Goal: Contribute content: Contribute content

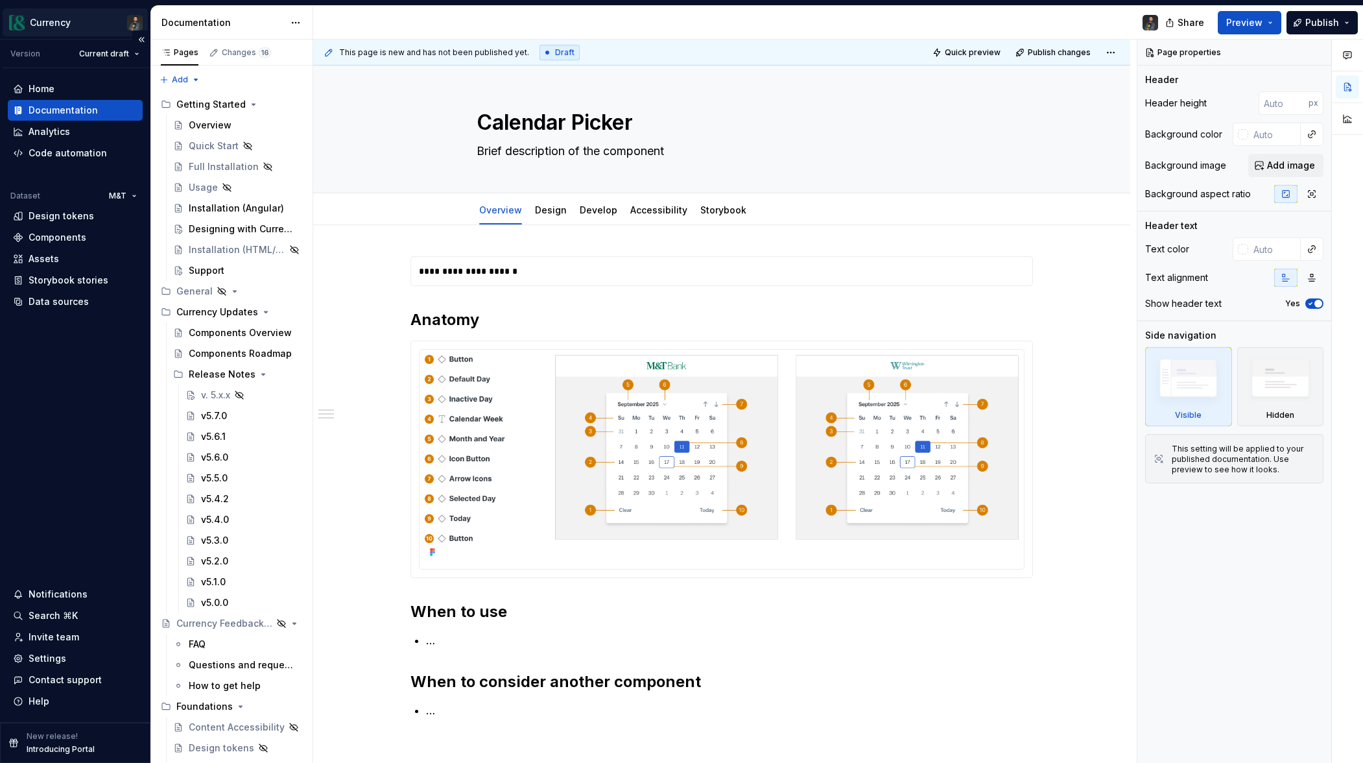
type textarea "*"
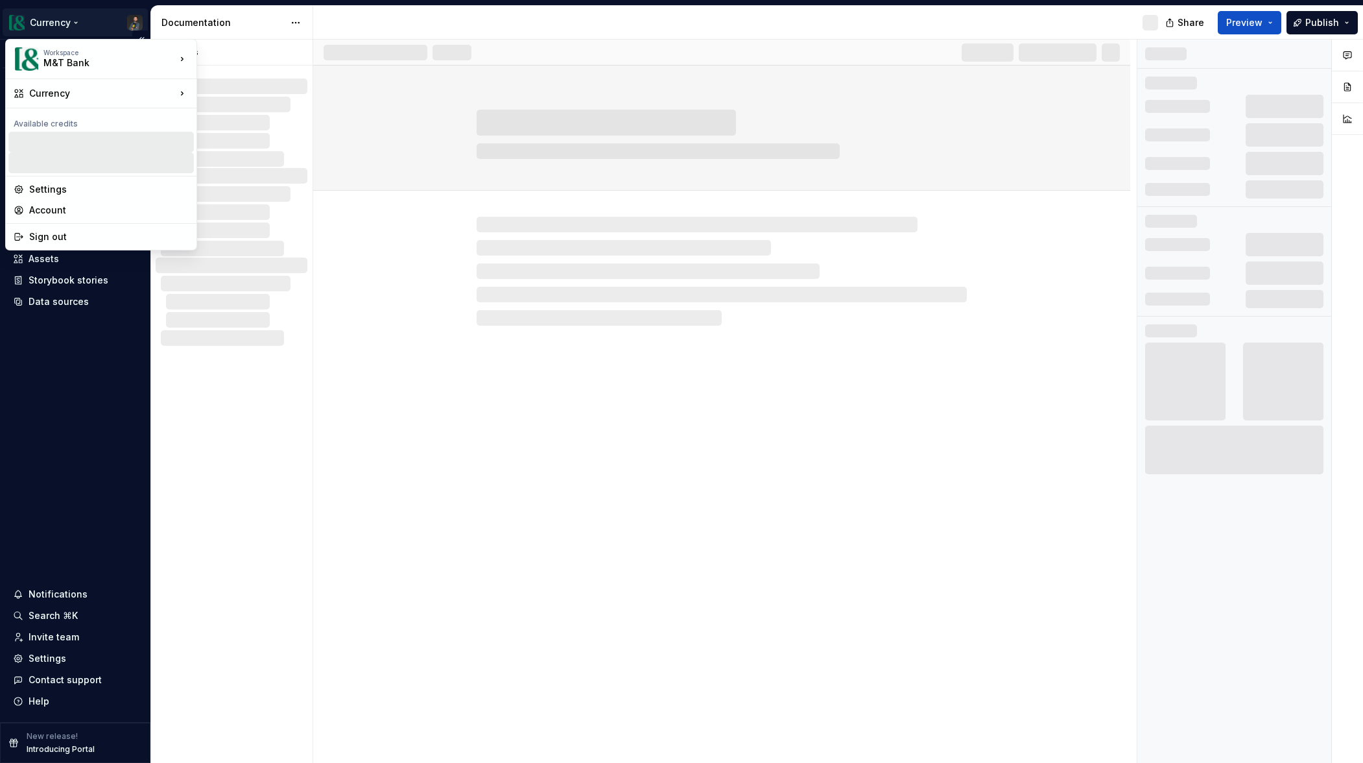
click at [140, 18] on html "Currency Version Current draft Home Documentation Analytics Code automation Dat…" at bounding box center [681, 381] width 1363 height 763
click at [42, 210] on div "Sign out" at bounding box center [109, 216] width 160 height 13
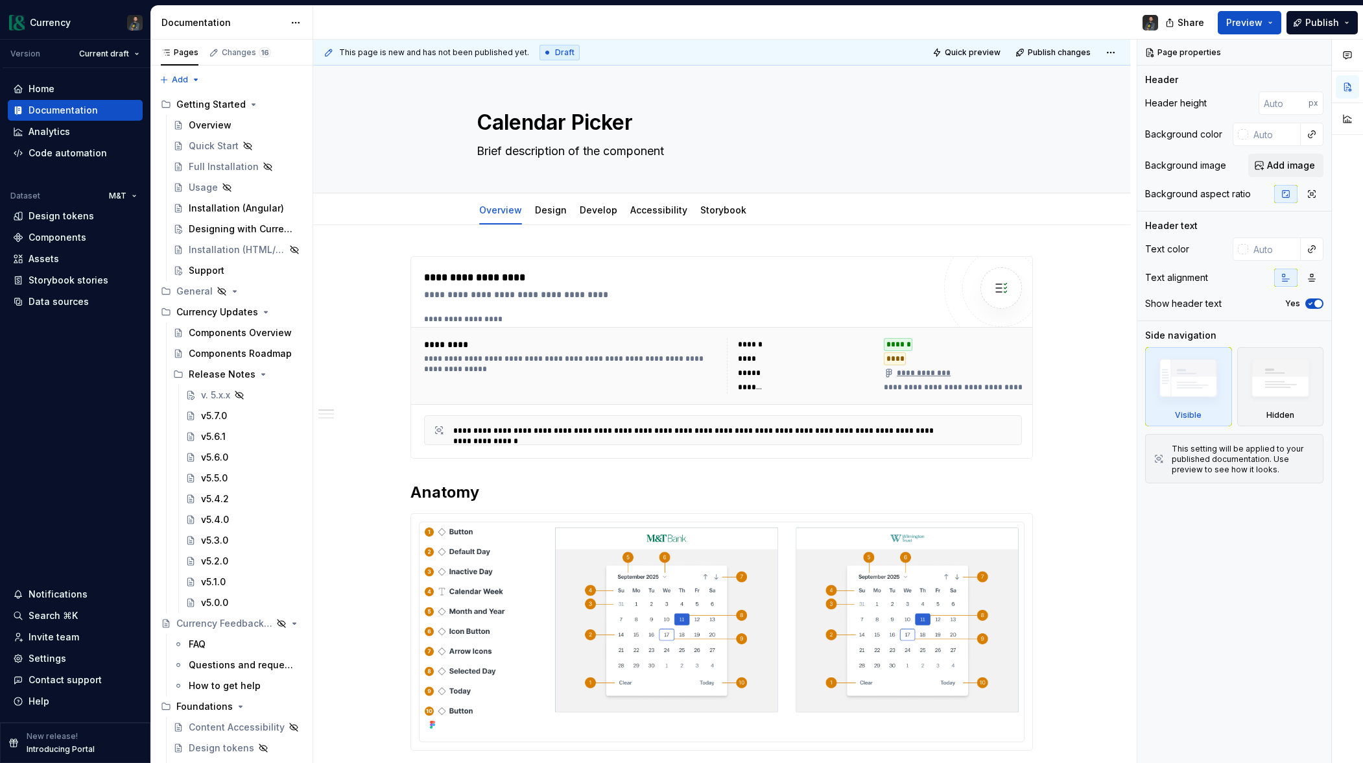
type textarea "*"
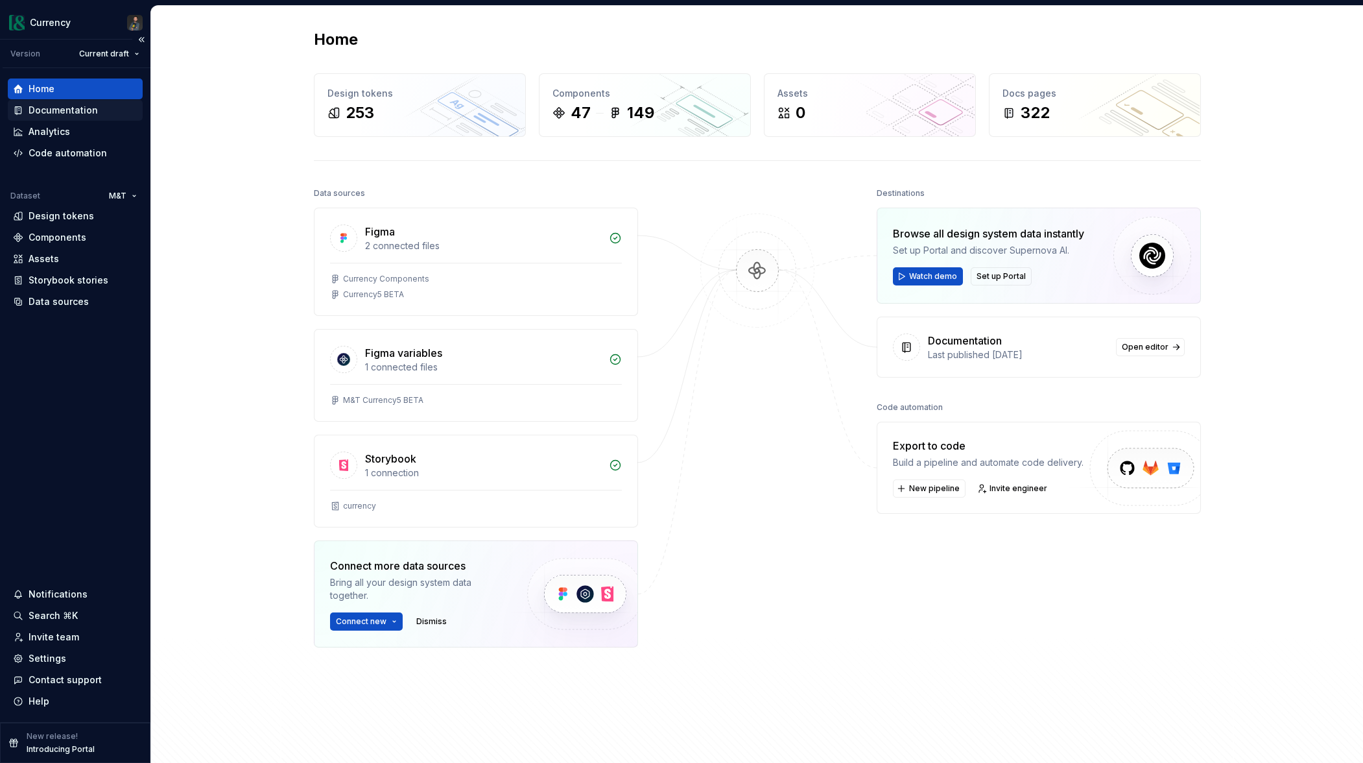
click at [54, 104] on div "Documentation" at bounding box center [63, 110] width 69 height 13
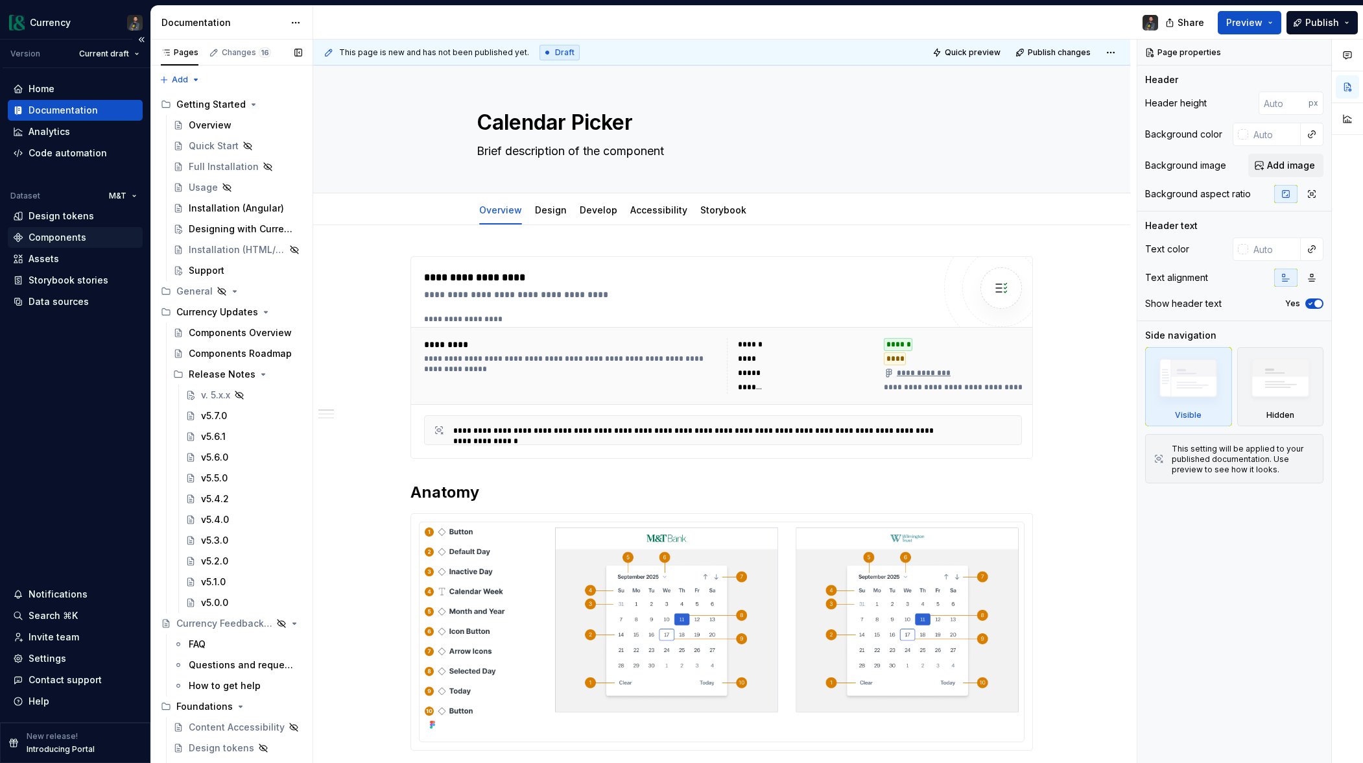
click at [64, 237] on div "Components" at bounding box center [58, 237] width 58 height 13
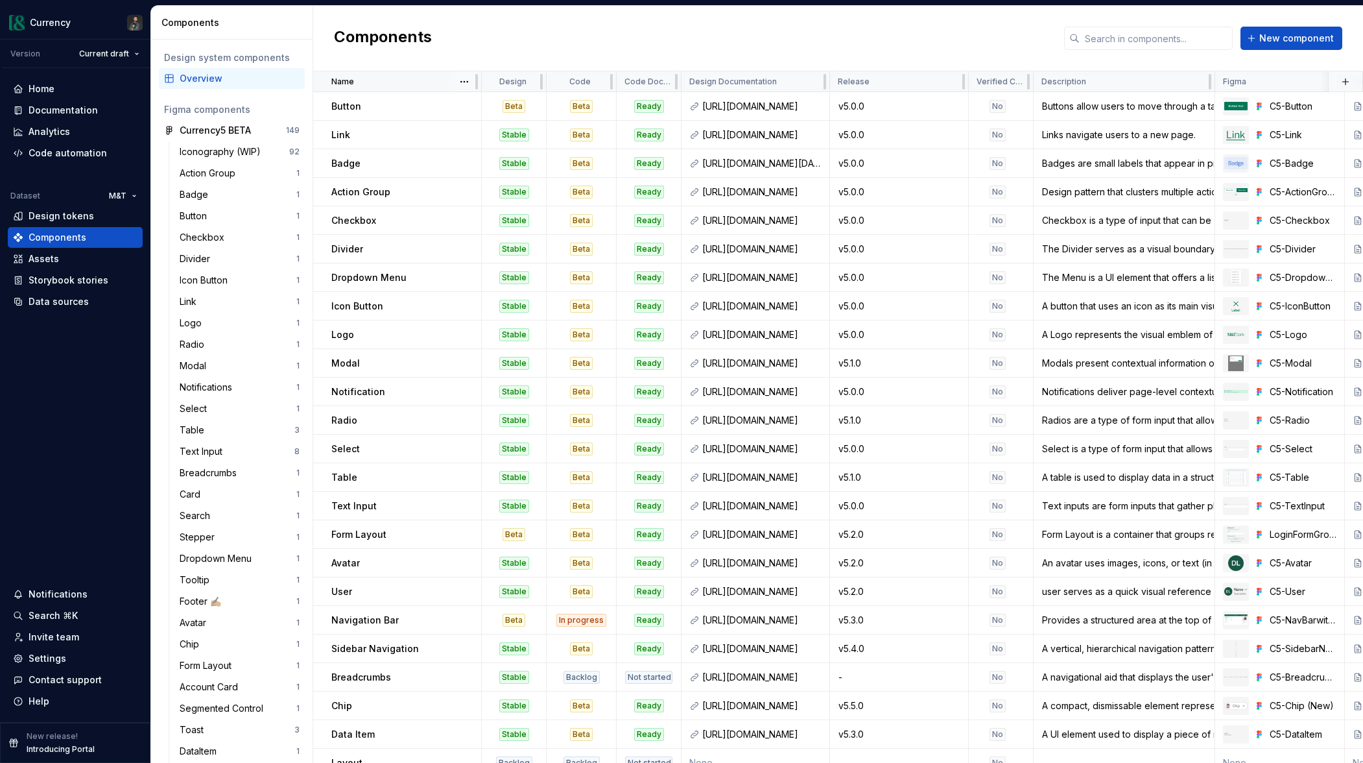
click at [433, 81] on div "Name" at bounding box center [402, 82] width 142 height 10
click at [464, 81] on html "Currency Version Current draft Home Documentation Analytics Code automation Dat…" at bounding box center [681, 381] width 1363 height 763
click at [488, 107] on div "Sort ascending" at bounding box center [521, 107] width 84 height 13
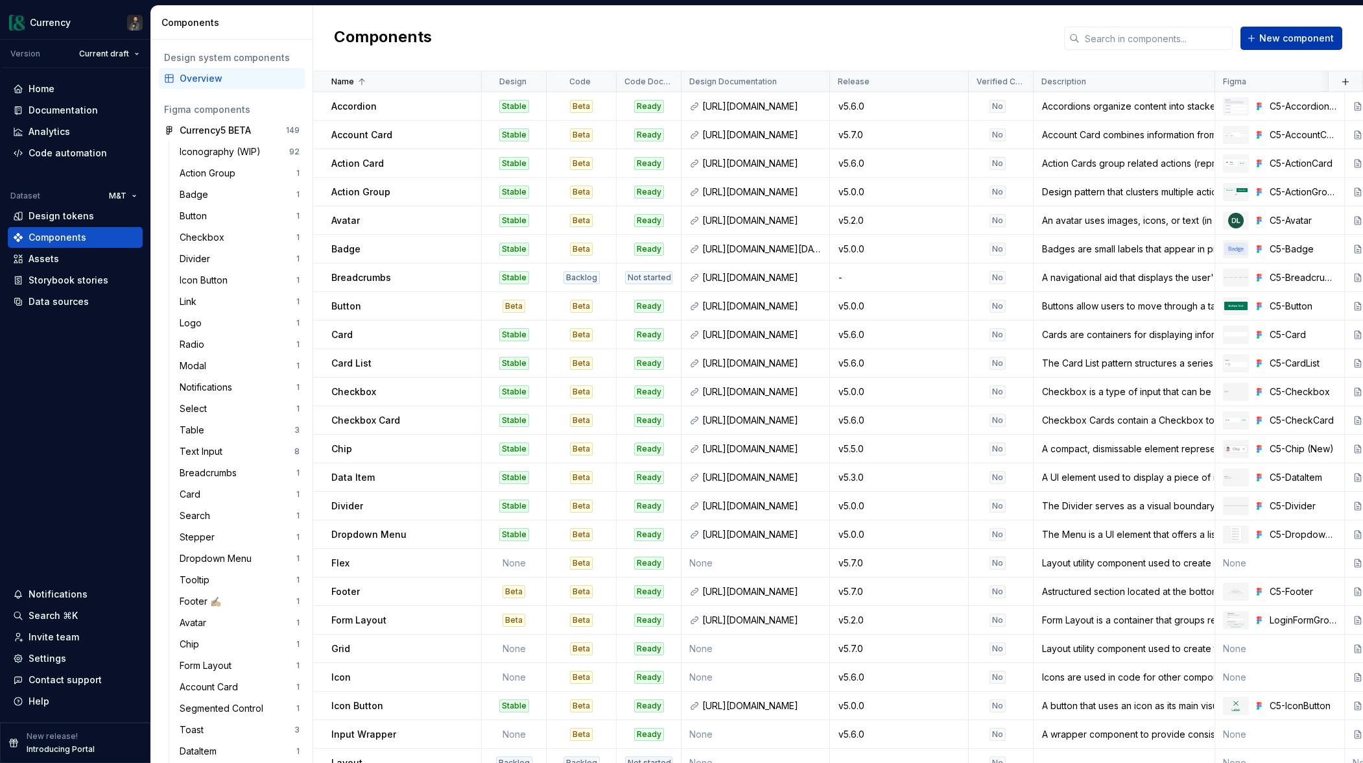
click at [1292, 36] on span "New component" at bounding box center [1297, 38] width 75 height 13
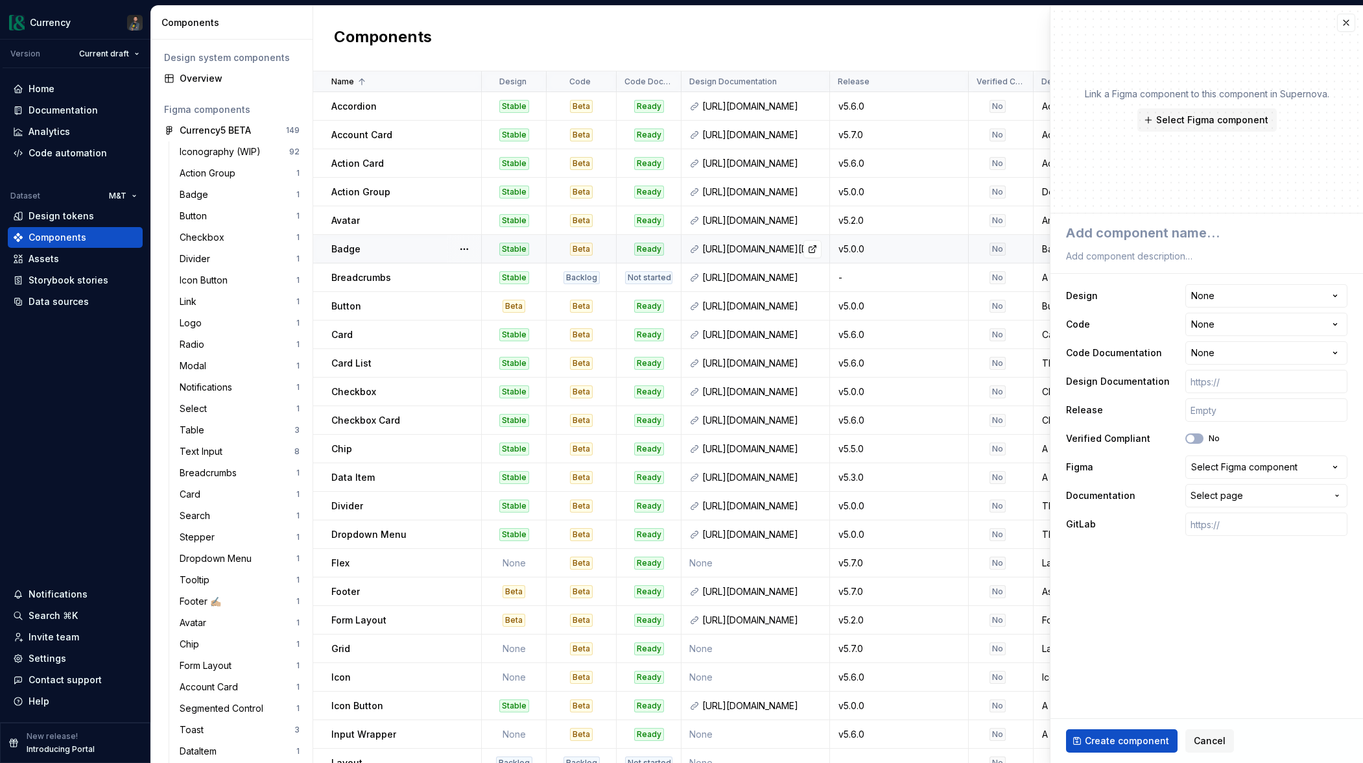
type textarea "*"
type textarea "ca"
type textarea "*"
type textarea "ca"
type textarea "*"
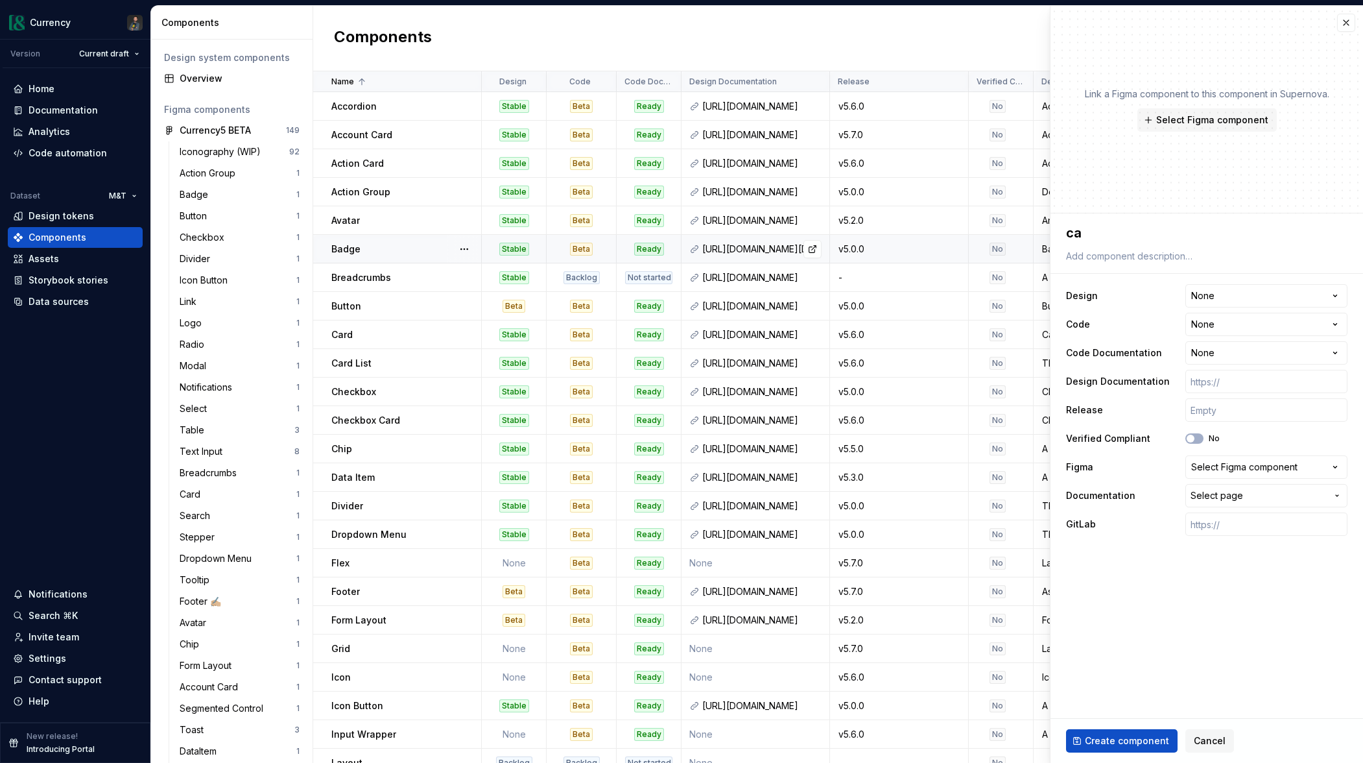
type textarea "c"
type textarea "*"
type textarea "C"
type textarea "*"
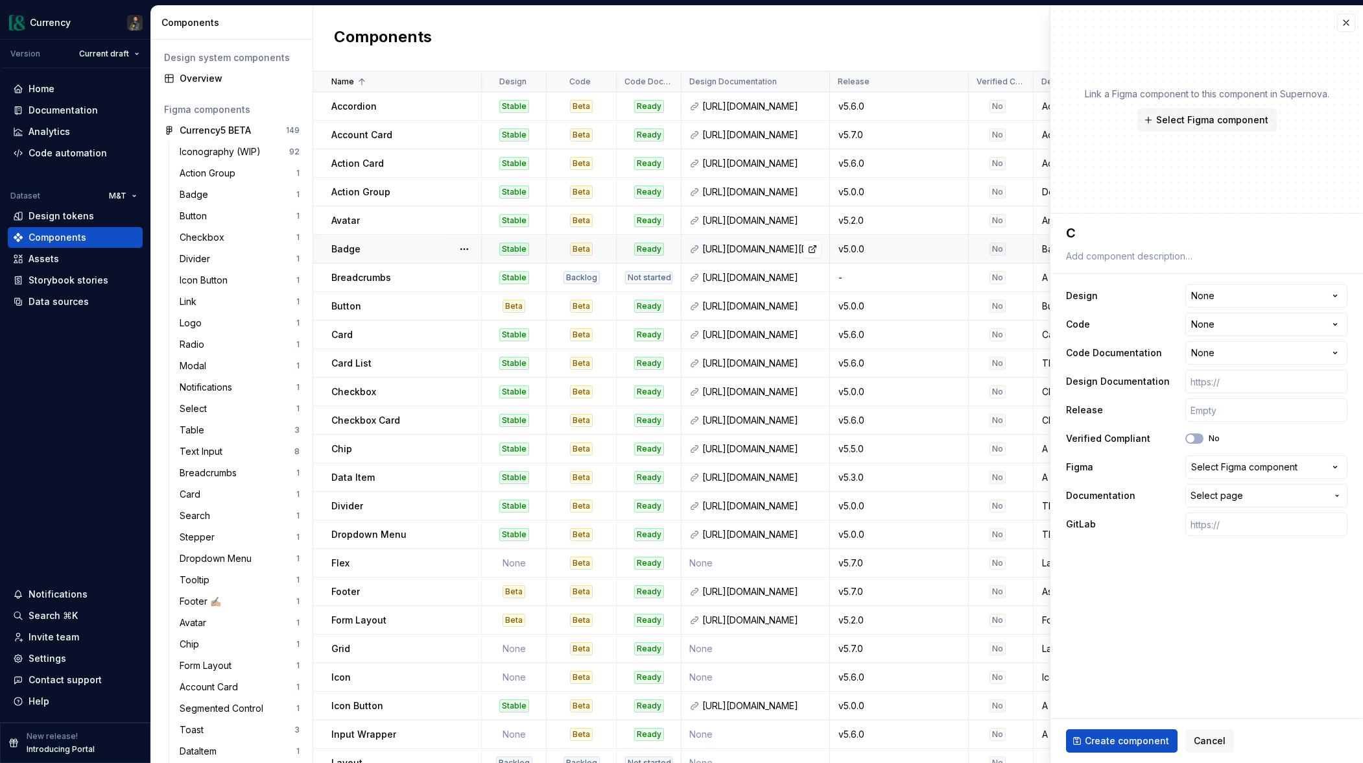
type textarea "Ca"
type textarea "*"
type textarea "Cale"
type textarea "*"
type textarea "Calen"
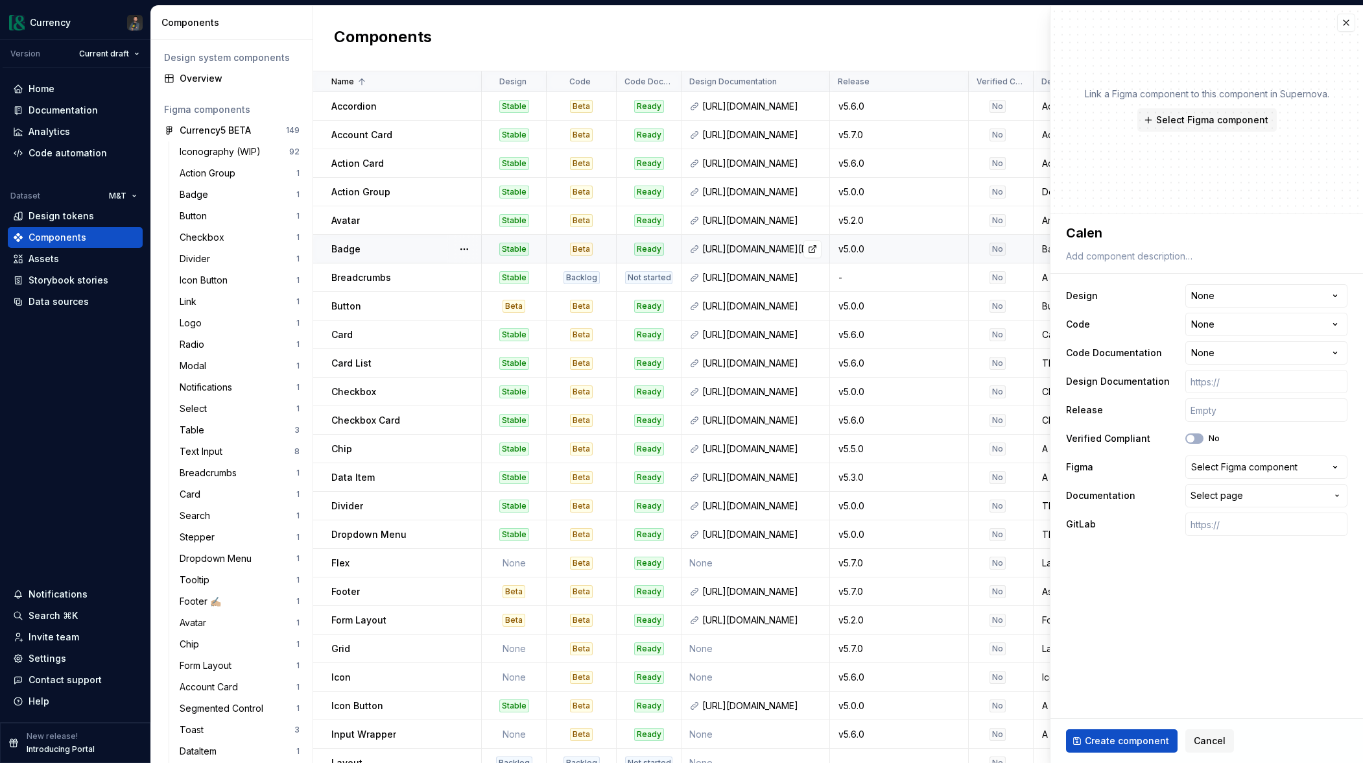
type textarea "*"
type textarea "Calend"
type textarea "*"
type textarea "Calenda"
type textarea "*"
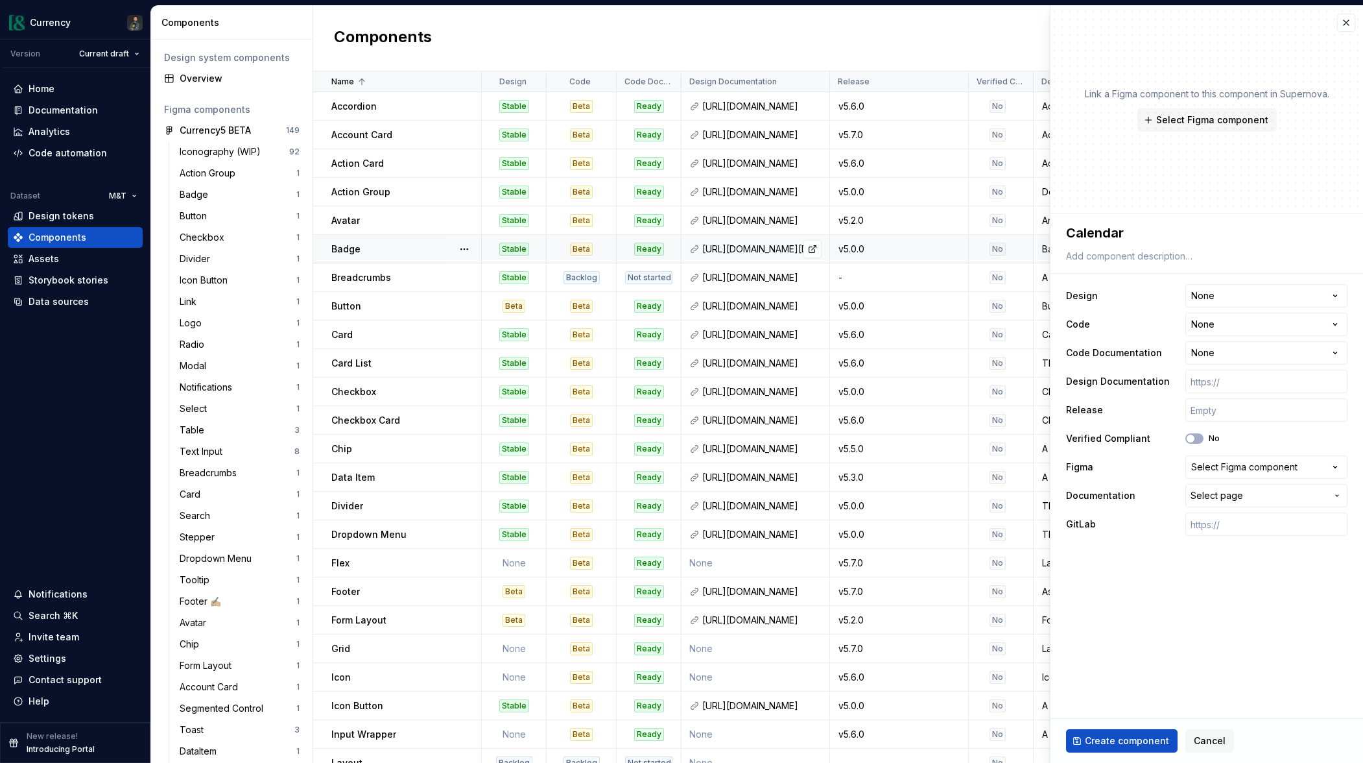
type textarea "Calendar"
type textarea "*"
type textarea "Calendar Pi"
type textarea "*"
type textarea "Calendar Pic"
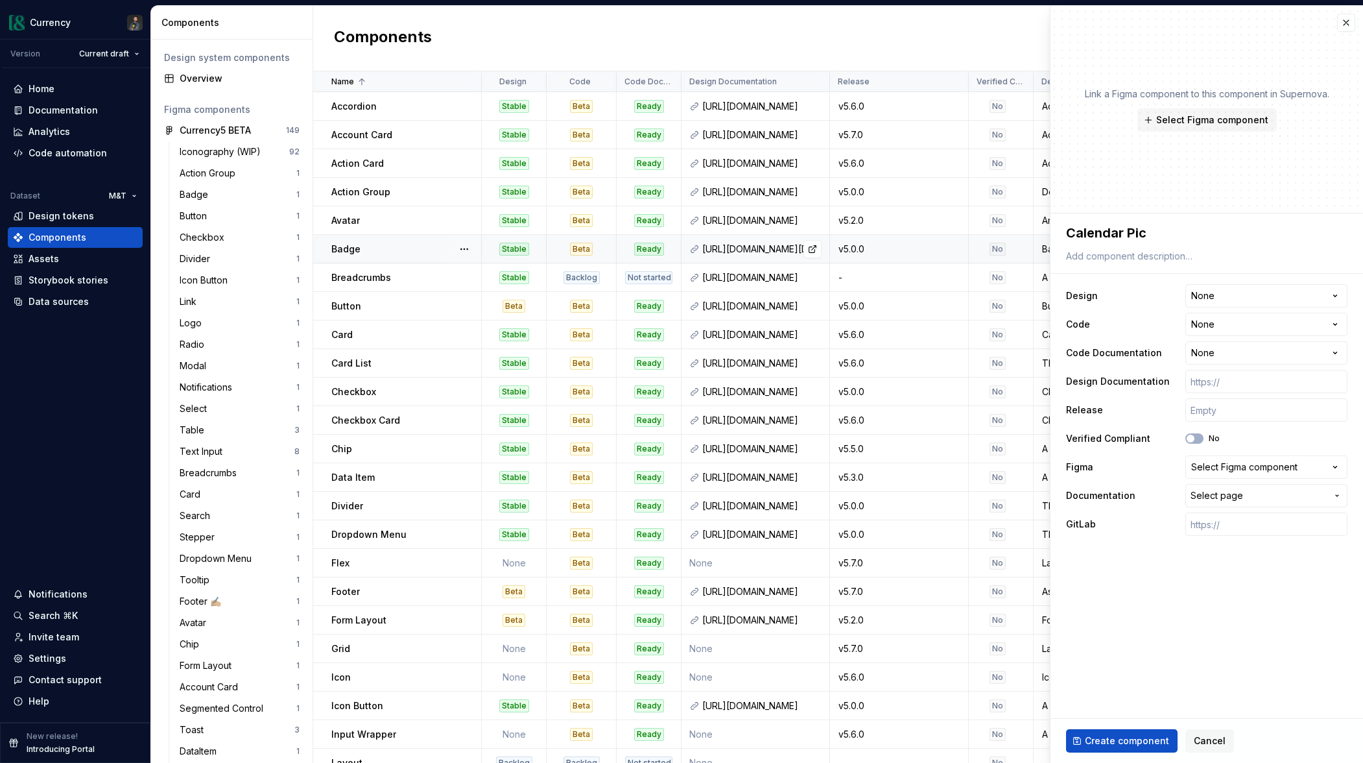
type textarea "*"
type textarea "Calendar Pick"
type textarea "*"
type textarea "Calendar Picke"
type textarea "*"
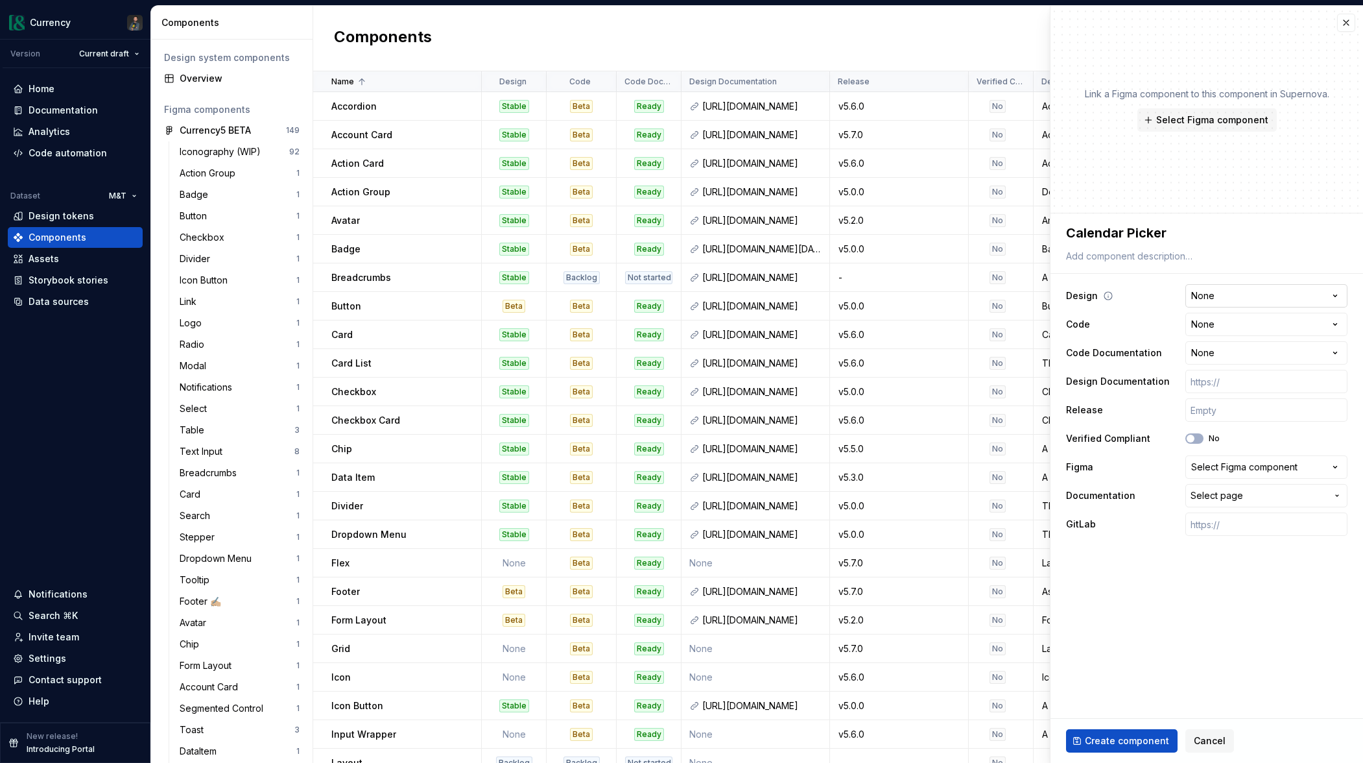
type textarea "Calendar Picker"
click at [1252, 297] on html "Currency Version Current draft Home Documentation Analytics Code automation Dat…" at bounding box center [681, 381] width 1363 height 763
select select "**********"
type textarea "*"
click at [1243, 330] on html "Currency Version Current draft Home Documentation Analytics Code automation Dat…" at bounding box center [681, 381] width 1363 height 763
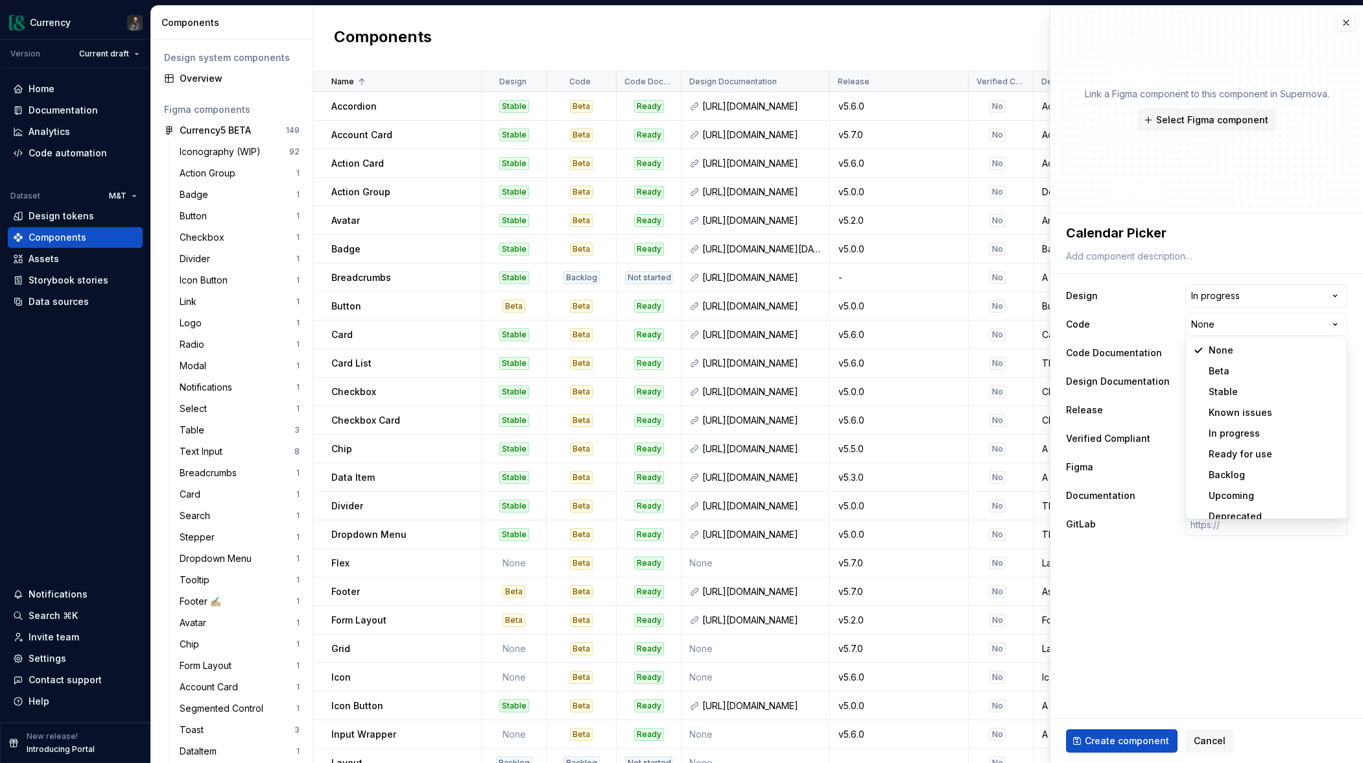
select select "**********"
type textarea "*"
click at [1229, 346] on html "Currency Version Current draft Home Documentation Analytics Code automation Dat…" at bounding box center [681, 381] width 1363 height 763
select select "**********"
click at [1222, 381] on input "text" at bounding box center [1267, 381] width 162 height 23
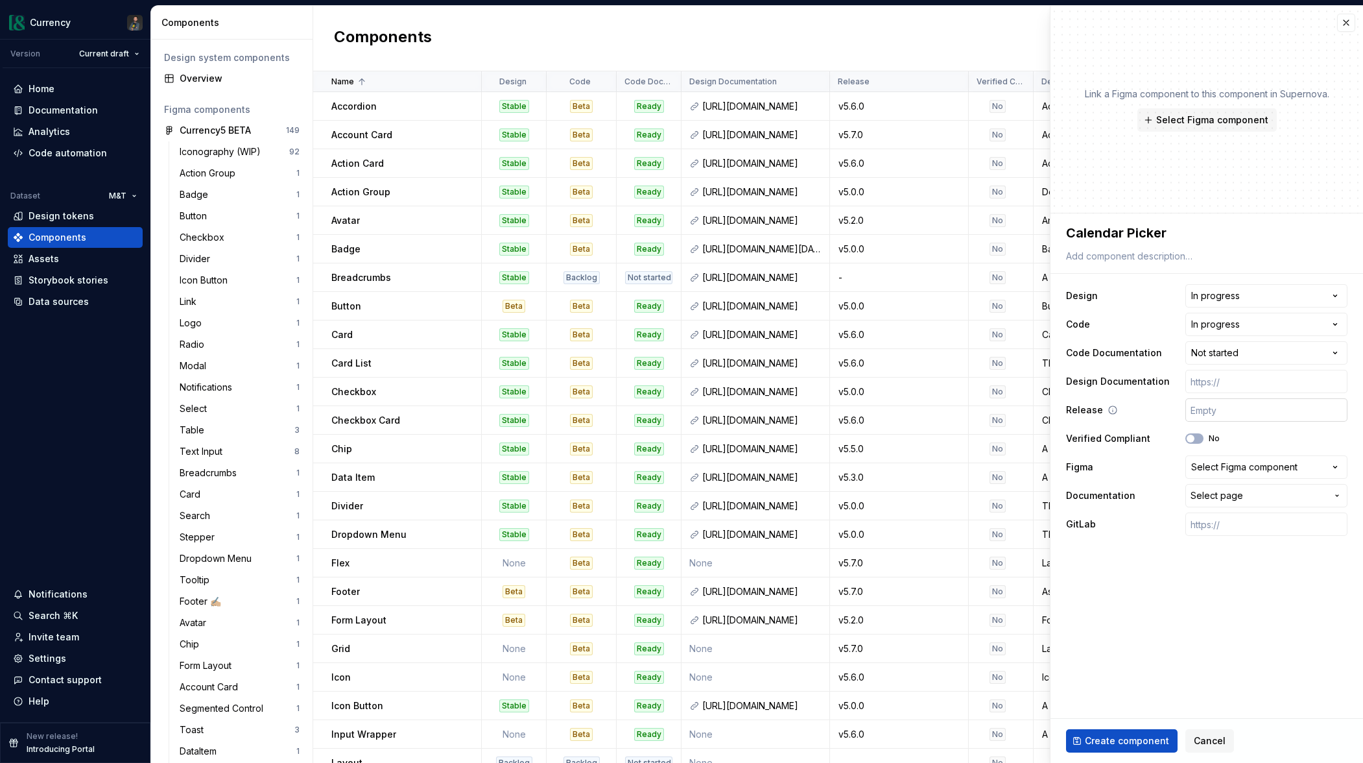
type textarea "*"
click at [1248, 380] on input "text" at bounding box center [1267, 381] width 162 height 23
paste input "[URL][DOMAIN_NAME]"
type input "[URL][DOMAIN_NAME]"
type textarea "*"
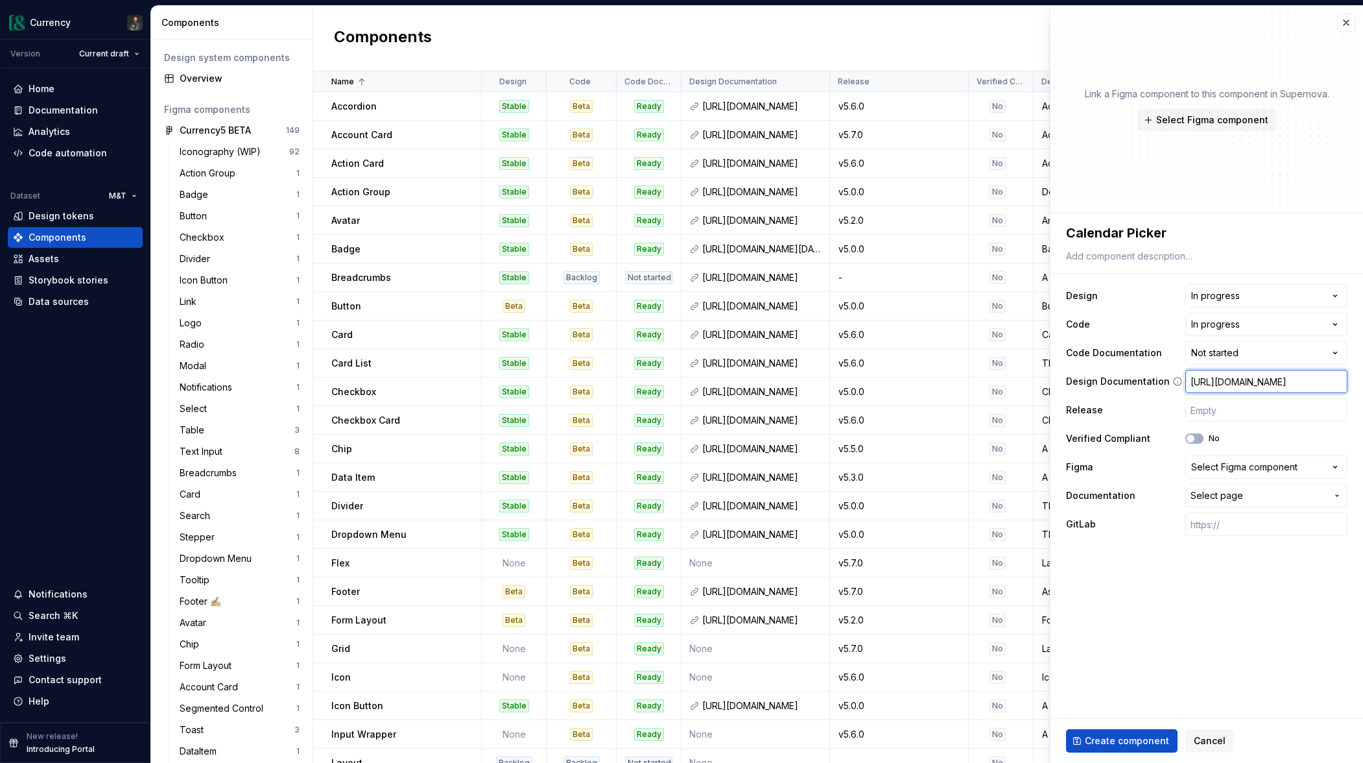
scroll to position [0, 272]
type input "[URL][DOMAIN_NAME]"
click at [1243, 417] on input "text" at bounding box center [1267, 409] width 162 height 23
type input "v"
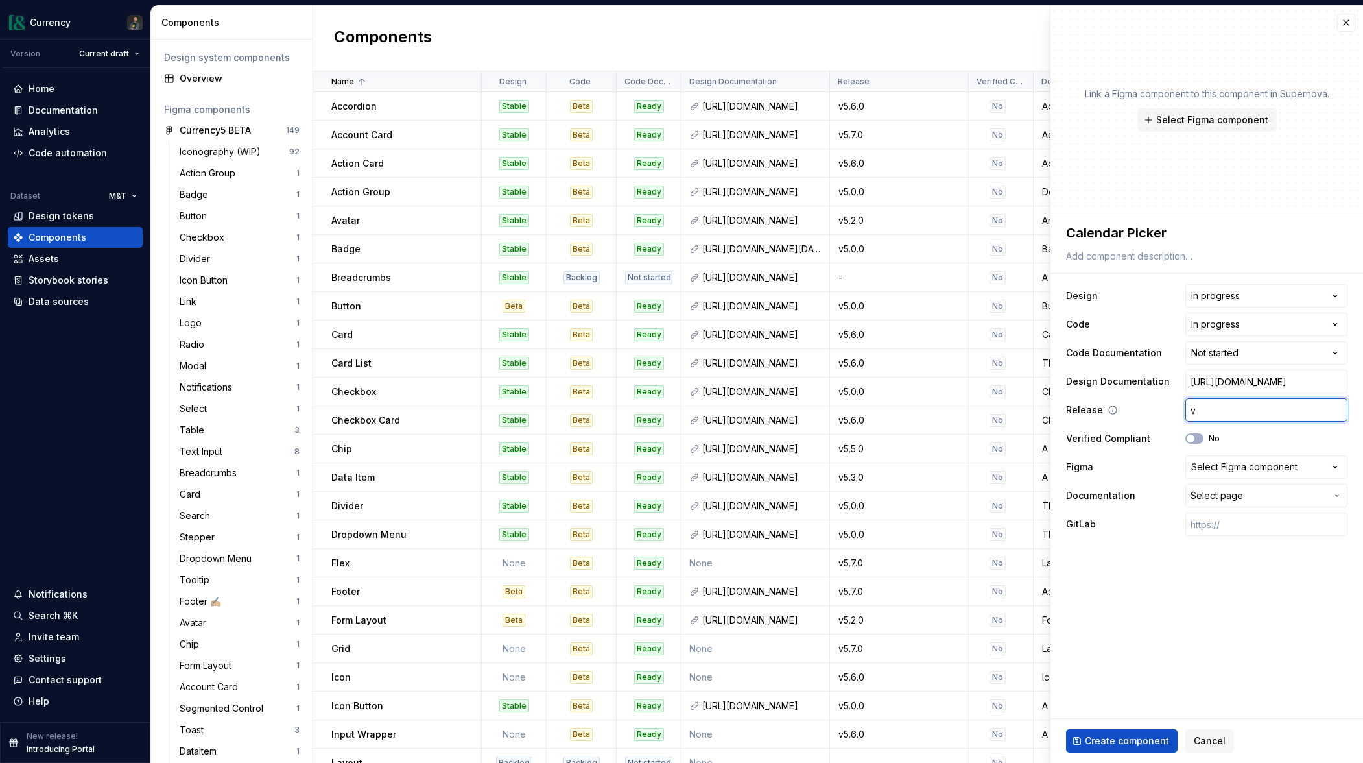
type textarea "*"
type input "v5"
type textarea "*"
type input "v5.8"
type textarea "*"
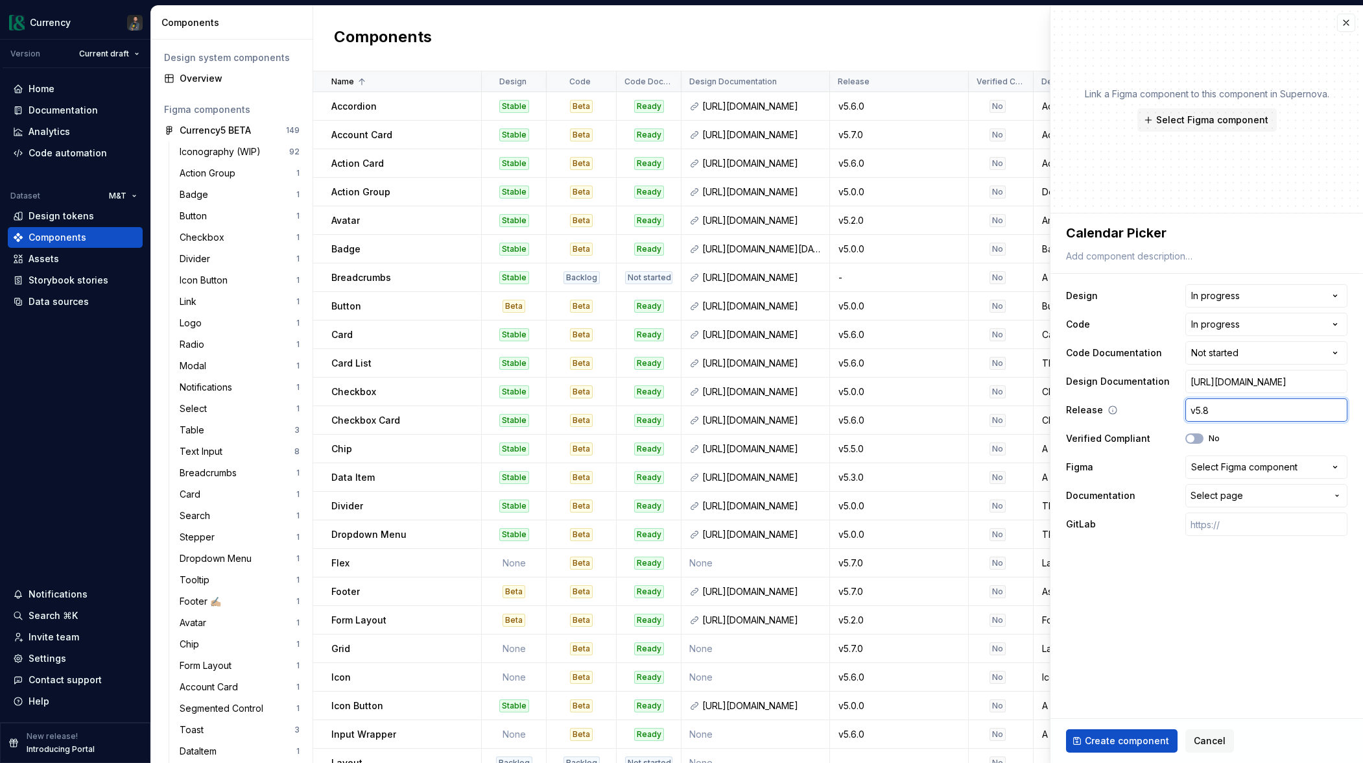
type input "v5.8."
type textarea "*"
type input "v5.8.0"
type textarea "*"
click at [1271, 462] on div "Select Figma component" at bounding box center [1245, 467] width 106 height 13
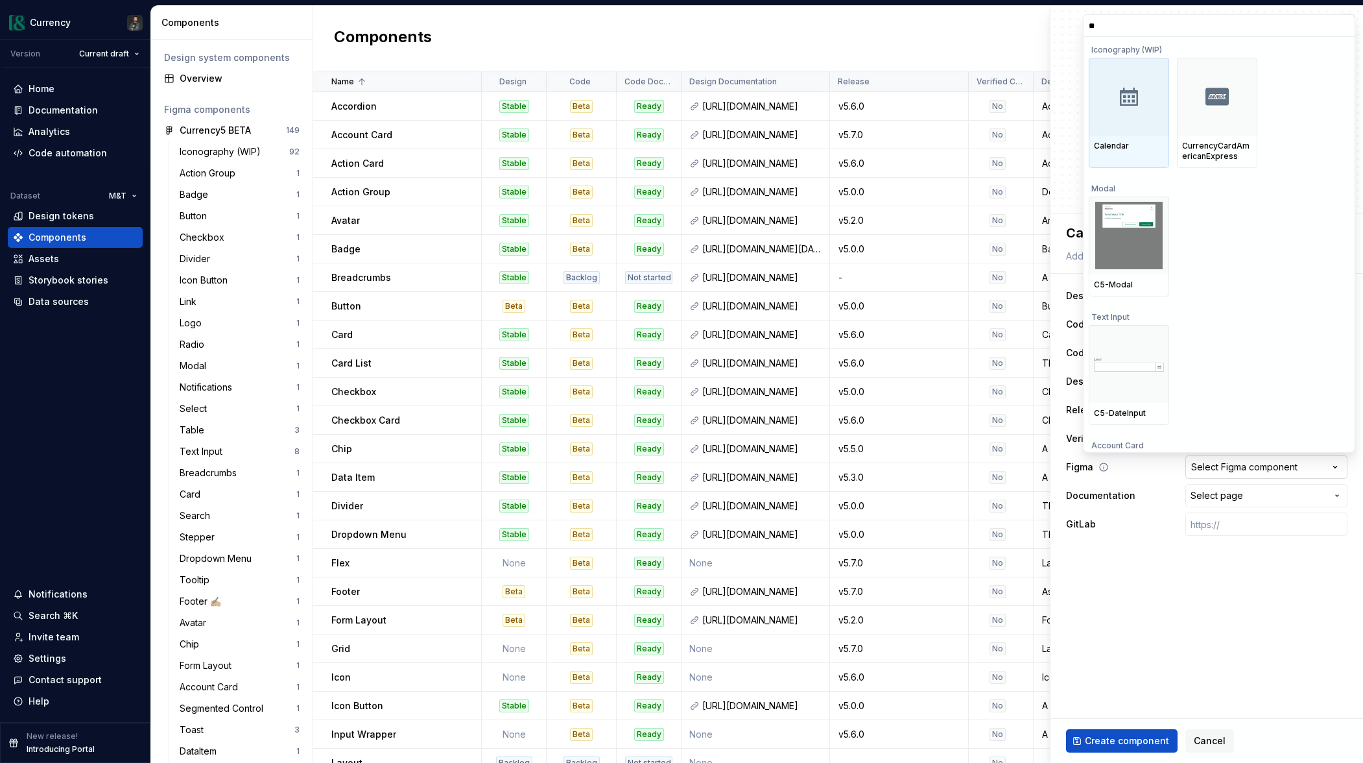
type input "*"
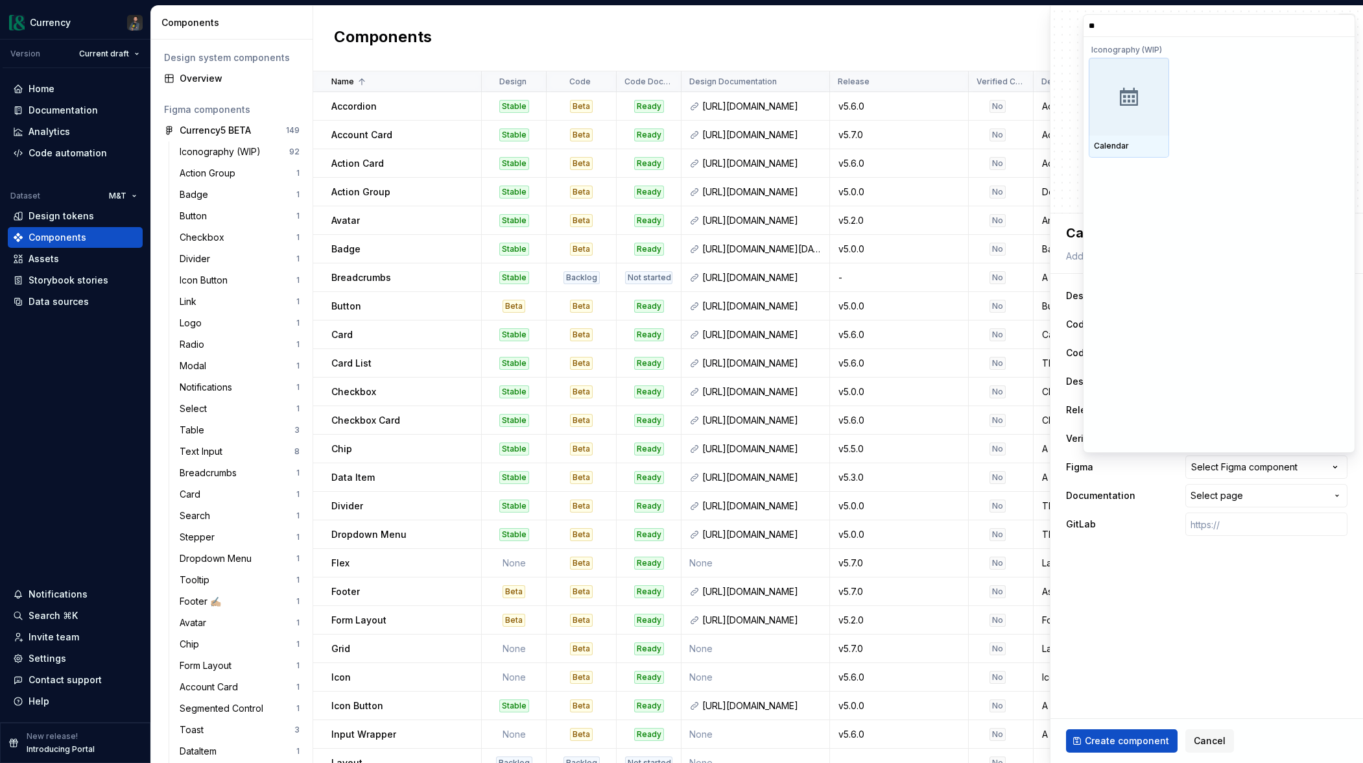
type input "*"
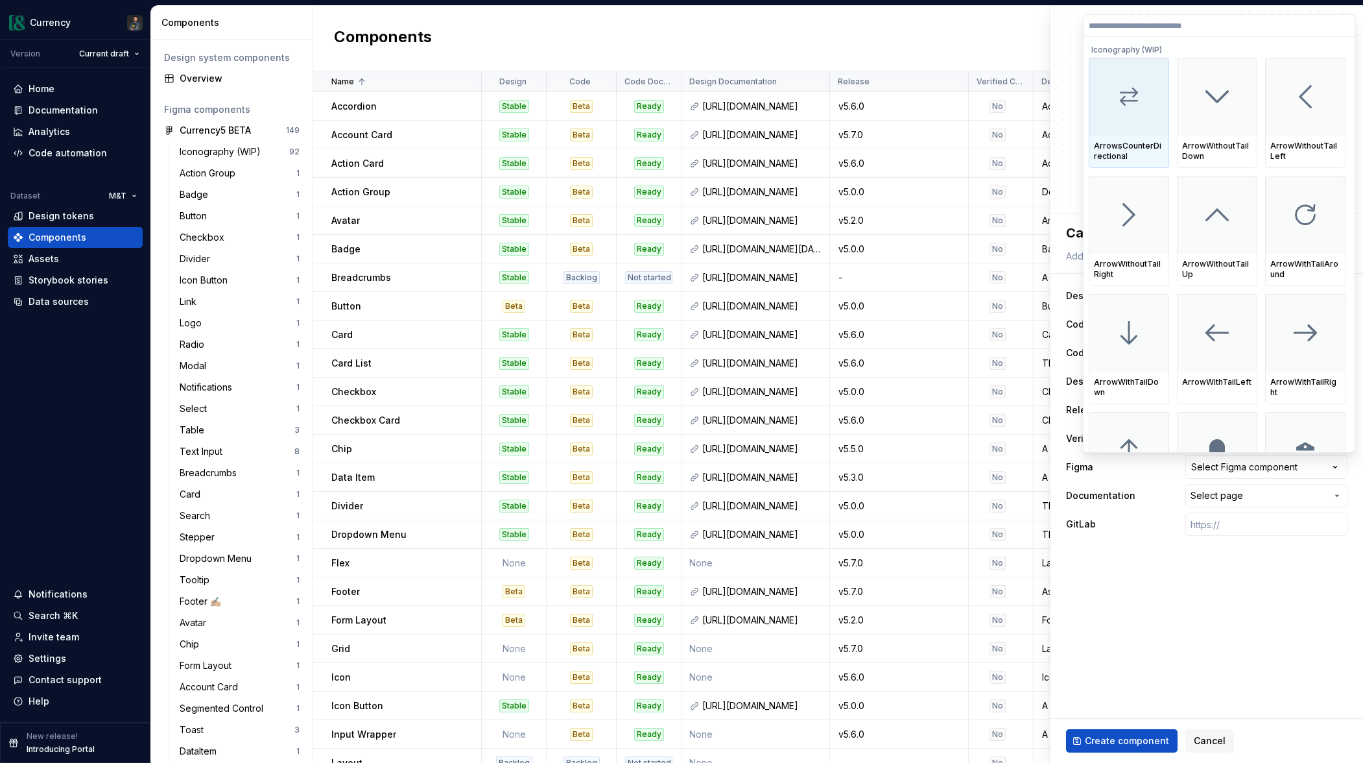
click at [1242, 656] on html "Currency Version Current draft Home Documentation Analytics Code automation Dat…" at bounding box center [681, 381] width 1363 height 763
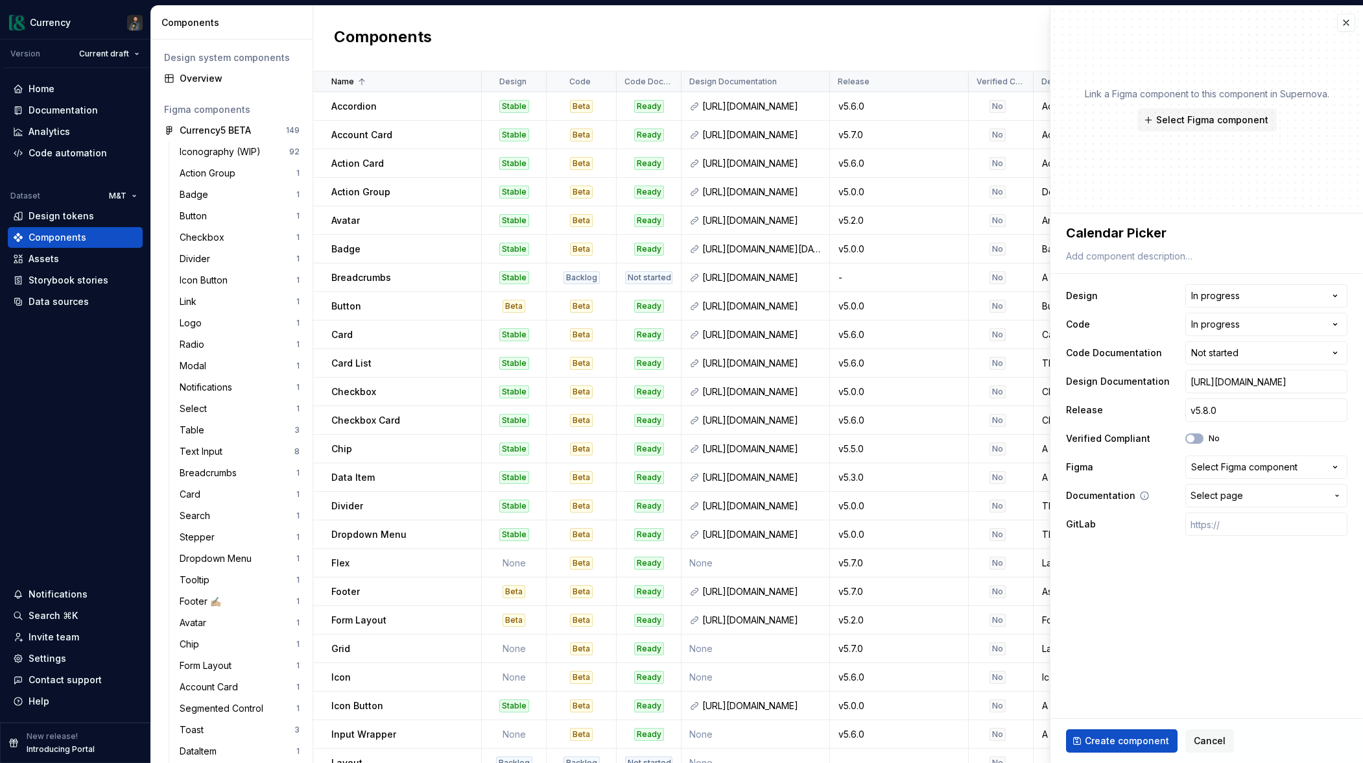
click at [1308, 486] on button "Select page" at bounding box center [1267, 495] width 162 height 23
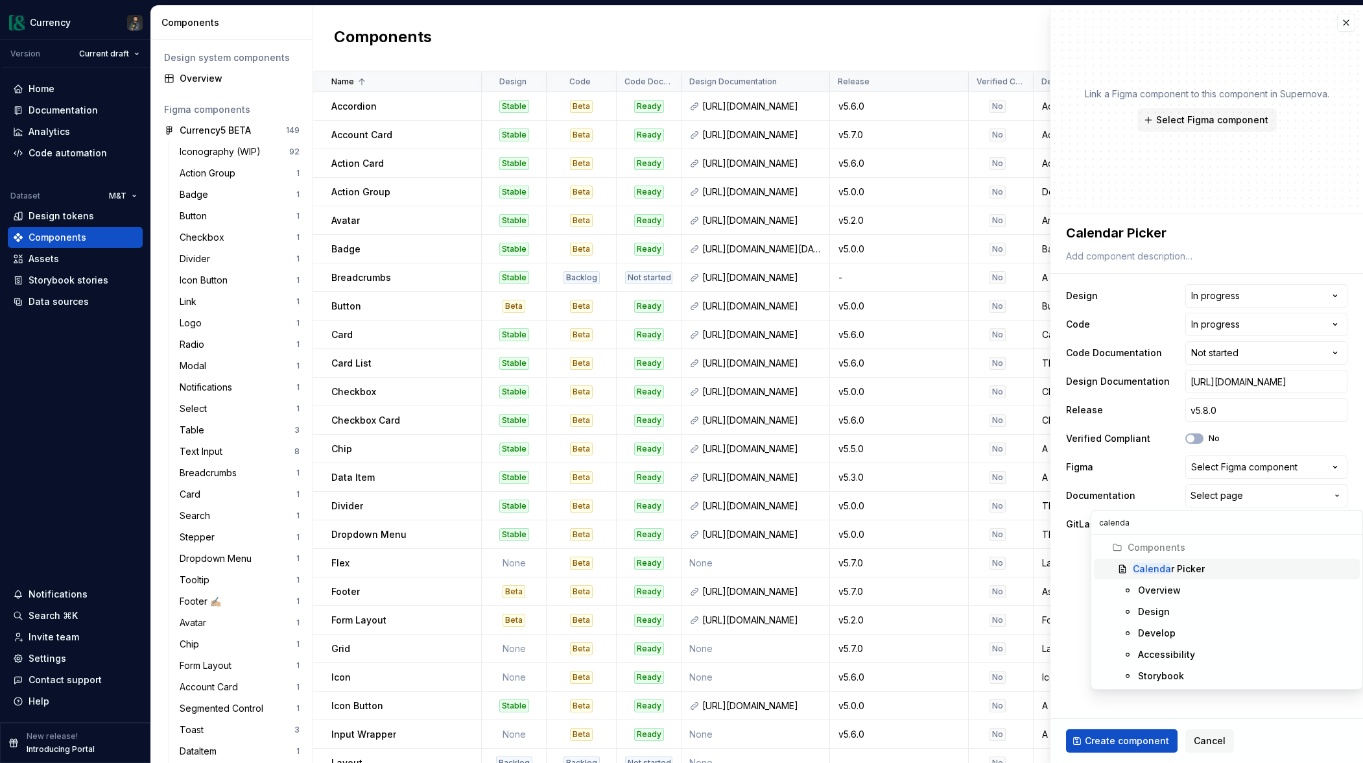
type input "calendar"
click at [1179, 564] on div "Calendar Picker" at bounding box center [1167, 568] width 69 height 13
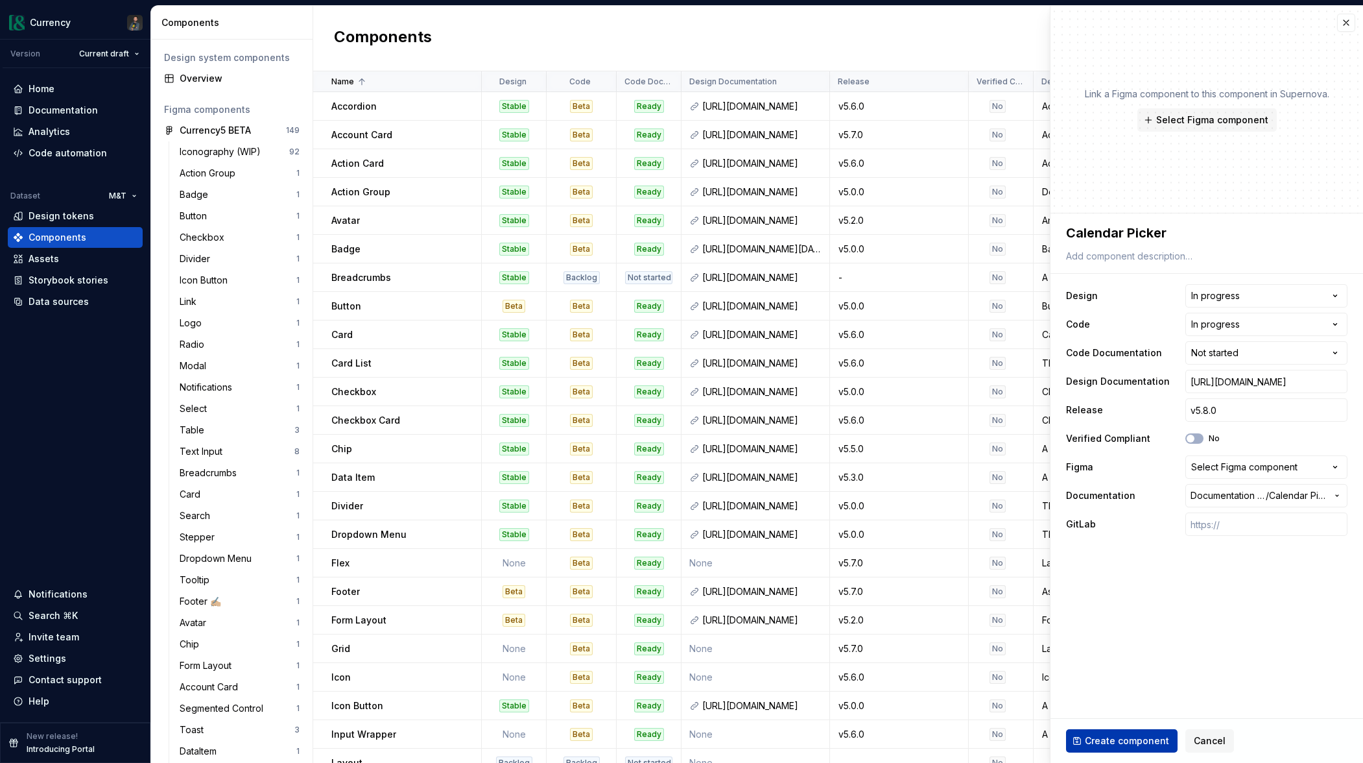
click at [1126, 739] on span "Create component" at bounding box center [1127, 740] width 84 height 13
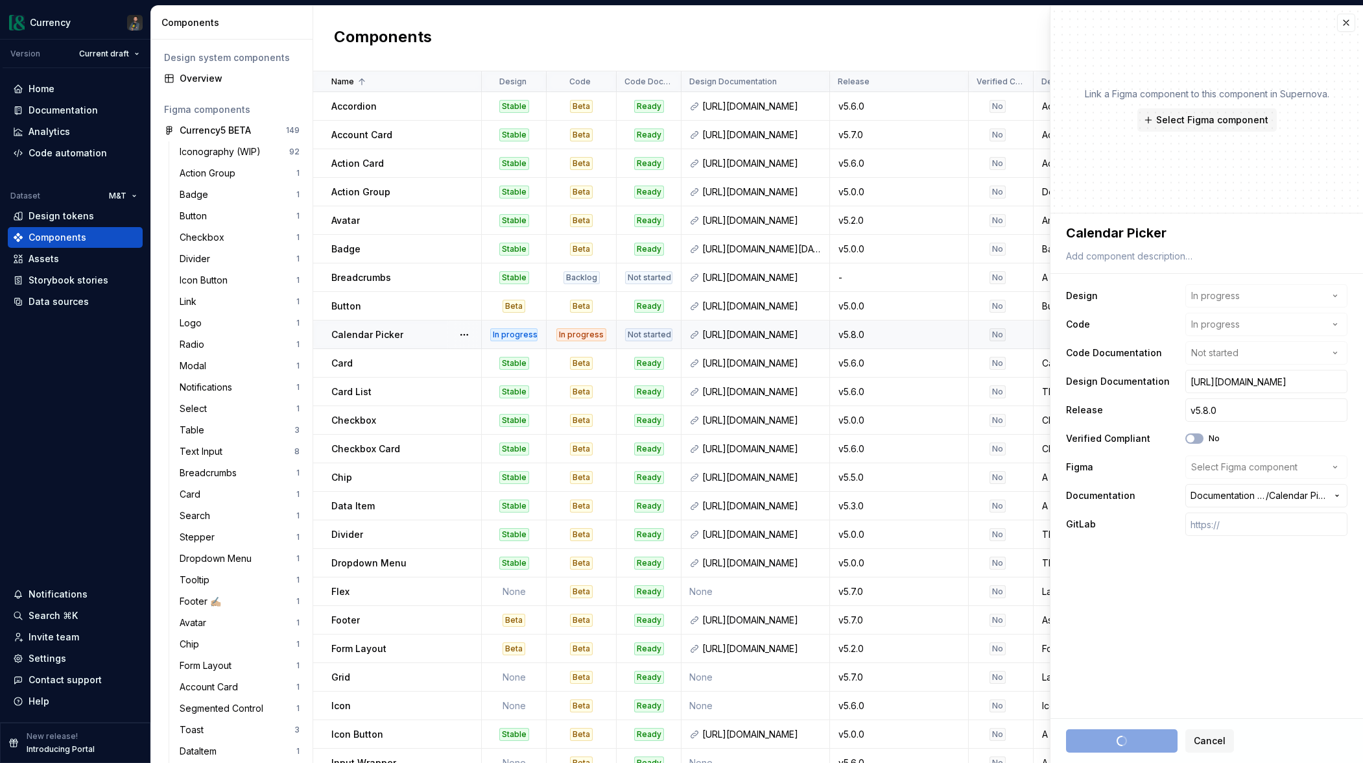
type textarea "*"
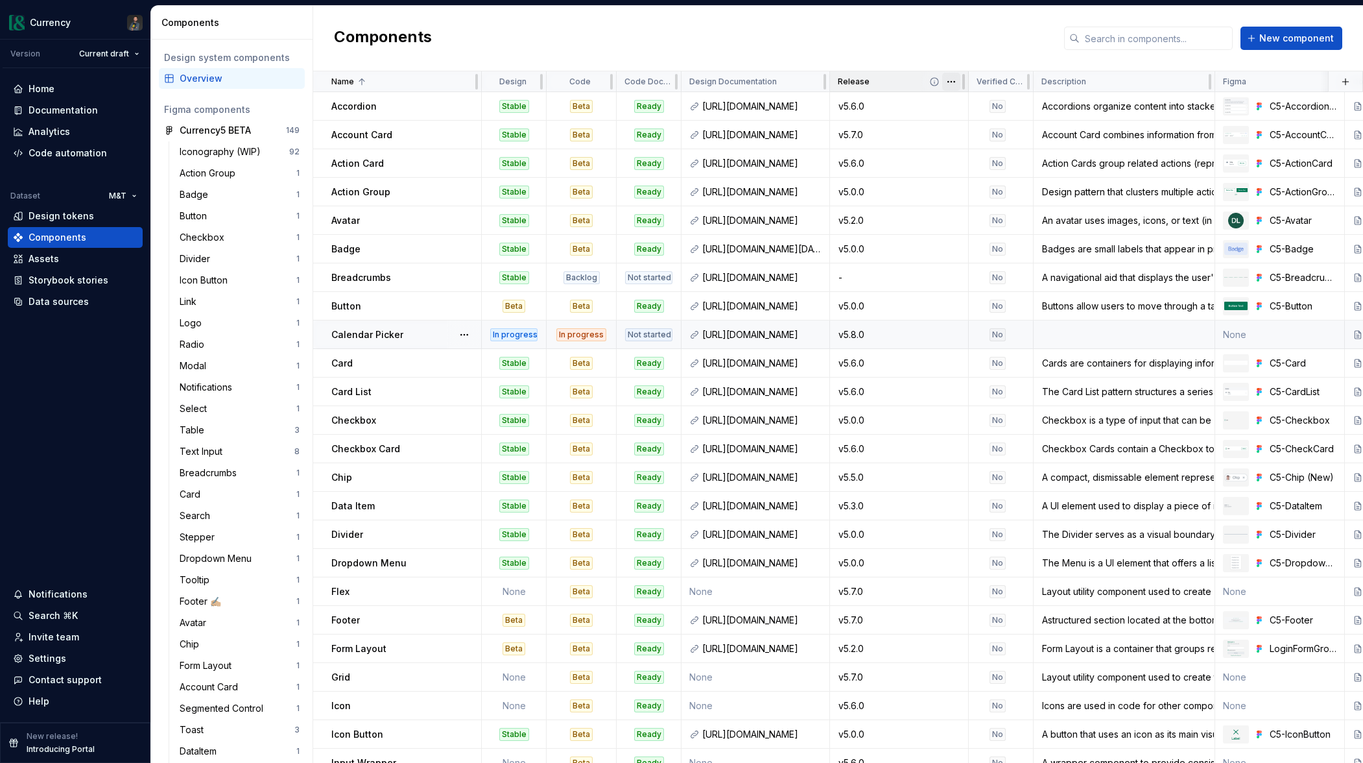
click at [951, 79] on html "Currency Version Current draft Home Documentation Analytics Code automation Dat…" at bounding box center [681, 381] width 1363 height 763
click at [984, 177] on div "Sort ascending" at bounding box center [1008, 175] width 84 height 13
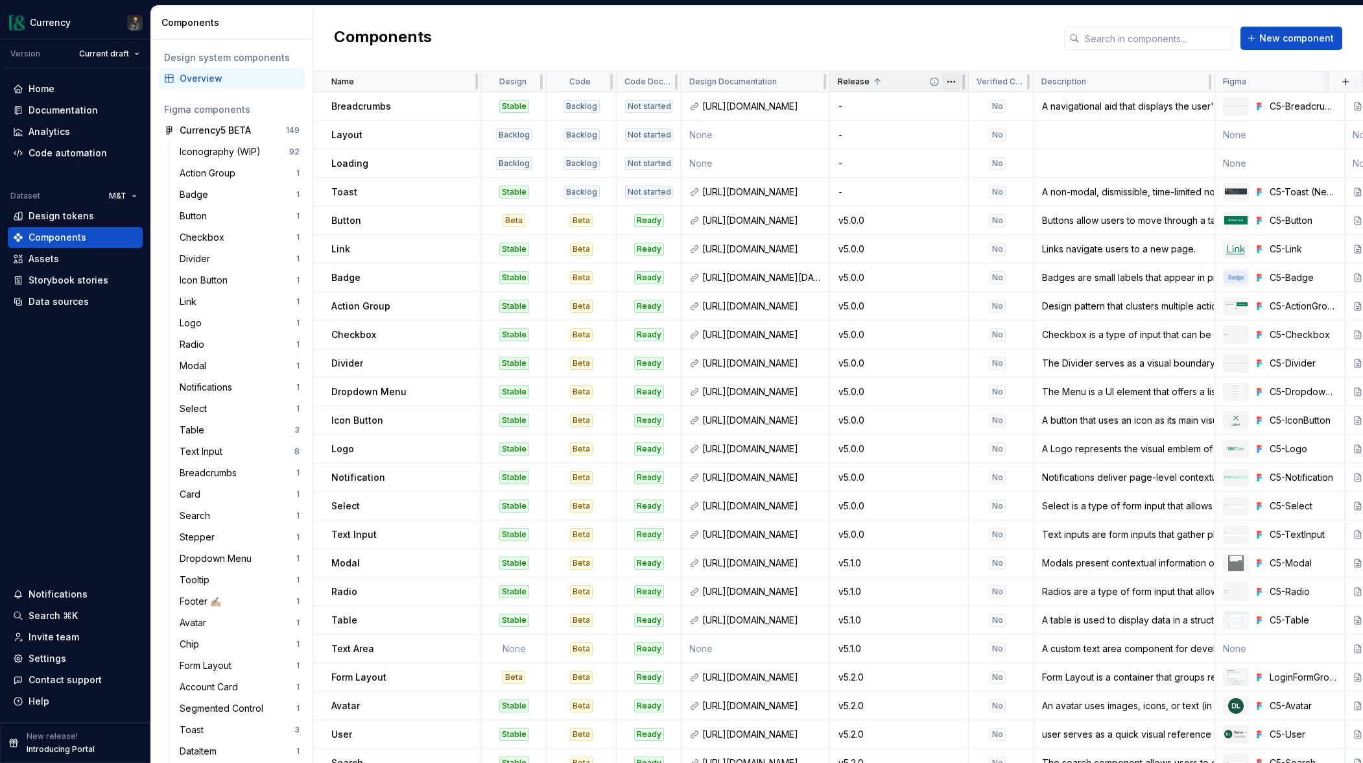
click at [954, 81] on html "Currency Version Current draft Home Documentation Analytics Code automation Dat…" at bounding box center [681, 381] width 1363 height 763
click at [1024, 198] on div "Sort descending" at bounding box center [1008, 195] width 84 height 13
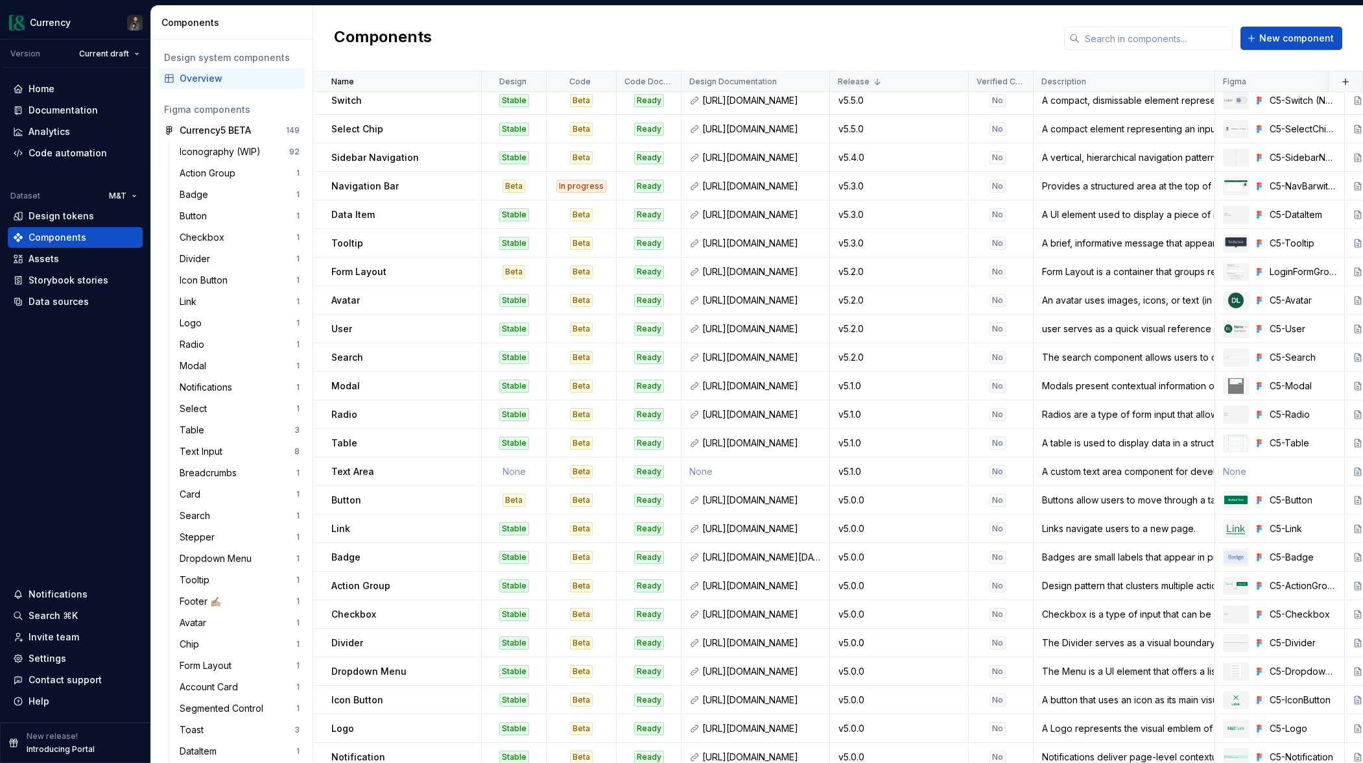
scroll to position [699, 0]
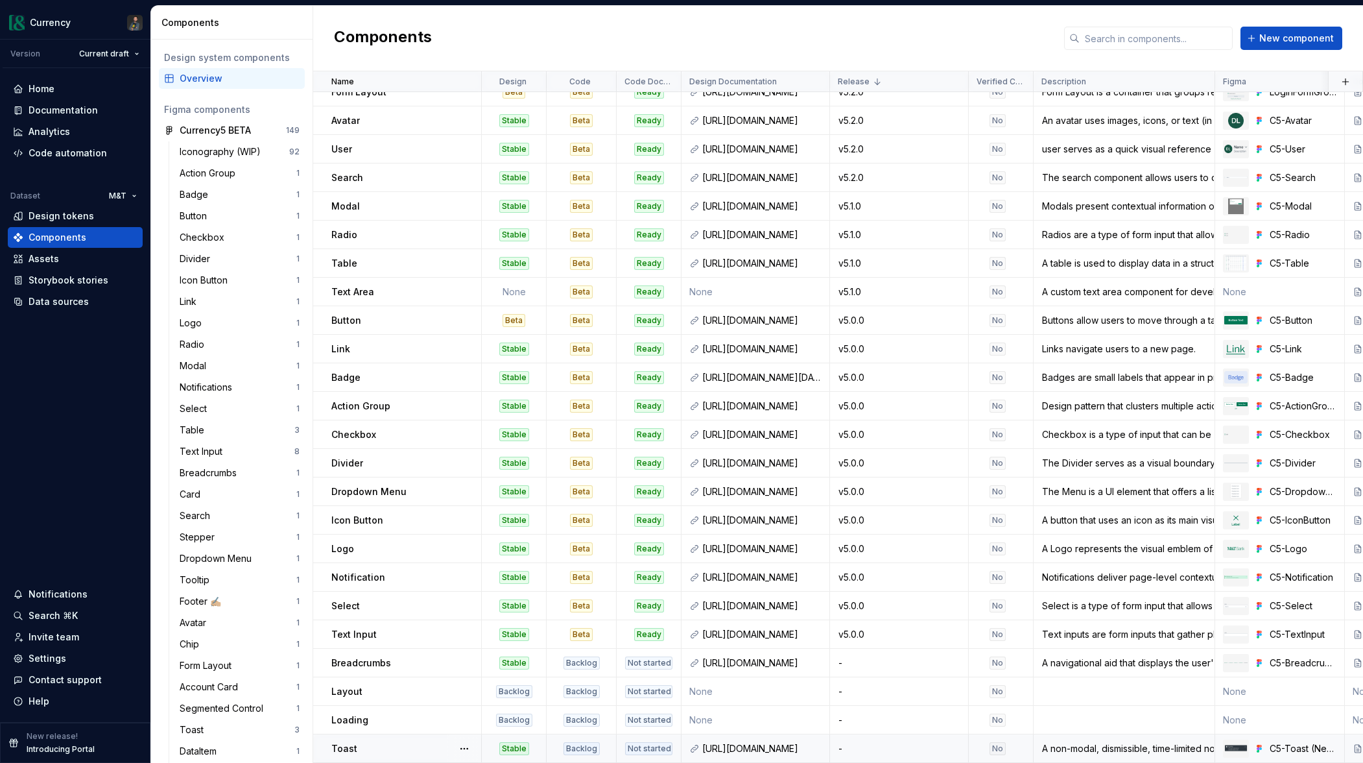
click at [897, 747] on div "-" at bounding box center [899, 748] width 137 height 13
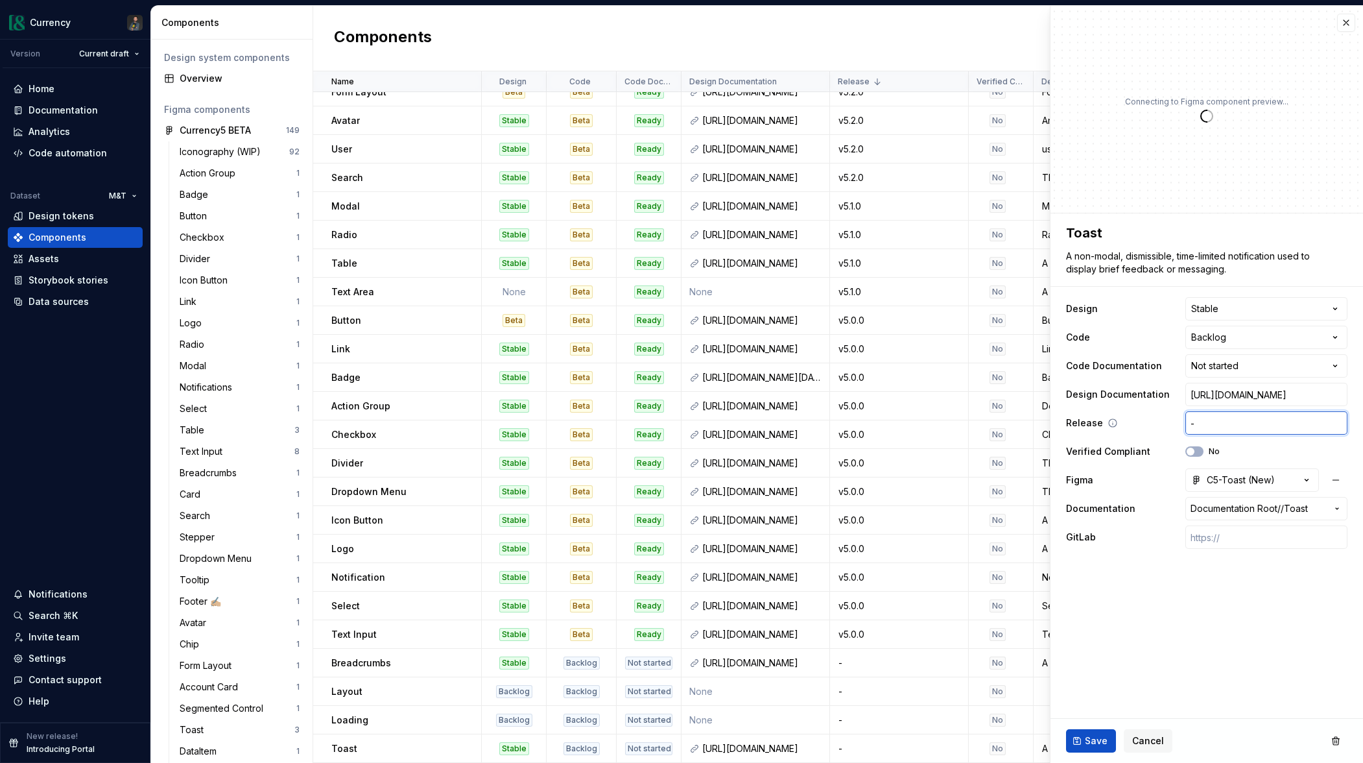
click at [1216, 426] on input "-" at bounding box center [1267, 422] width 162 height 23
type textarea "*"
type input "v"
type textarea "*"
type input "v5."
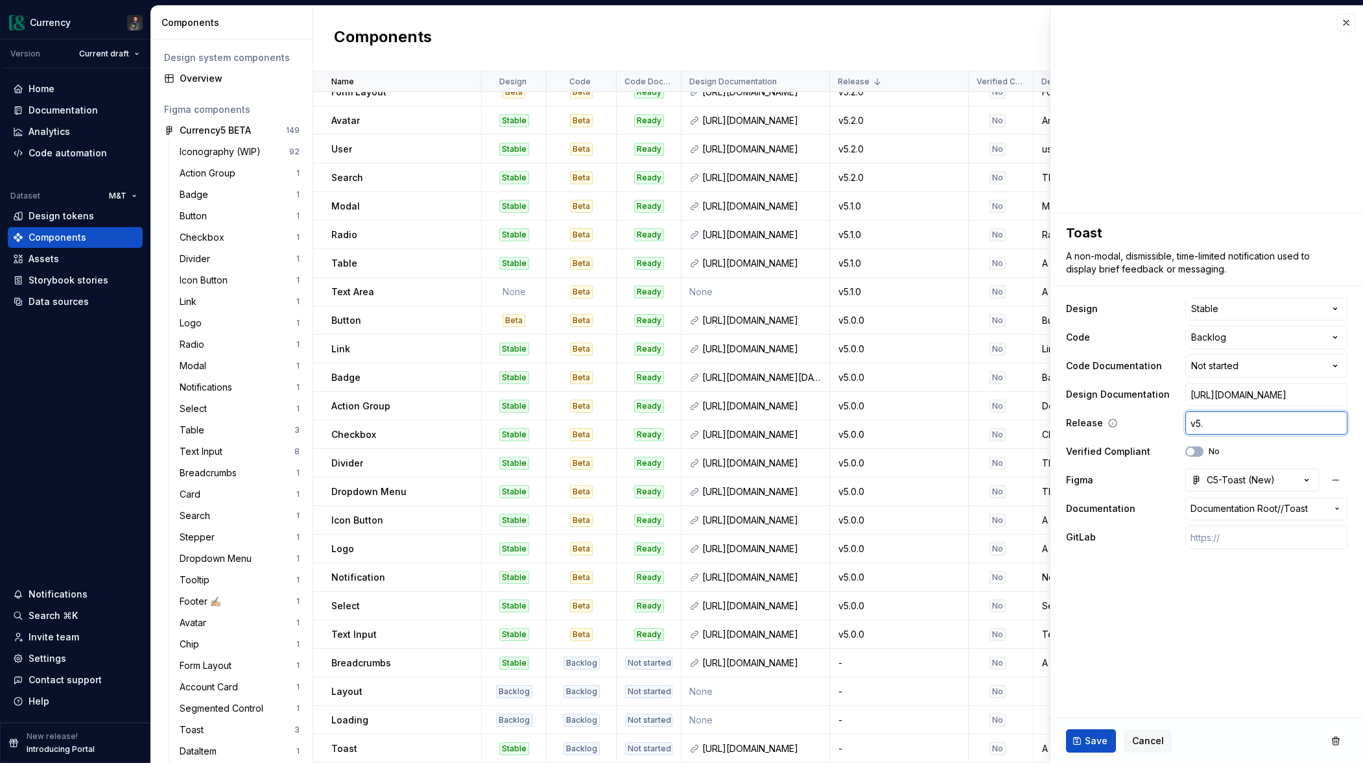
type textarea "*"
type input "v5.8"
type textarea "*"
type input "v5.8.0"
type textarea "*"
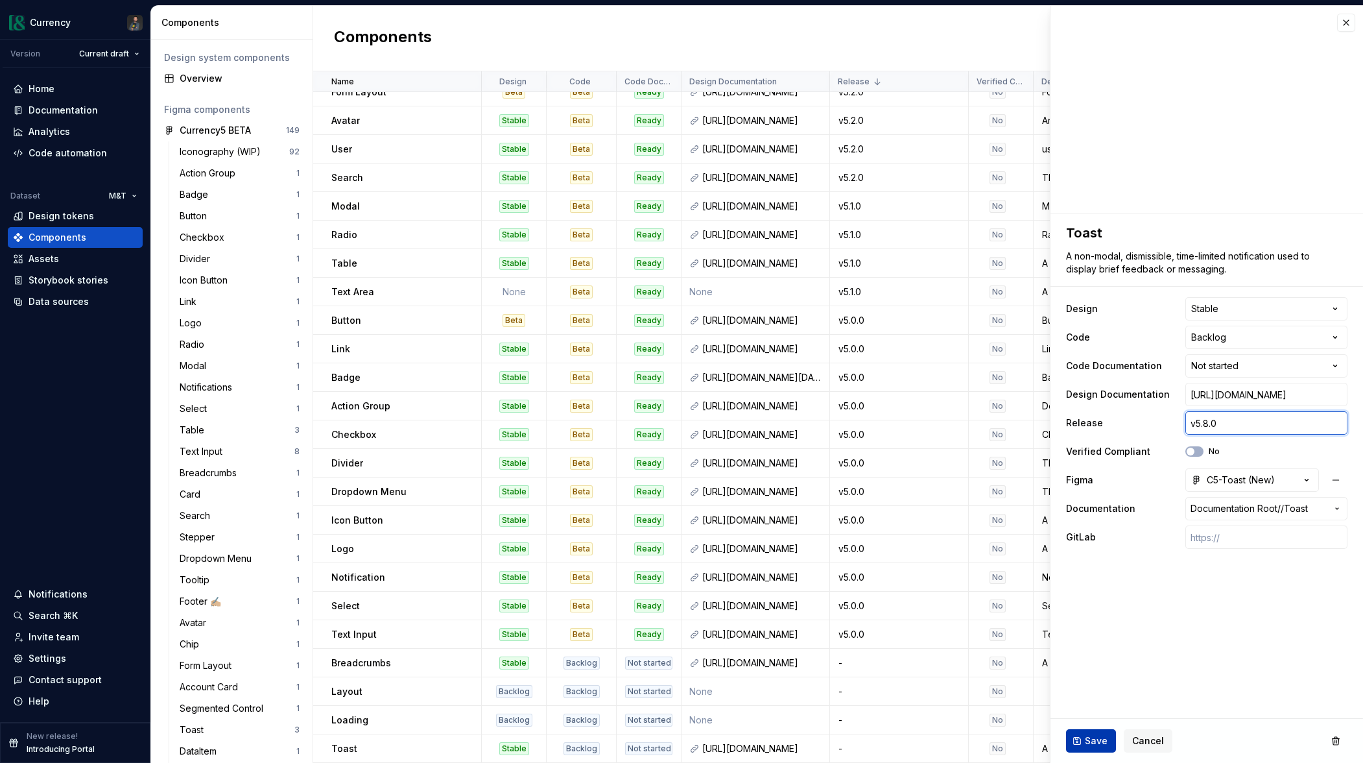
type input "v5.8.0"
click at [1085, 739] on span "Save" at bounding box center [1096, 740] width 23 height 13
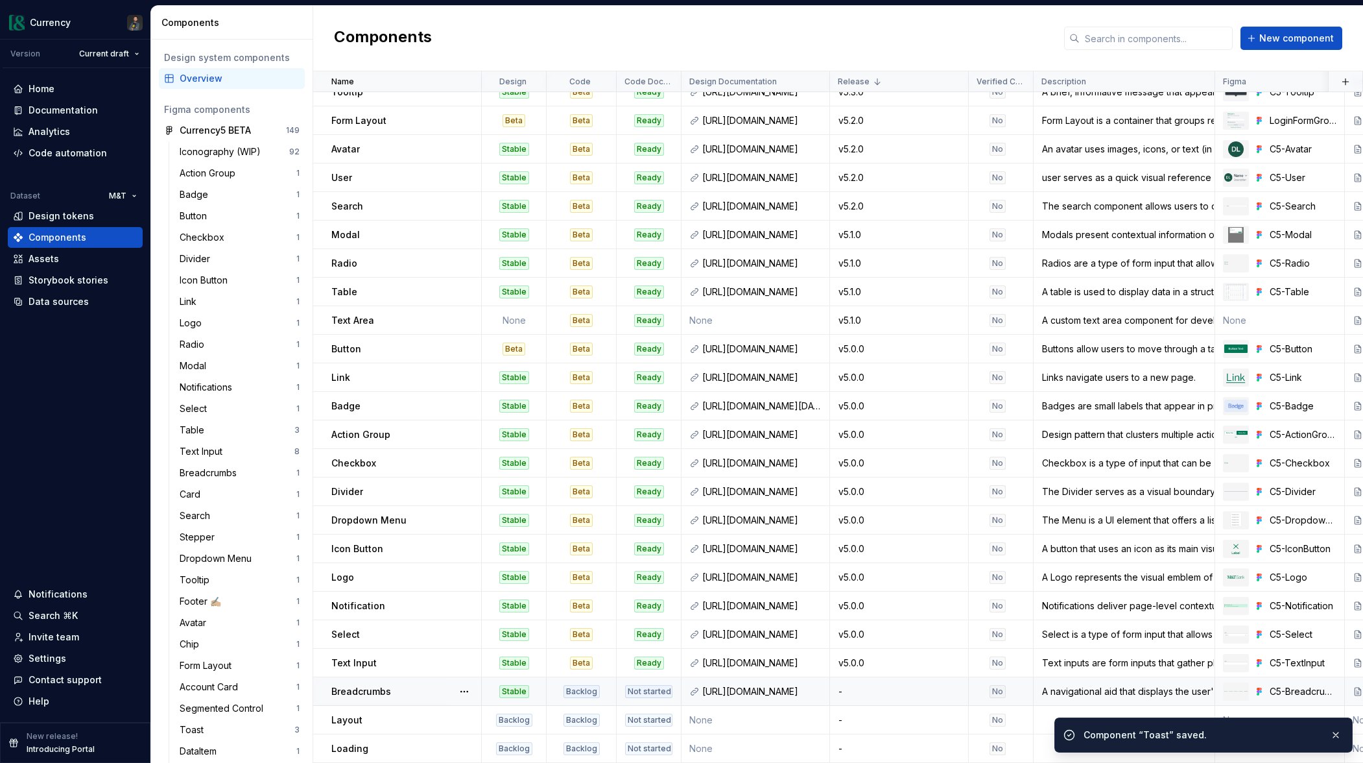
click at [876, 693] on div "-" at bounding box center [899, 691] width 137 height 13
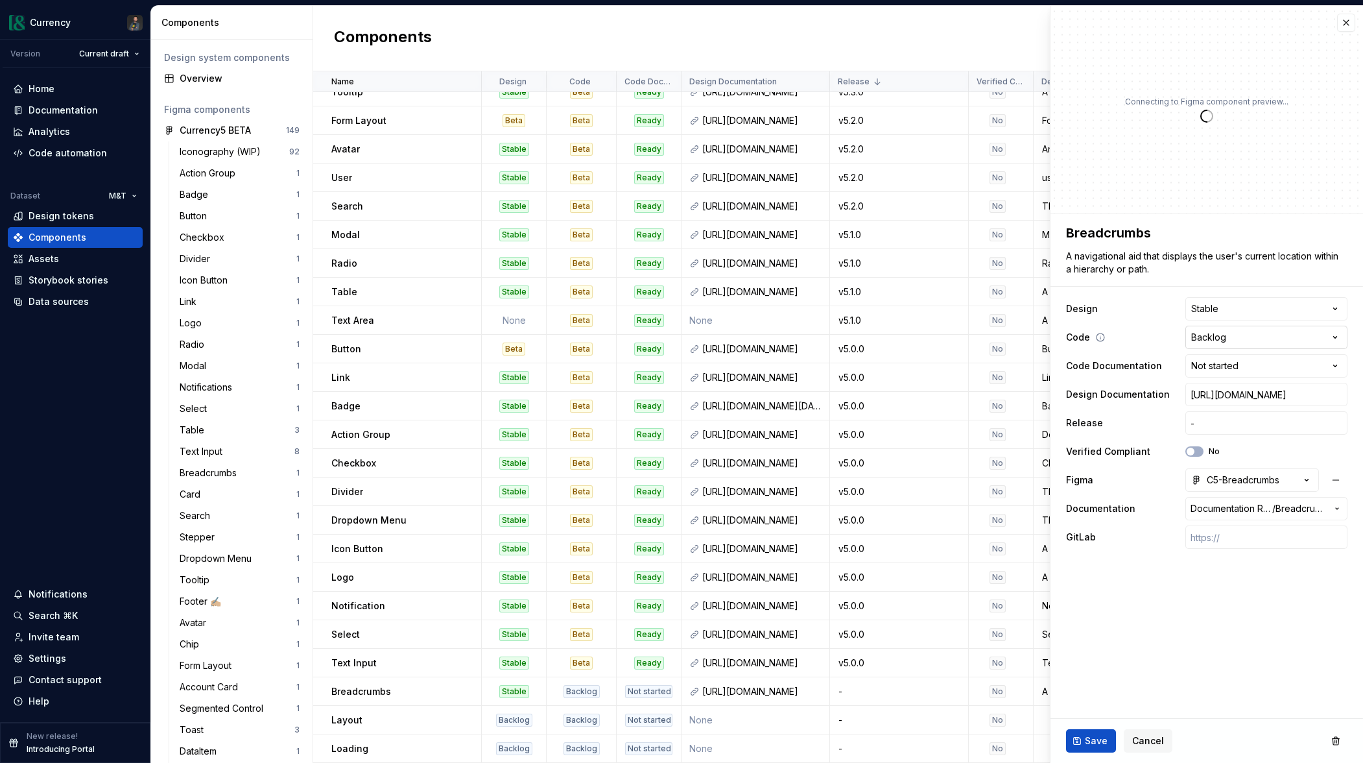
type textarea "*"
click at [1232, 424] on input "-" at bounding box center [1267, 422] width 162 height 23
type input "v"
type textarea "*"
type input "v5"
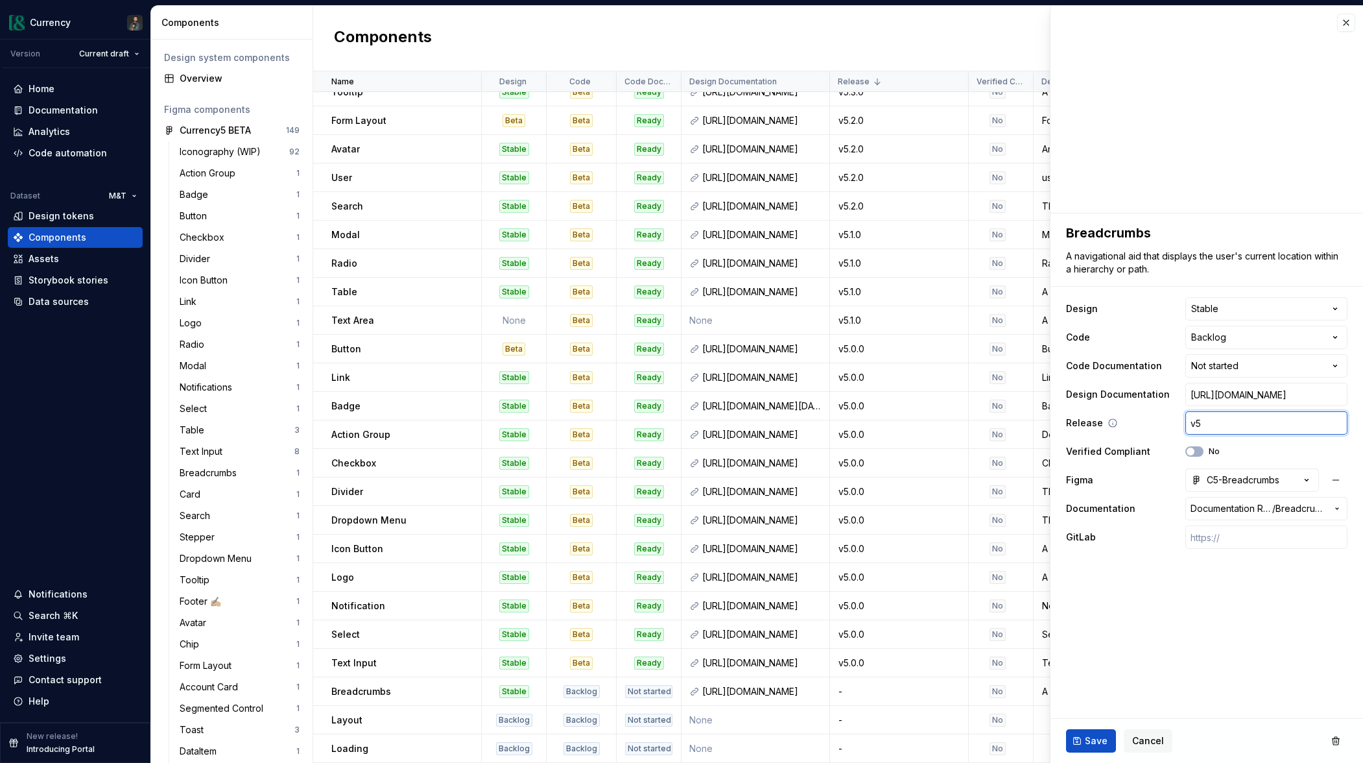
type textarea "*"
type input "v5."
type textarea "*"
type input "v5.8."
type textarea "*"
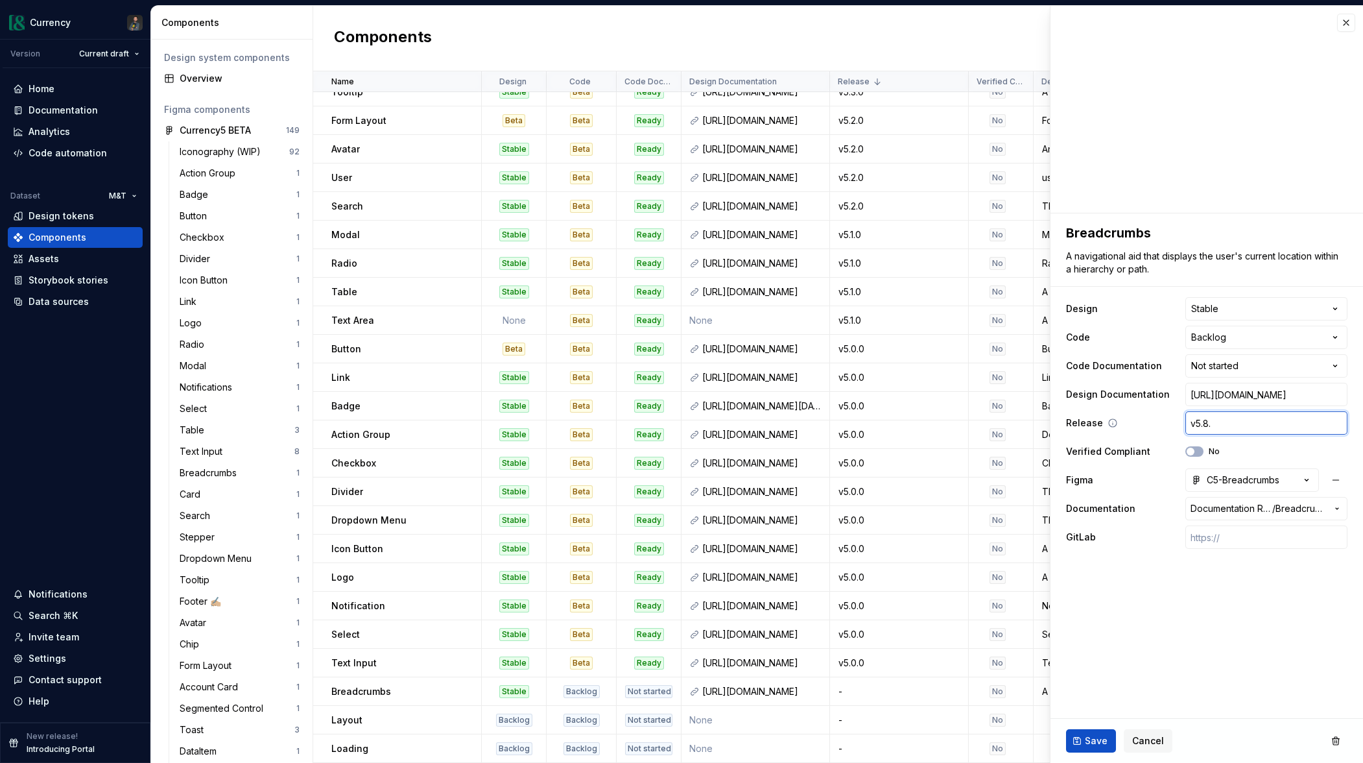
type input "v5.8.0"
type textarea "*"
type input "v5.8.0"
click at [1083, 741] on button "Save" at bounding box center [1091, 740] width 50 height 23
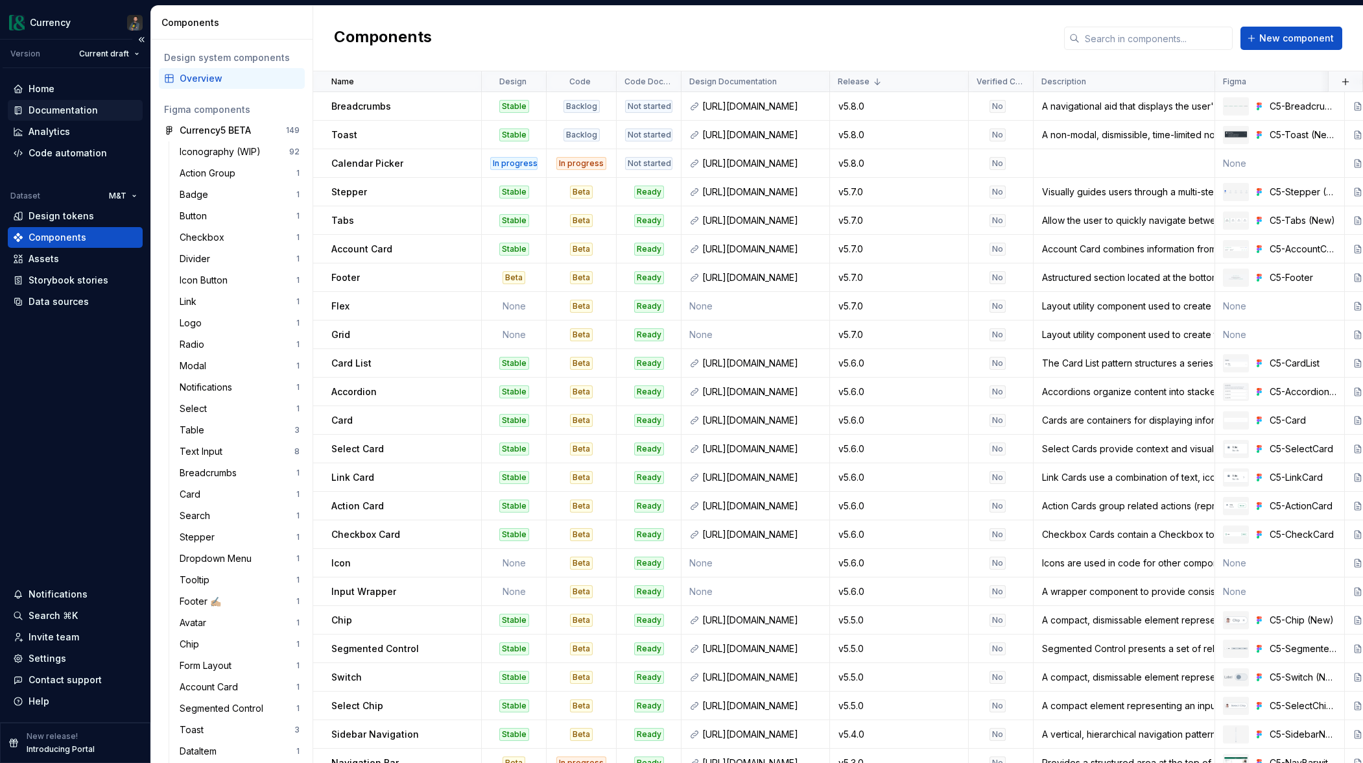
click at [64, 109] on div "Documentation" at bounding box center [63, 110] width 69 height 13
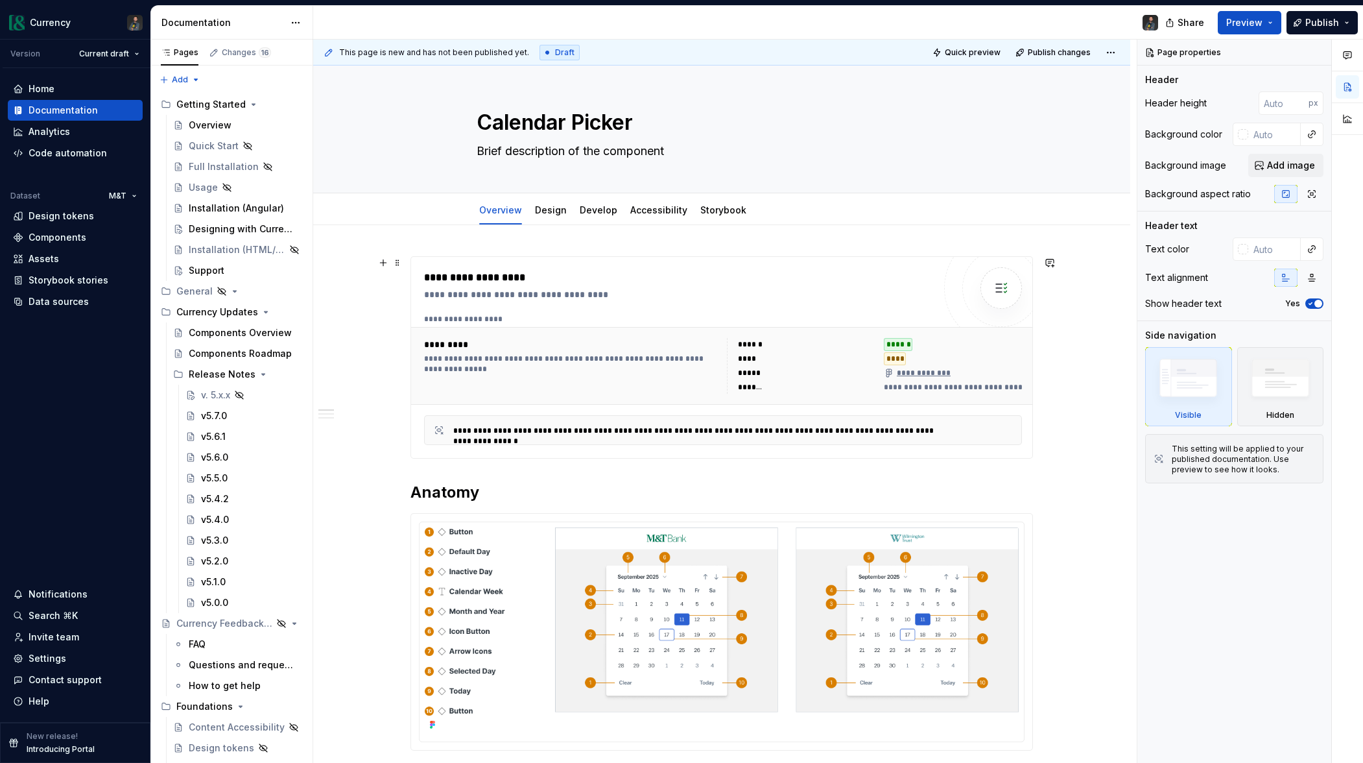
click at [619, 363] on div "**********" at bounding box center [571, 364] width 295 height 21
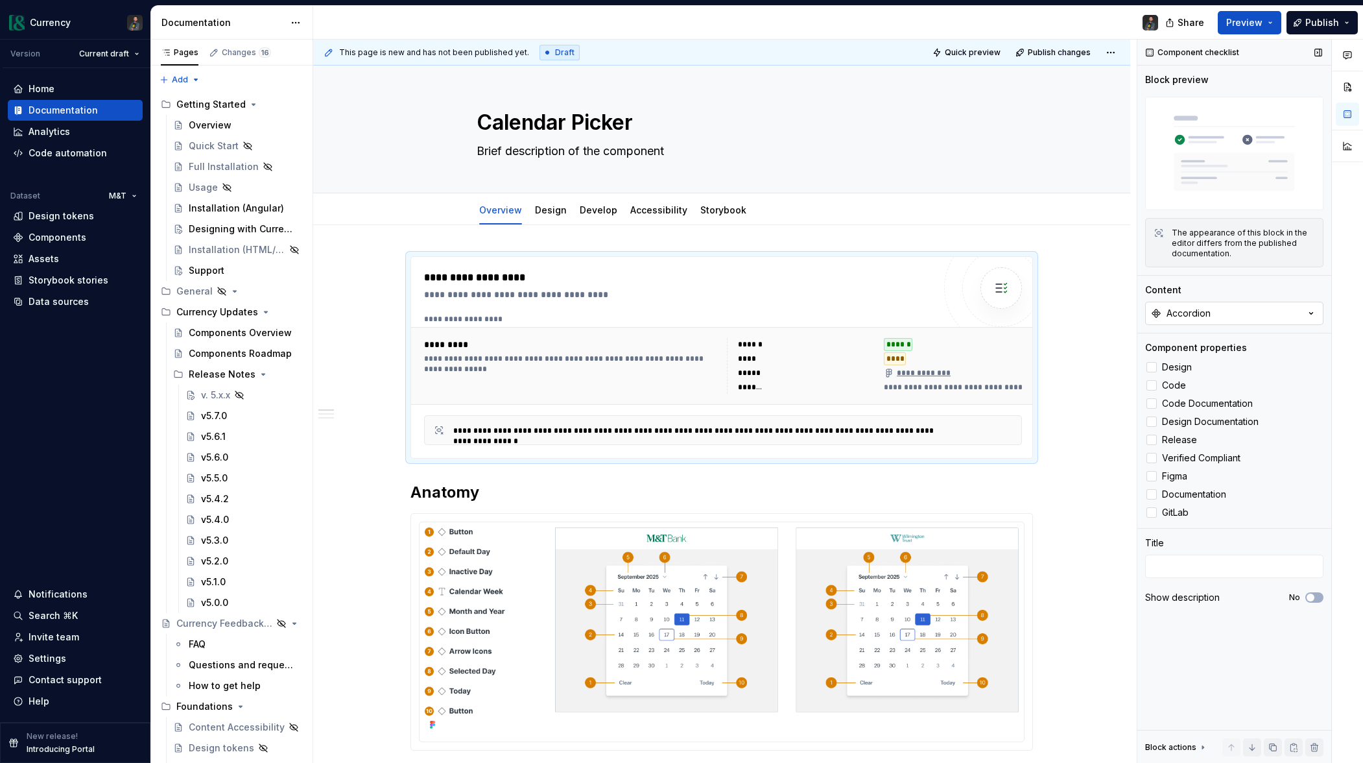
click at [1254, 305] on button "Accordion" at bounding box center [1235, 313] width 178 height 23
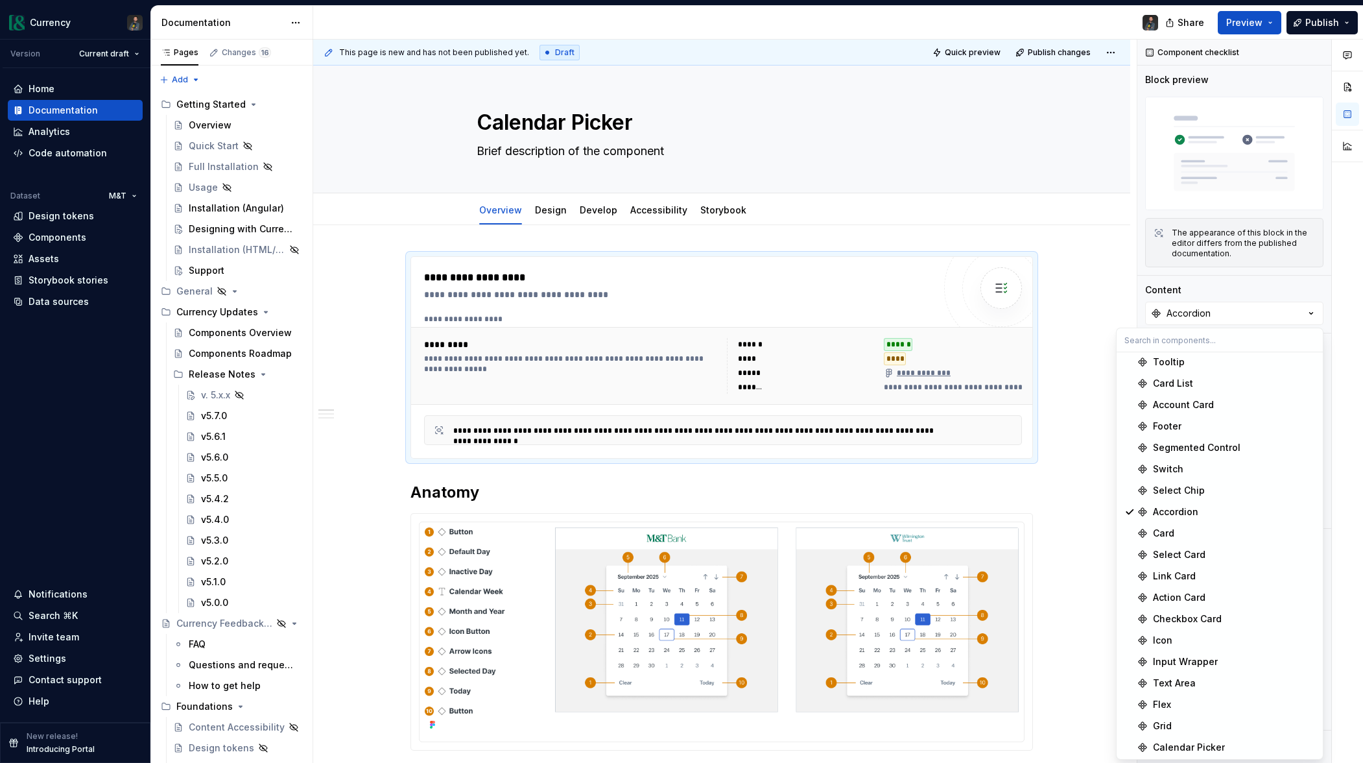
scroll to position [643, 0]
click at [1205, 739] on div "Calendar Picker" at bounding box center [1189, 745] width 72 height 13
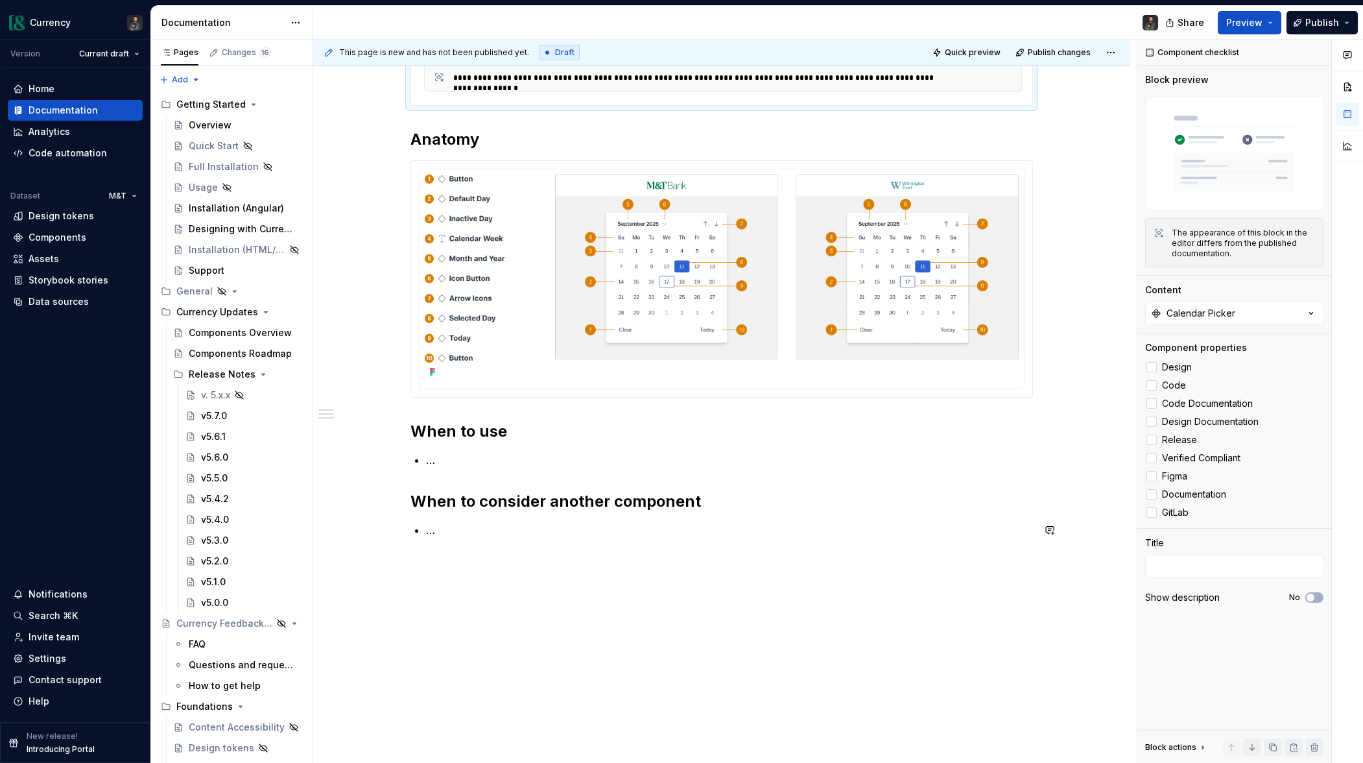
scroll to position [372, 0]
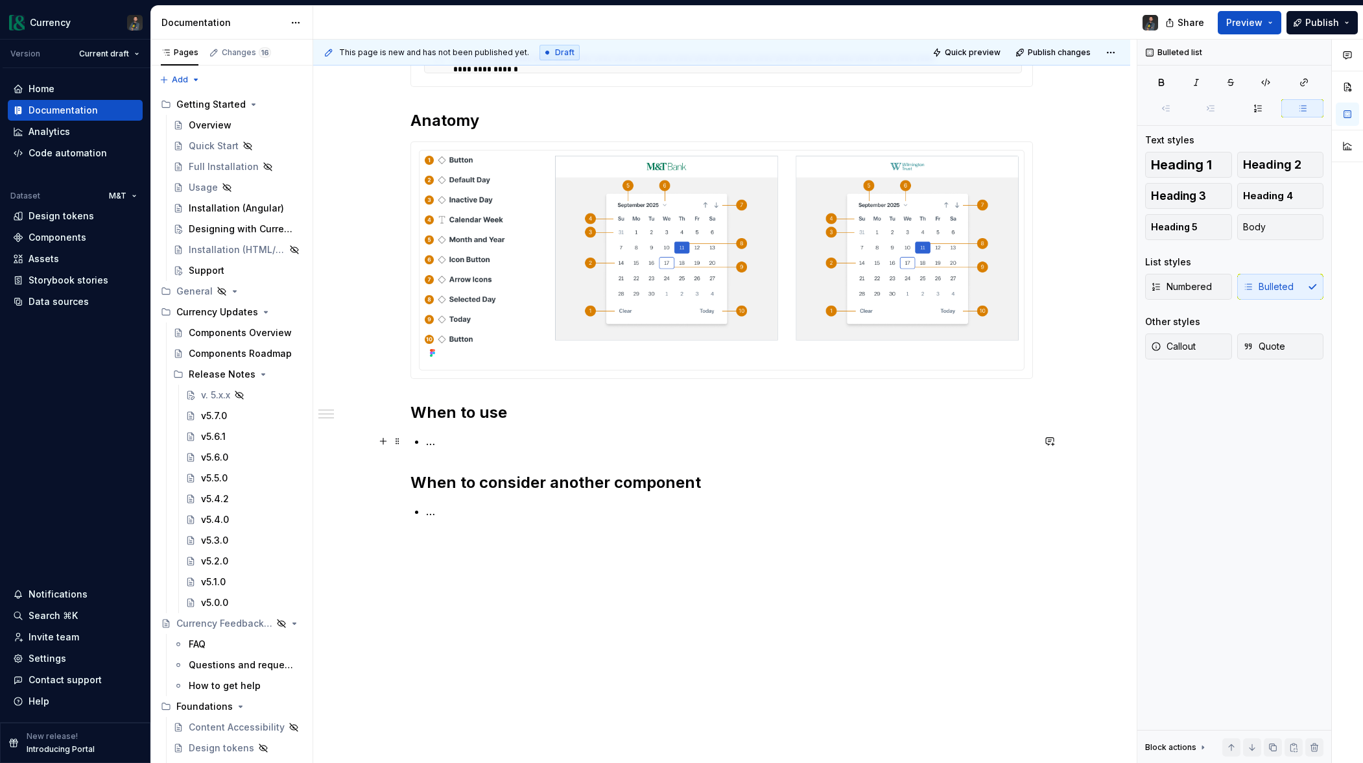
click at [459, 442] on p "…" at bounding box center [729, 441] width 607 height 16
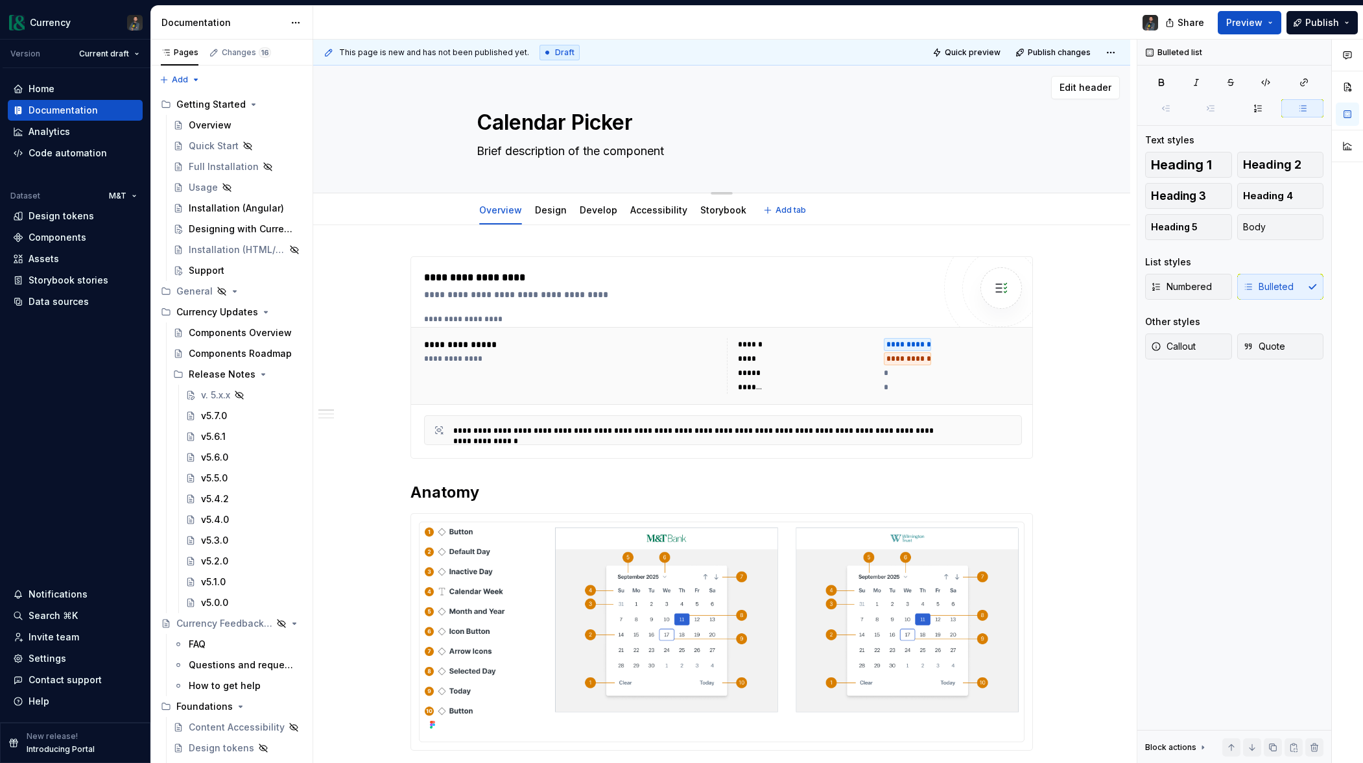
click at [562, 149] on textarea "Brief description of the component" at bounding box center [719, 151] width 490 height 21
type textarea "*"
type textarea "Th"
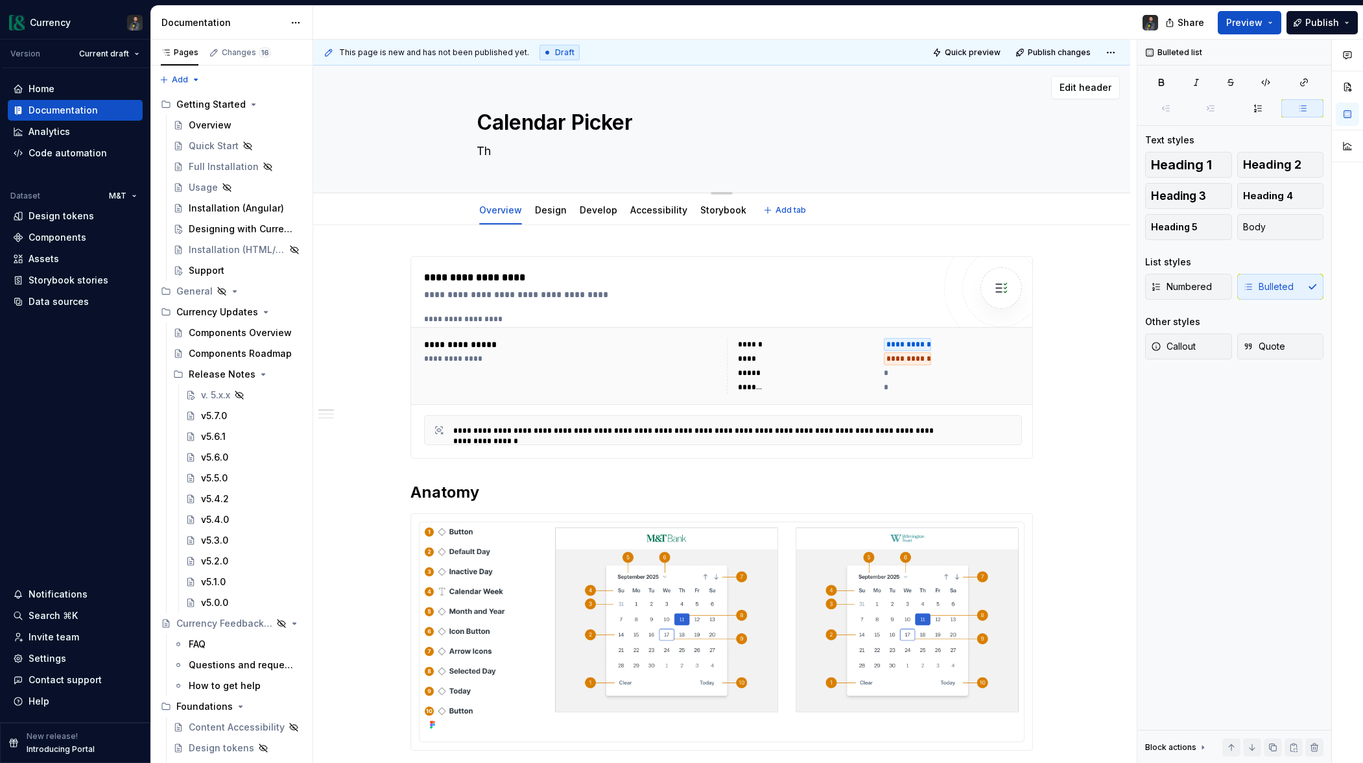
type textarea "*"
type textarea "The"
type textarea "*"
type textarea "The"
type textarea "*"
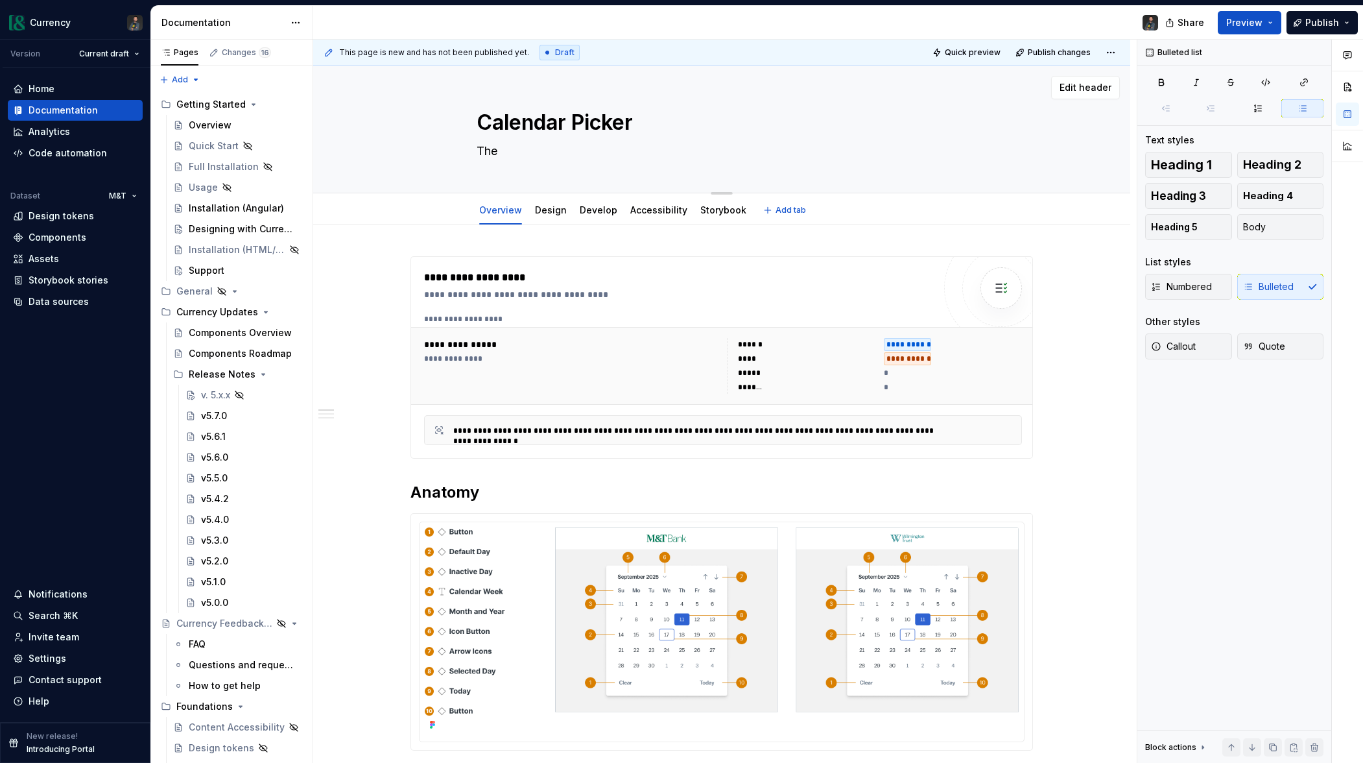
type textarea "The C"
type textarea "*"
type textarea "The Cla"
type textarea "*"
type textarea "The Clae"
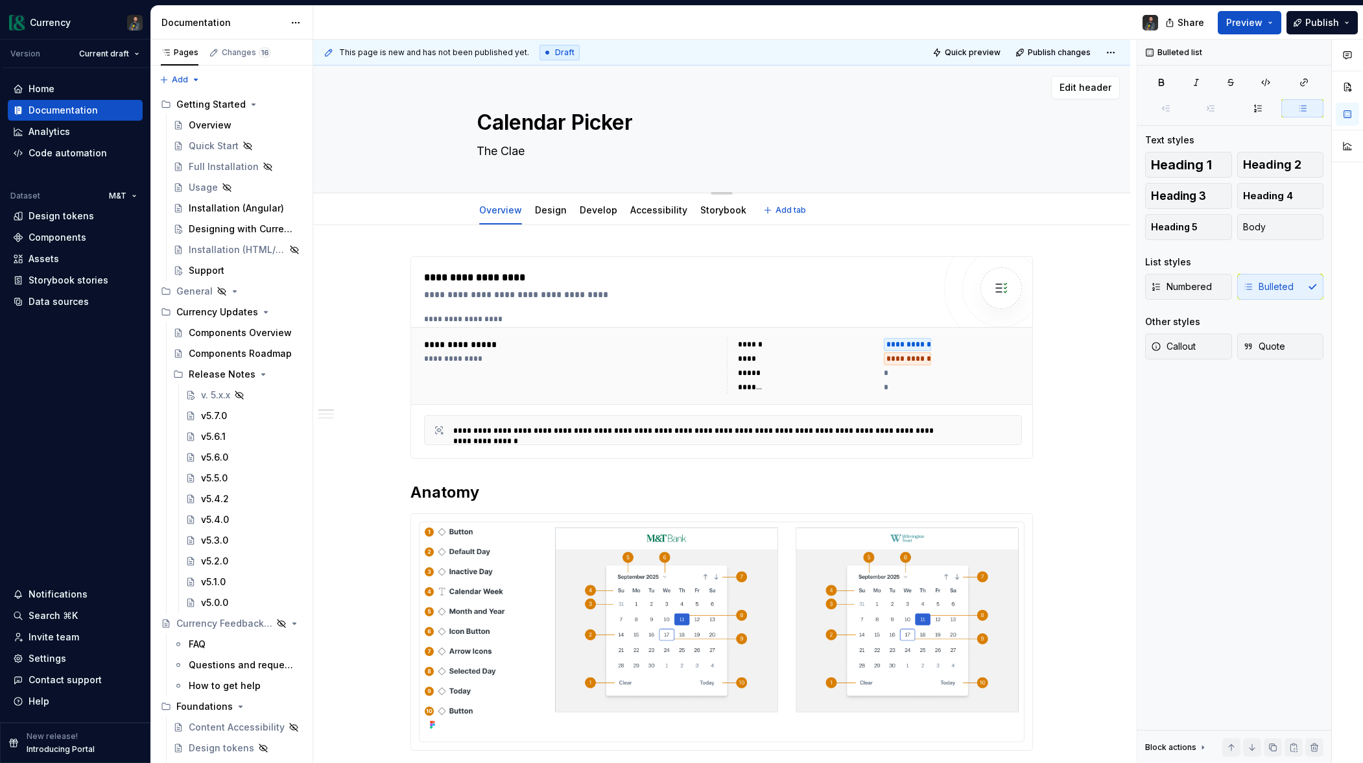
type textarea "*"
type textarea "The Claen"
type textarea "*"
type textarea "The Claend"
type textarea "*"
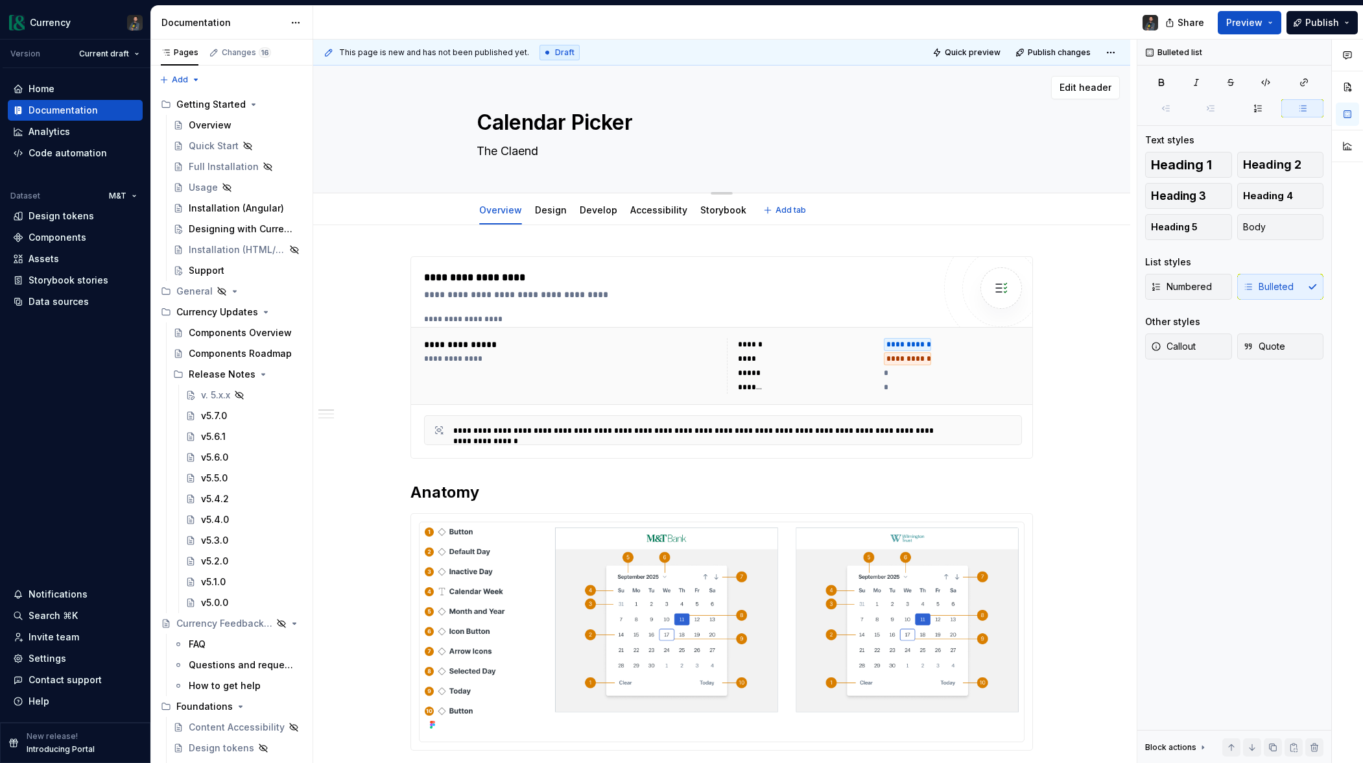
type textarea "The Claen"
type textarea "*"
type textarea "The Clae"
type textarea "*"
type textarea "The Cla"
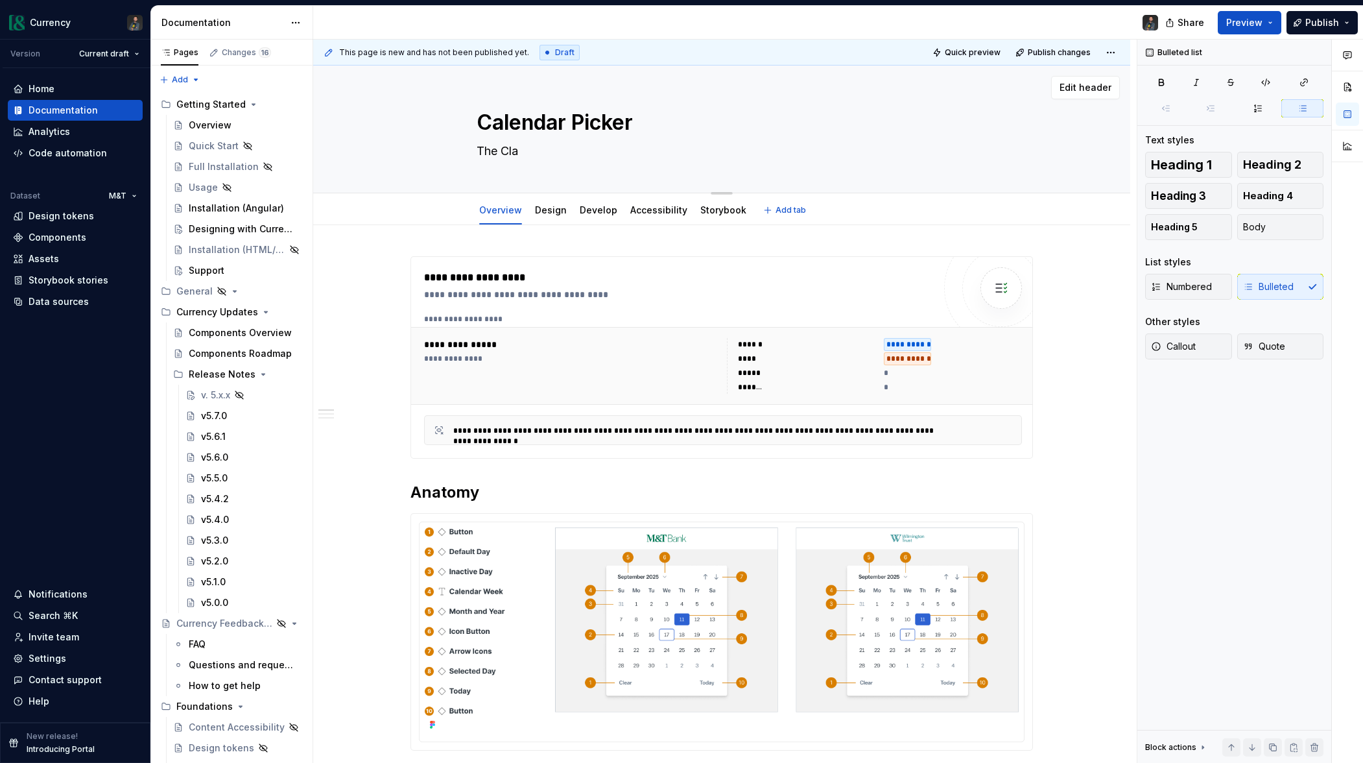
type textarea "*"
type textarea "The Cl"
type textarea "*"
type textarea "The C"
type textarea "*"
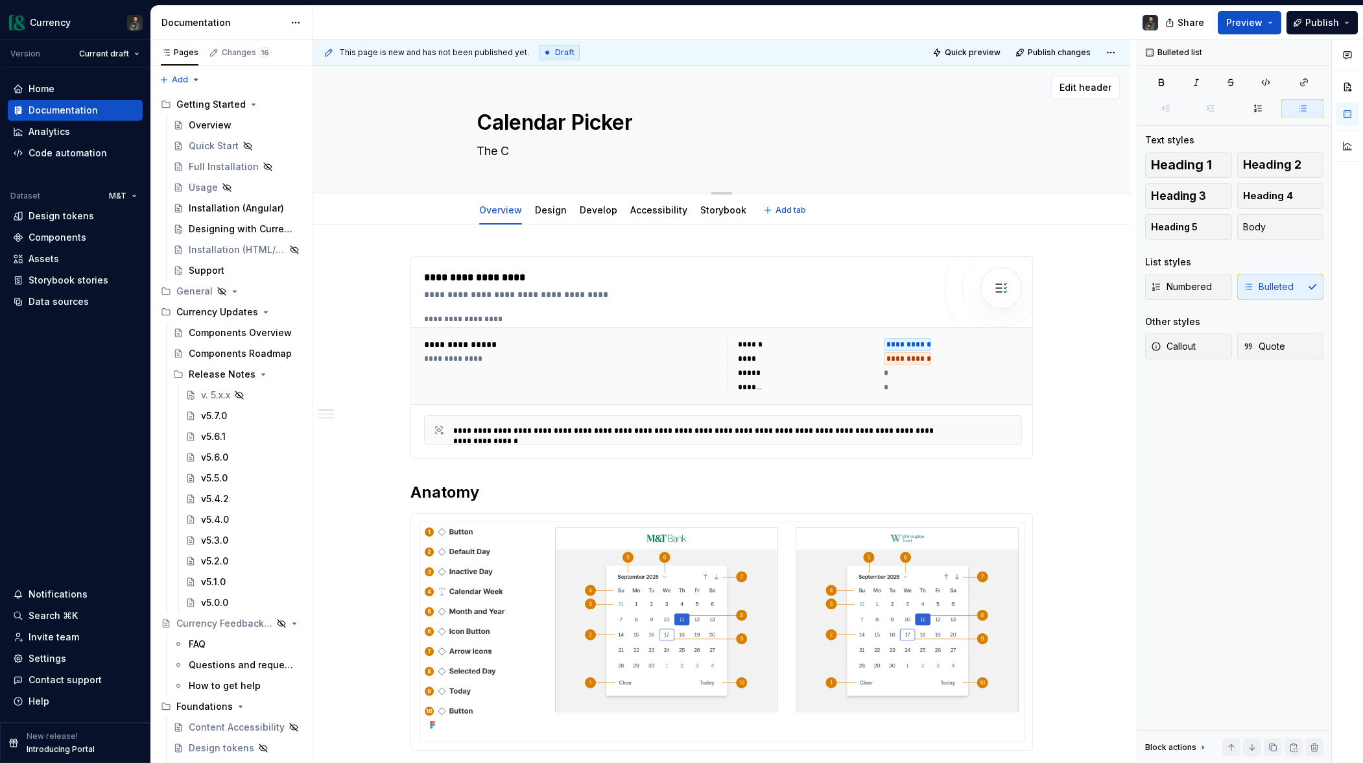
type textarea "The Ce"
type textarea "*"
type textarea "The Cel"
type textarea "*"
type textarea "The Cela"
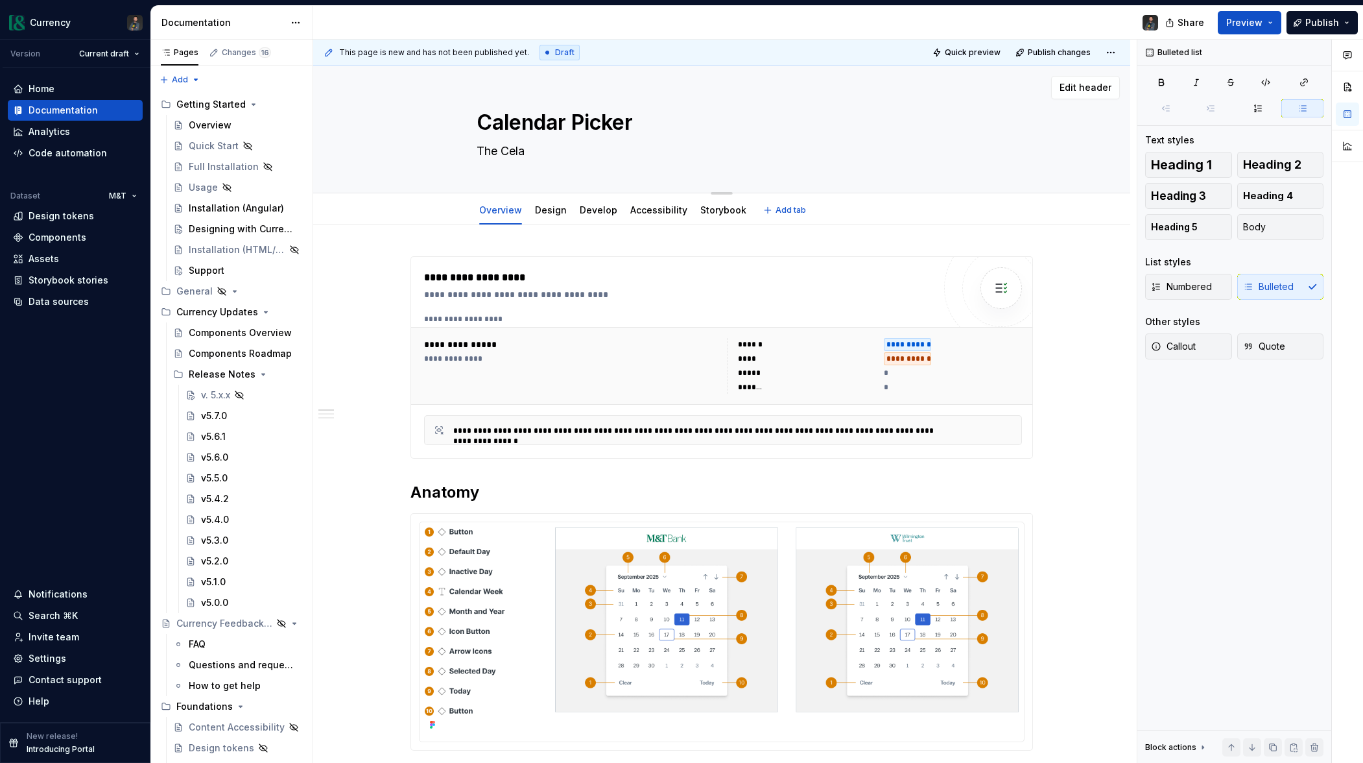
type textarea "*"
type textarea "The Cel"
type textarea "*"
type textarea "The Ce"
type textarea "*"
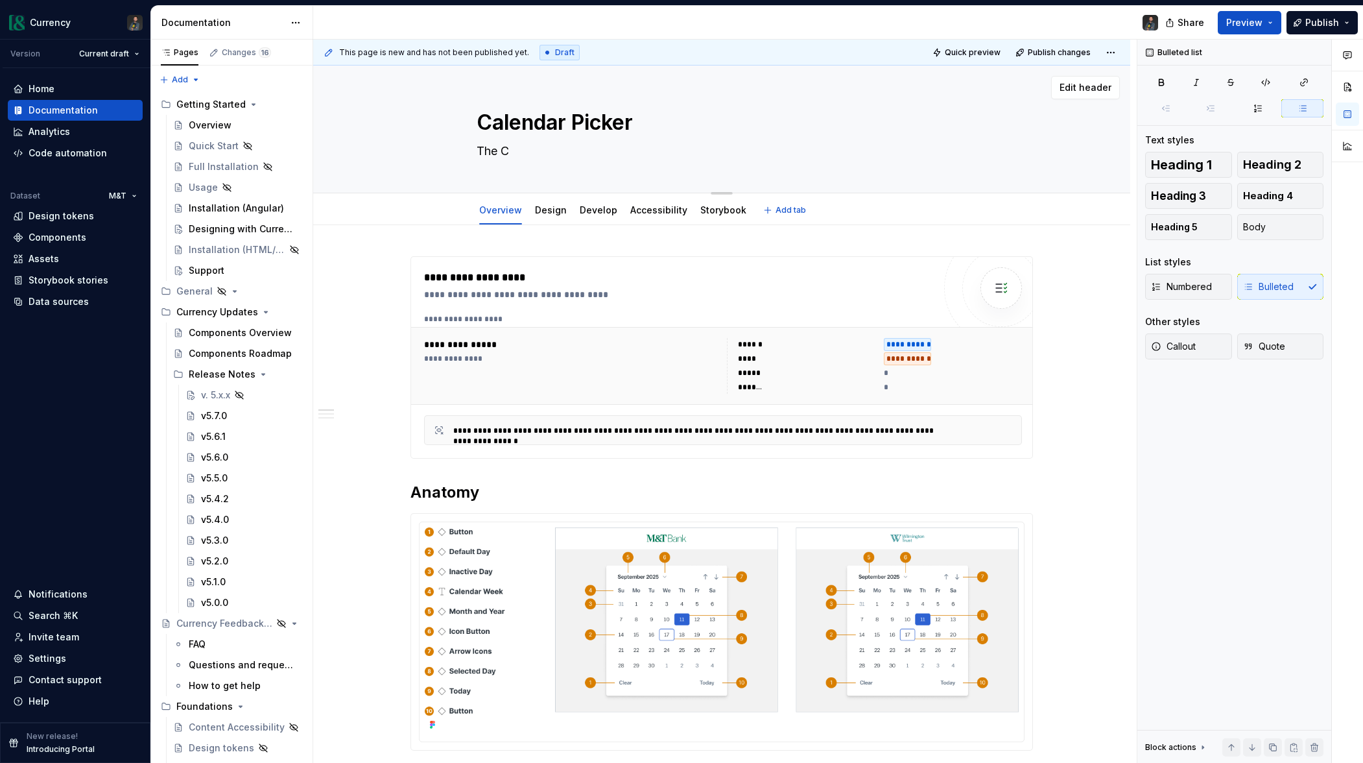
type textarea "The Ca"
type textarea "*"
type textarea "The Cal"
type textarea "*"
type textarea "The Cale"
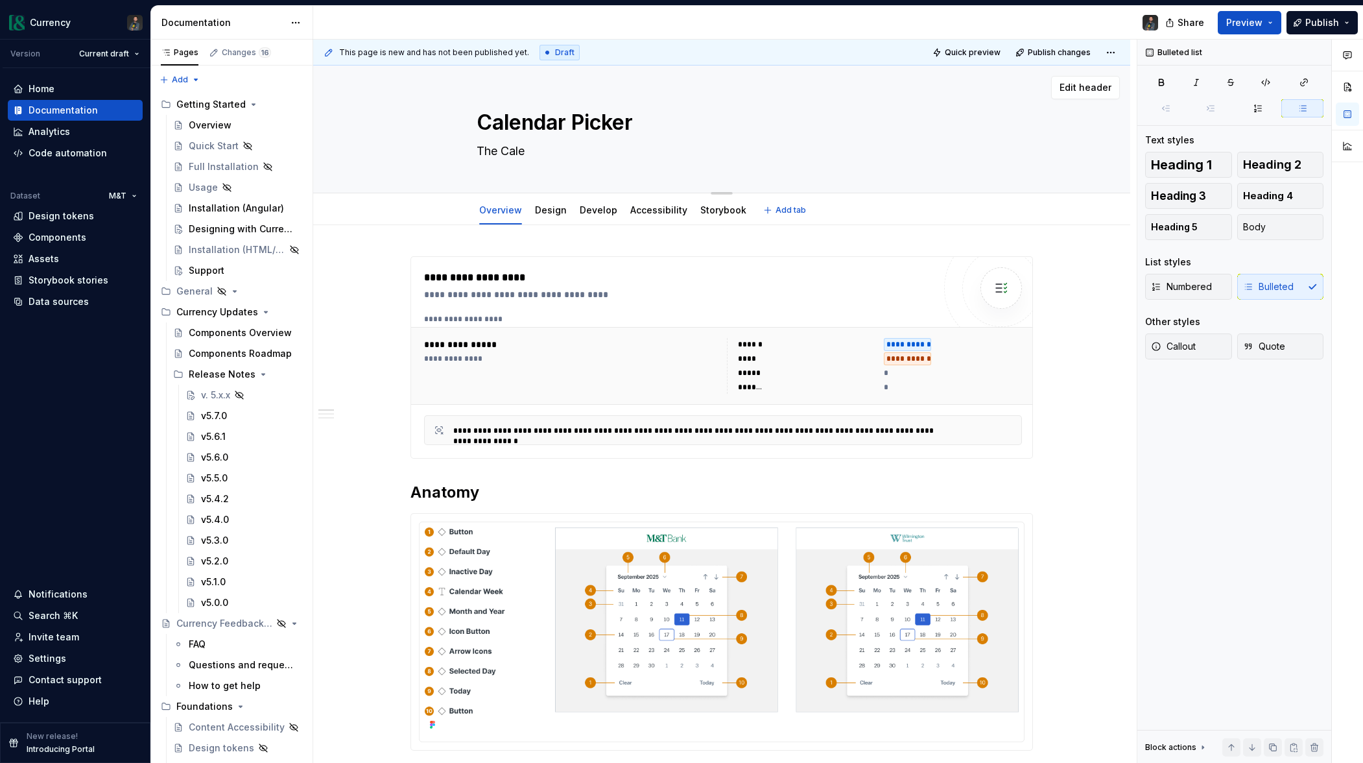
type textarea "*"
type textarea "The Calen"
type textarea "*"
type textarea "The Calenda"
type textarea "*"
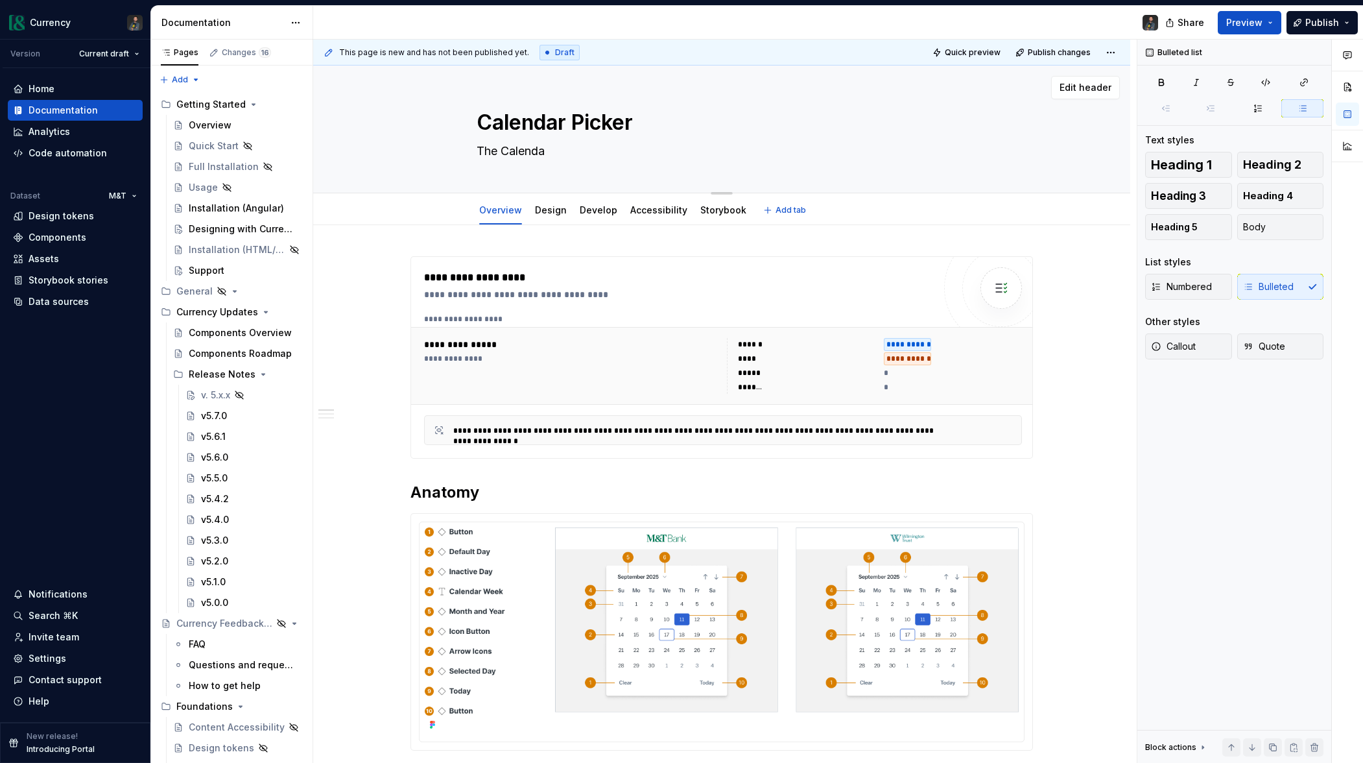
type textarea "The Calendar"
type textarea "*"
type textarea "The Calendar"
type textarea "*"
type textarea "The Calendar"
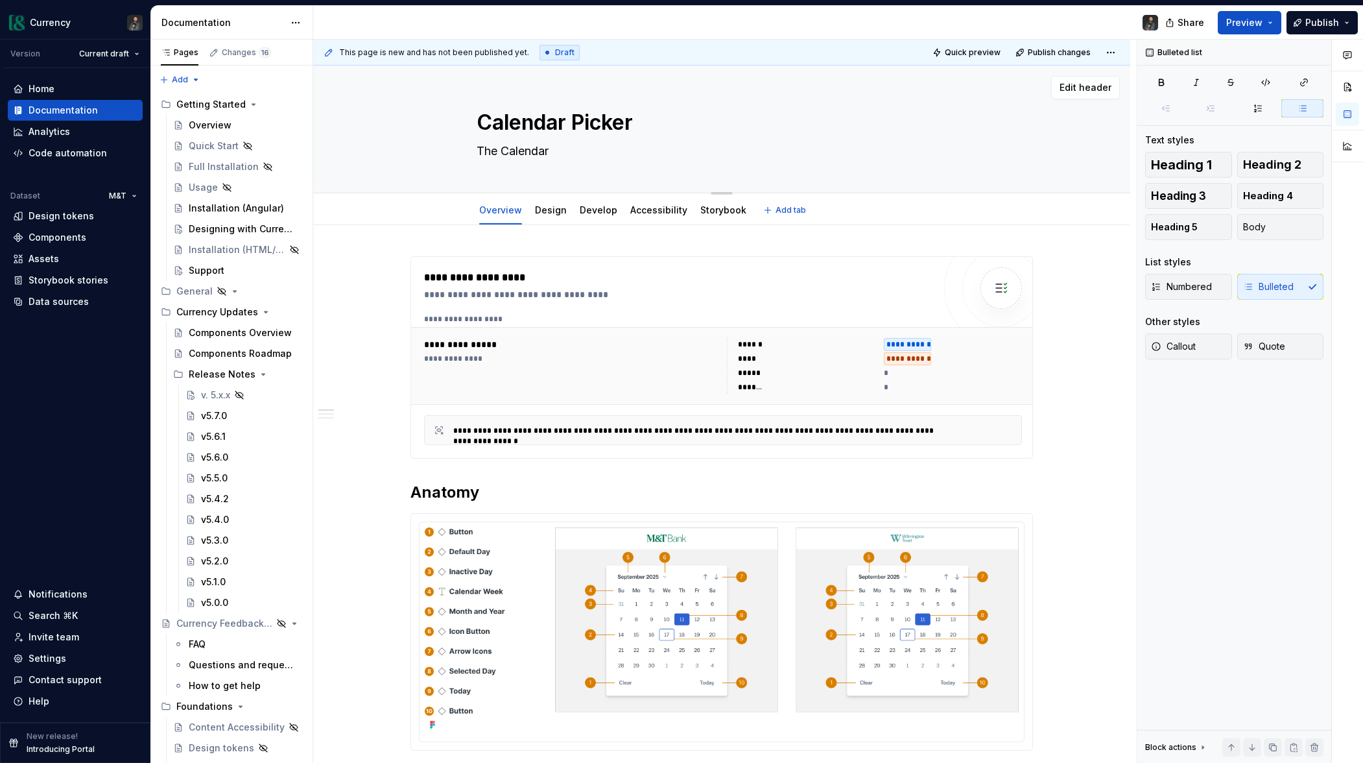
type textarea "*"
type textarea "The Calendar P"
type textarea "*"
type textarea "The Calendar Pu"
type textarea "*"
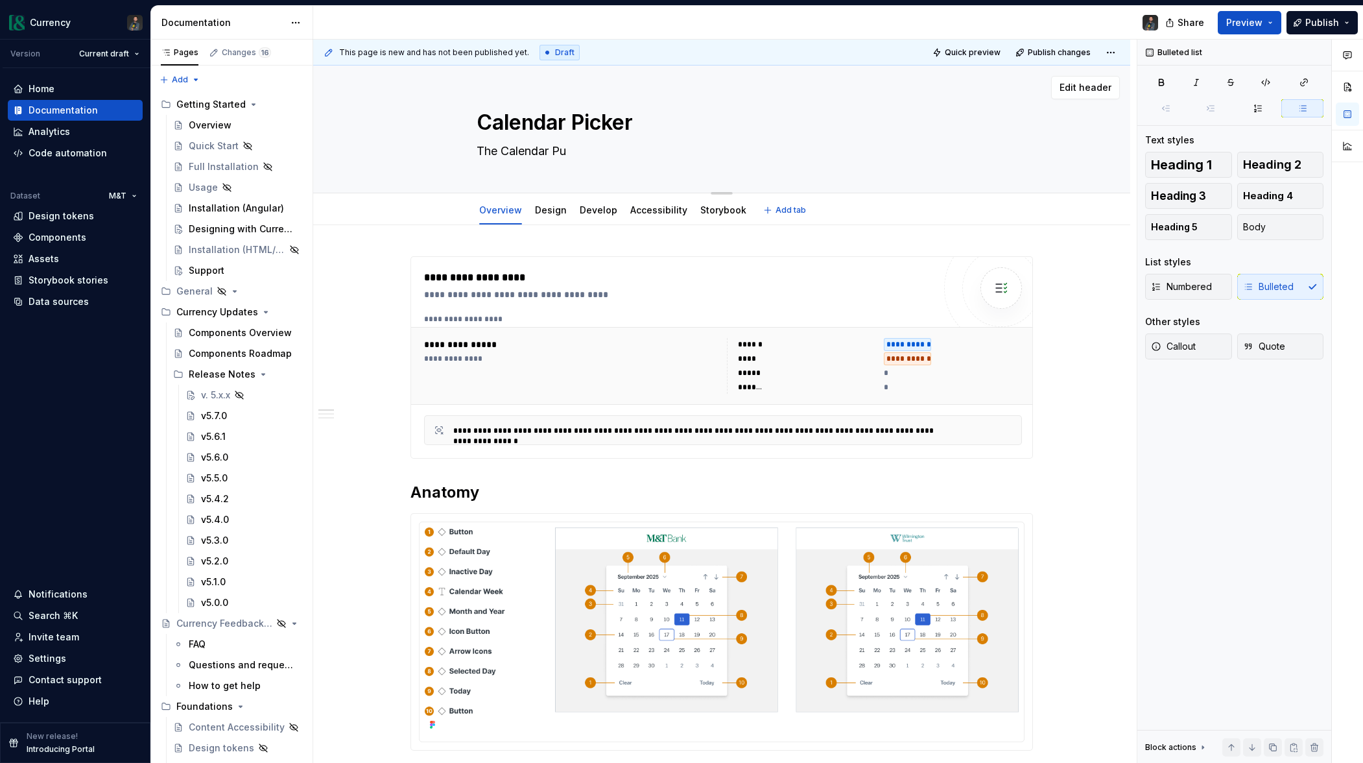
type textarea "The Calendar Puc"
type textarea "*"
type textarea "The Calendar Puck"
type textarea "*"
type textarea "The Calendar Puc"
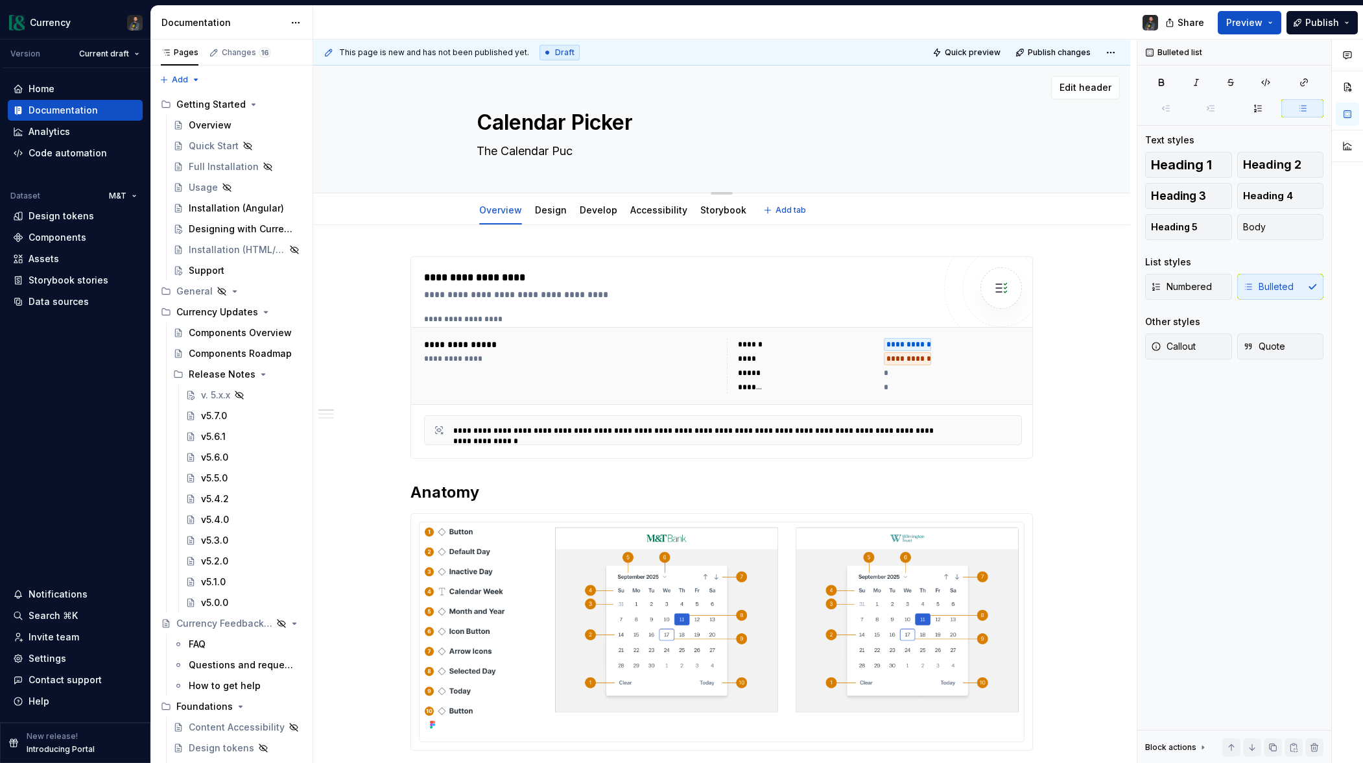
type textarea "*"
type textarea "The Calendar Pu"
type textarea "*"
type textarea "The Calendar P"
type textarea "*"
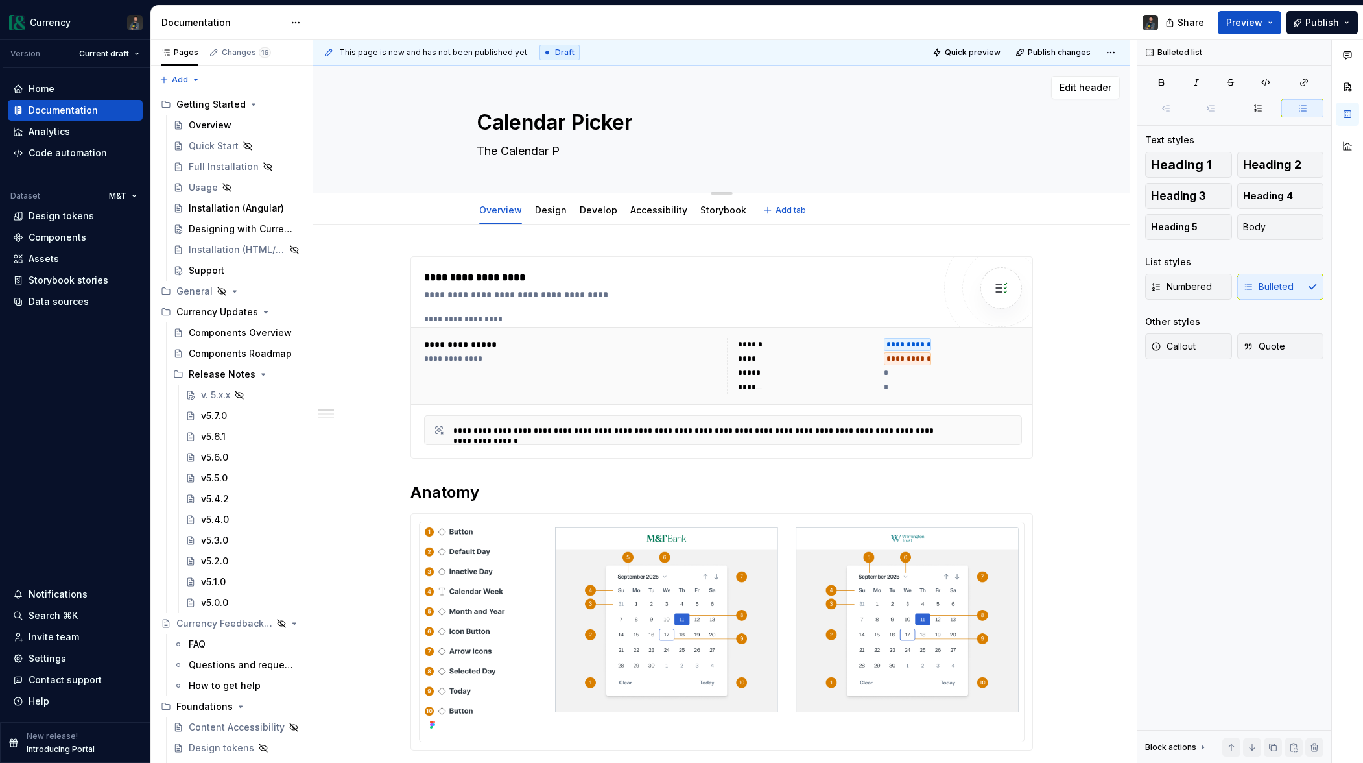
type textarea "The Calendar Pi"
type textarea "*"
type textarea "The Calendar Pick"
type textarea "*"
type textarea "The Calendar Picke"
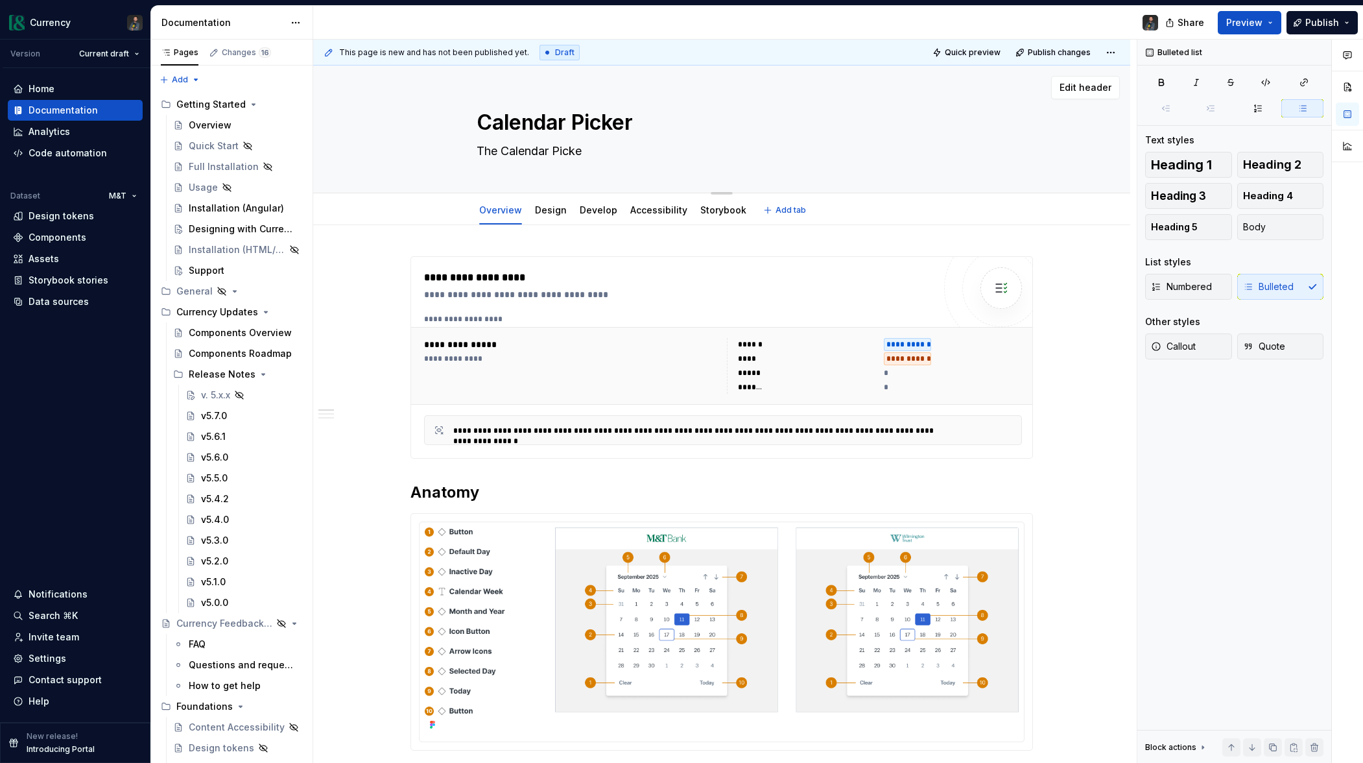
type textarea "*"
type textarea "The Calendar Picket"
type textarea "*"
type textarea "The Calendar Picke"
type textarea "*"
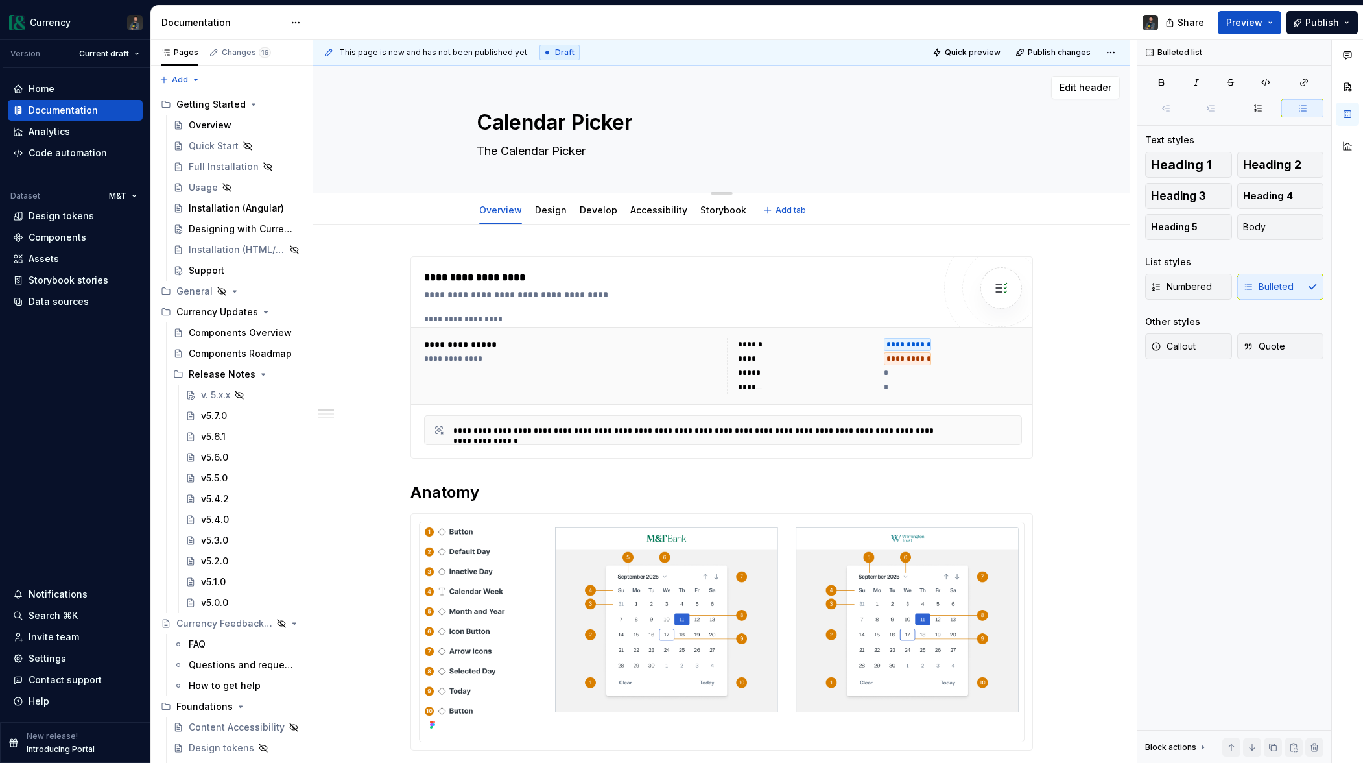
type textarea "The Calendar Picker"
type textarea "*"
type textarea "The Calendar Picker"
type textarea "*"
type textarea "The Calendar Picker"
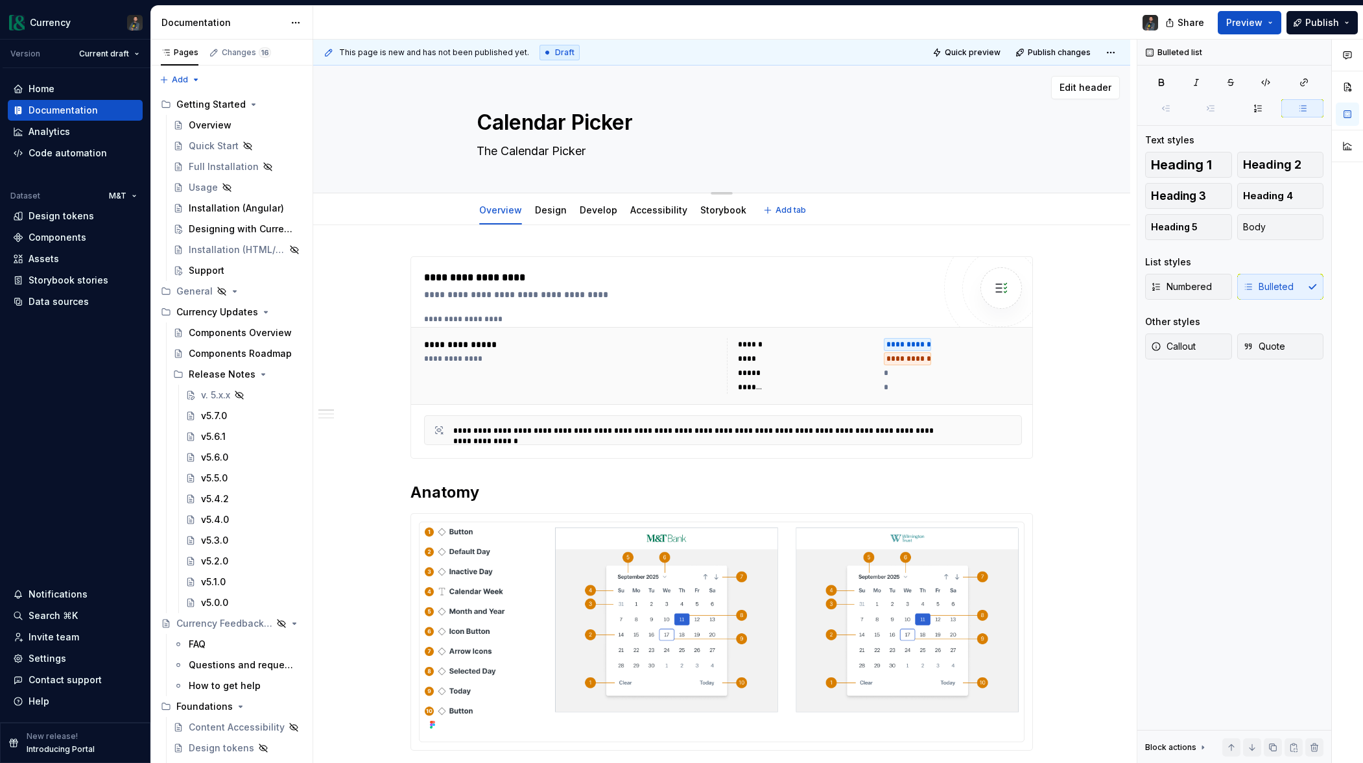
type textarea "*"
type textarea "The Calendar Picker"
type textarea "*"
type textarea "The Calendar Picker"
type textarea "*"
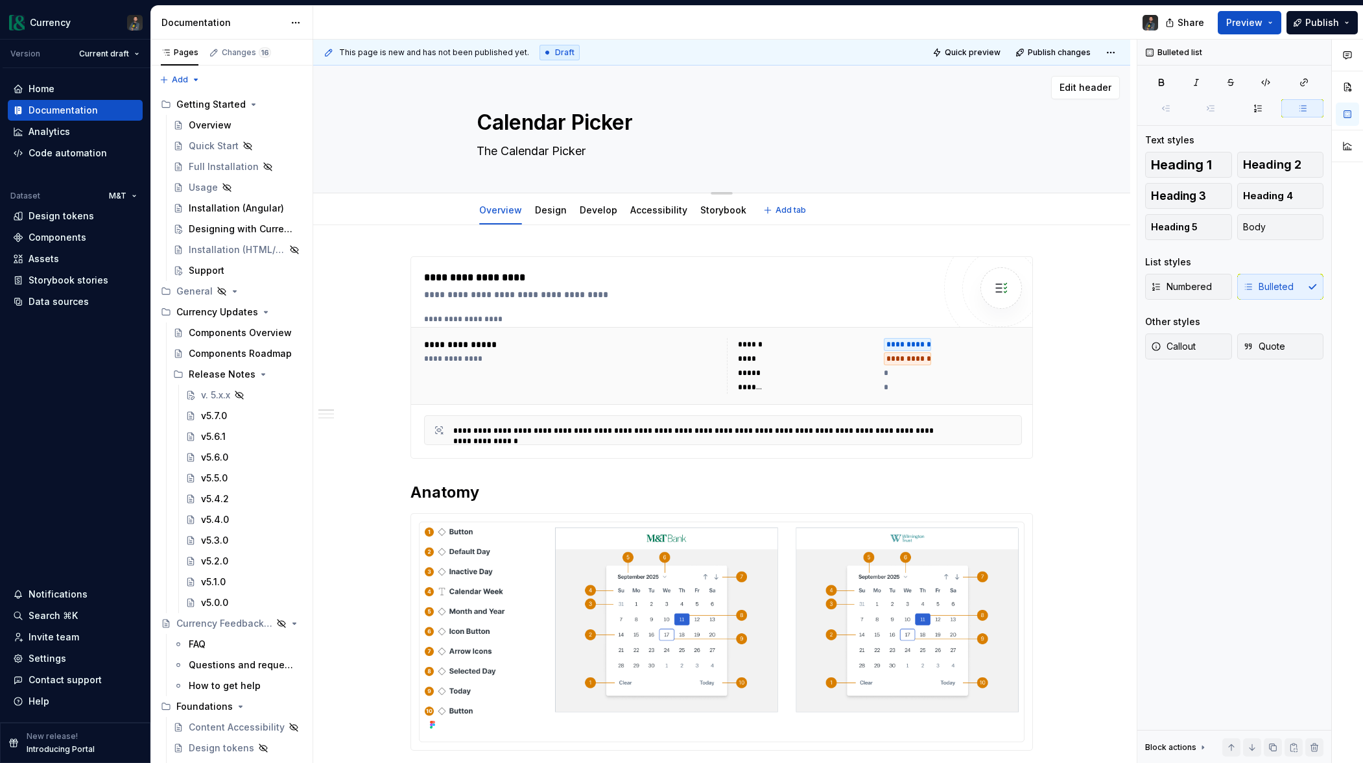
type textarea "The Calendar Picker"
type textarea "*"
type textarea "The Calendar Picker"
type textarea "*"
type textarea "The Calendar Picker c"
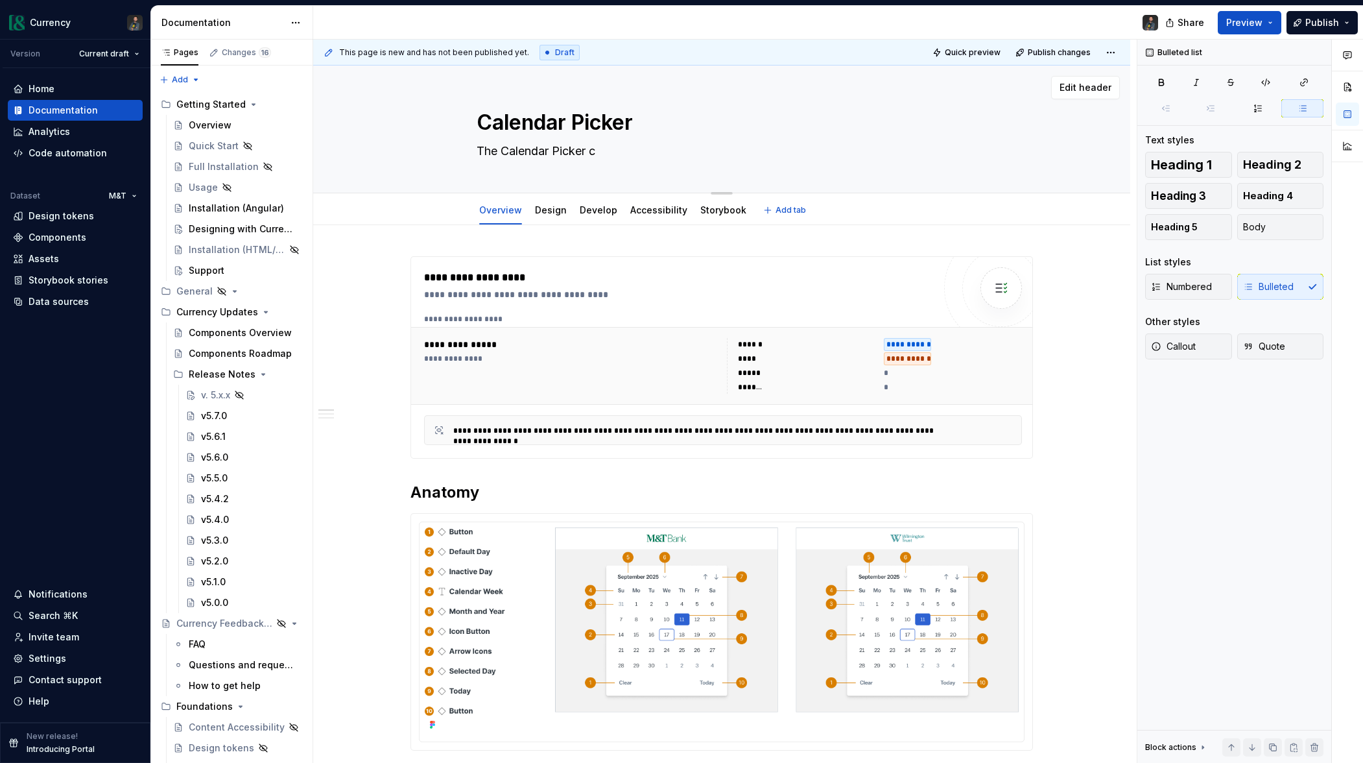
type textarea "*"
type textarea "The Calendar Picker co"
type textarea "*"
type textarea "The Calendar Picker com"
type textarea "*"
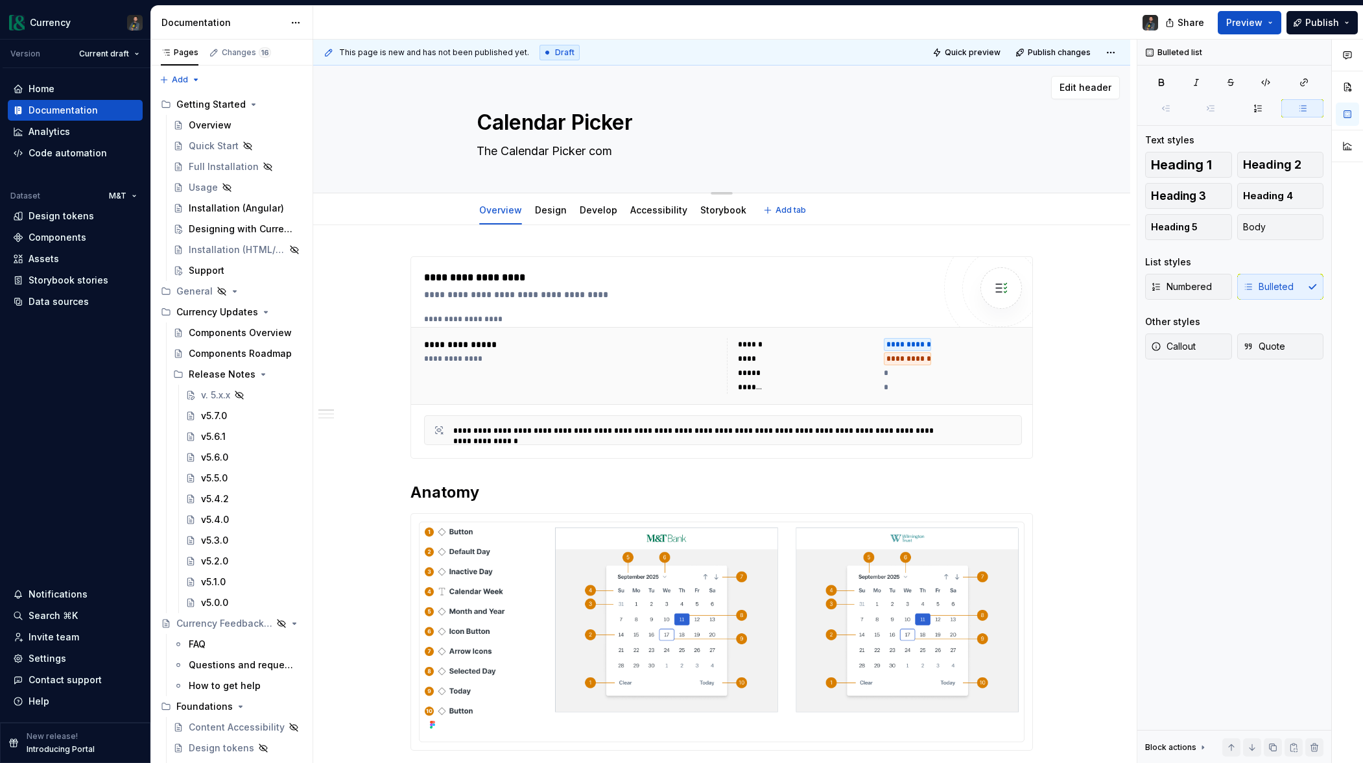
type textarea "The Calendar Picker comp"
type textarea "*"
type textarea "The Calendar Picker compo"
type textarea "*"
type textarea "The Calendar Picker compon"
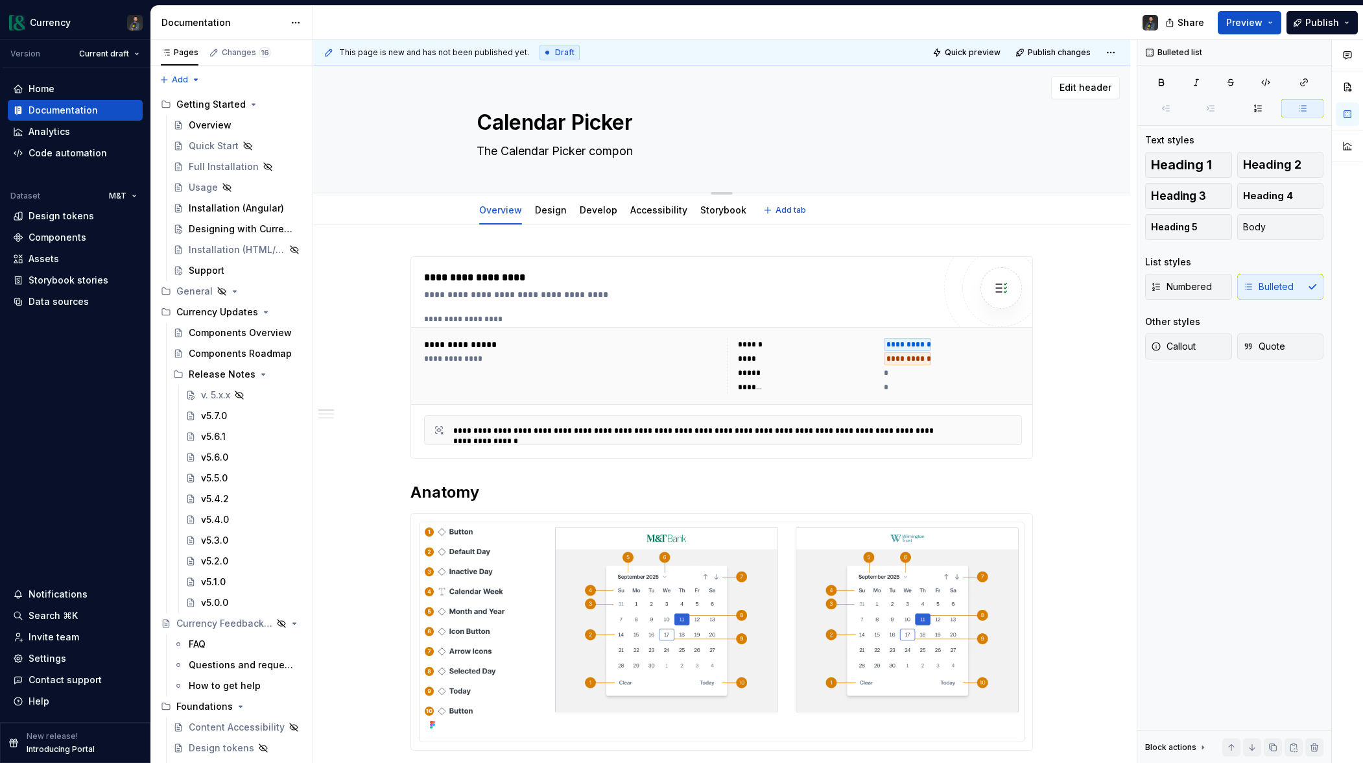
type textarea "*"
type textarea "The Calendar Picker componen"
type textarea "*"
type textarea "The Calendar Picker component"
type textarea "*"
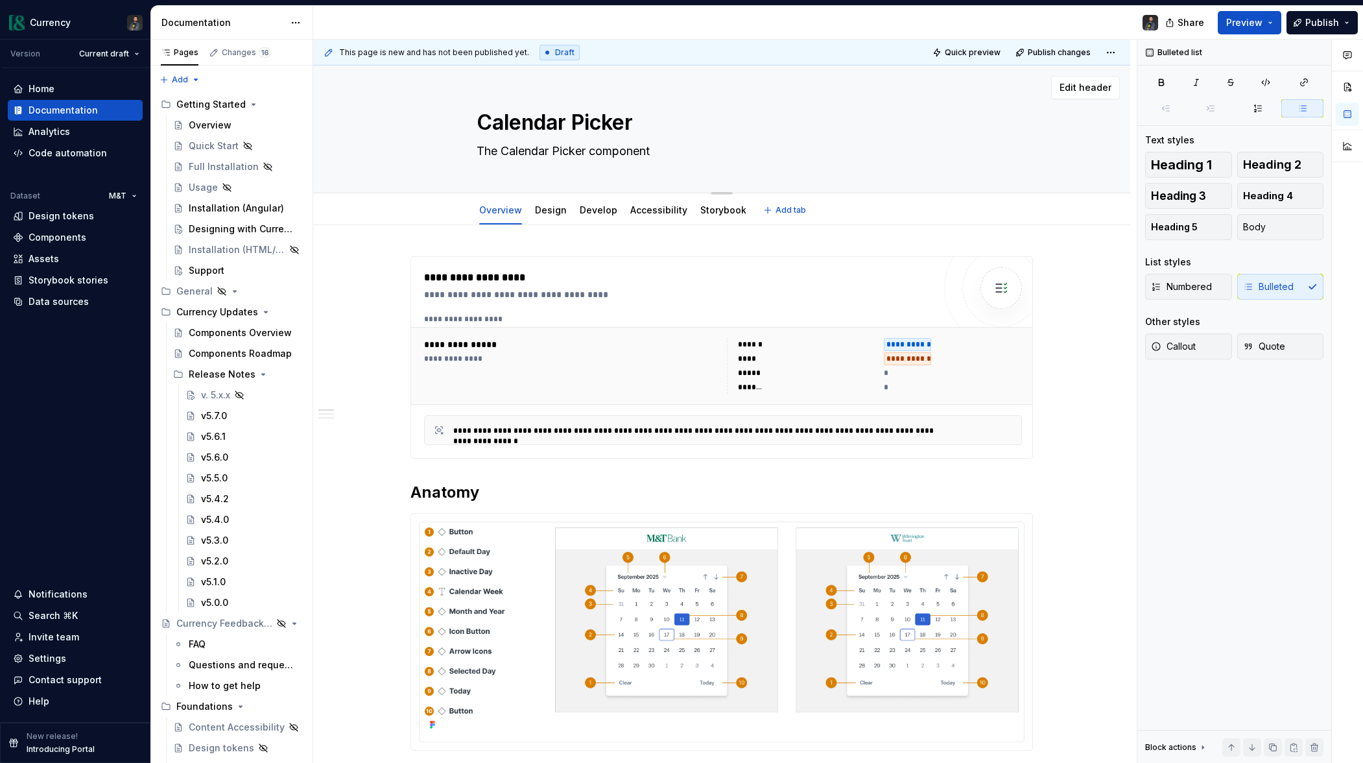
type textarea "The Calendar Picker component"
type textarea "*"
type textarea "The Calendar Picker component"
type textarea "*"
type textarea "The Calendar Picker component"
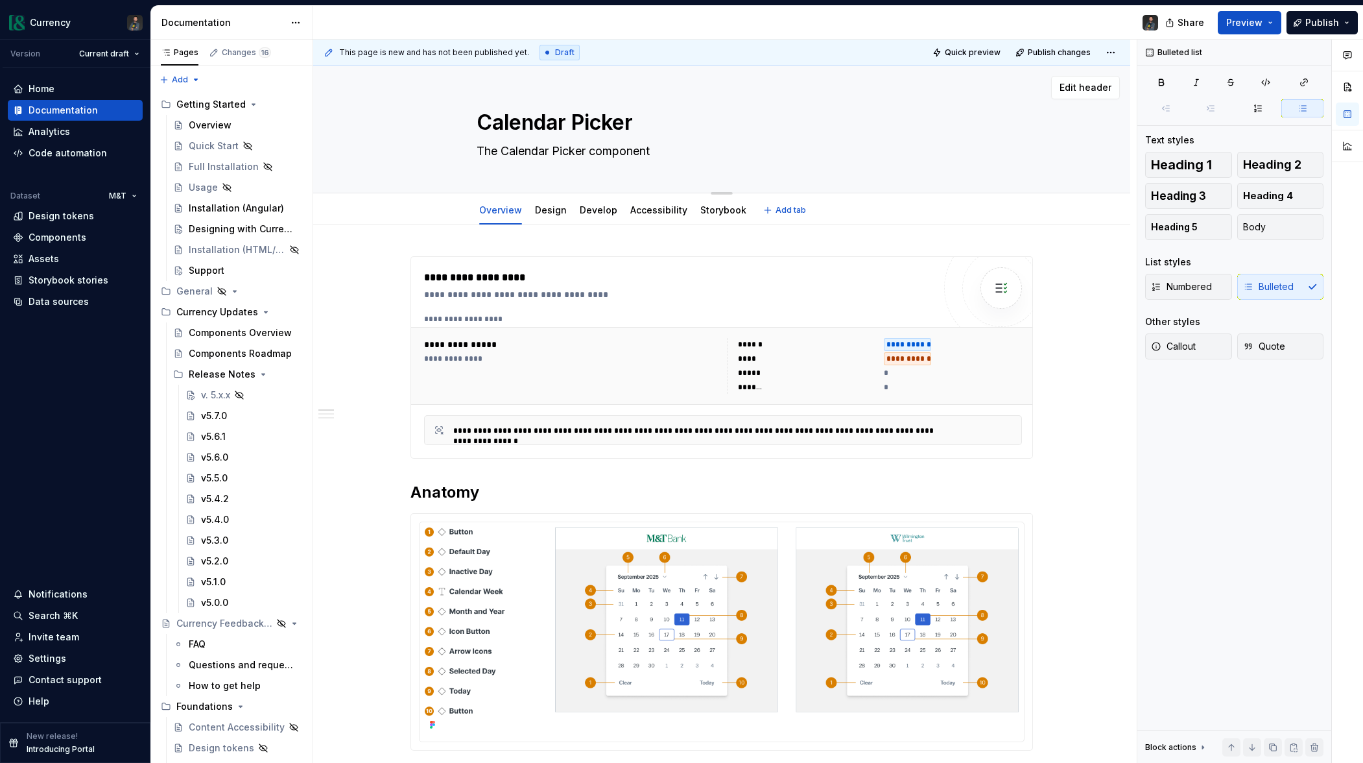
type textarea "*"
type textarea "The Calendar Picker component"
type textarea "*"
type textarea "The Calendar Picker component i"
type textarea "*"
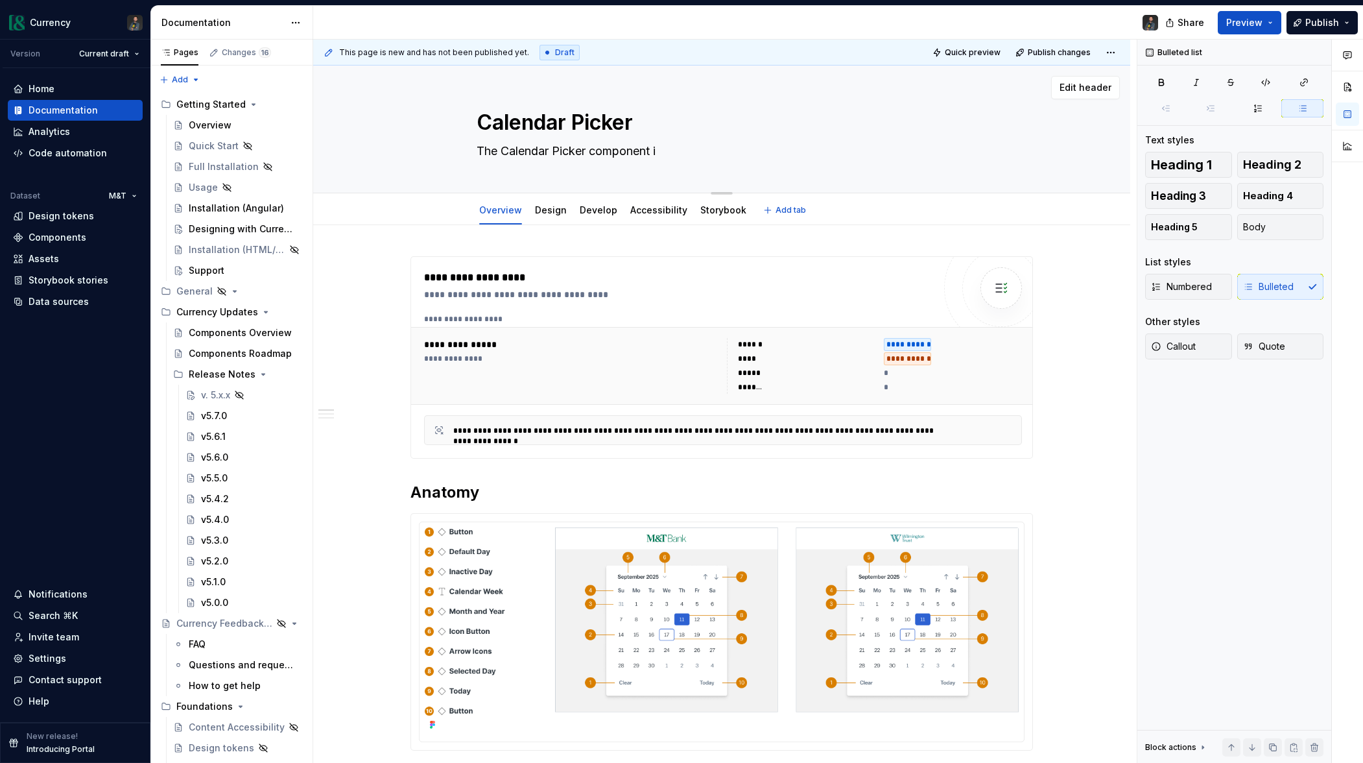
type textarea "The Calendar Picker component is"
type textarea "*"
type textarea "The Calendar Picker component is"
type textarea "*"
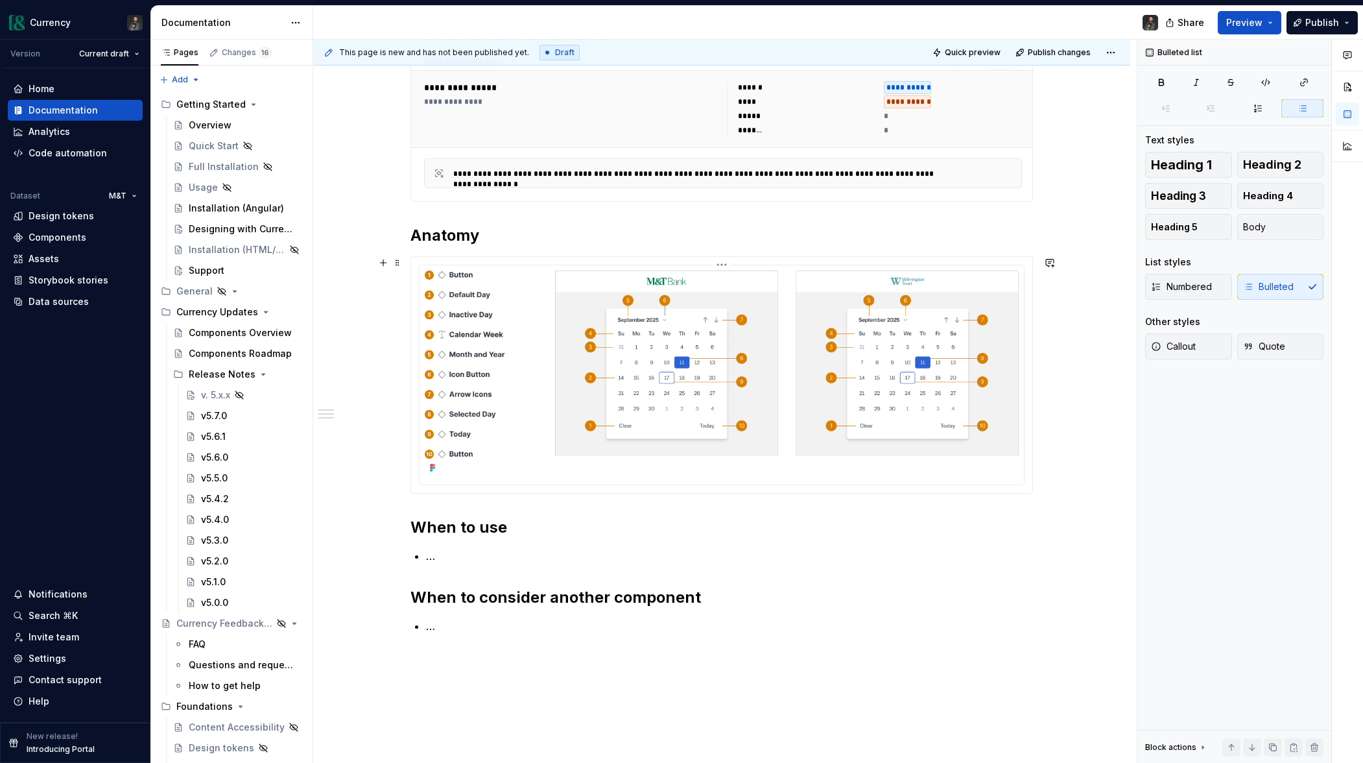
scroll to position [342, 0]
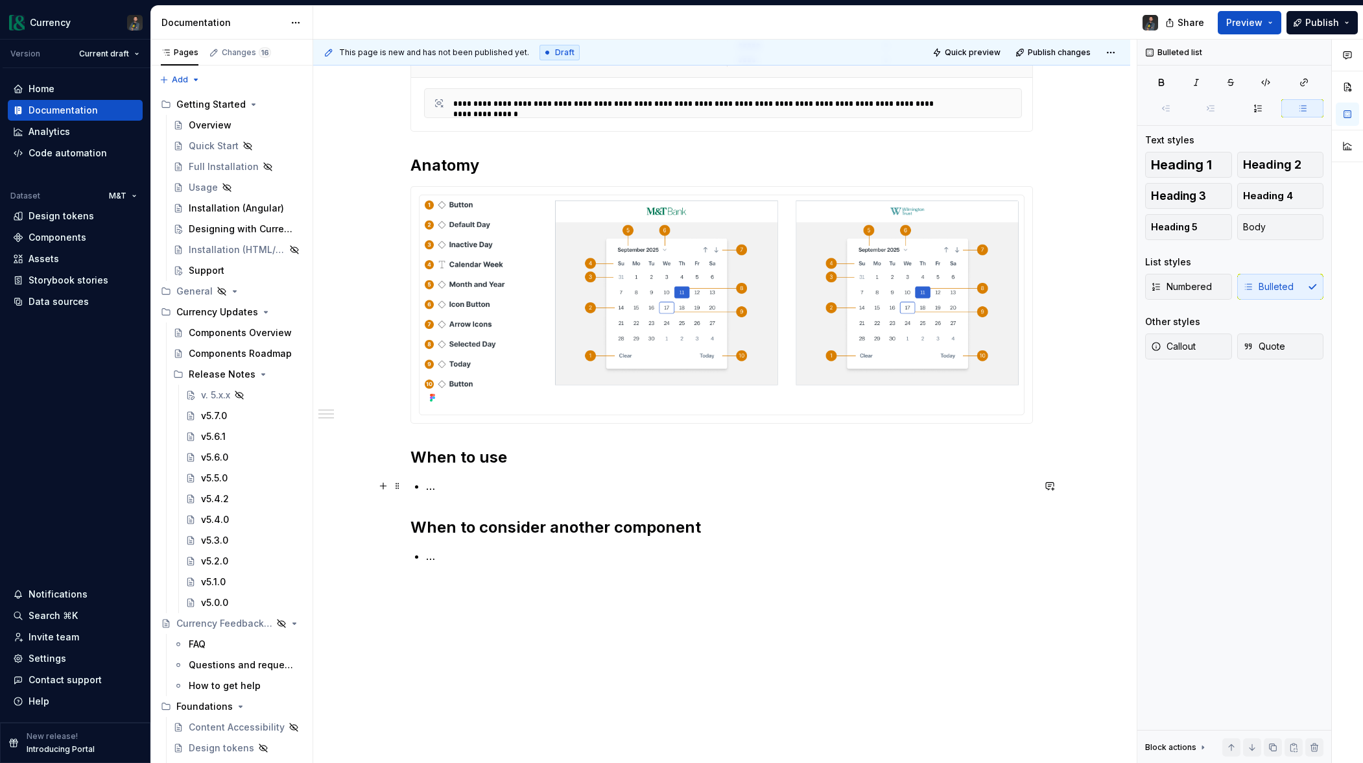
click at [469, 488] on p "…" at bounding box center [729, 486] width 607 height 16
drag, startPoint x: 557, startPoint y: 488, endPoint x: 574, endPoint y: 498, distance: 20.4
click at [557, 488] on p "When users need to enter an exact or approximate date range." at bounding box center [729, 486] width 607 height 16
click at [743, 478] on p "When users need to select an exact or approximate date range." at bounding box center [729, 486] width 607 height 16
drag, startPoint x: 743, startPoint y: 483, endPoint x: 750, endPoint y: 485, distance: 8.0
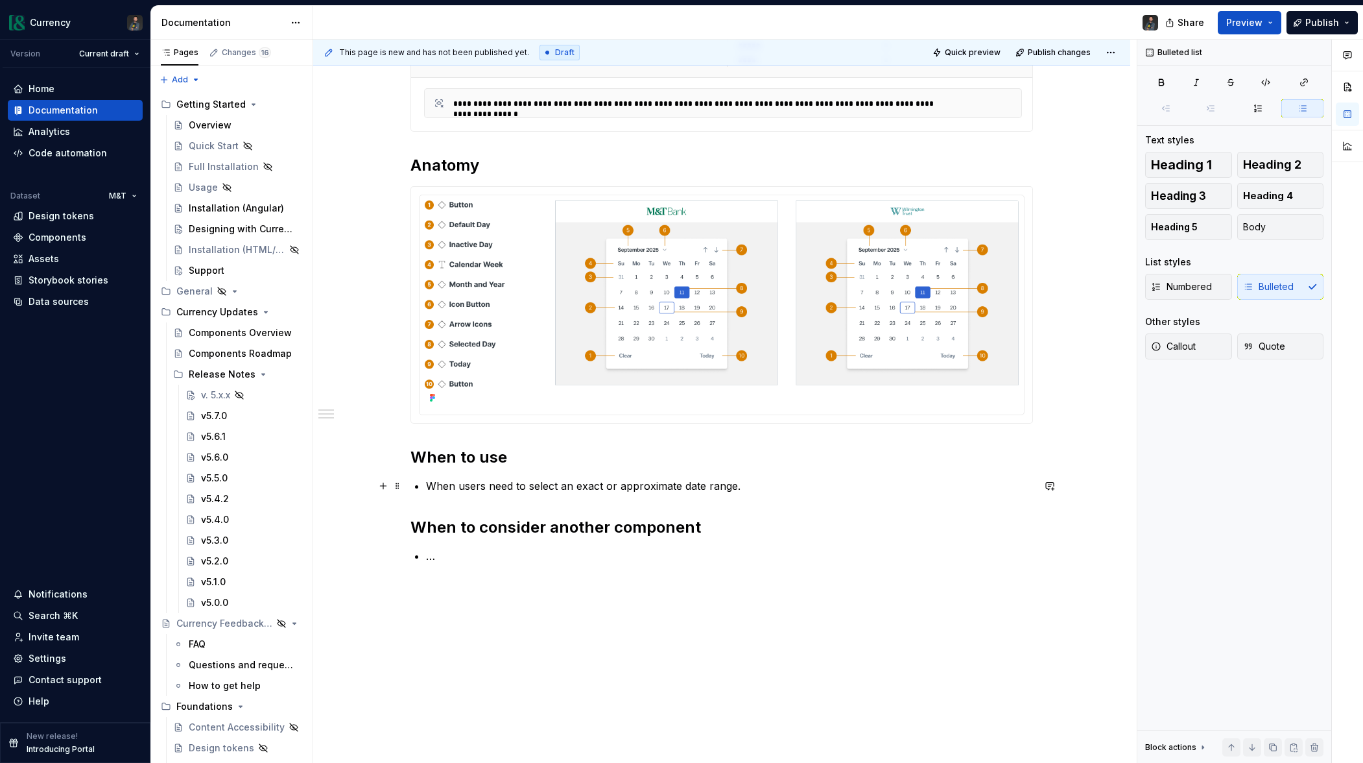
click at [745, 483] on p "When users need to select an exact or approximate date range." at bounding box center [729, 486] width 607 height 16
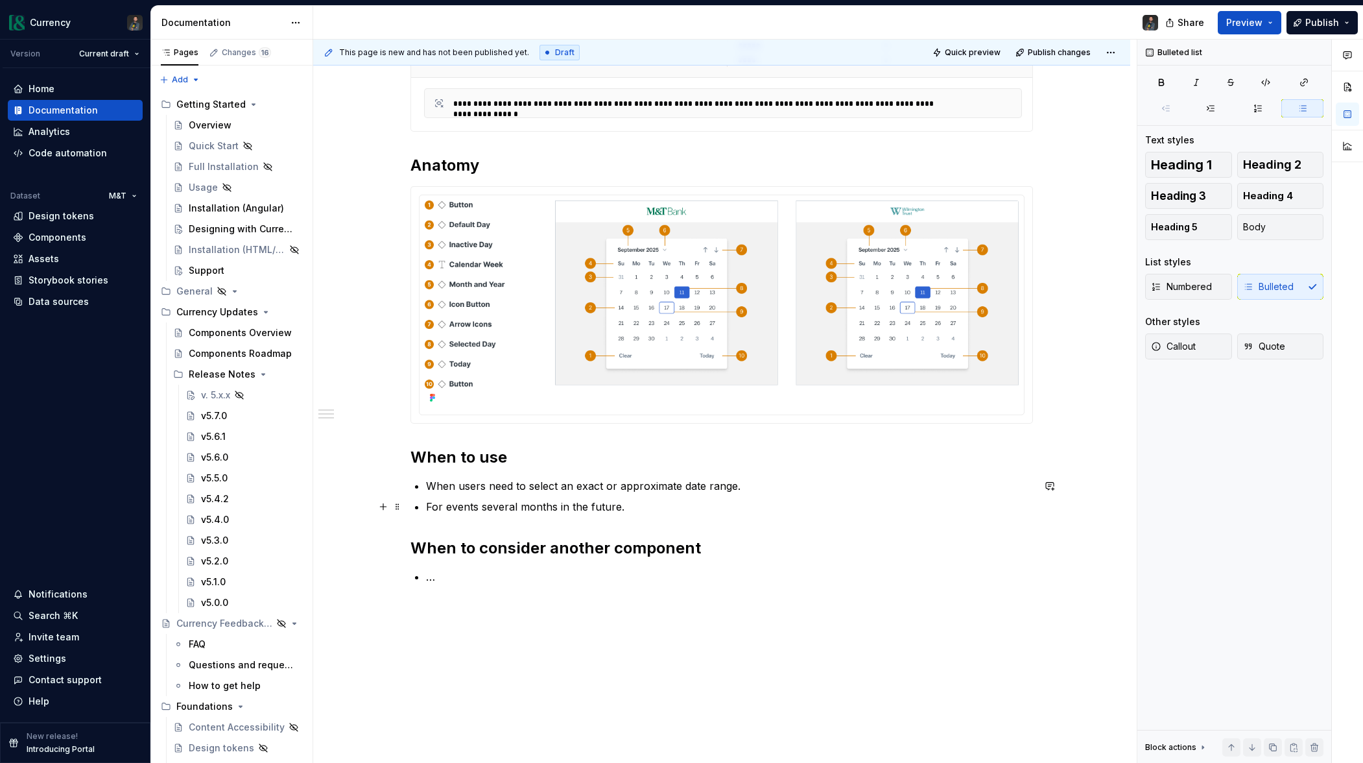
click at [476, 504] on p "For events several months in the future." at bounding box center [729, 507] width 607 height 16
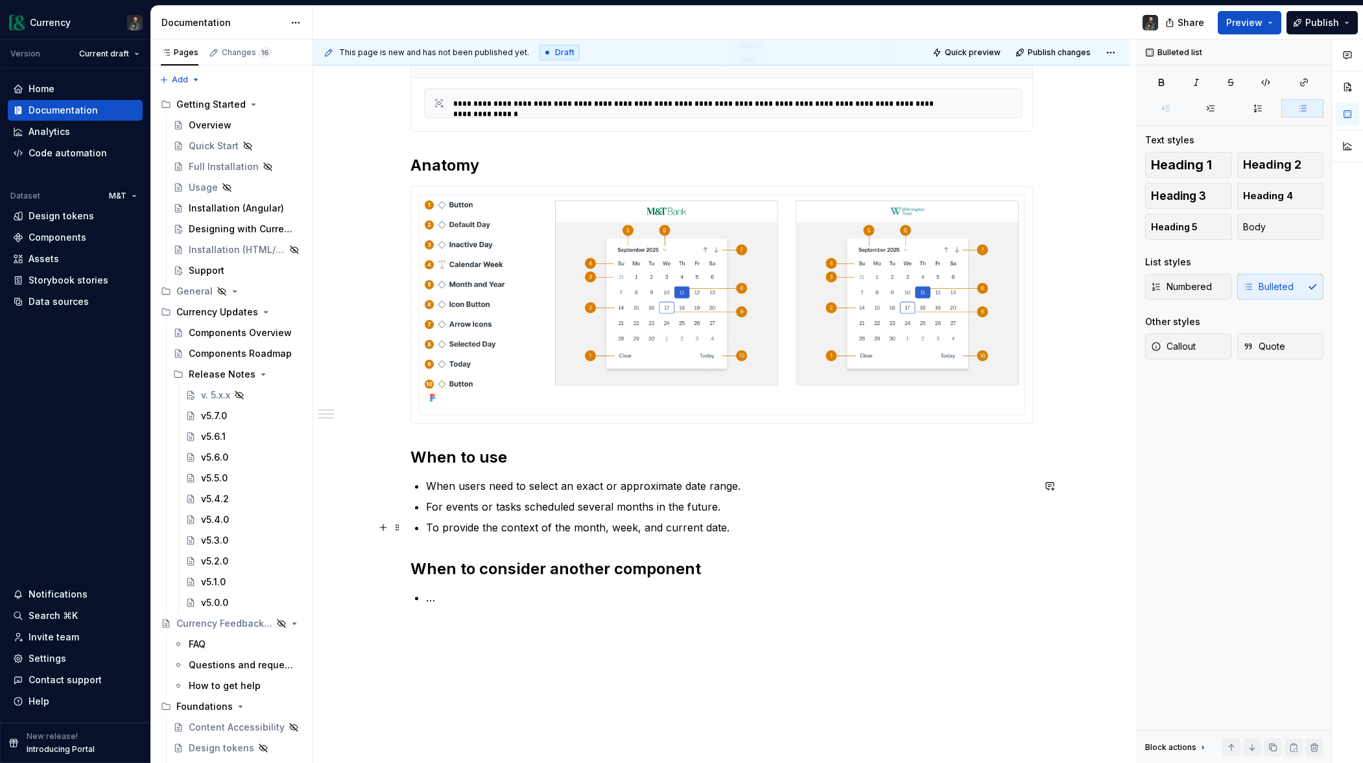
click at [501, 528] on p "To provide the context of the month, week, and current date." at bounding box center [729, 528] width 607 height 16
drag, startPoint x: 503, startPoint y: 599, endPoint x: 579, endPoint y: 621, distance: 78.4
click at [503, 599] on p "For exact dates beyond the current year." at bounding box center [729, 598] width 607 height 16
click at [544, 599] on p "For exact dates beyond the current year." at bounding box center [729, 598] width 607 height 16
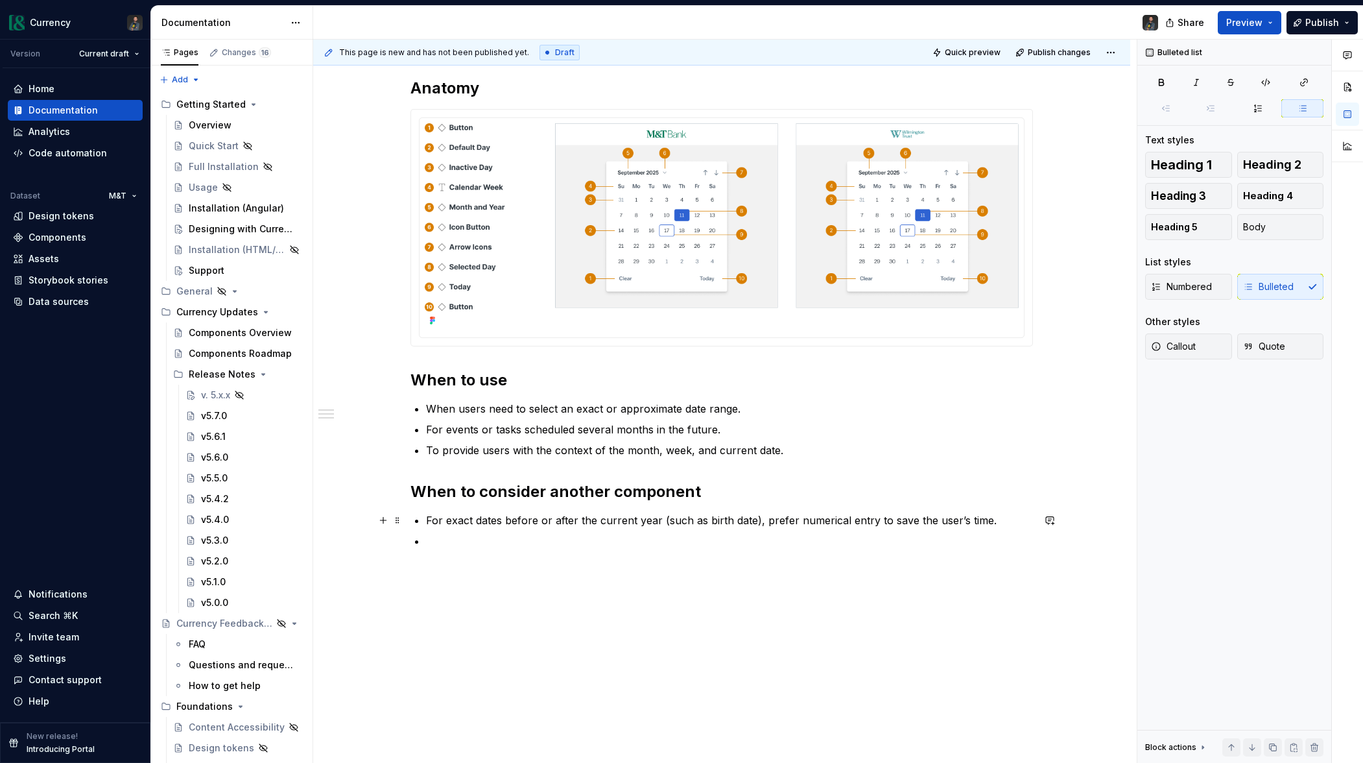
scroll to position [450, 0]
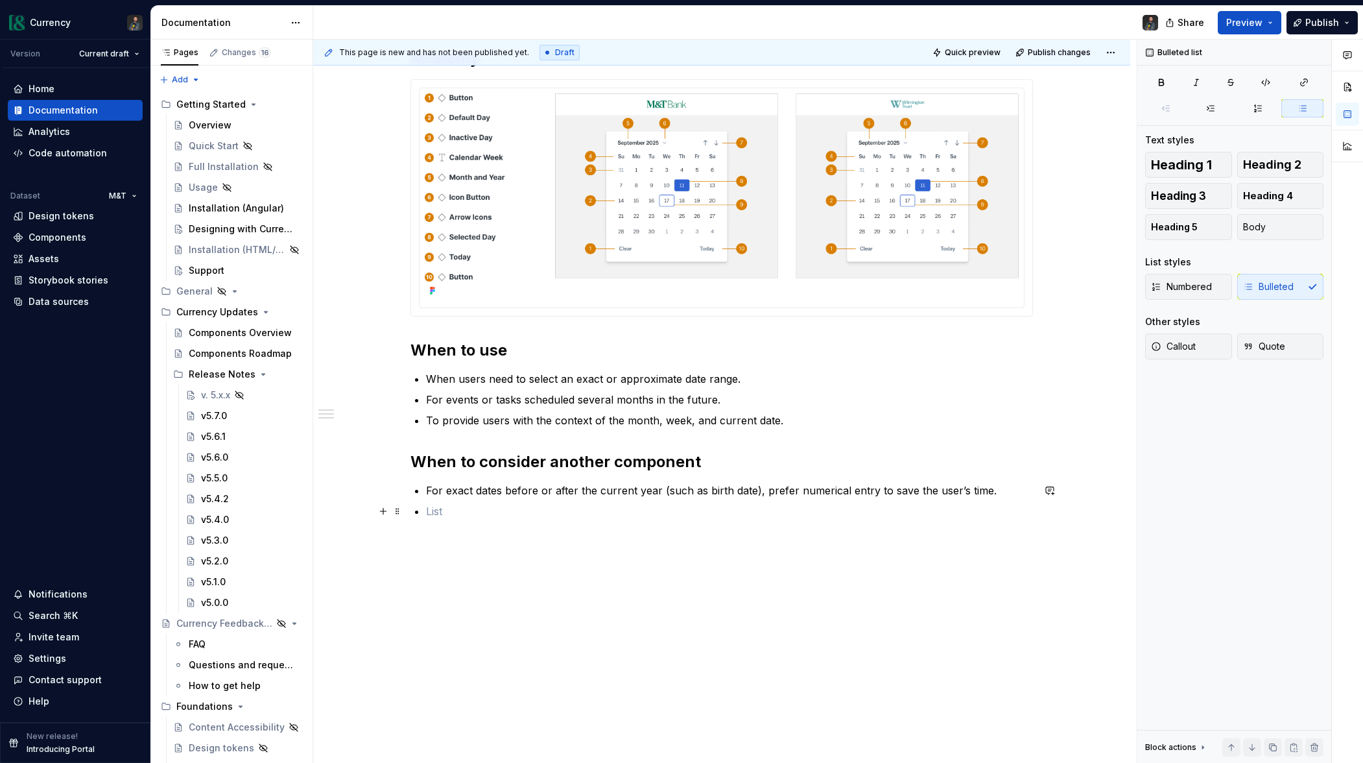
click at [538, 514] on p at bounding box center [729, 511] width 607 height 16
click at [493, 512] on p at bounding box center [729, 511] width 607 height 16
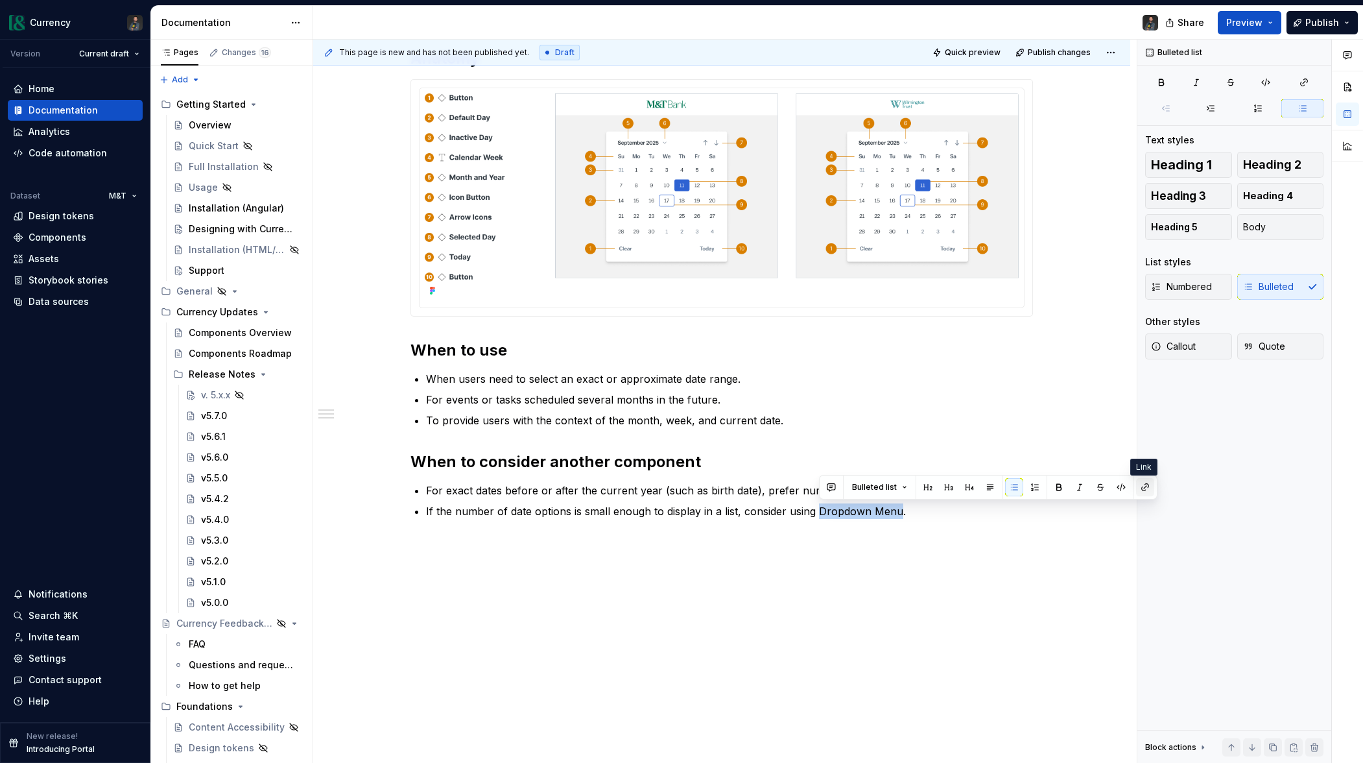
click at [1145, 485] on button "button" at bounding box center [1145, 487] width 18 height 18
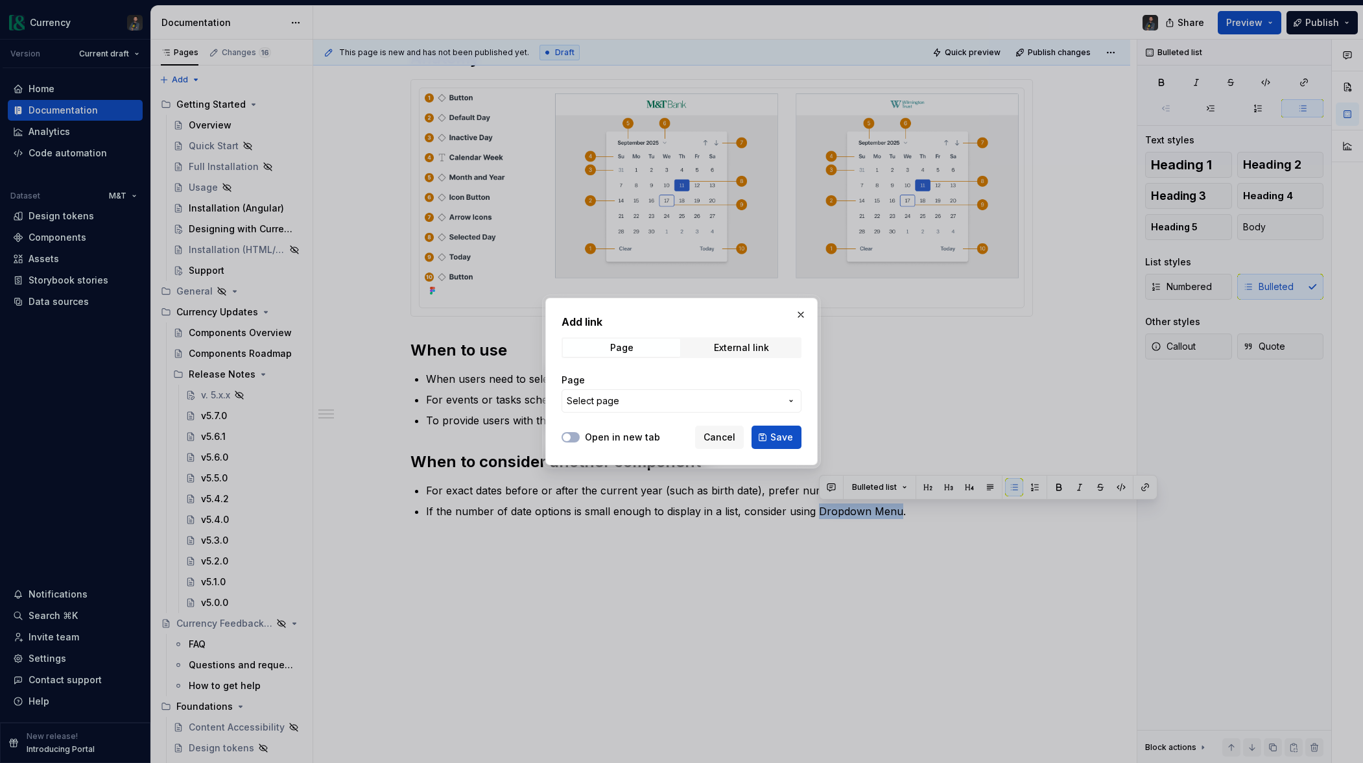
click at [602, 393] on button "Select page" at bounding box center [682, 400] width 240 height 23
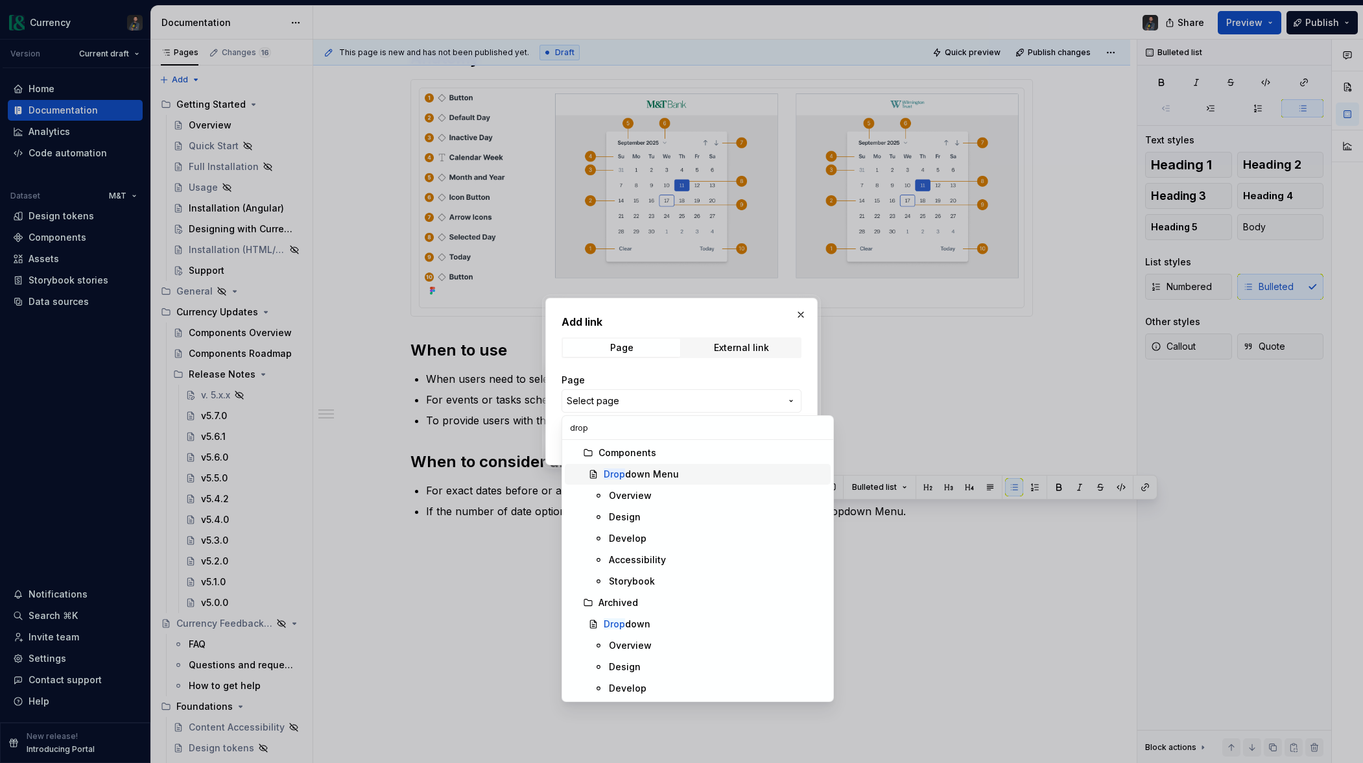
click at [657, 472] on div "Drop down Menu" at bounding box center [641, 474] width 75 height 13
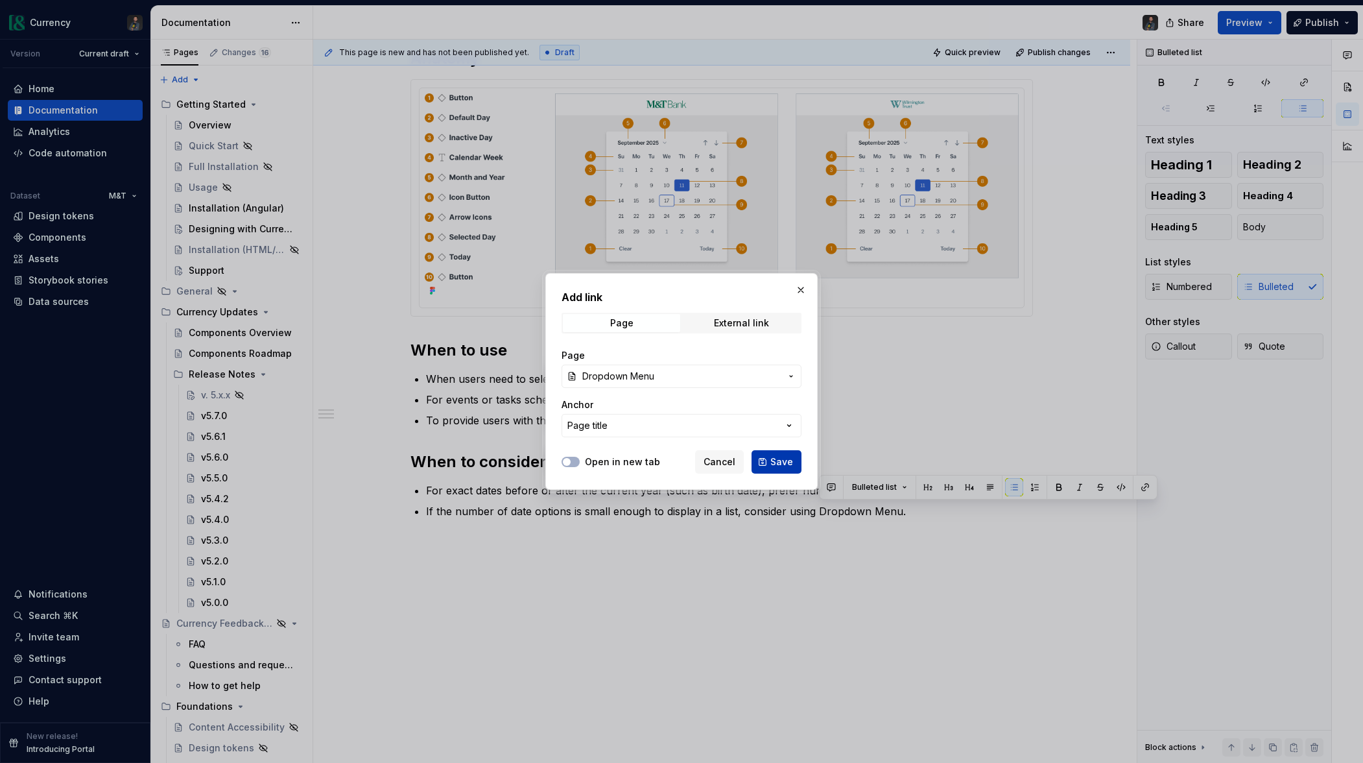
click at [778, 468] on span "Save" at bounding box center [782, 461] width 23 height 13
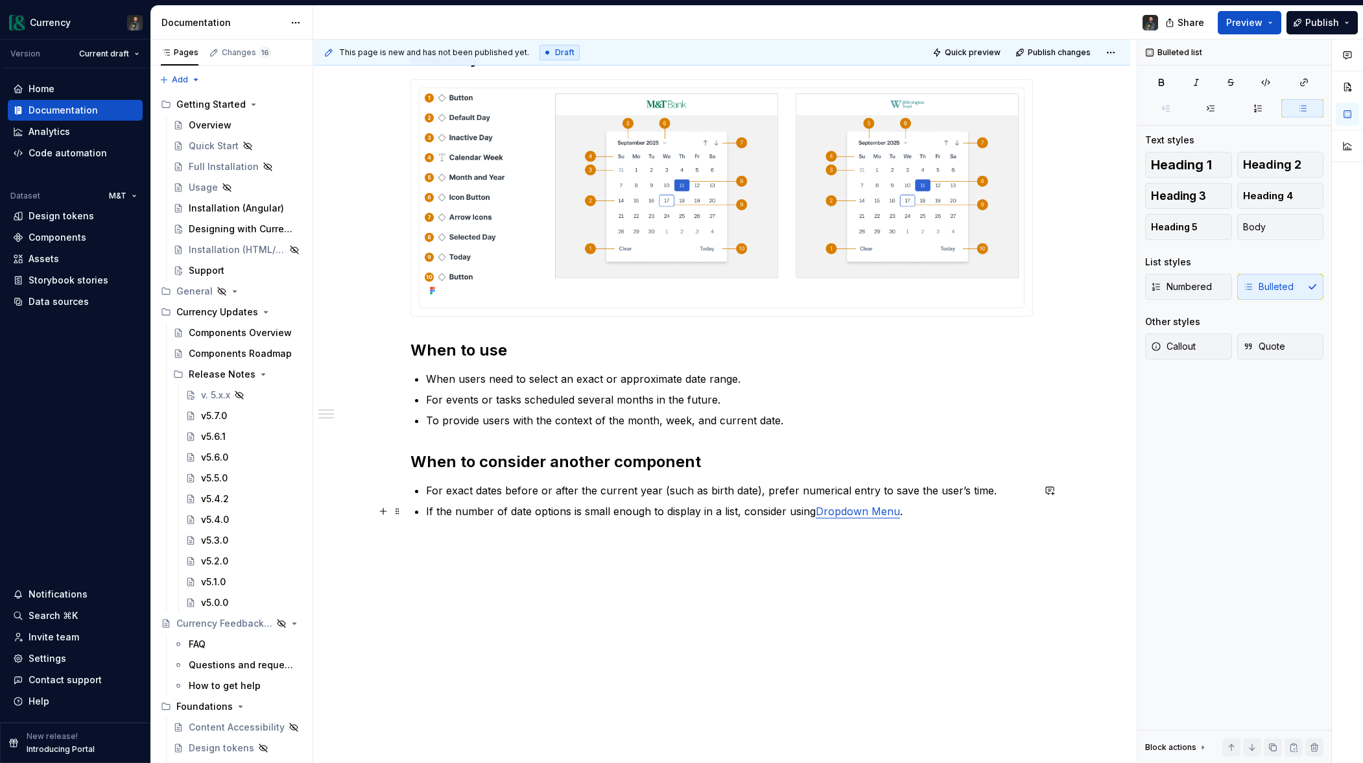
click at [970, 516] on p "If the number of date options is small enough to display in a list, consider us…" at bounding box center [729, 511] width 607 height 16
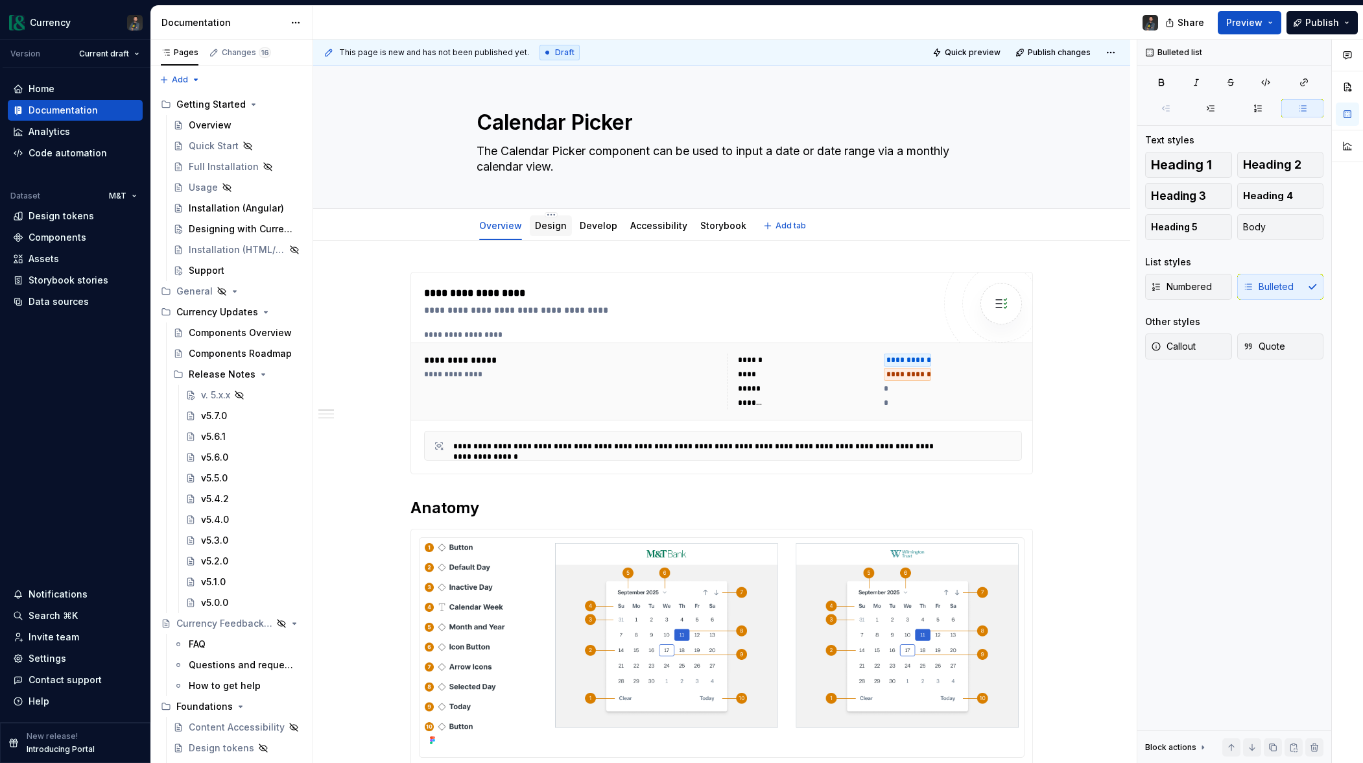
scroll to position [1, 0]
click at [542, 228] on link "Design" at bounding box center [551, 224] width 32 height 11
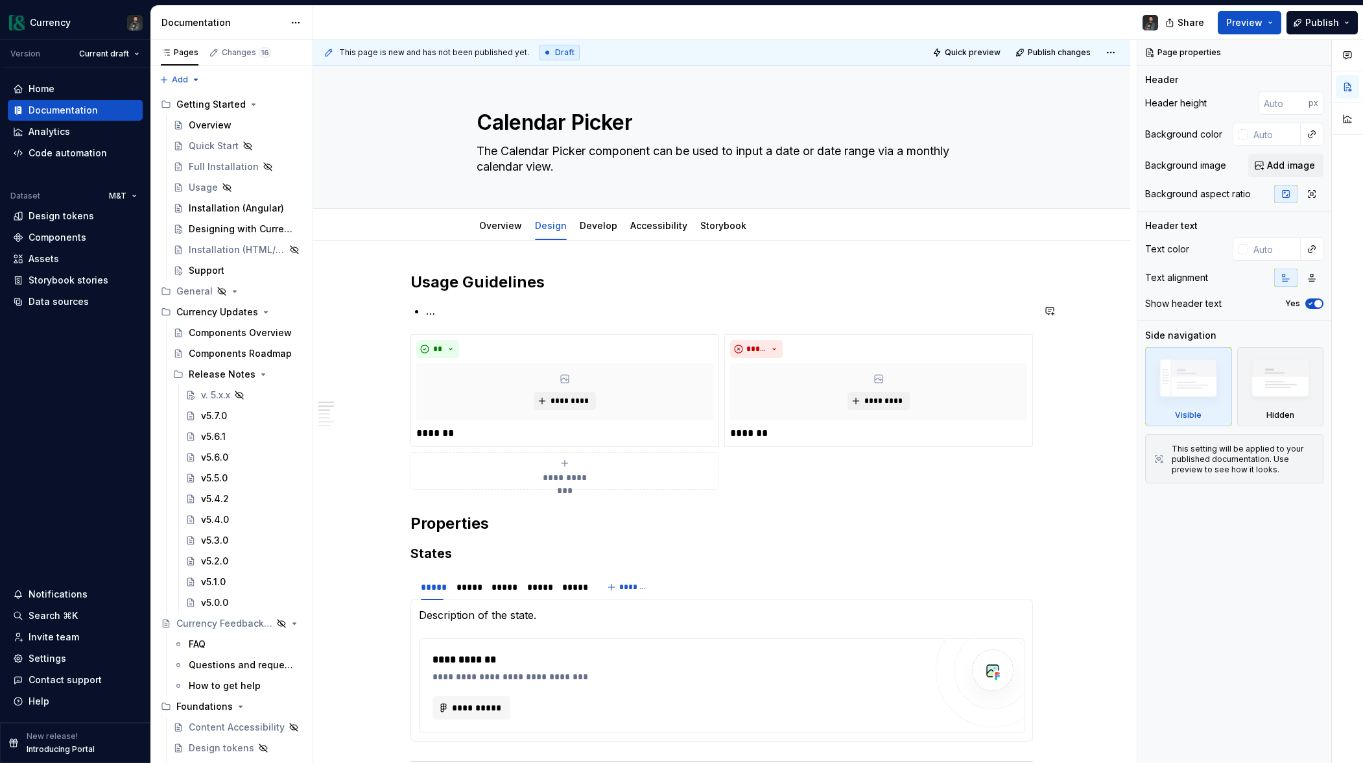
click at [510, 305] on p "…" at bounding box center [729, 311] width 607 height 16
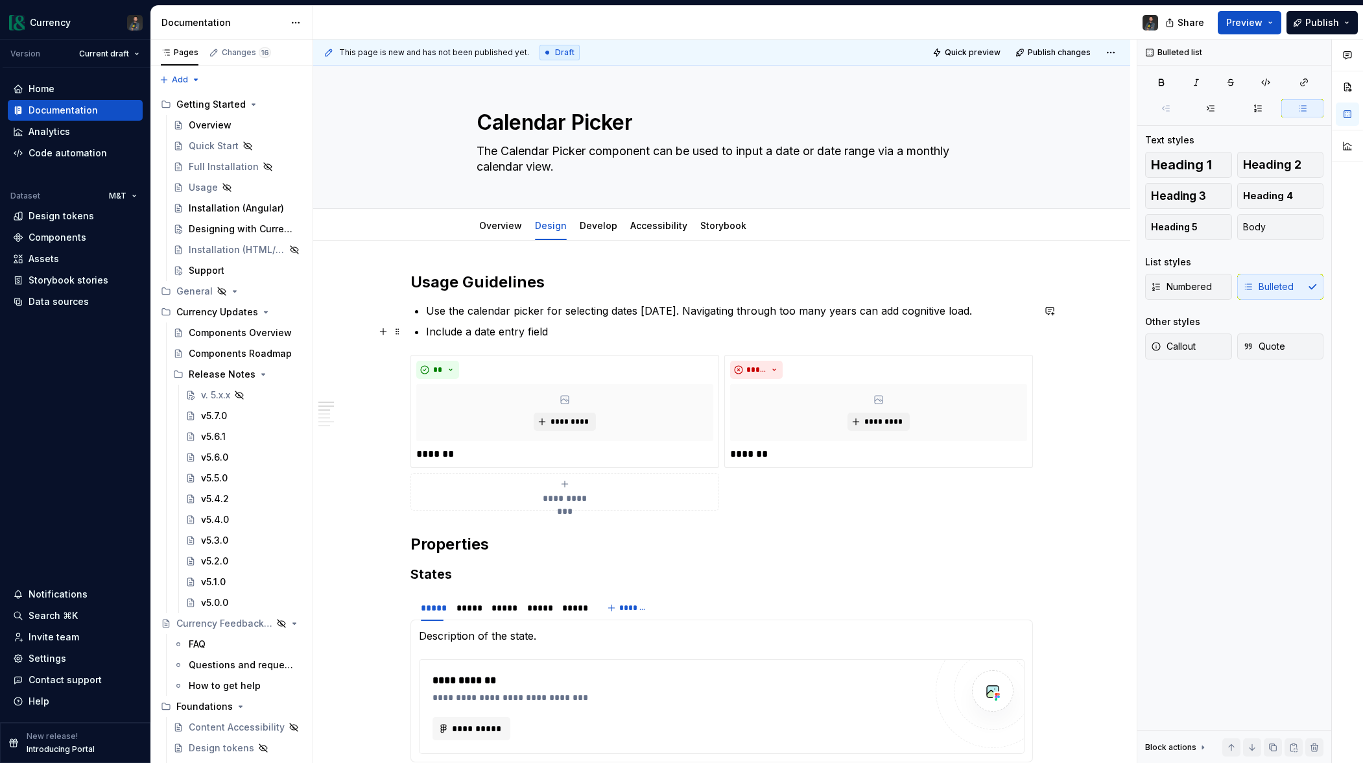
click at [559, 329] on p "Include a date entry field" at bounding box center [729, 332] width 607 height 16
click at [526, 332] on p "Include a date entry field to provide an alternative to the" at bounding box center [729, 332] width 607 height 16
drag, startPoint x: 721, startPoint y: 324, endPoint x: 749, endPoint y: 352, distance: 38.5
click at [721, 326] on p "Include a date input field to provide an alternative to the" at bounding box center [729, 332] width 607 height 16
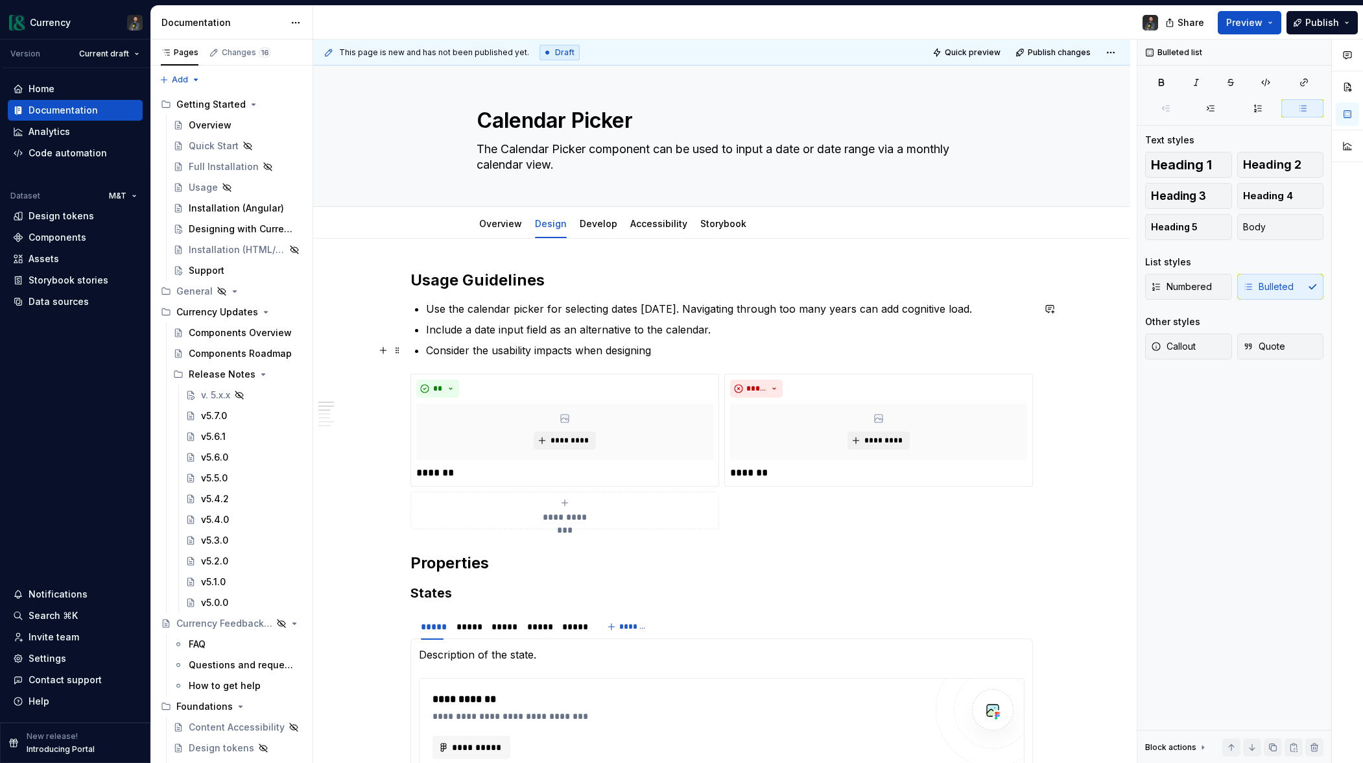
click at [579, 348] on p "Consider the usability impacts when designing" at bounding box center [729, 350] width 607 height 16
drag, startPoint x: 729, startPoint y: 353, endPoint x: 772, endPoint y: 357, distance: 43.1
click at [729, 353] on p "Consider the usability of this component when designing" at bounding box center [729, 350] width 607 height 16
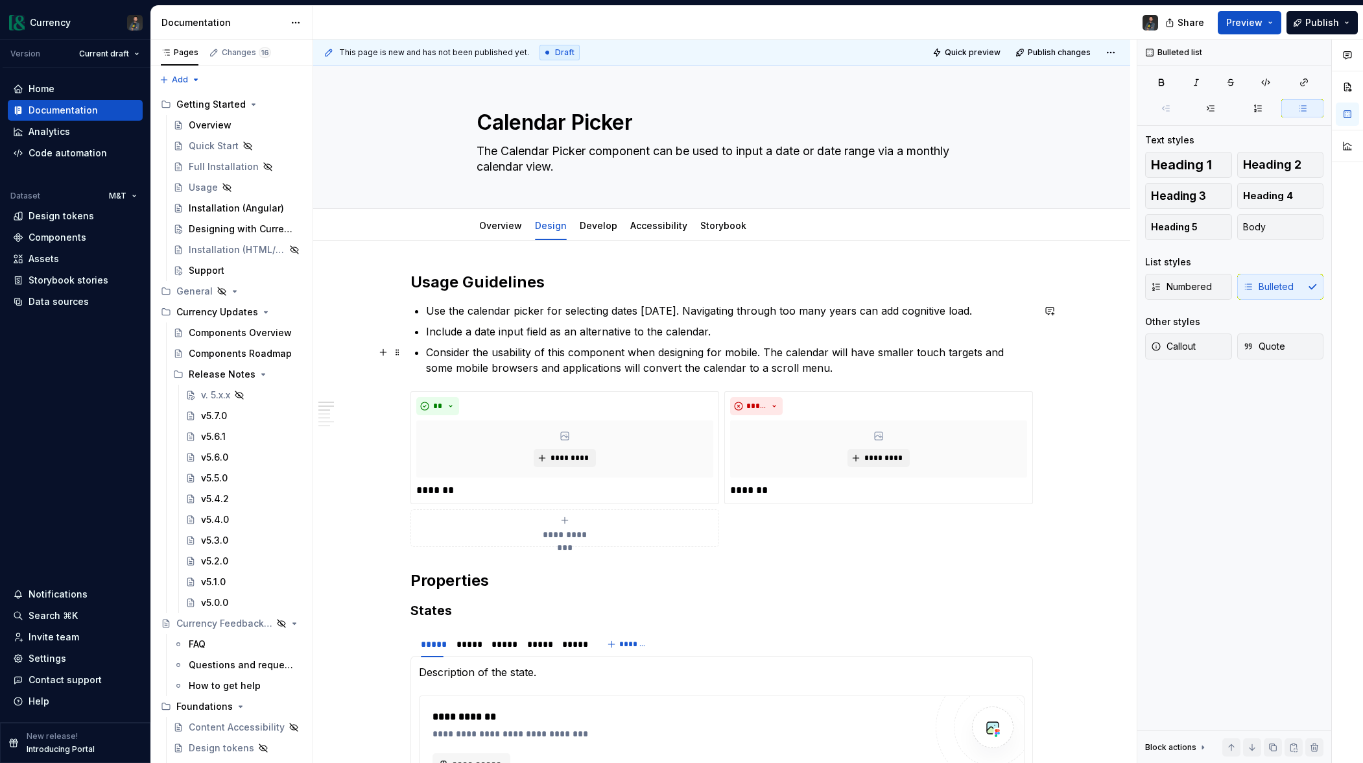
click at [654, 368] on p "Consider the usability of this component when designing for mobile. The calenda…" at bounding box center [729, 359] width 607 height 31
click at [725, 362] on p "Consider the usability of this component when designing for mobile. The calenda…" at bounding box center [729, 359] width 607 height 31
click at [821, 372] on p "Consider the usability of this component when designing for mobile. The calenda…" at bounding box center [729, 359] width 607 height 31
click at [484, 232] on div "Overview" at bounding box center [500, 225] width 43 height 13
click at [504, 223] on link "Overview" at bounding box center [500, 225] width 43 height 11
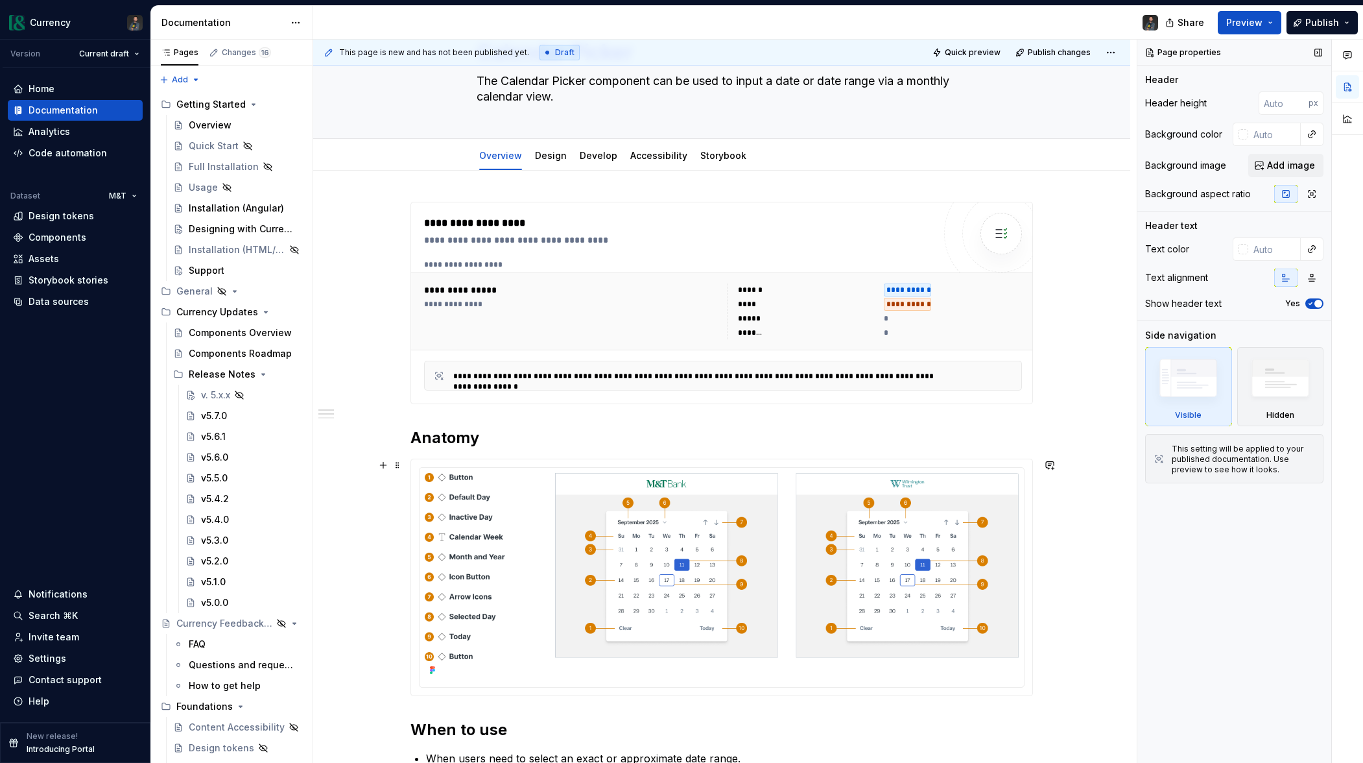
scroll to position [450, 0]
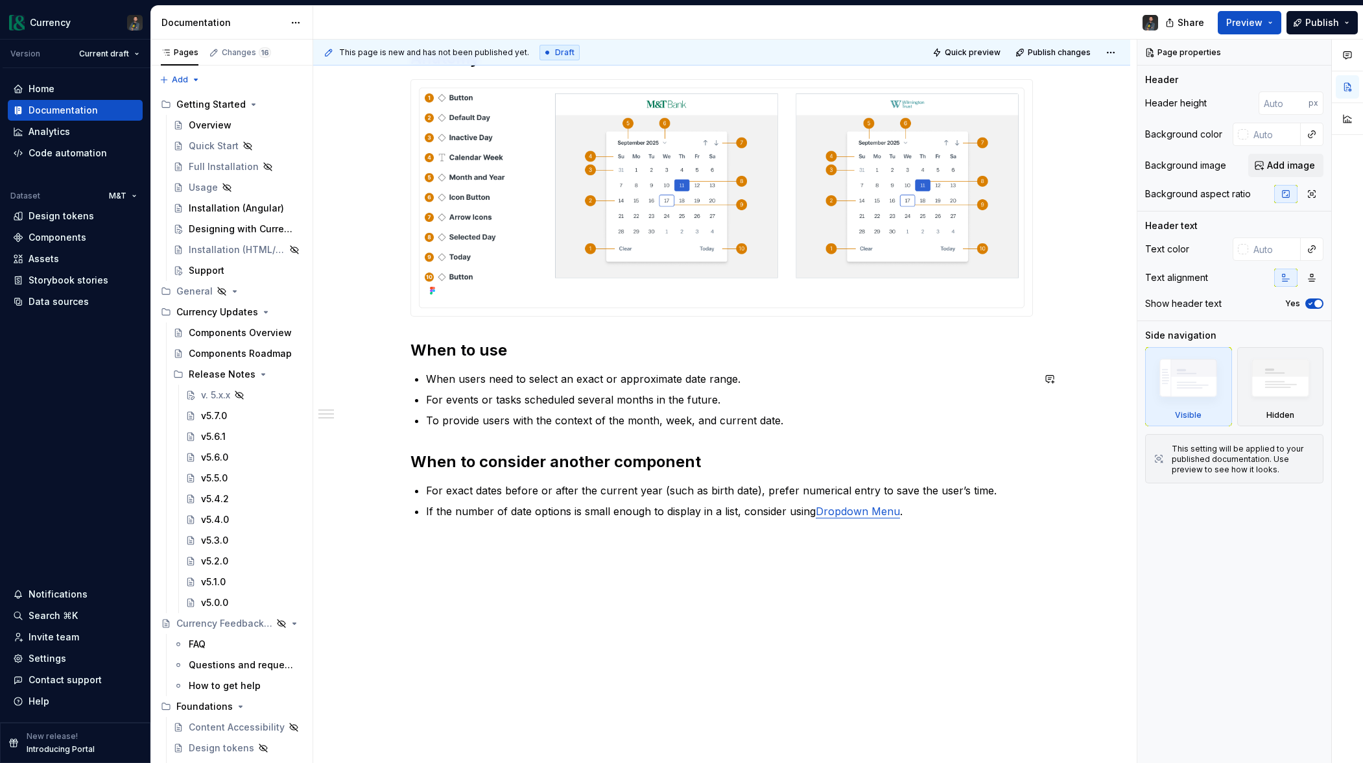
click at [981, 435] on div "**********" at bounding box center [722, 170] width 623 height 697
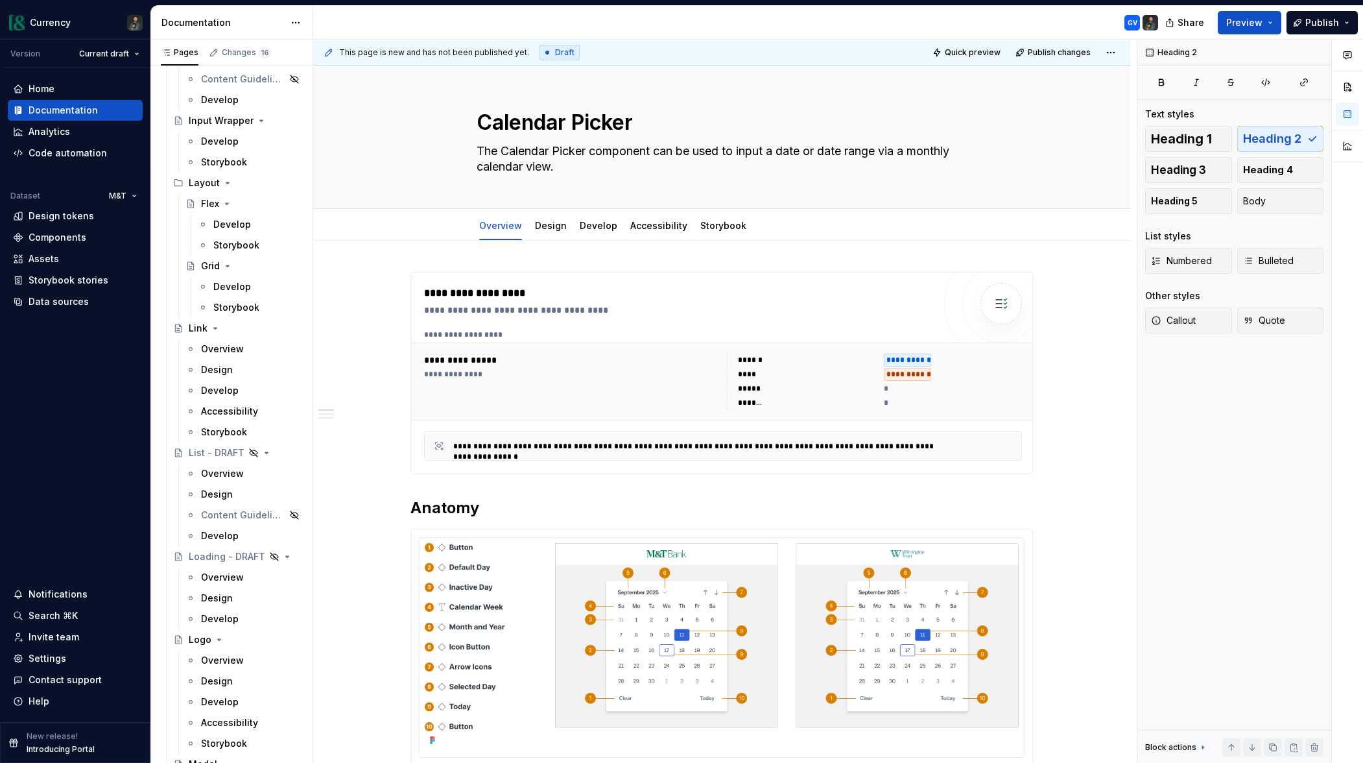
scroll to position [3444, 0]
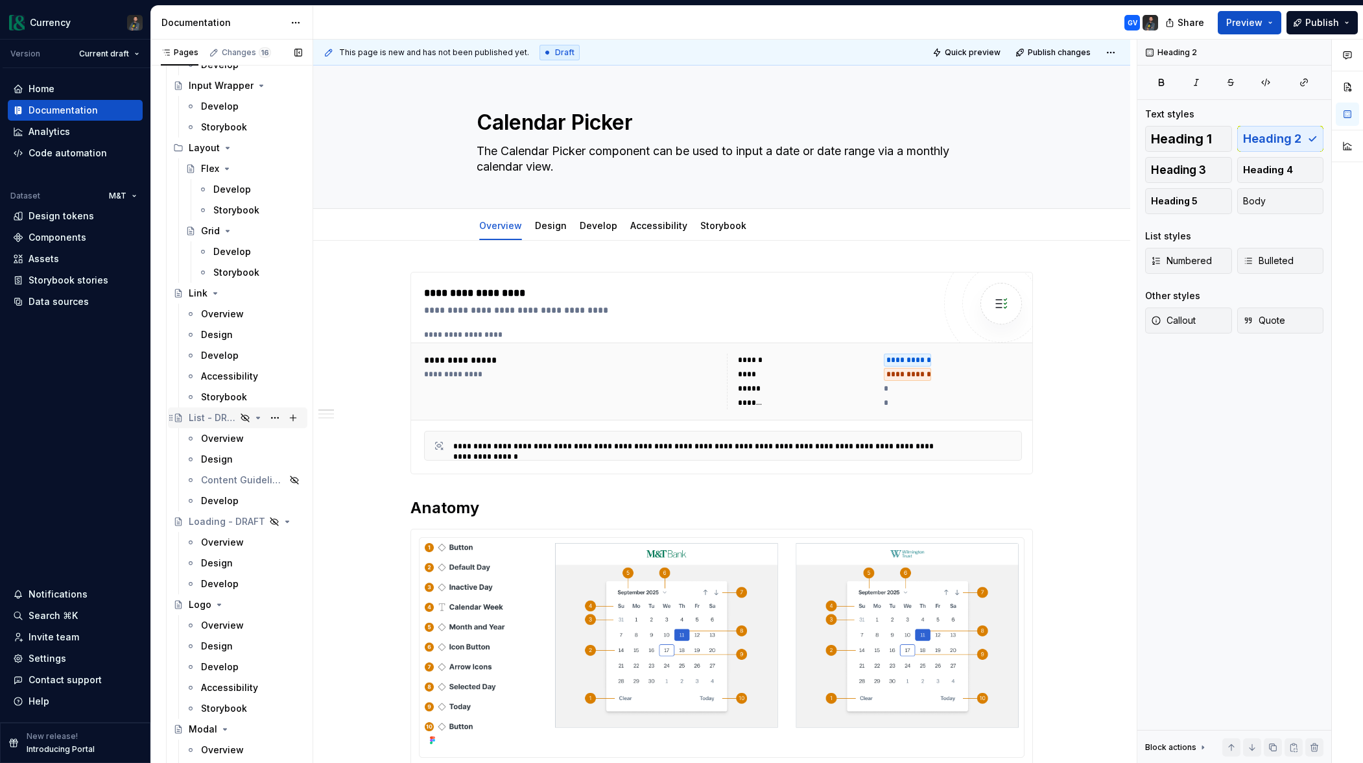
click at [202, 417] on div "List - DRAFT" at bounding box center [212, 417] width 47 height 13
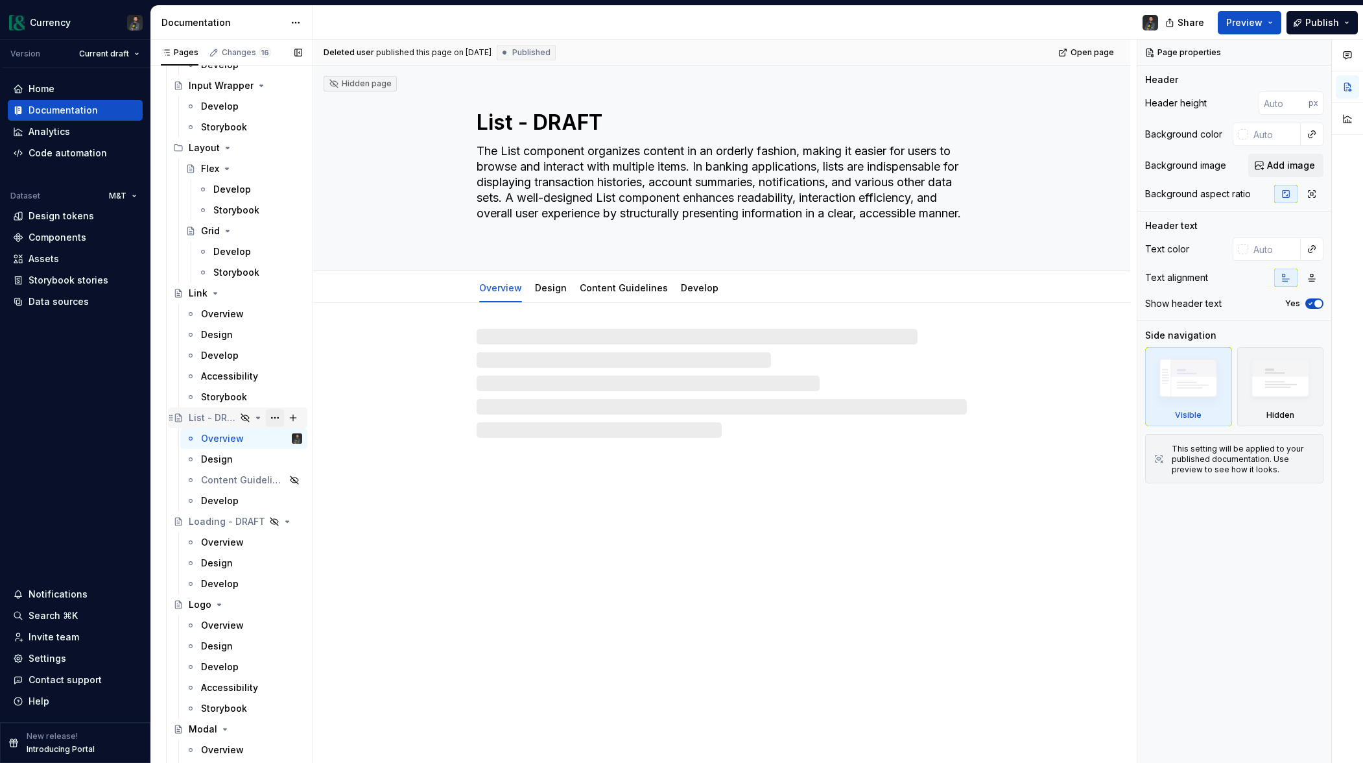
click at [278, 415] on button "Page tree" at bounding box center [275, 418] width 18 height 18
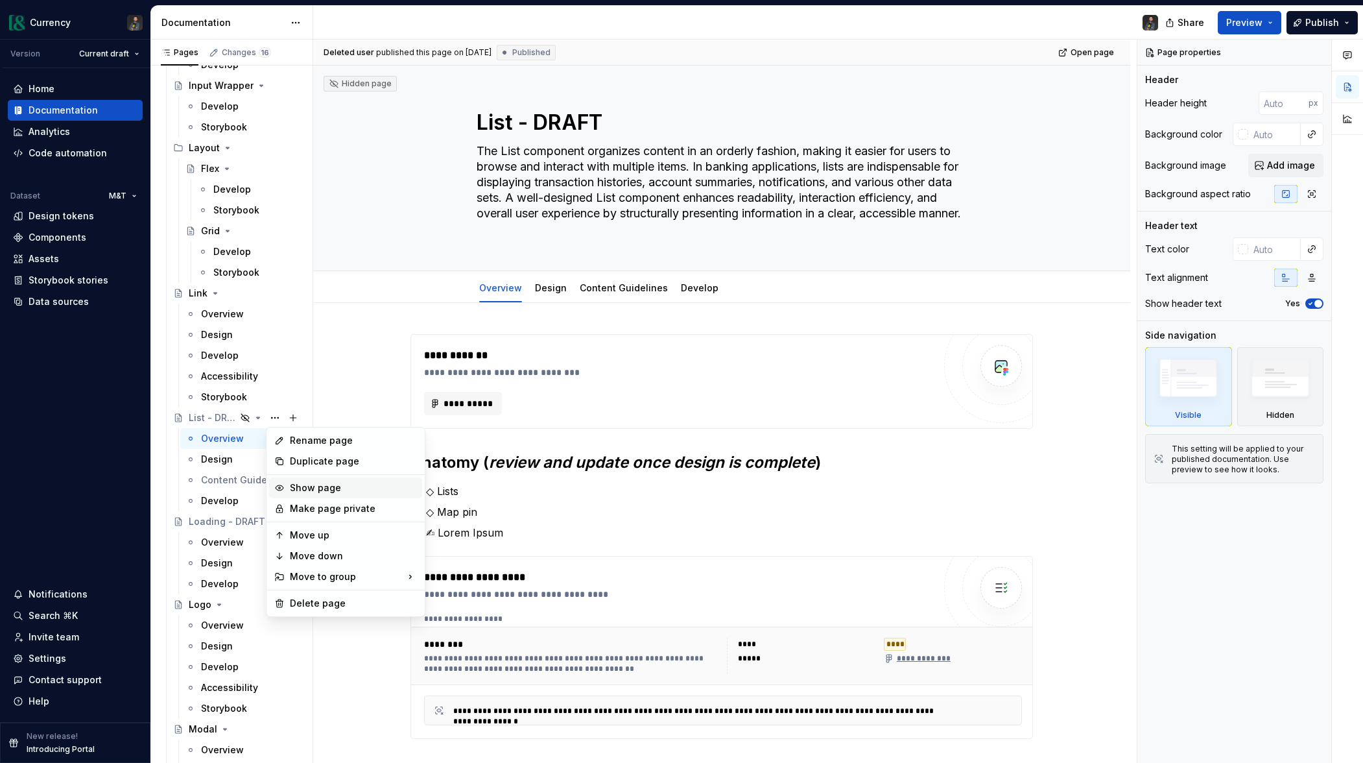
click at [317, 491] on div "Show page" at bounding box center [353, 487] width 127 height 13
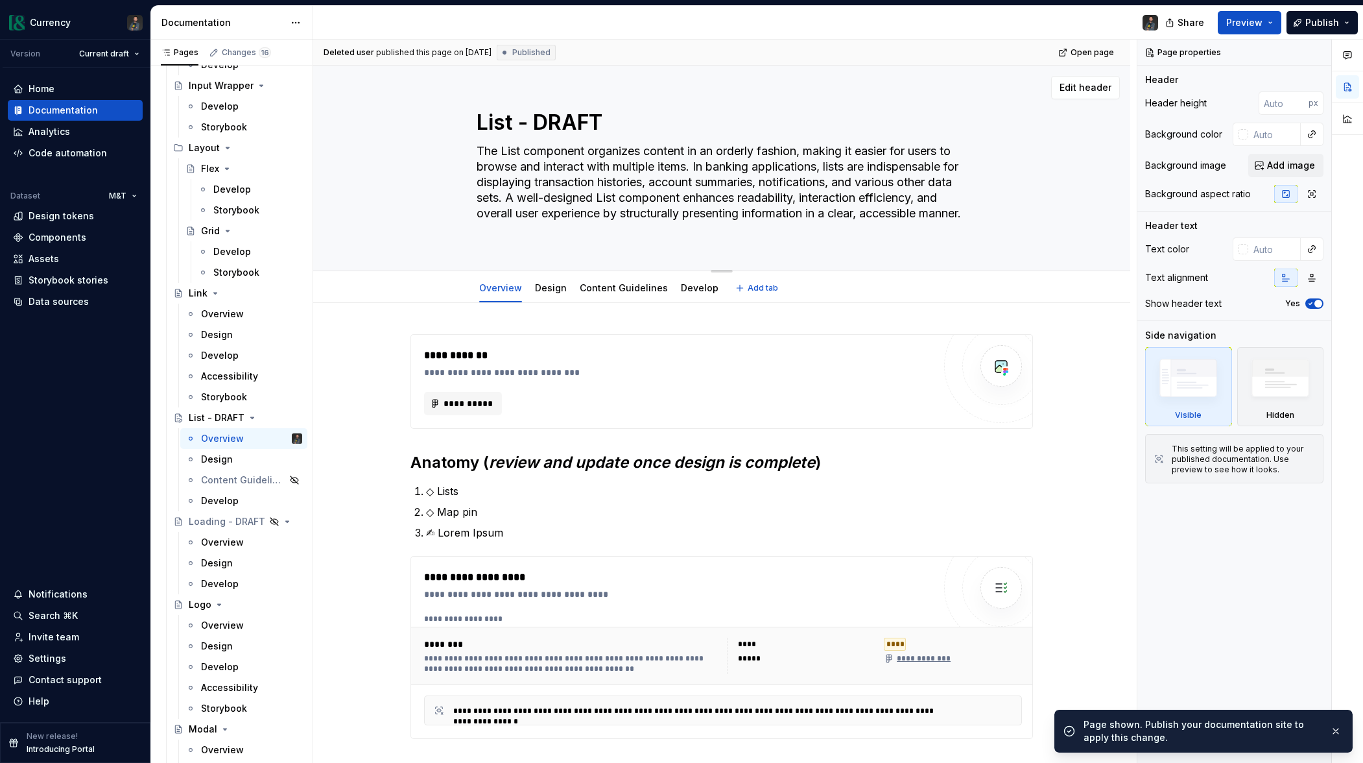
click at [593, 112] on textarea "List - DRAFT" at bounding box center [719, 122] width 490 height 31
click at [619, 120] on textarea "List - DRAFT" at bounding box center [719, 122] width 490 height 31
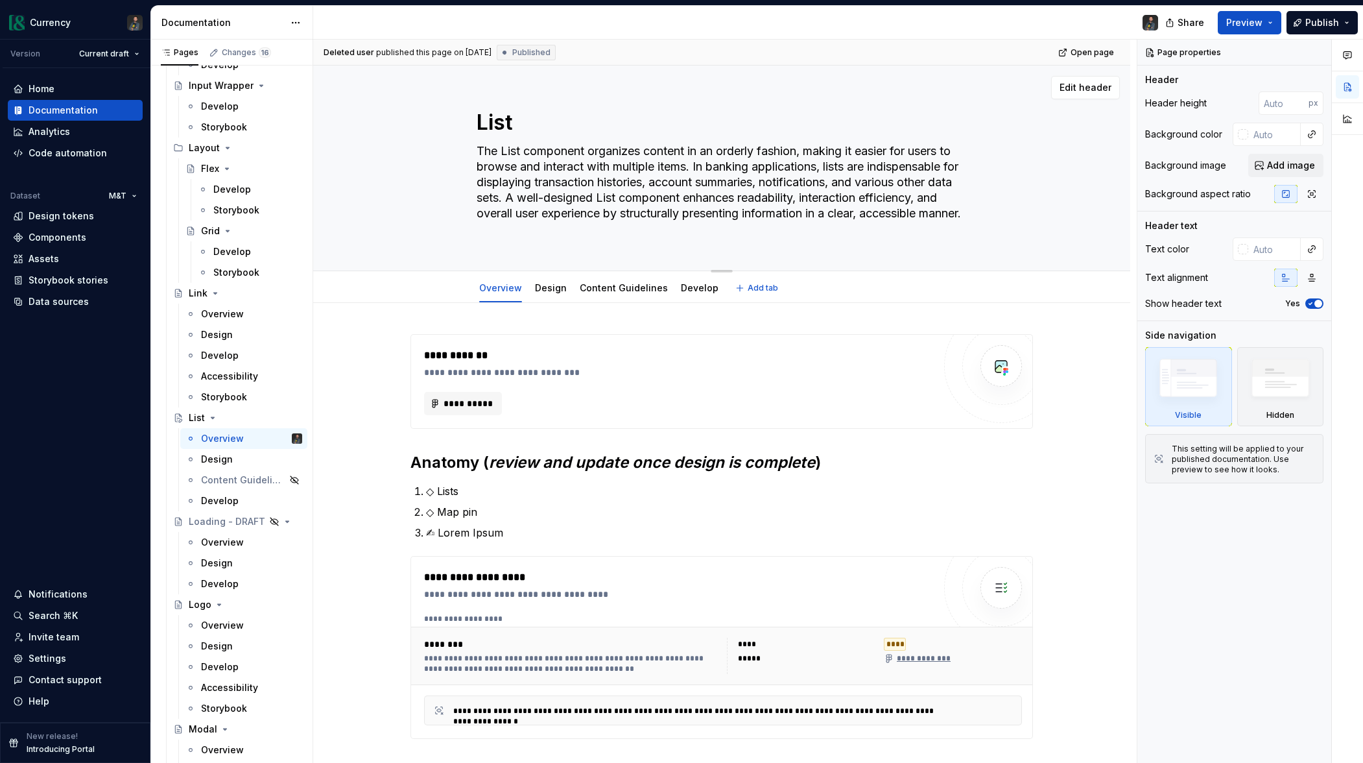
click at [632, 145] on textarea "The List component organizes content in an orderly fashion, making it easier fo…" at bounding box center [719, 190] width 490 height 99
click at [678, 162] on textarea "The List component organizes content in an orderly fashion, making it easier fo…" at bounding box center [719, 190] width 490 height 99
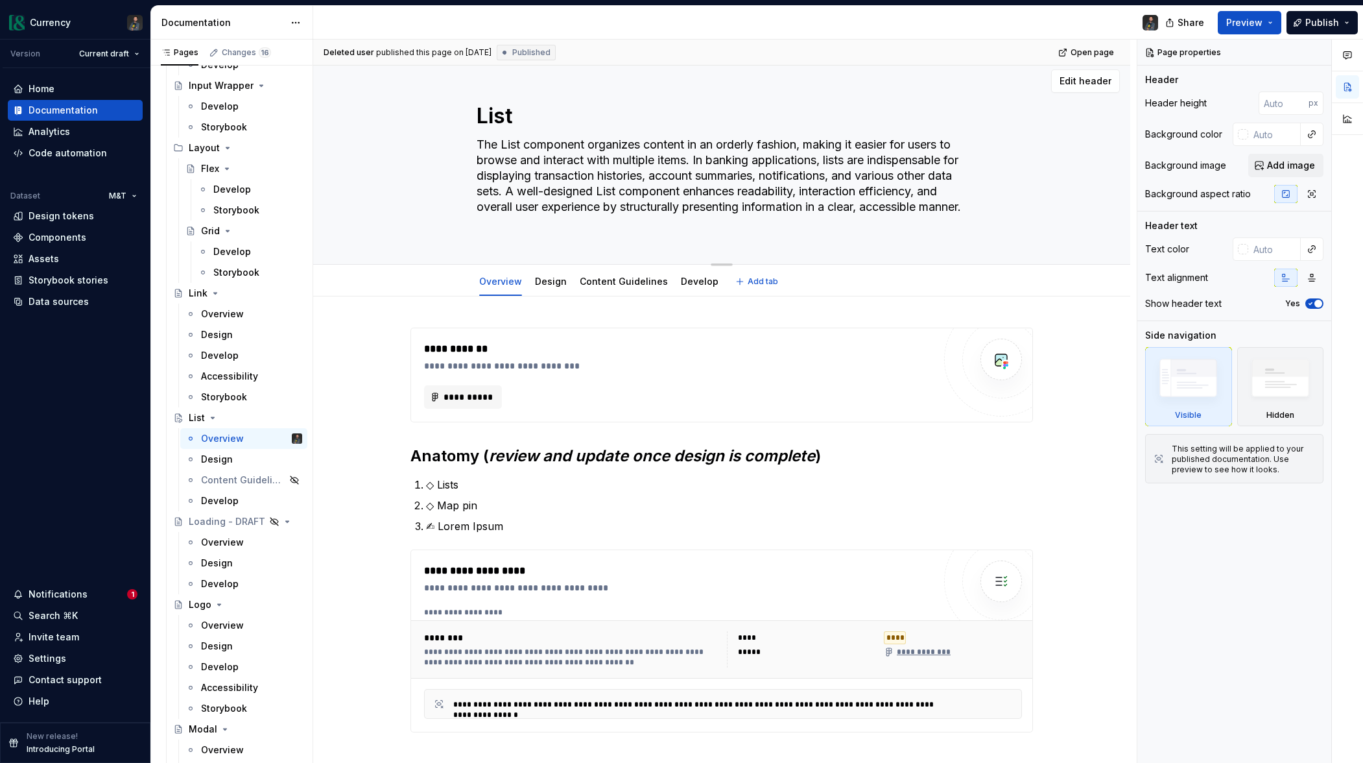
drag, startPoint x: 708, startPoint y: 169, endPoint x: 652, endPoint y: 153, distance: 58.7
click at [656, 145] on textarea "The List component organizes content in an orderly fashion, making it easier fo…" at bounding box center [719, 183] width 490 height 99
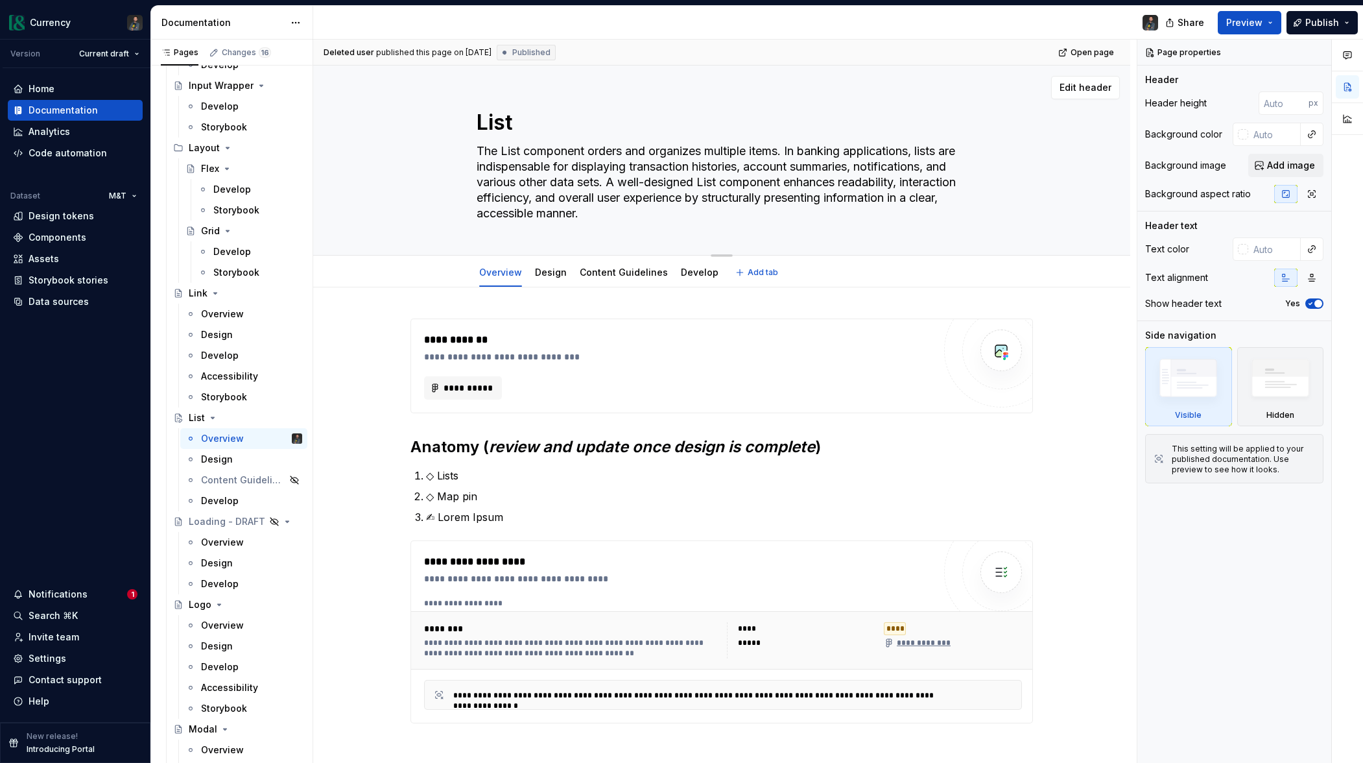
drag, startPoint x: 501, startPoint y: 168, endPoint x: 575, endPoint y: 167, distance: 73.3
click at [575, 167] on textarea "The List component orders and organizes multiple items. In banking applications…" at bounding box center [719, 182] width 490 height 83
click at [512, 185] on textarea "The List component orders and organizes multiple items. In banking applications…" at bounding box center [719, 182] width 490 height 83
drag, startPoint x: 503, startPoint y: 181, endPoint x: 581, endPoint y: 186, distance: 78.7
click at [581, 186] on textarea "The List component orders and organizes multiple items. In banking applications…" at bounding box center [719, 182] width 490 height 83
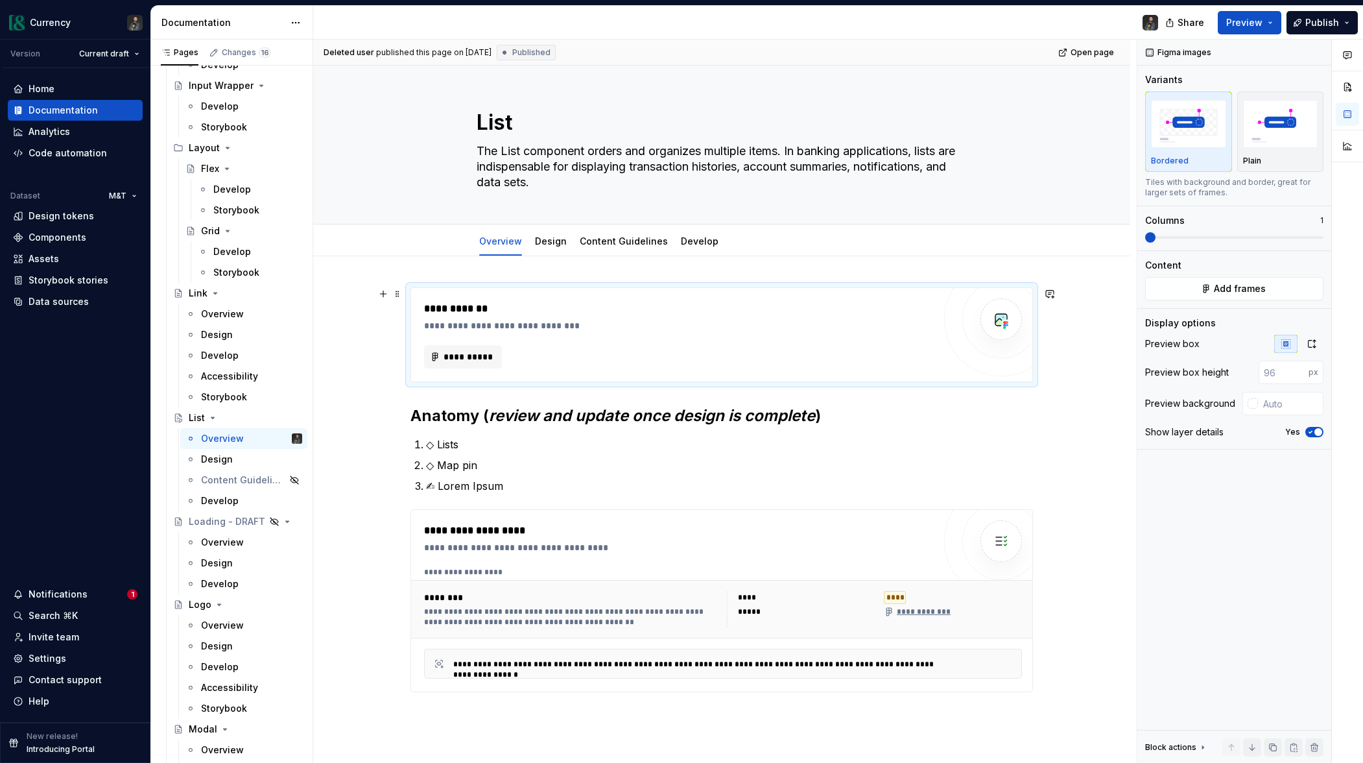
click at [533, 312] on div "**********" at bounding box center [679, 309] width 510 height 16
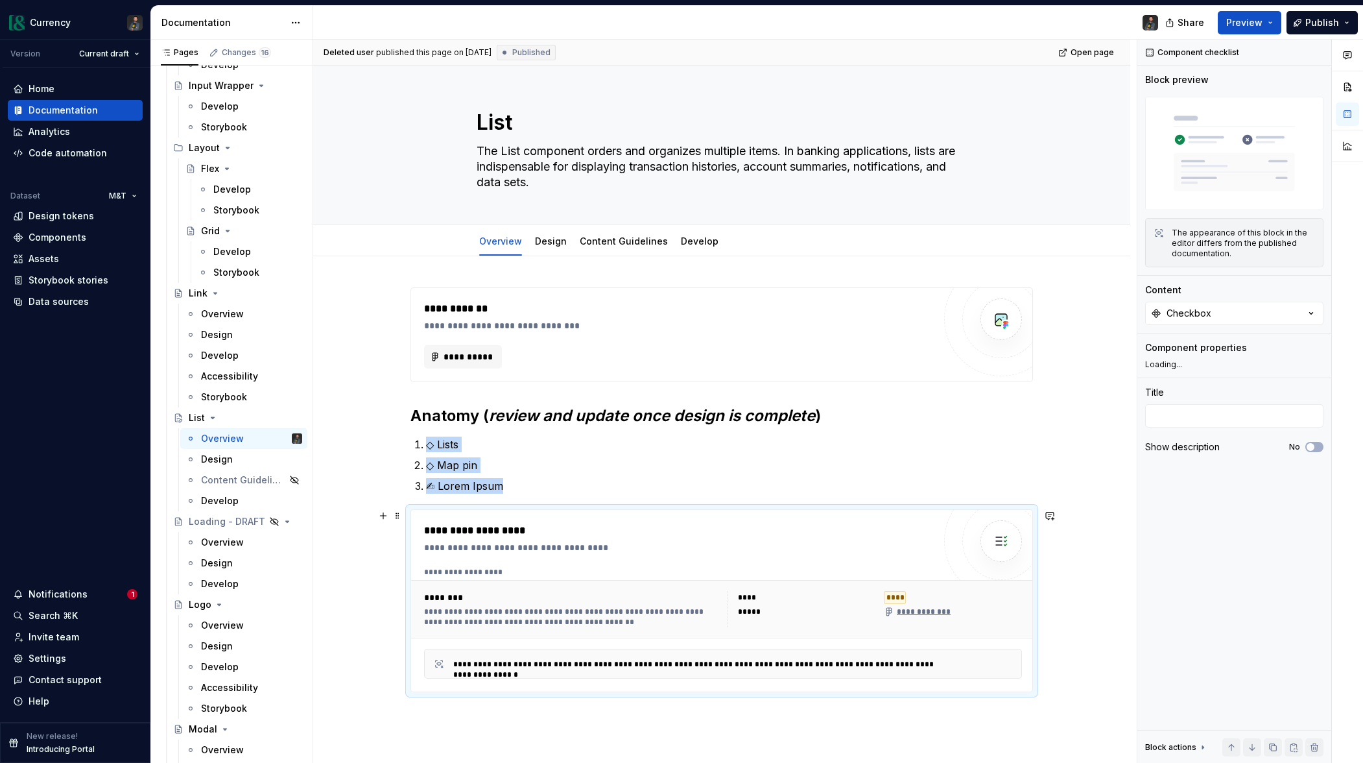
click at [547, 601] on div "********" at bounding box center [571, 597] width 295 height 13
click at [1203, 320] on button "Checkbox" at bounding box center [1235, 313] width 178 height 23
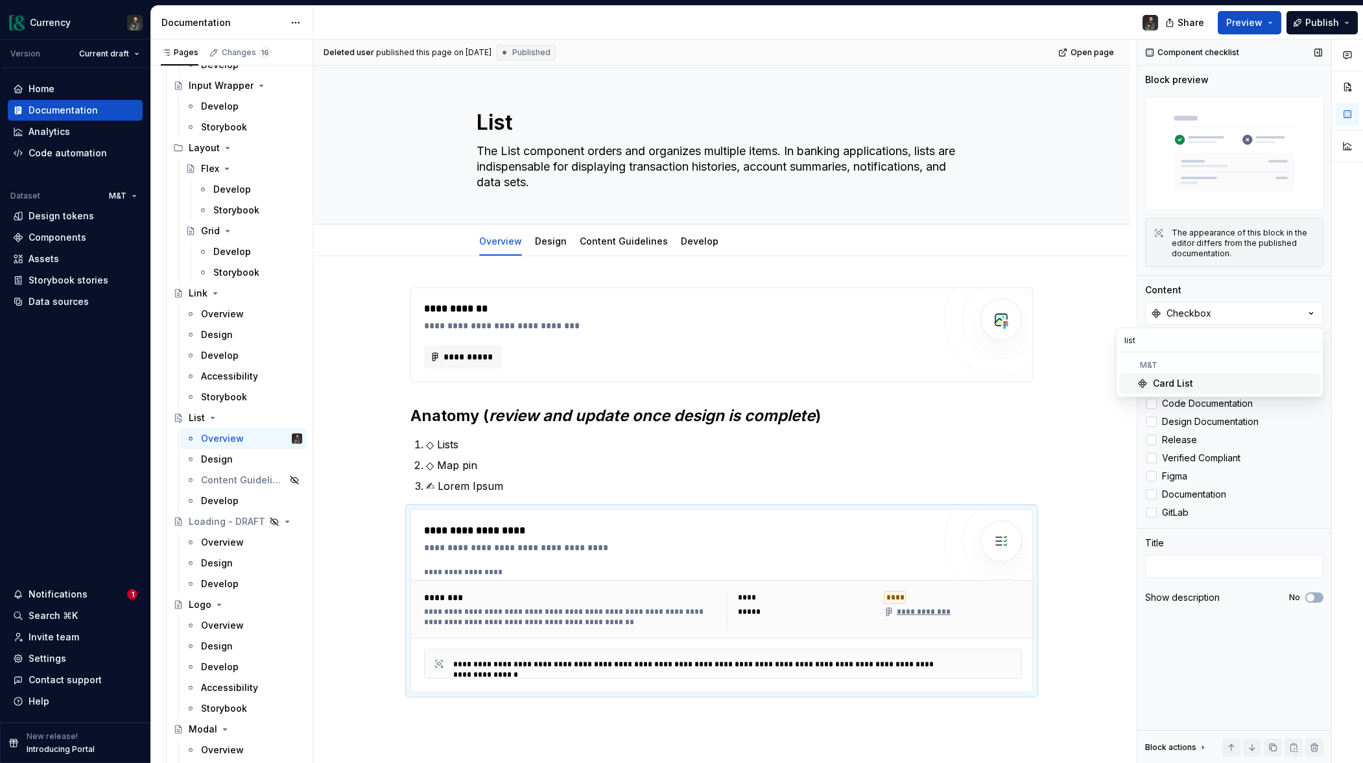
click at [1224, 287] on div "Content" at bounding box center [1235, 289] width 178 height 13
click at [42, 238] on div "Components" at bounding box center [58, 237] width 58 height 13
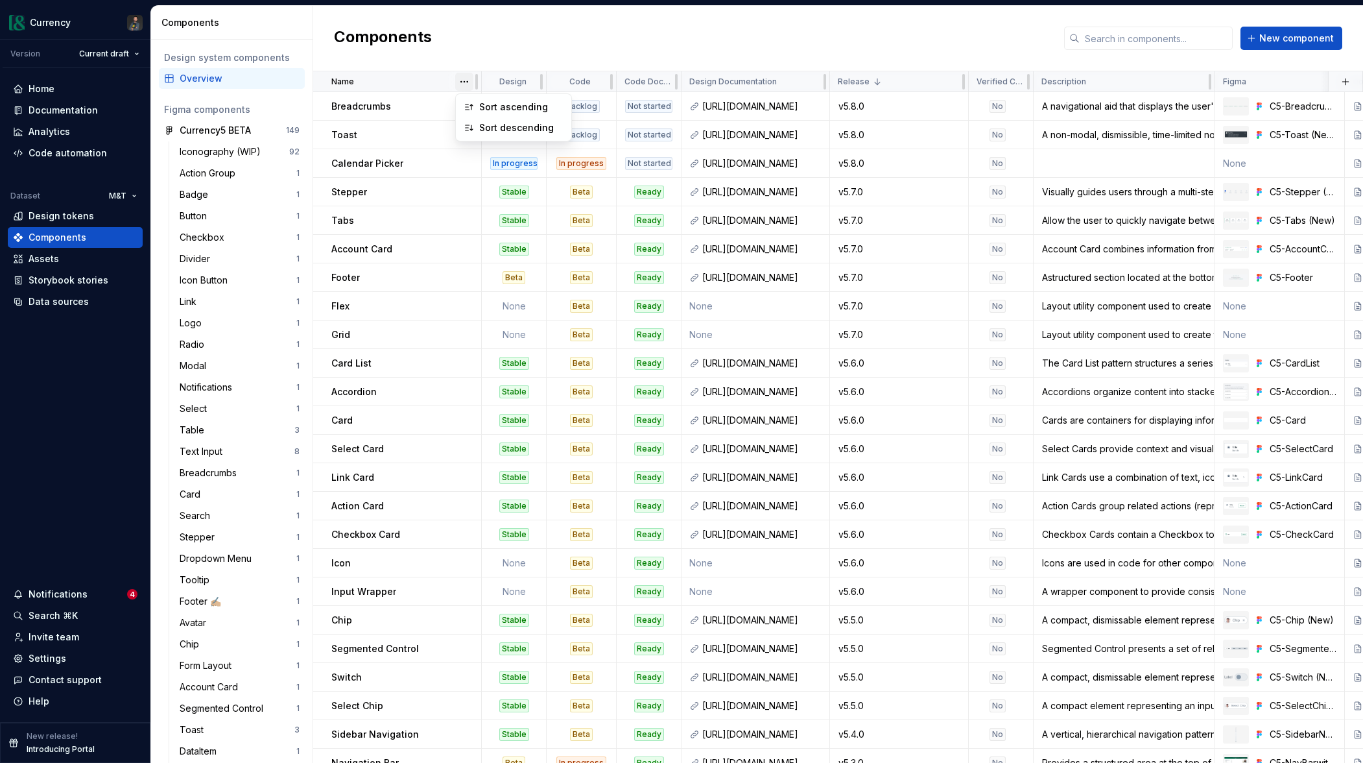
click at [461, 85] on html "Currency Version Current draft Home Documentation Analytics Code automation Dat…" at bounding box center [681, 381] width 1363 height 763
click at [486, 102] on div "Sort ascending" at bounding box center [521, 107] width 84 height 13
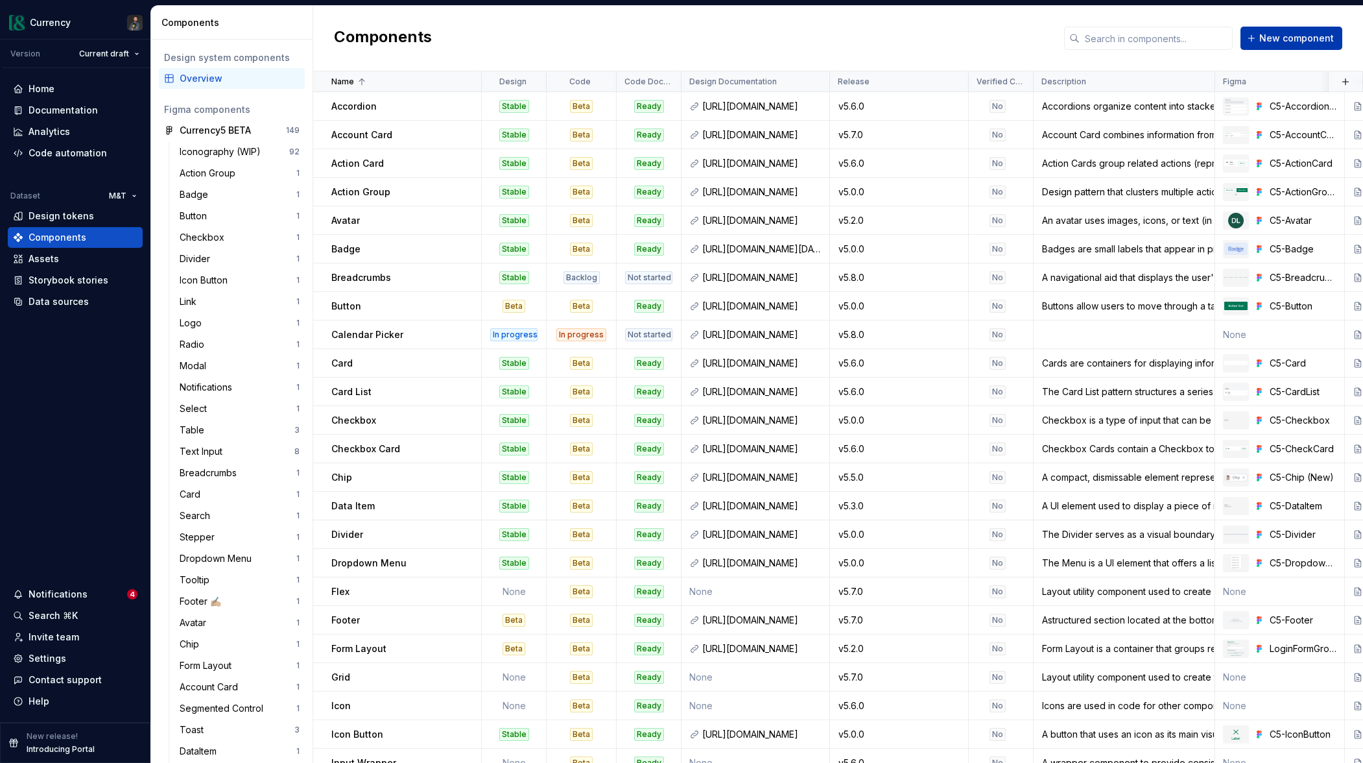
click at [1309, 34] on span "New component" at bounding box center [1297, 38] width 75 height 13
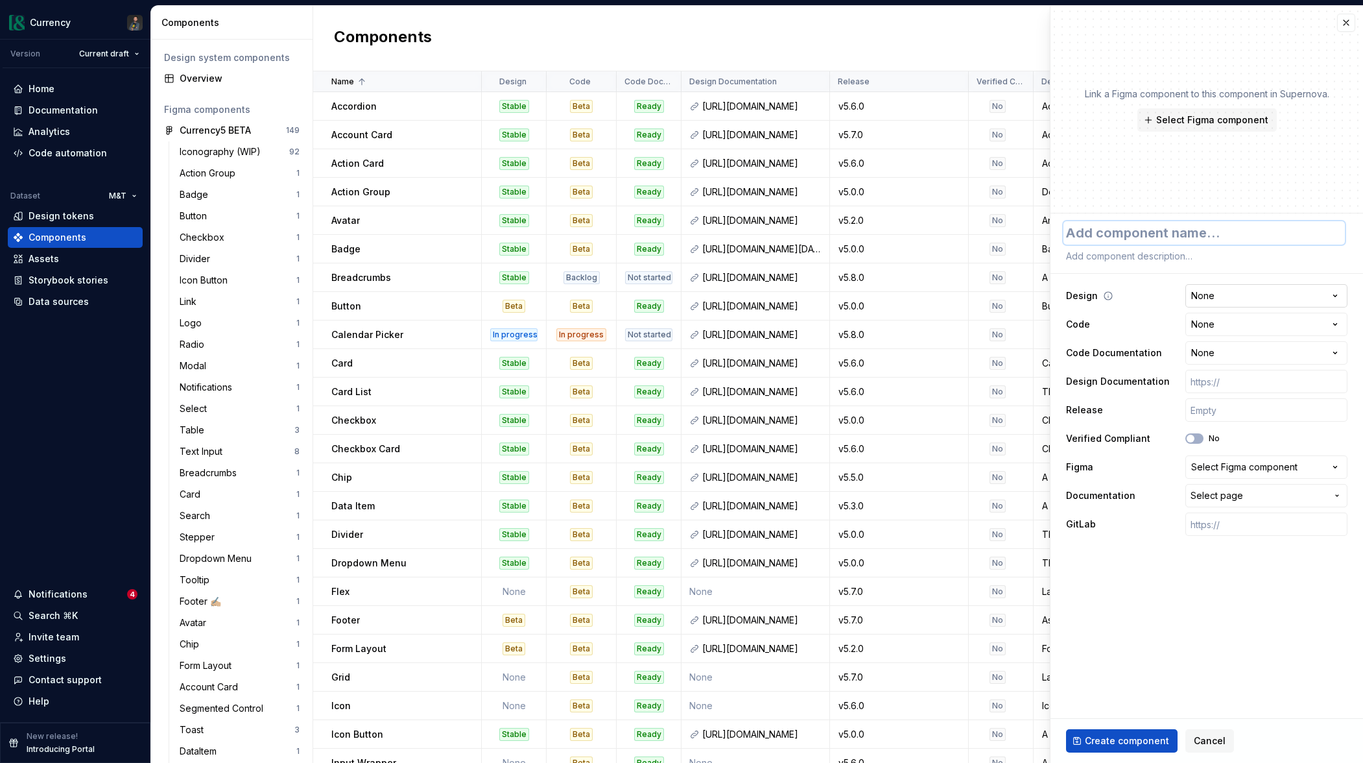
type textarea "*"
type textarea "L"
type textarea "*"
type textarea "Lis"
type textarea "*"
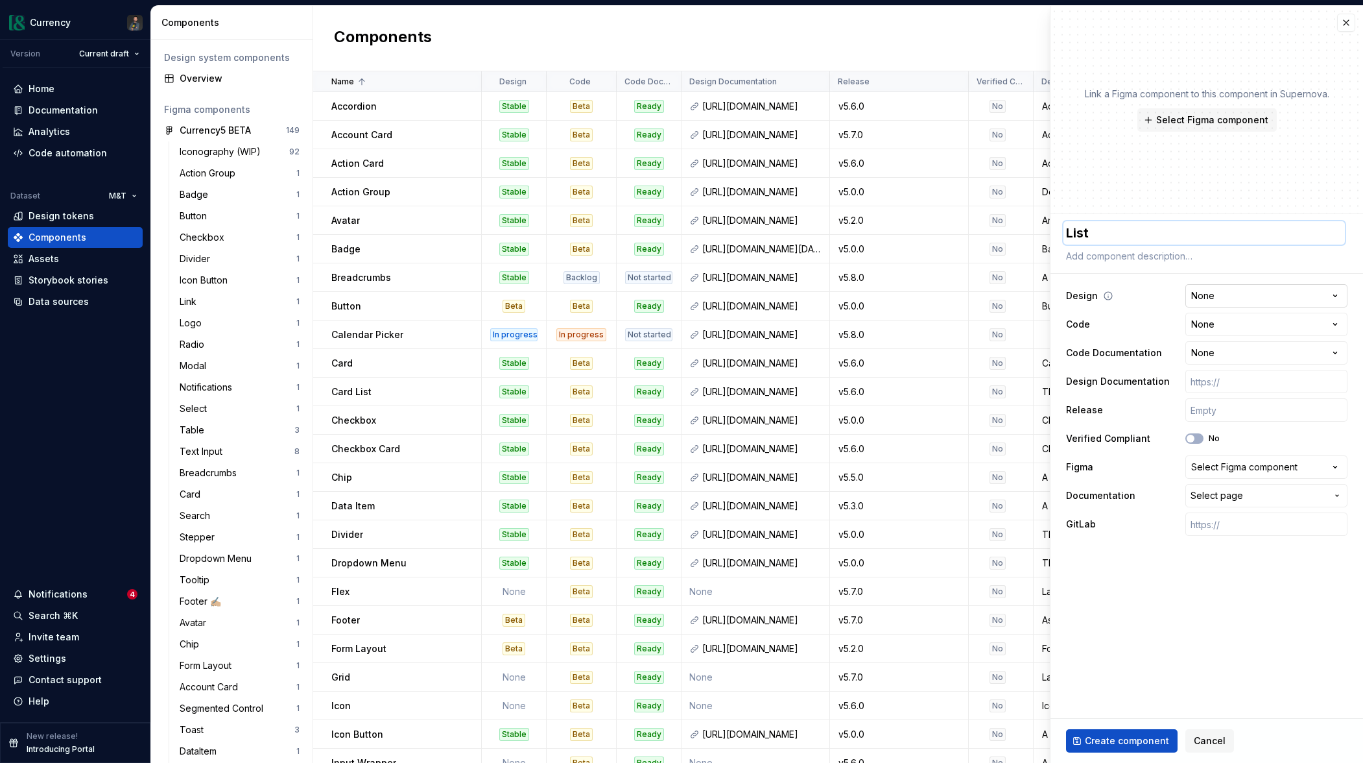
type textarea "List"
click at [1240, 294] on html "Currency Version Current draft Home Documentation Analytics Code automation Dat…" at bounding box center [681, 381] width 1363 height 763
select select "**********"
type textarea "*"
click at [1223, 330] on html "Currency Version Current draft Home Documentation Analytics Code automation Dat…" at bounding box center [681, 381] width 1363 height 763
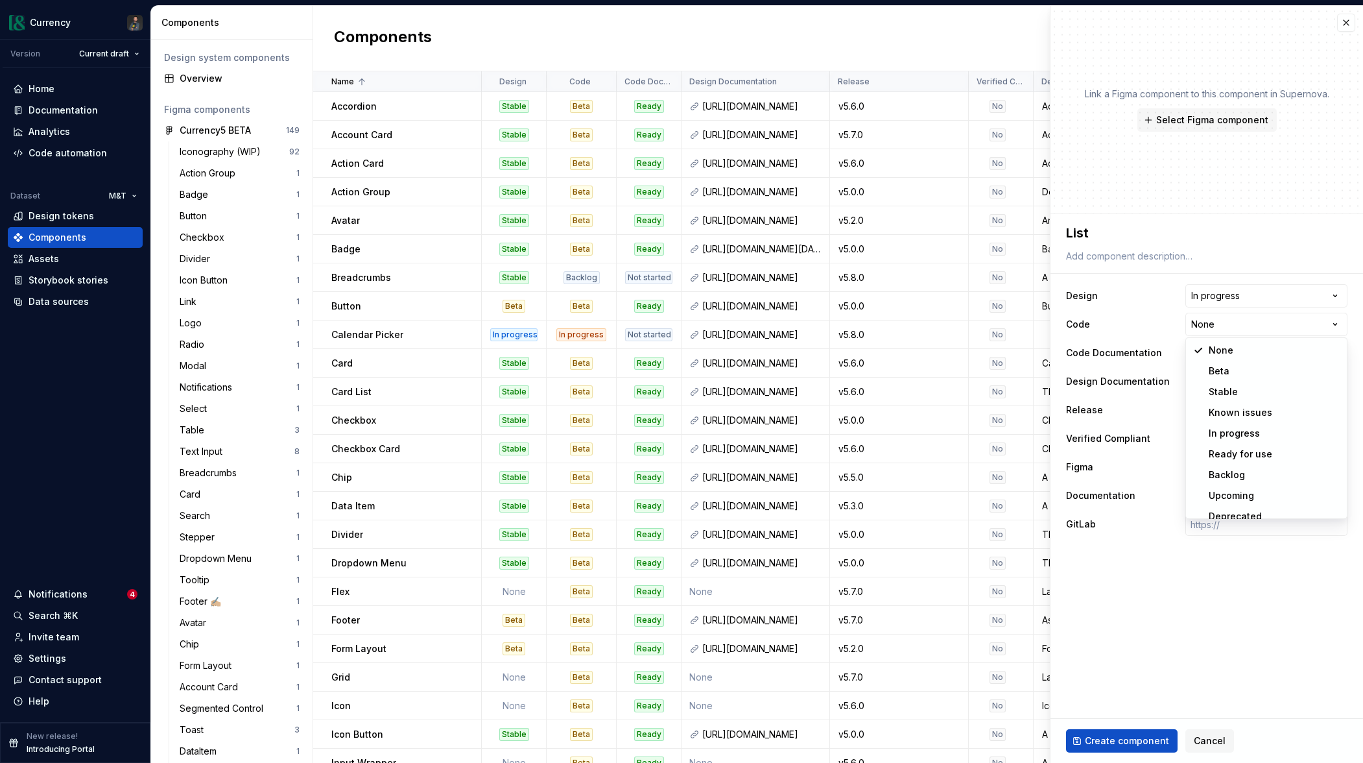
select select "**********"
type textarea "*"
click at [1238, 352] on html "Currency Version Current draft Home Documentation Analytics Code automation Dat…" at bounding box center [681, 381] width 1363 height 763
select select "**********"
type textarea "*"
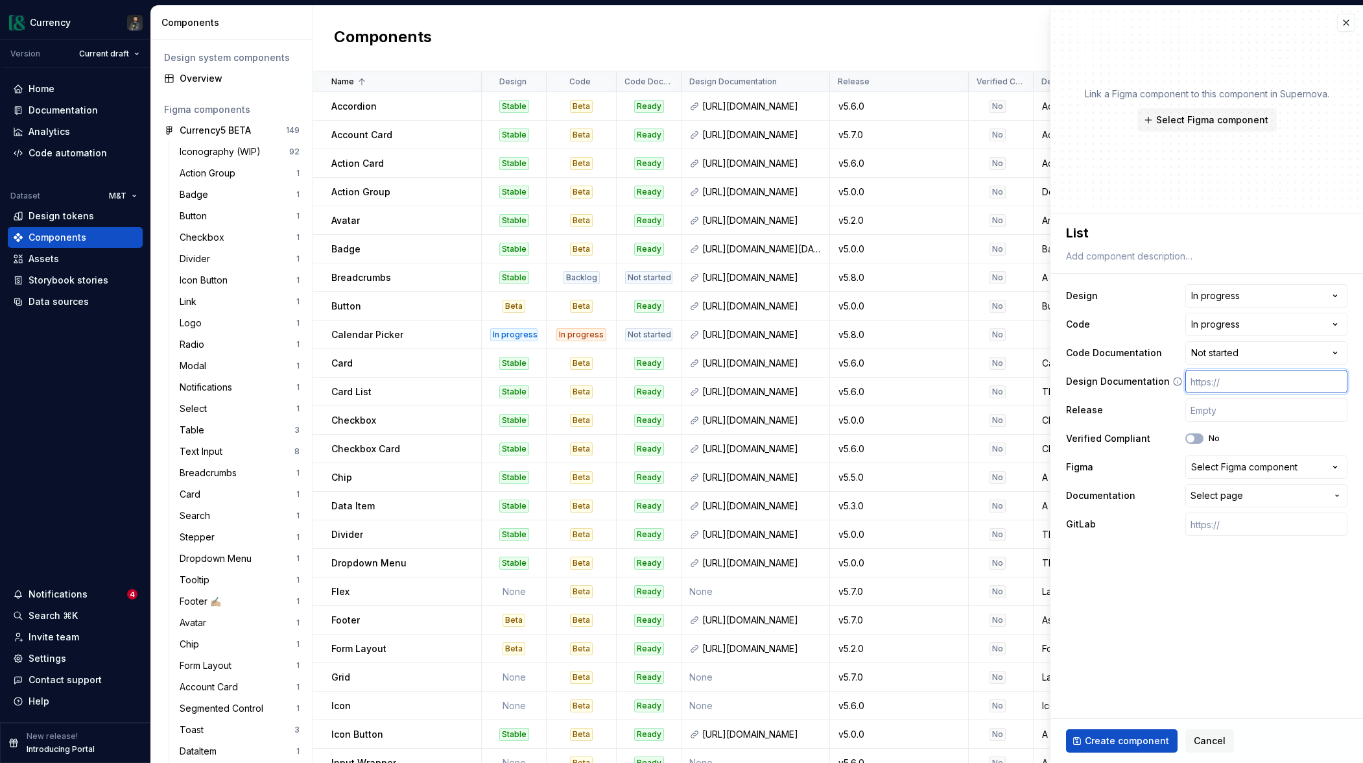
click at [1247, 385] on input "text" at bounding box center [1267, 381] width 162 height 23
paste input "[URL][DOMAIN_NAME]"
type input "[URL][DOMAIN_NAME]"
type textarea "*"
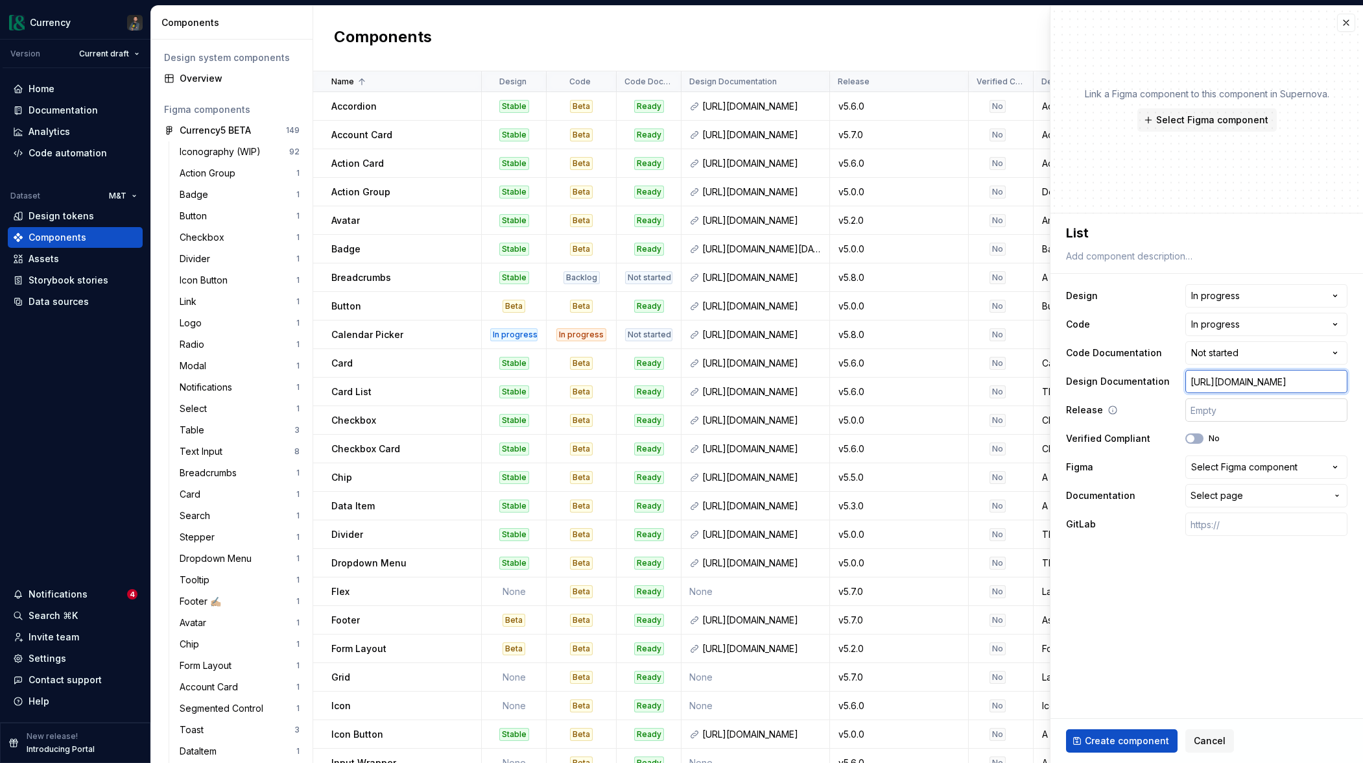
type input "[URL][DOMAIN_NAME]"
click at [1238, 417] on input "text" at bounding box center [1267, 409] width 162 height 23
type textarea "*"
type input "v"
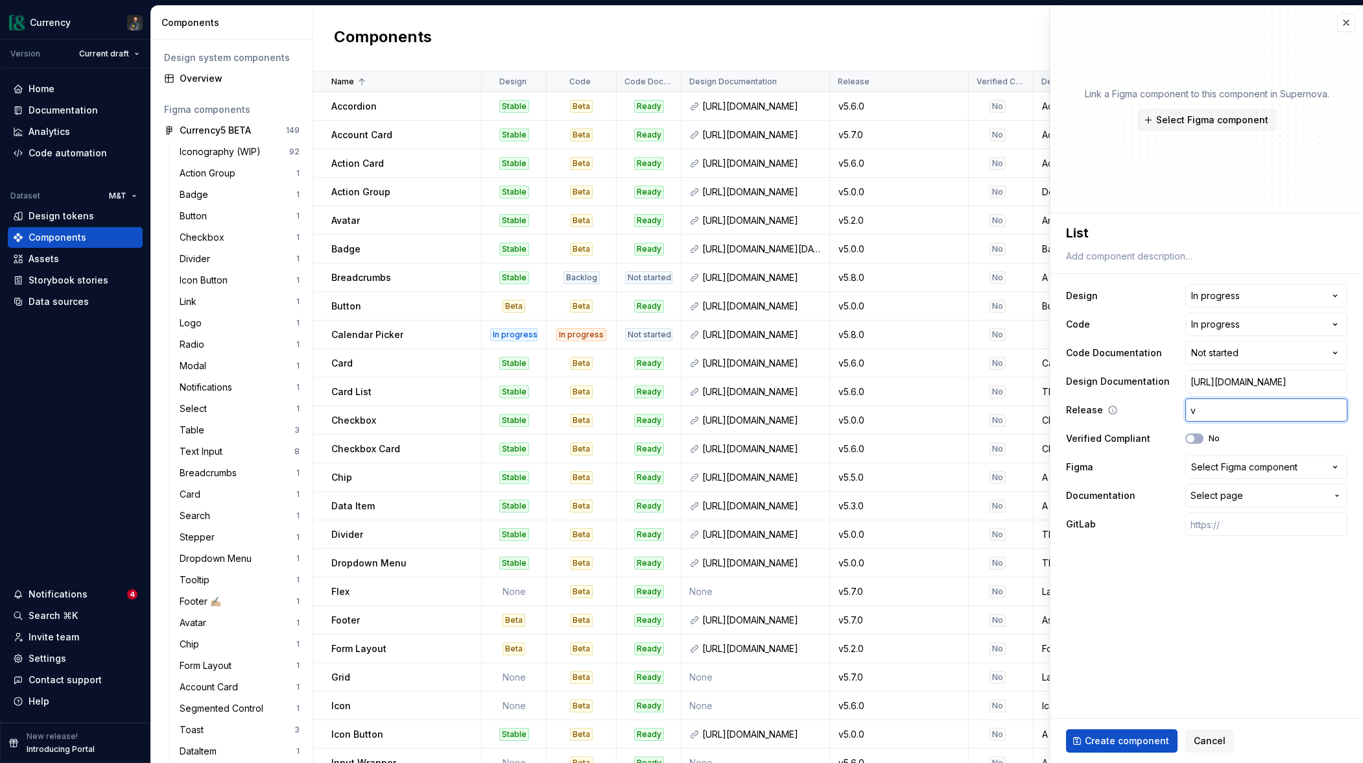
type textarea "*"
type input "v5"
type textarea "*"
type input "v5."
type textarea "*"
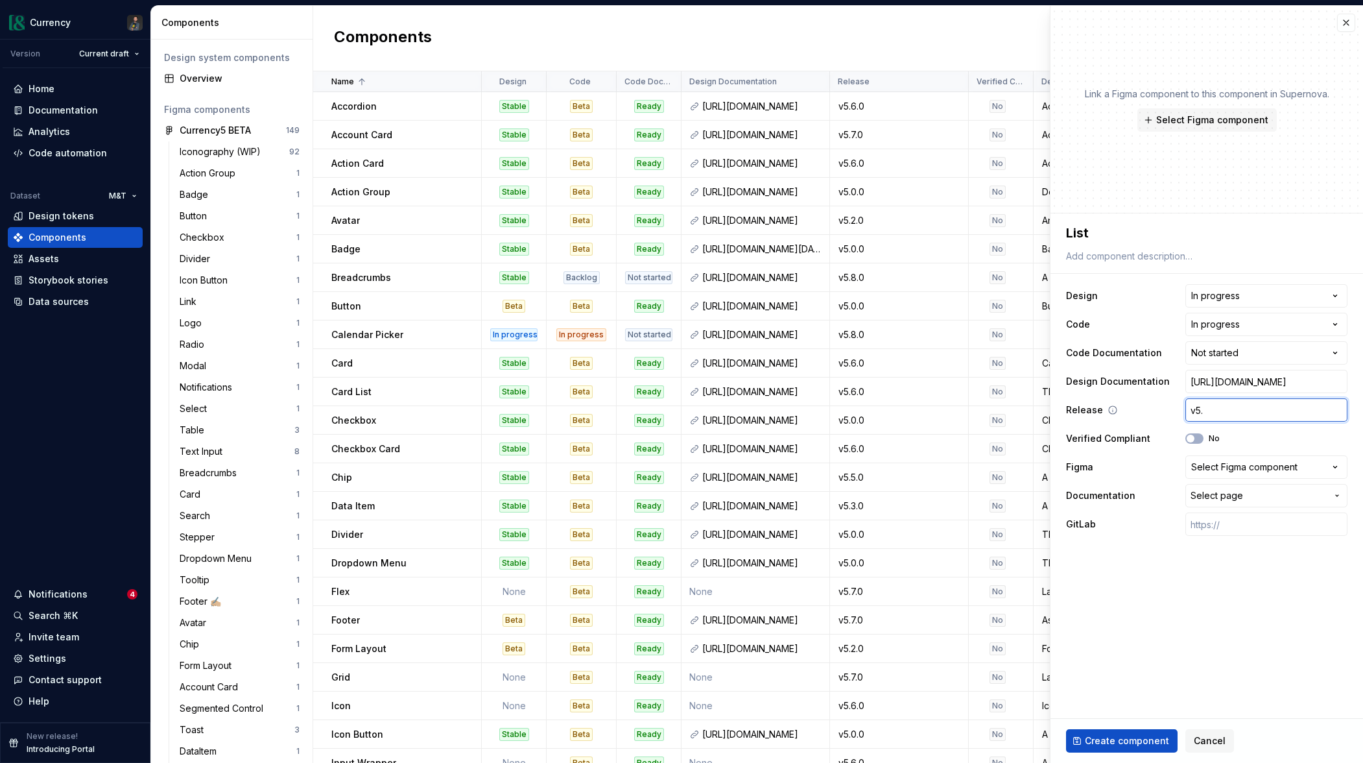
type input "v5.8"
type textarea "*"
type input "v5.8."
type textarea "*"
type input "v5.8.0"
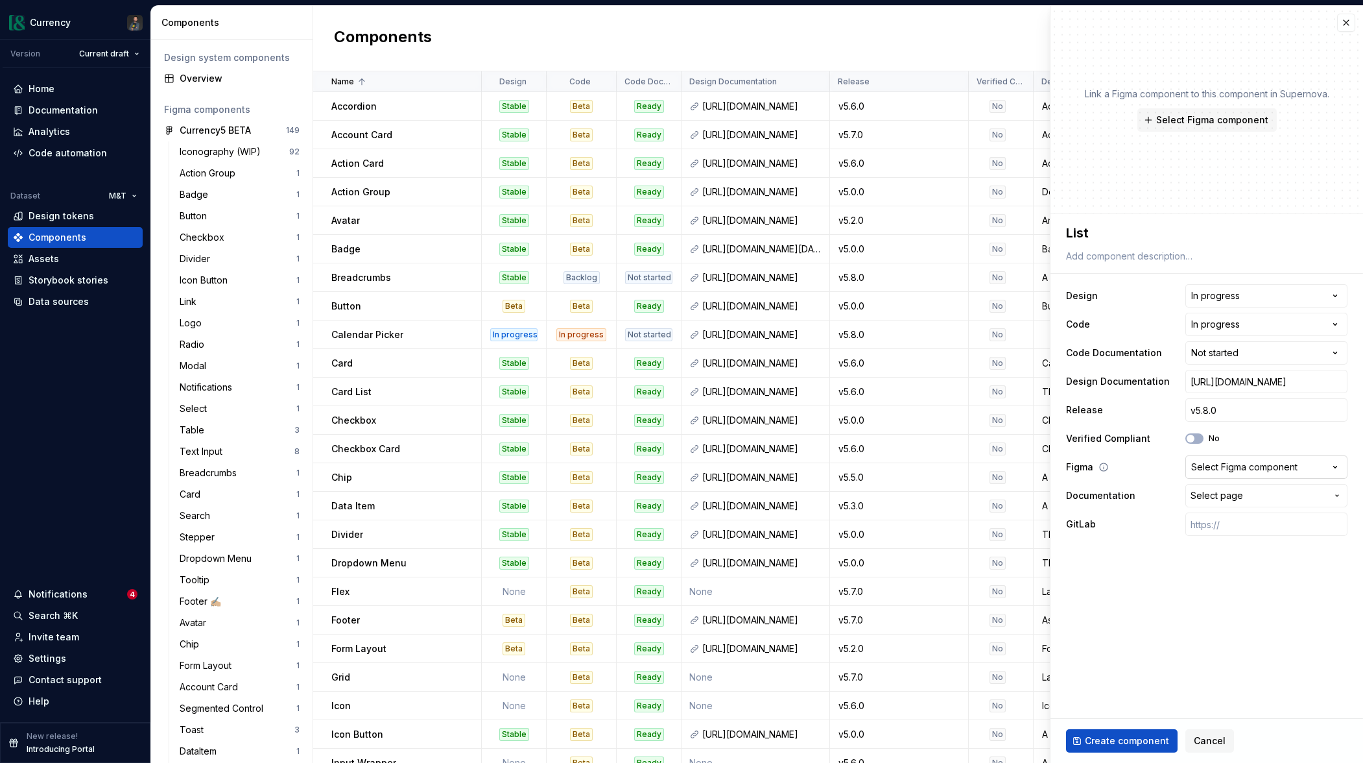
type textarea "*"
click at [1213, 469] on div "Select Figma component" at bounding box center [1245, 467] width 106 height 13
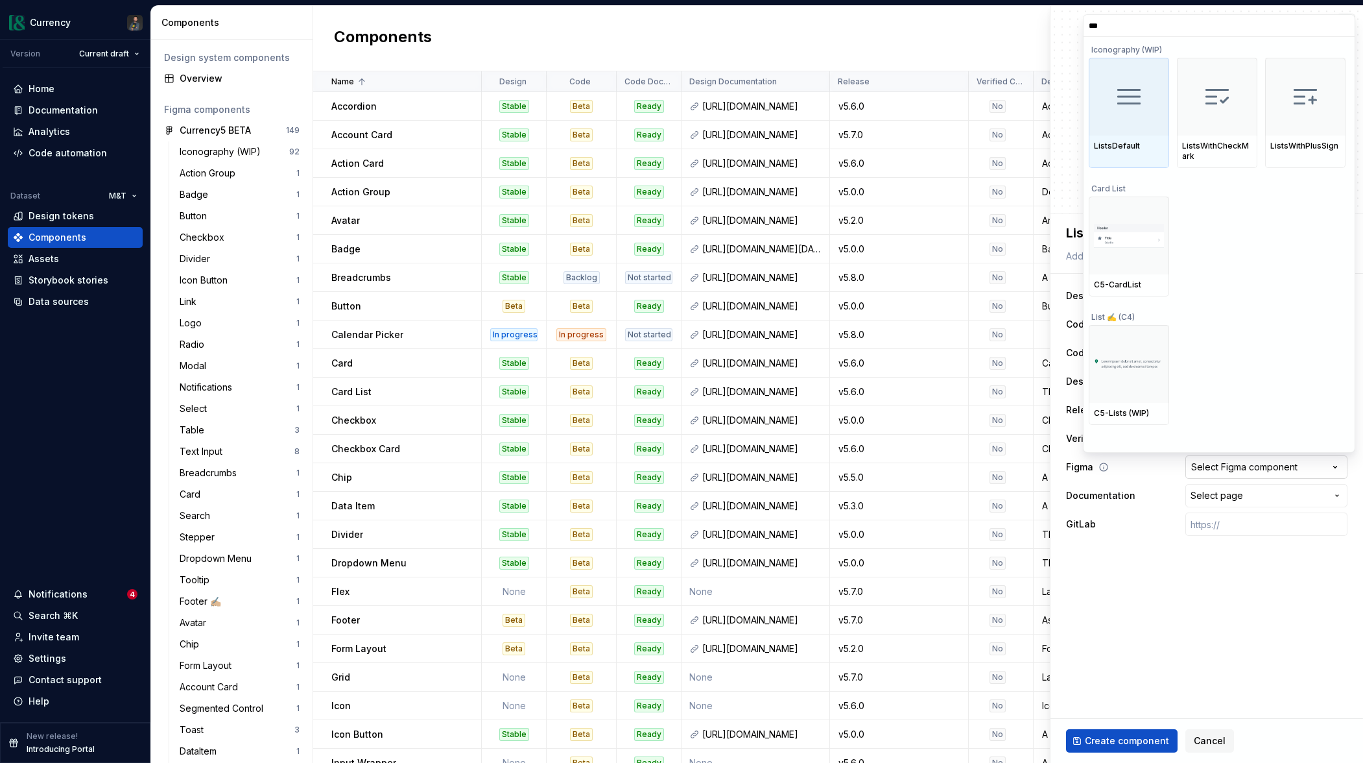
type input "****"
click at [1134, 389] on div at bounding box center [1129, 364] width 80 height 78
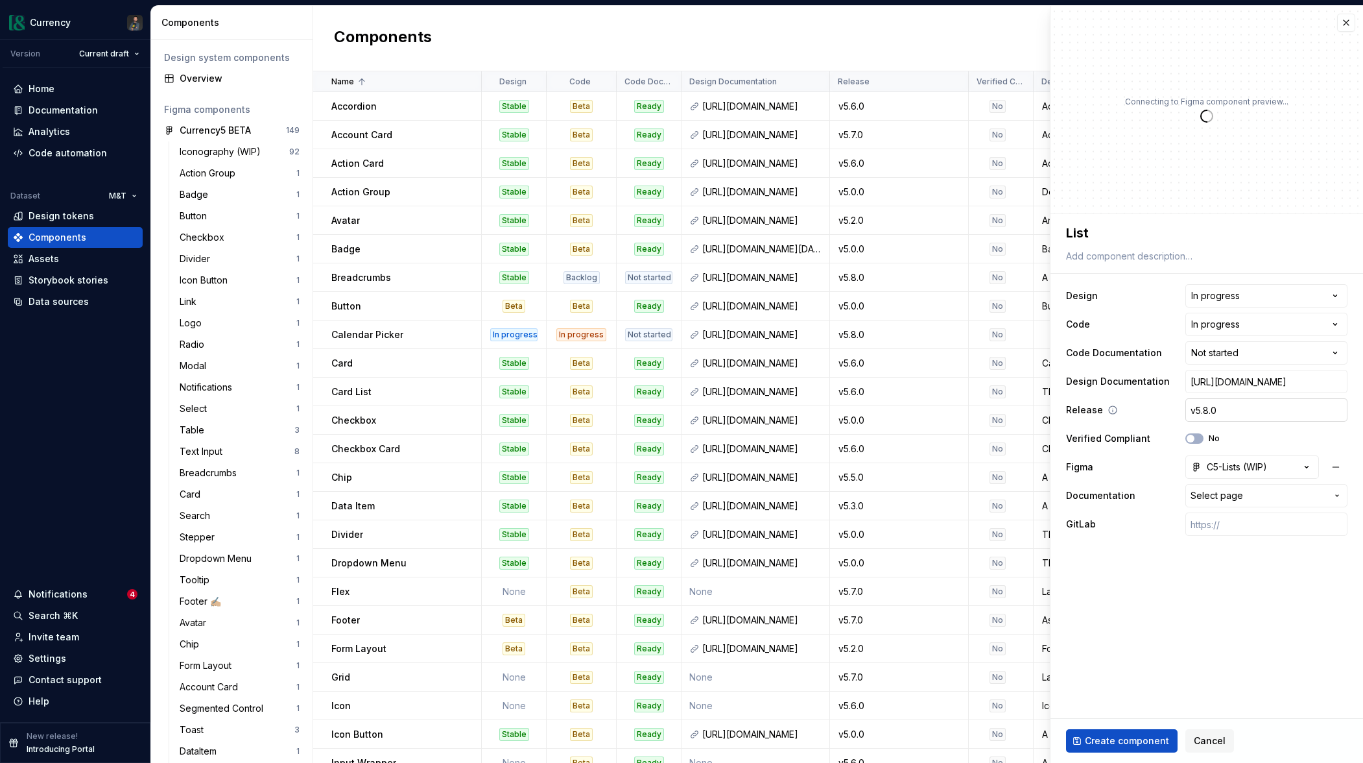
type textarea "*"
click at [1278, 499] on span "Select page" at bounding box center [1259, 495] width 136 height 13
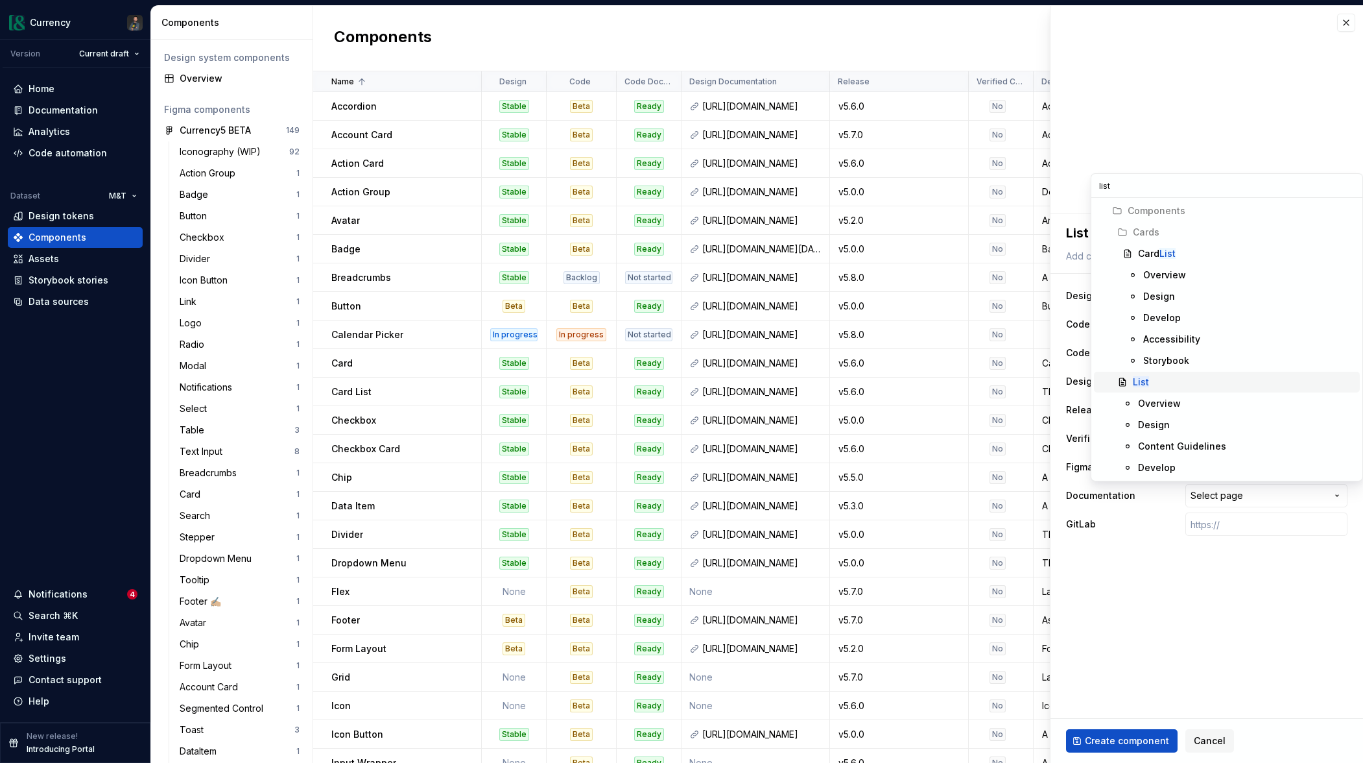
type input "list"
click at [1148, 382] on mark "List" at bounding box center [1141, 381] width 16 height 11
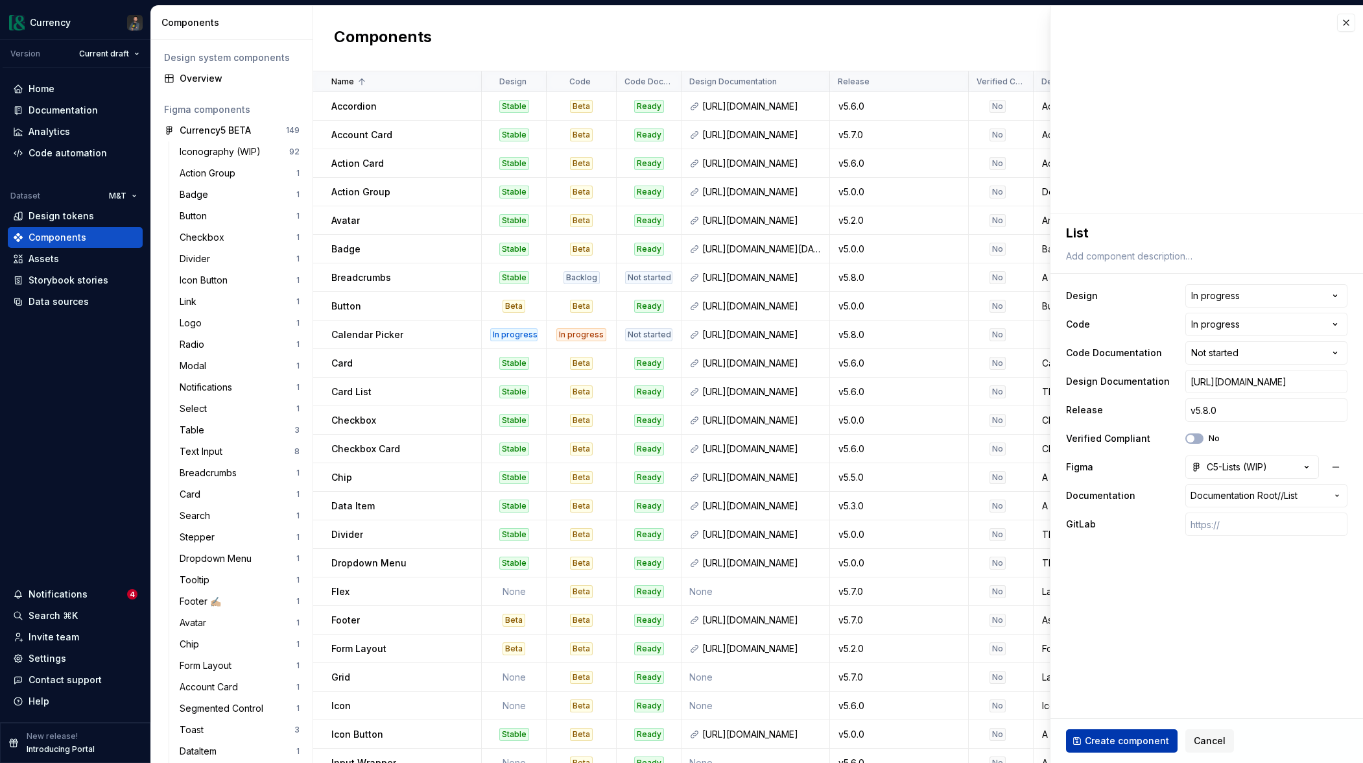
click at [1113, 739] on span "Create component" at bounding box center [1127, 740] width 84 height 13
type textarea "*"
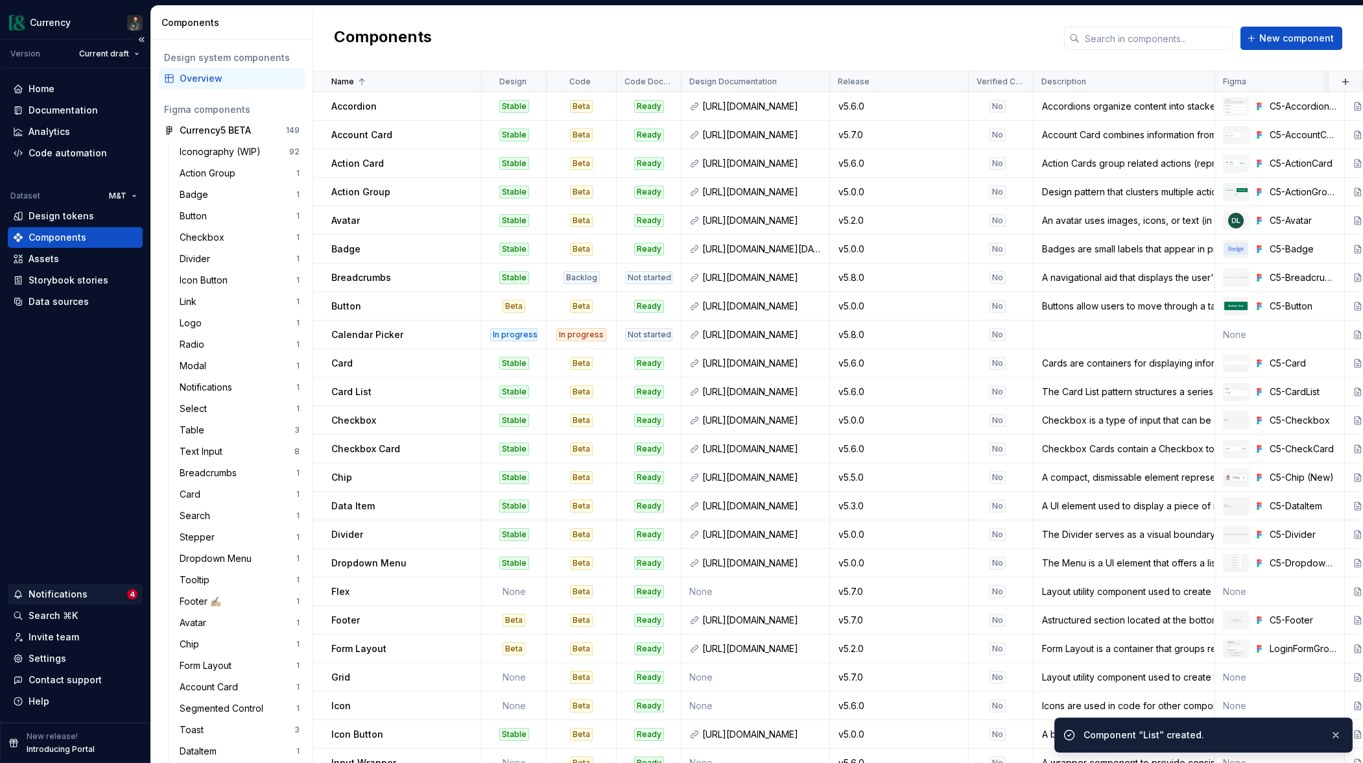
click at [72, 590] on div "Notifications" at bounding box center [58, 594] width 59 height 13
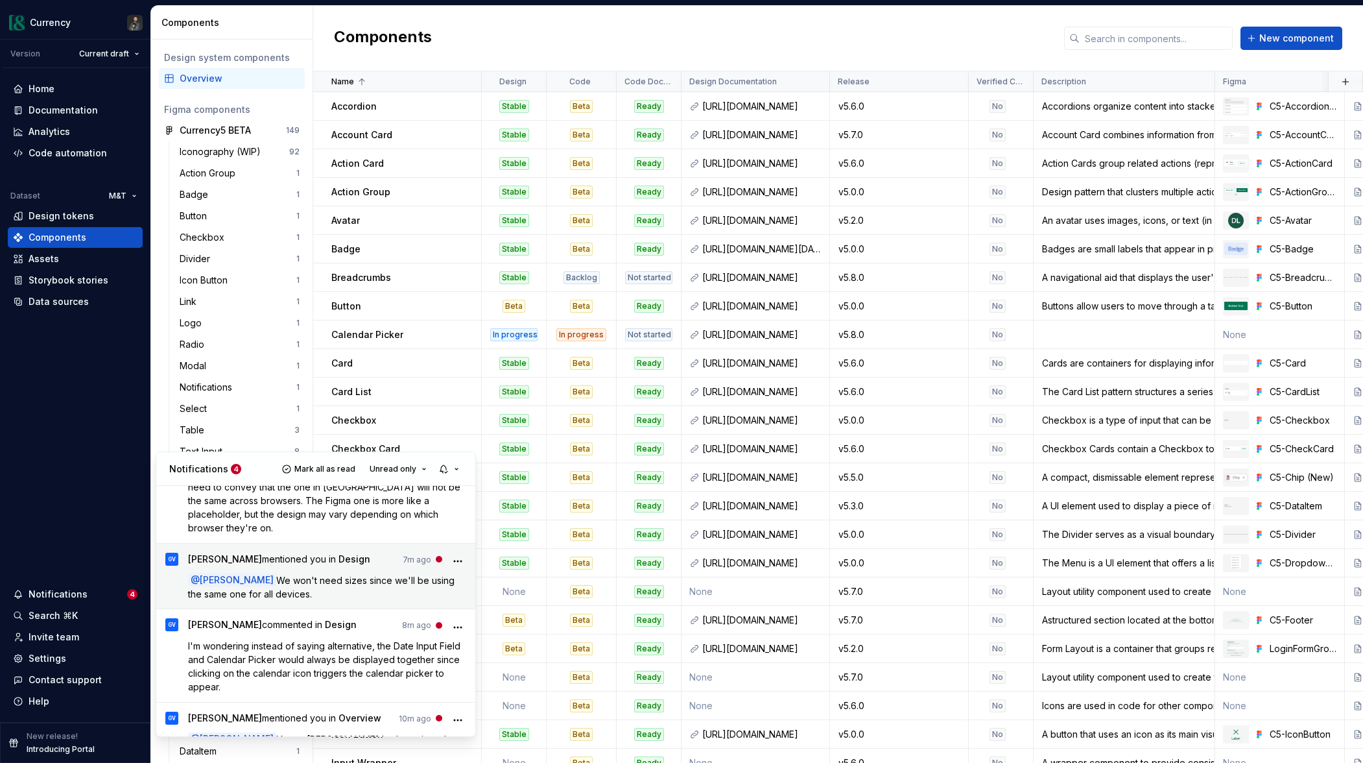
scroll to position [108, 0]
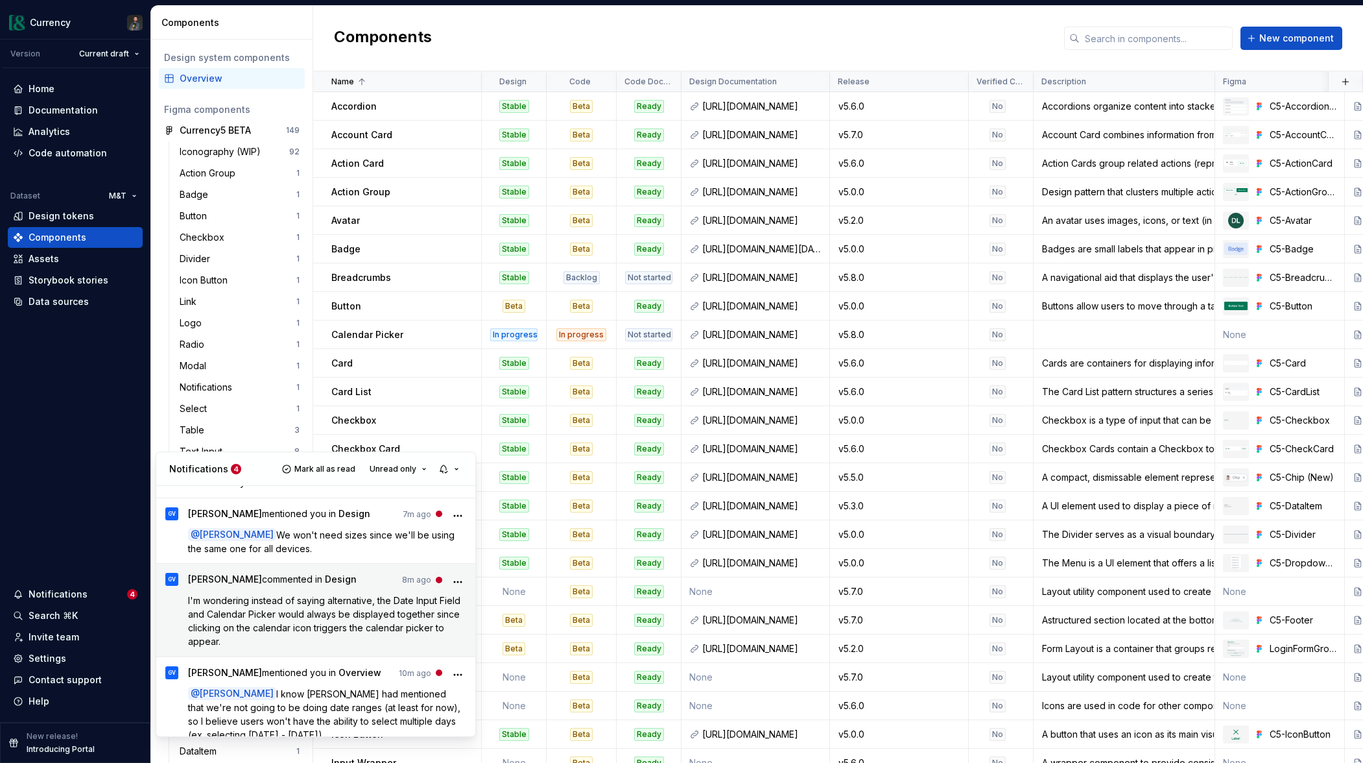
click at [459, 575] on icon "More" at bounding box center [457, 581] width 13 height 13
click at [292, 576] on span "[PERSON_NAME] commented in Design" at bounding box center [272, 582] width 169 height 18
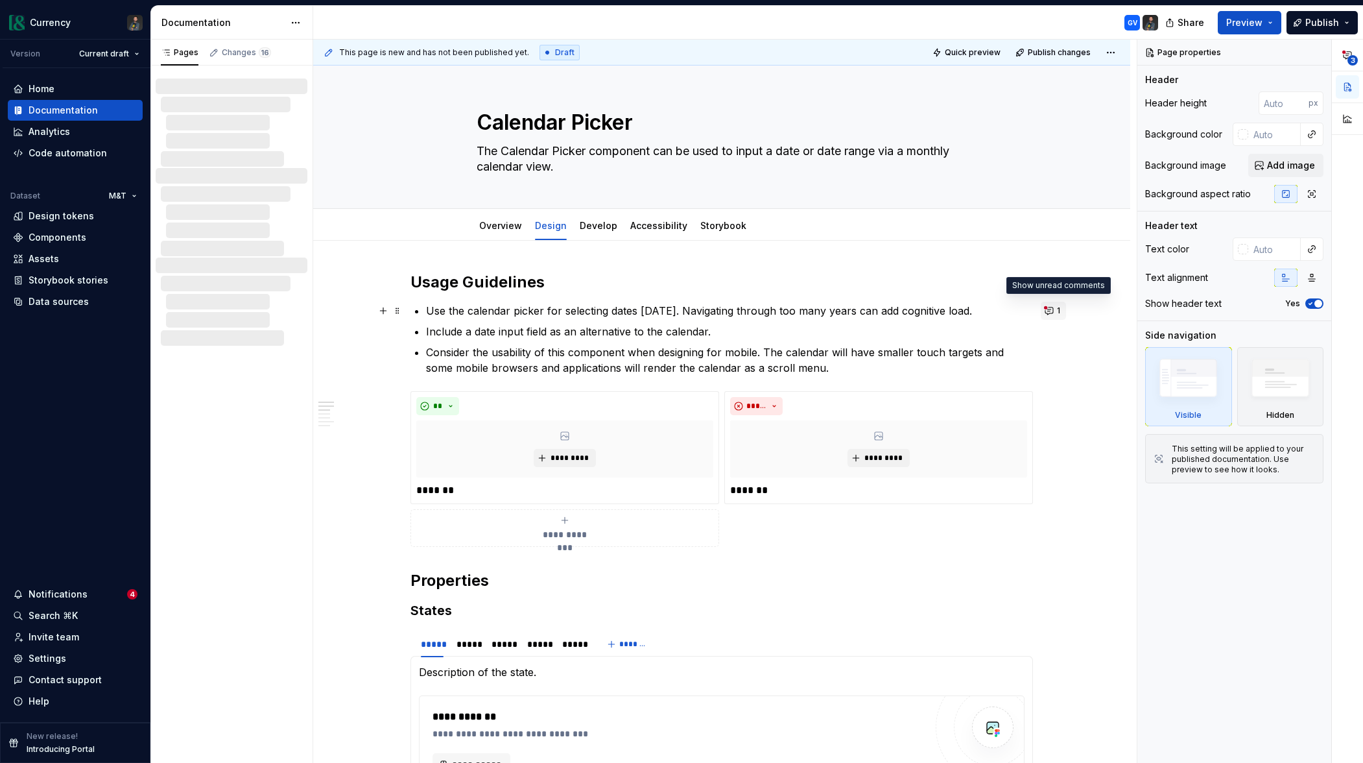
type textarea "*"
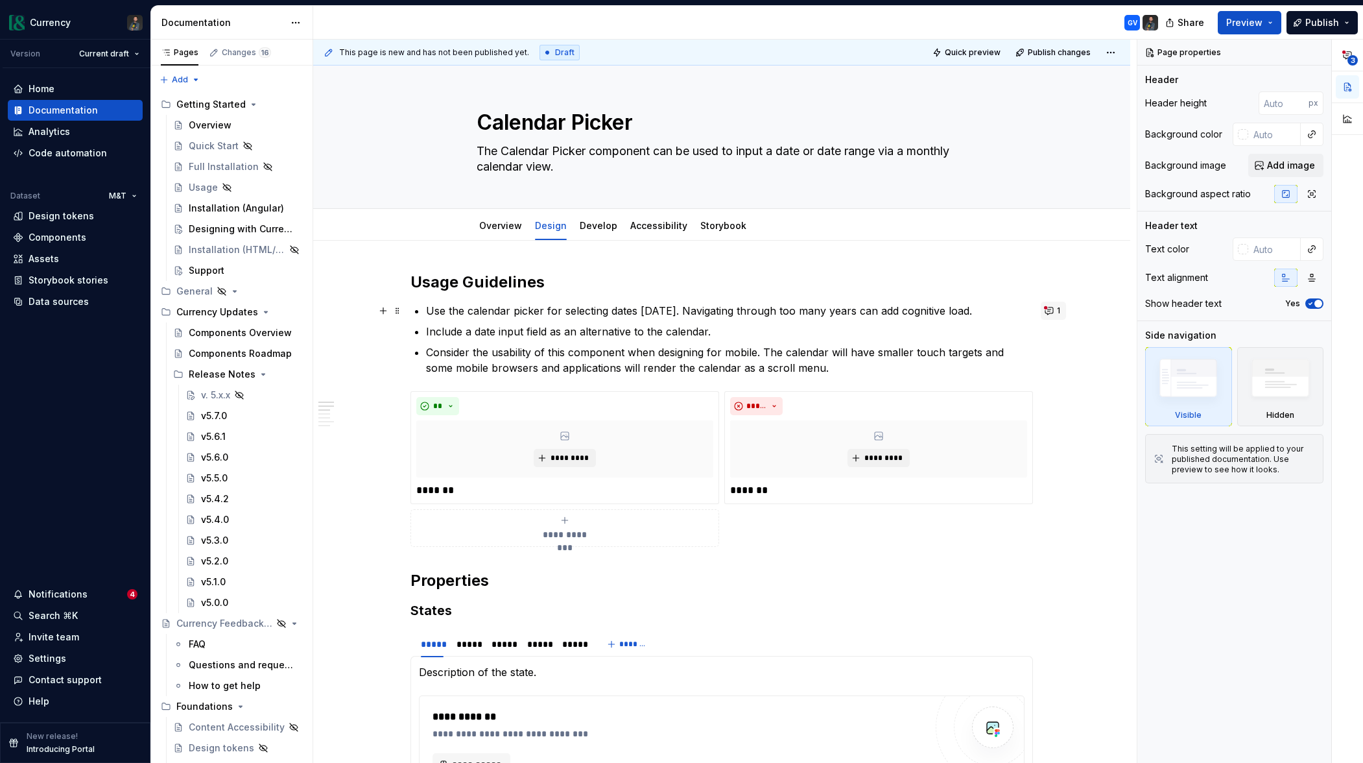
click at [1052, 310] on button "1" at bounding box center [1053, 311] width 25 height 18
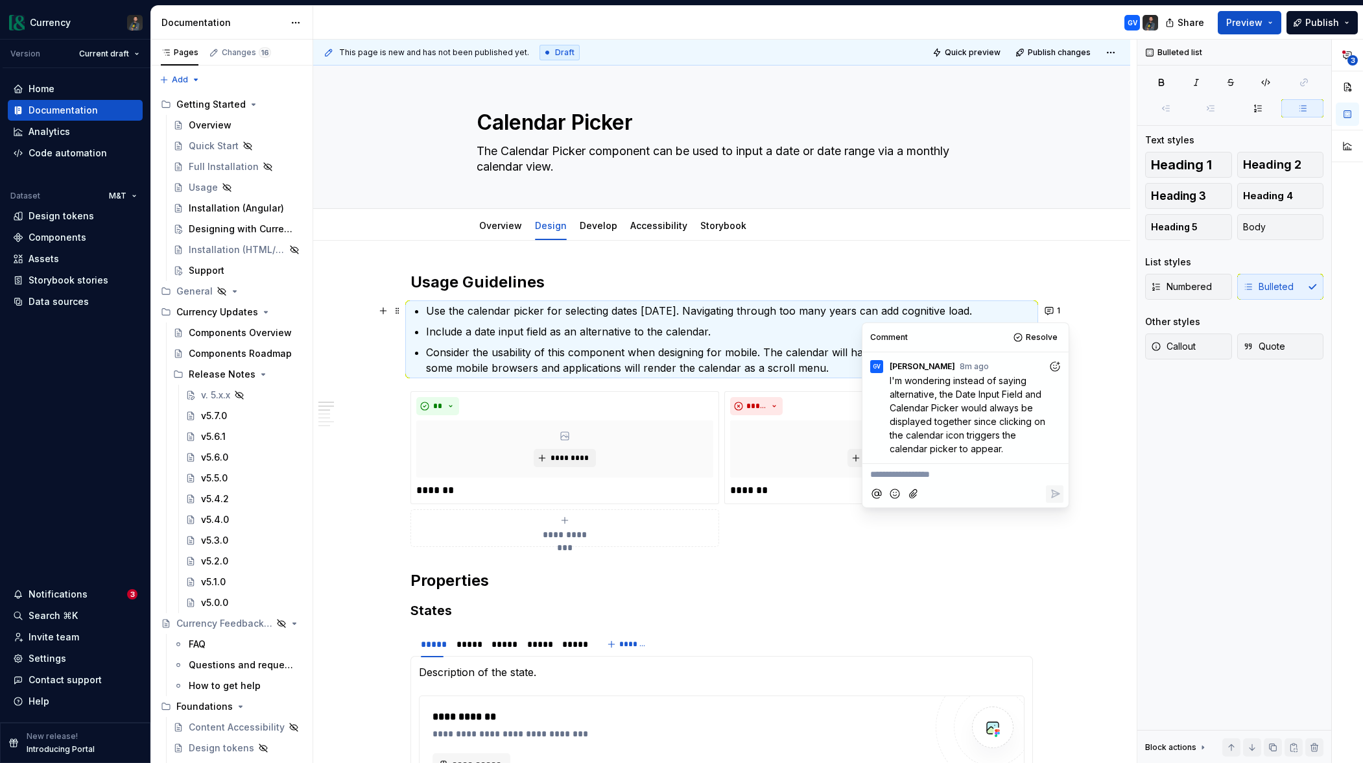
click at [1055, 366] on icon "Add reaction" at bounding box center [1055, 366] width 13 height 13
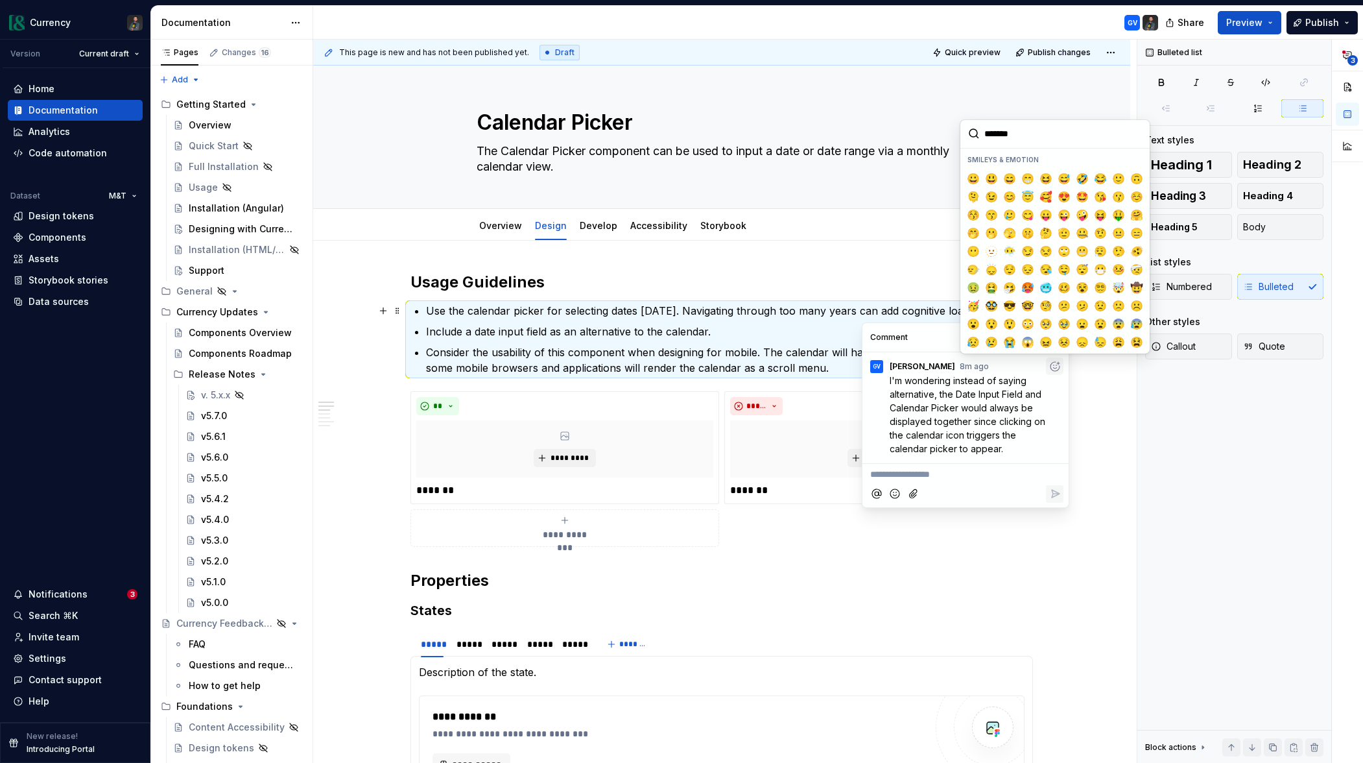
click at [1006, 141] on input "search" at bounding box center [1055, 134] width 189 height 28
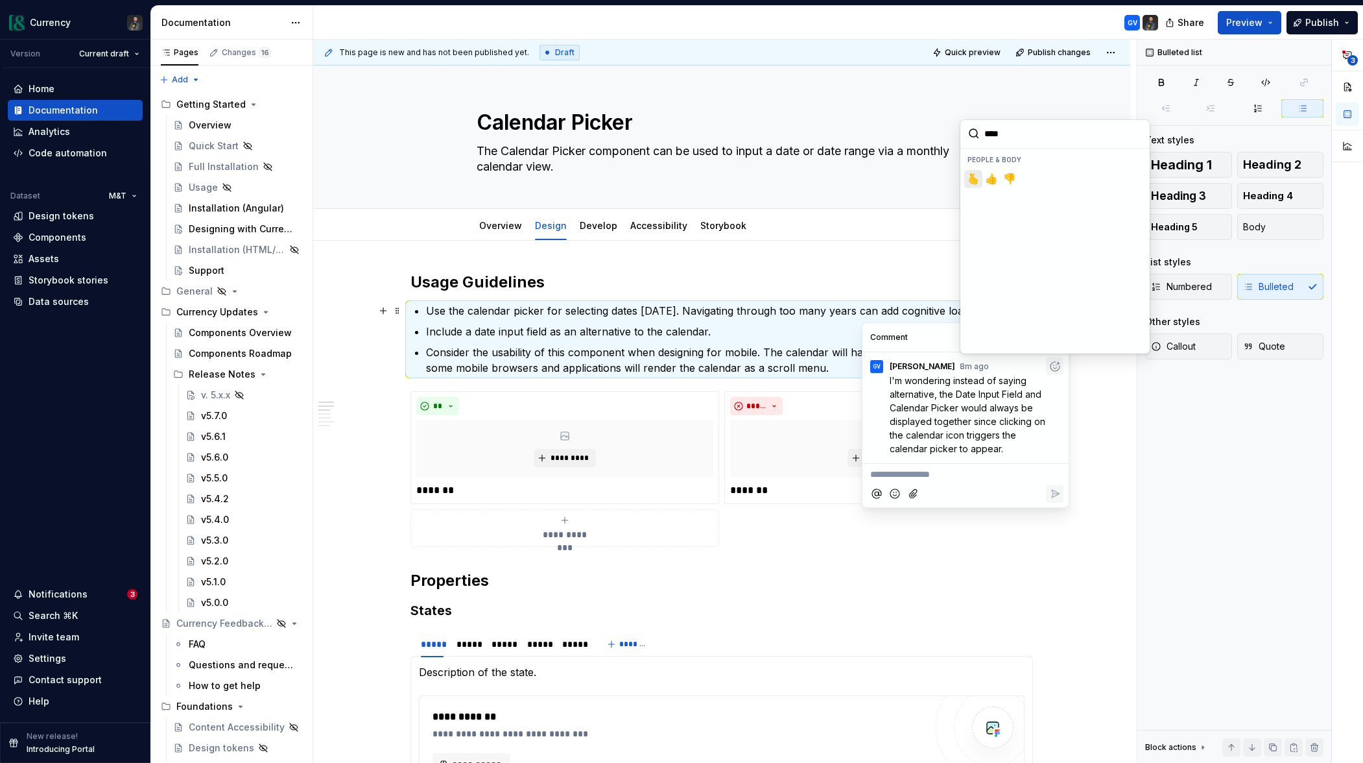
type input "*****"
click at [997, 178] on span "👍️" at bounding box center [992, 179] width 10 height 13
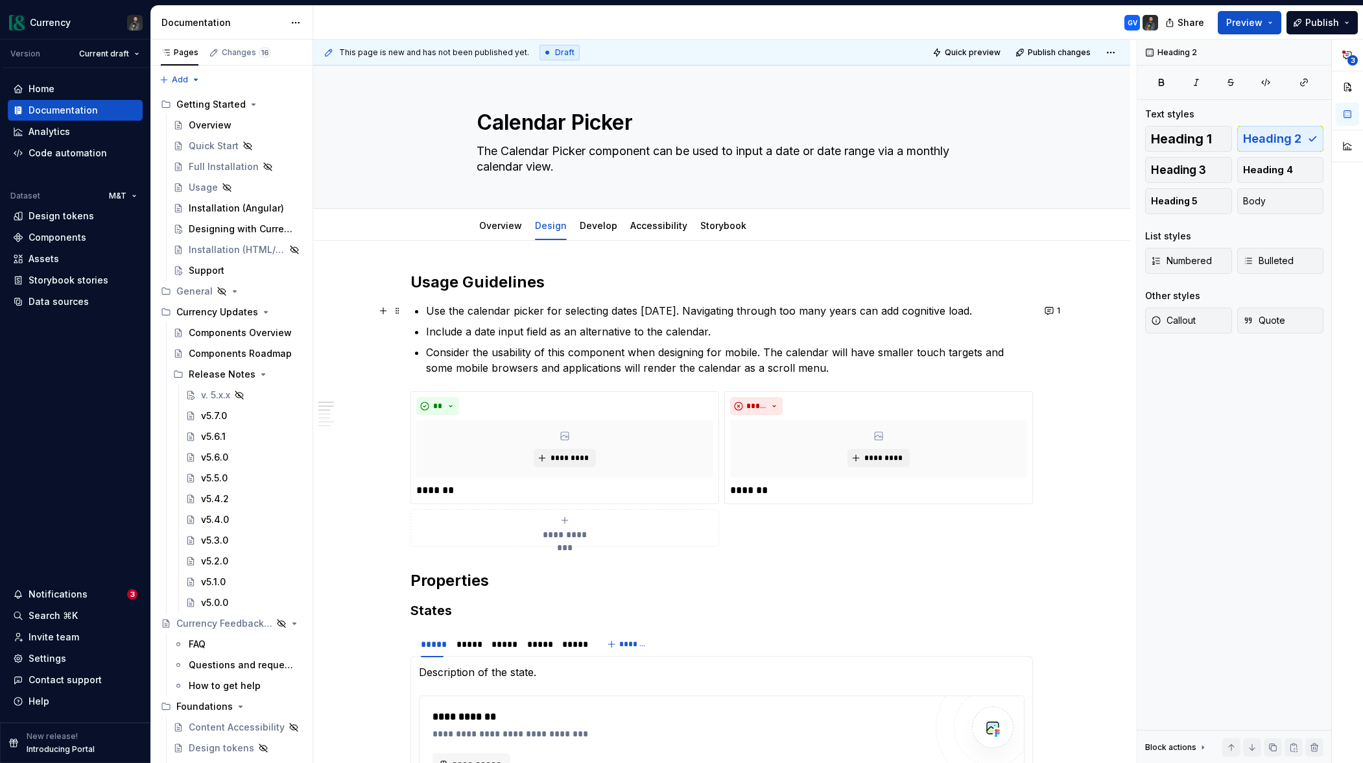
click at [1354, 56] on span "3" at bounding box center [1353, 60] width 10 height 10
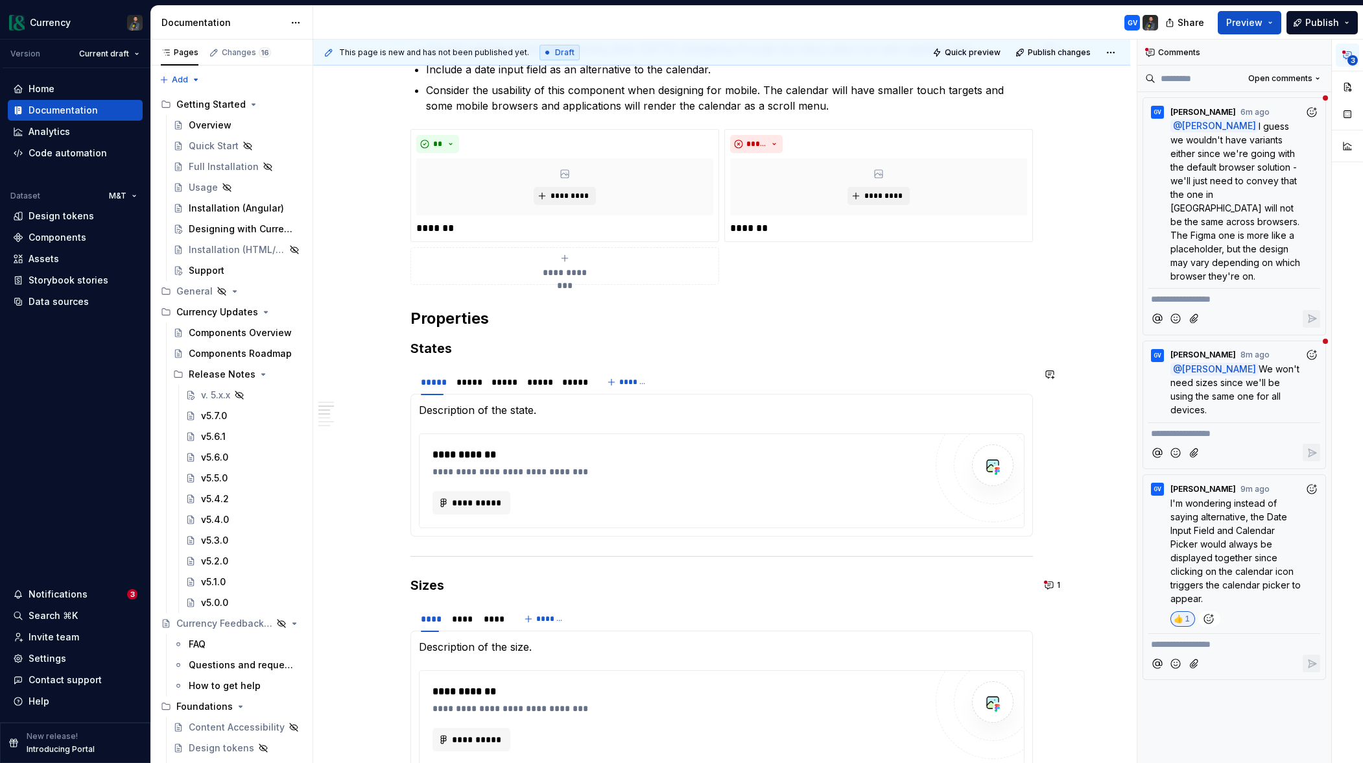
scroll to position [265, 0]
click at [1046, 586] on button "1" at bounding box center [1053, 582] width 25 height 18
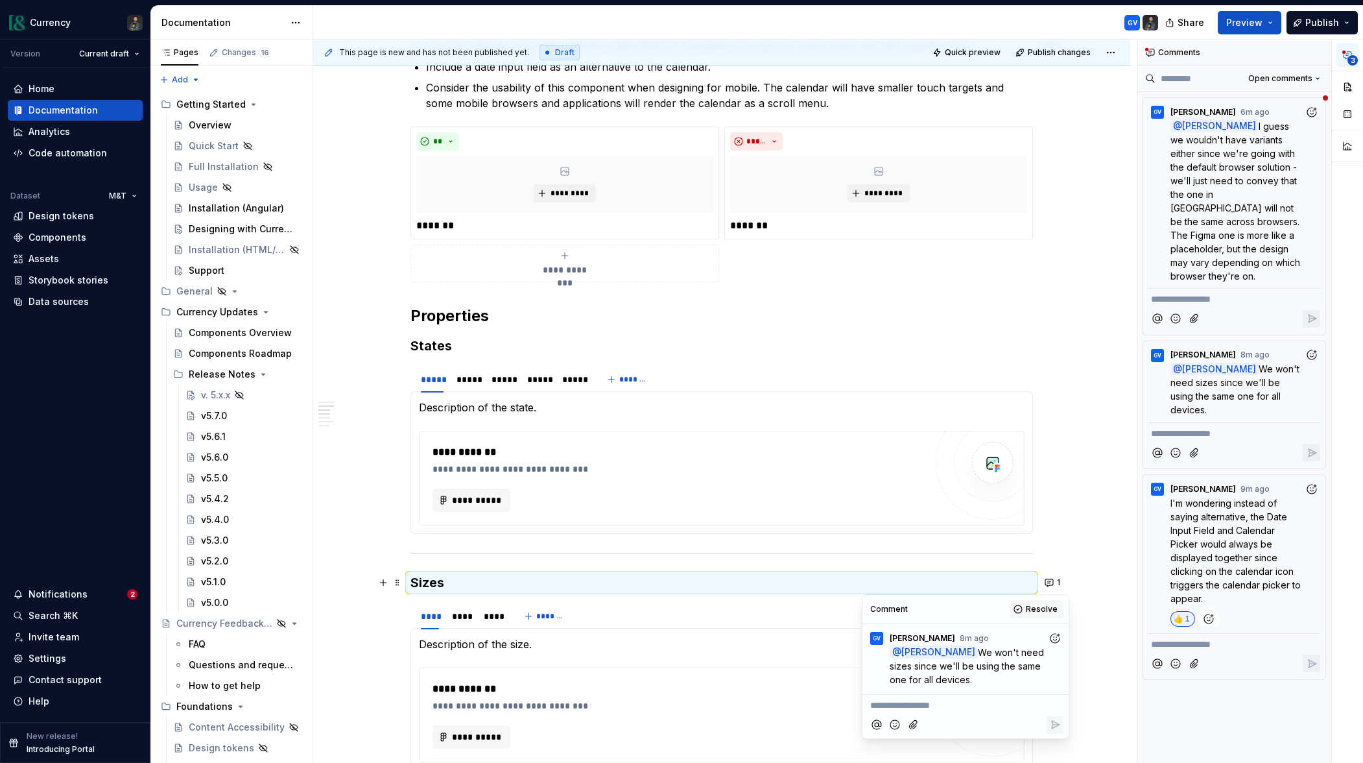
click at [1025, 611] on button "Resolve" at bounding box center [1037, 609] width 54 height 18
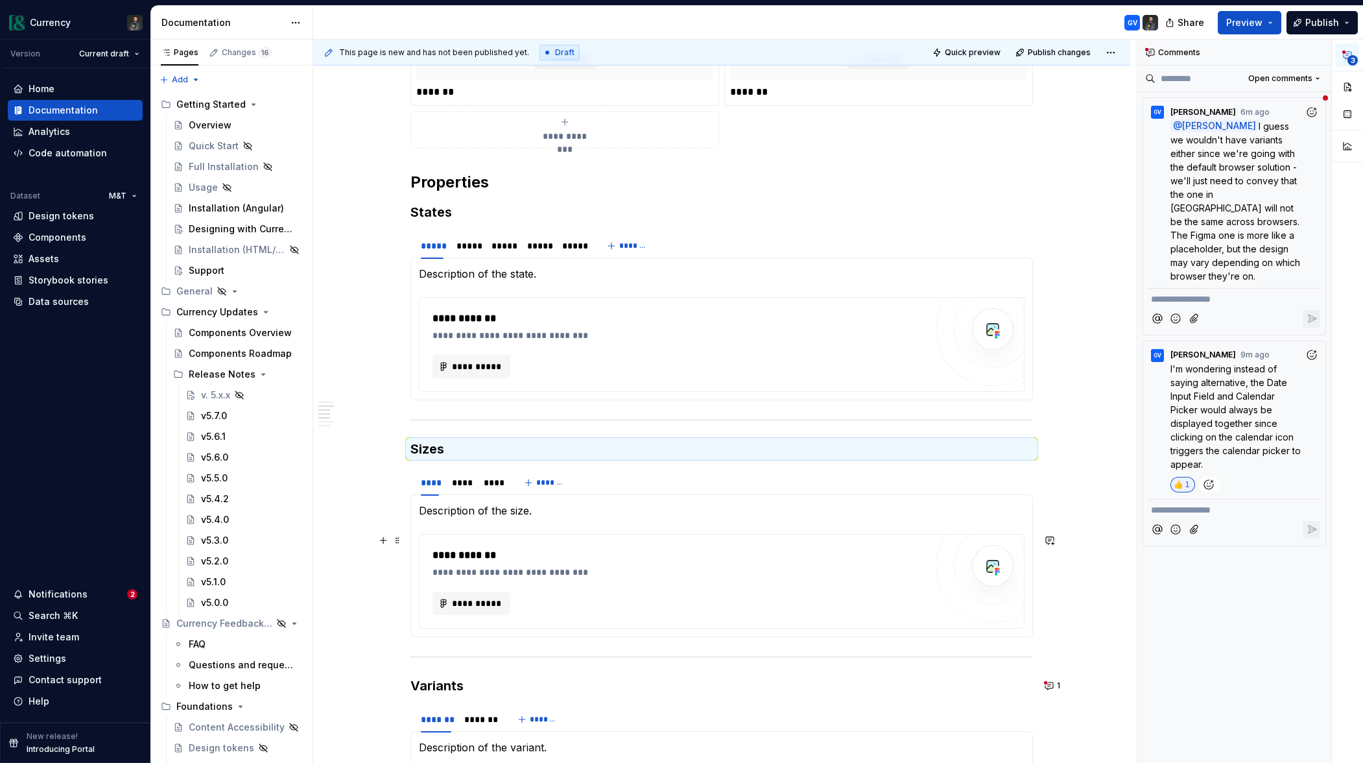
scroll to position [459, 0]
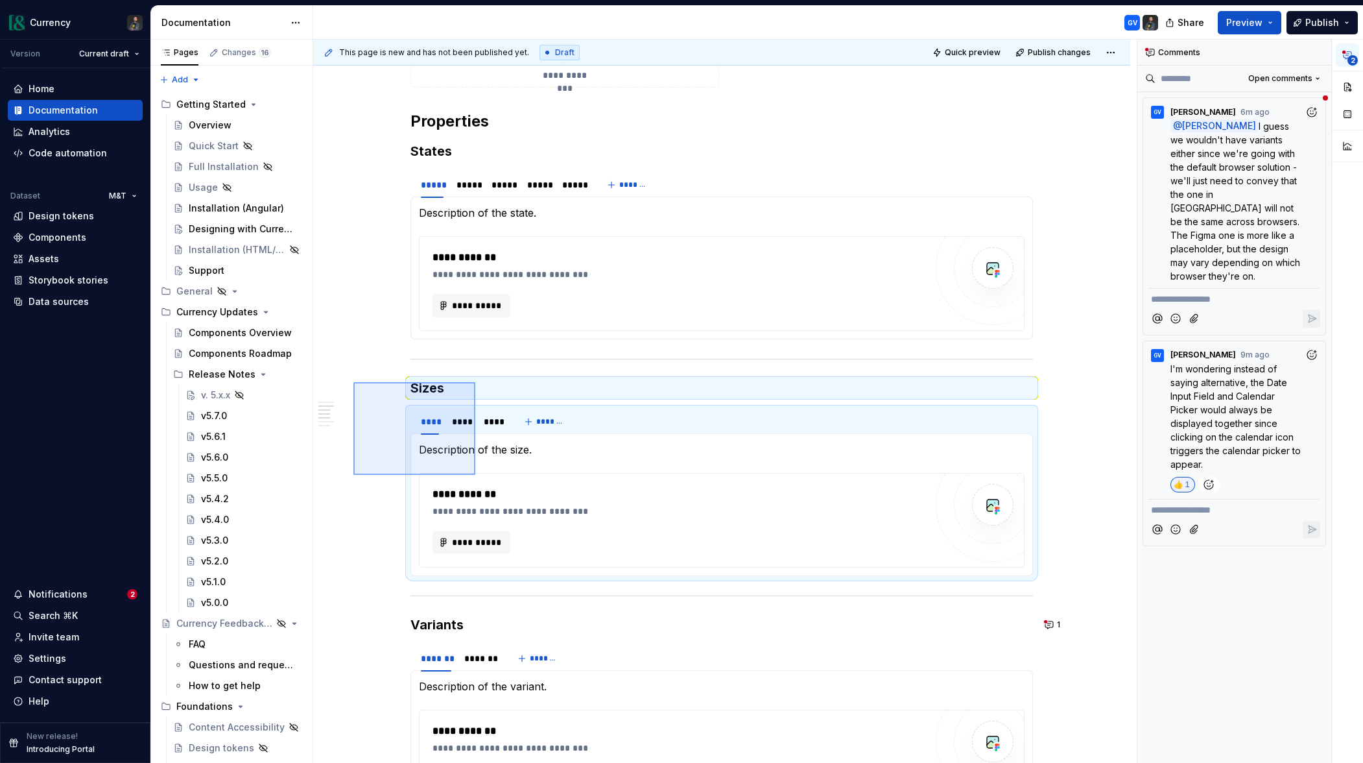
drag, startPoint x: 354, startPoint y: 382, endPoint x: 480, endPoint y: 481, distance: 160.4
click at [480, 481] on div "**********" at bounding box center [725, 402] width 824 height 724
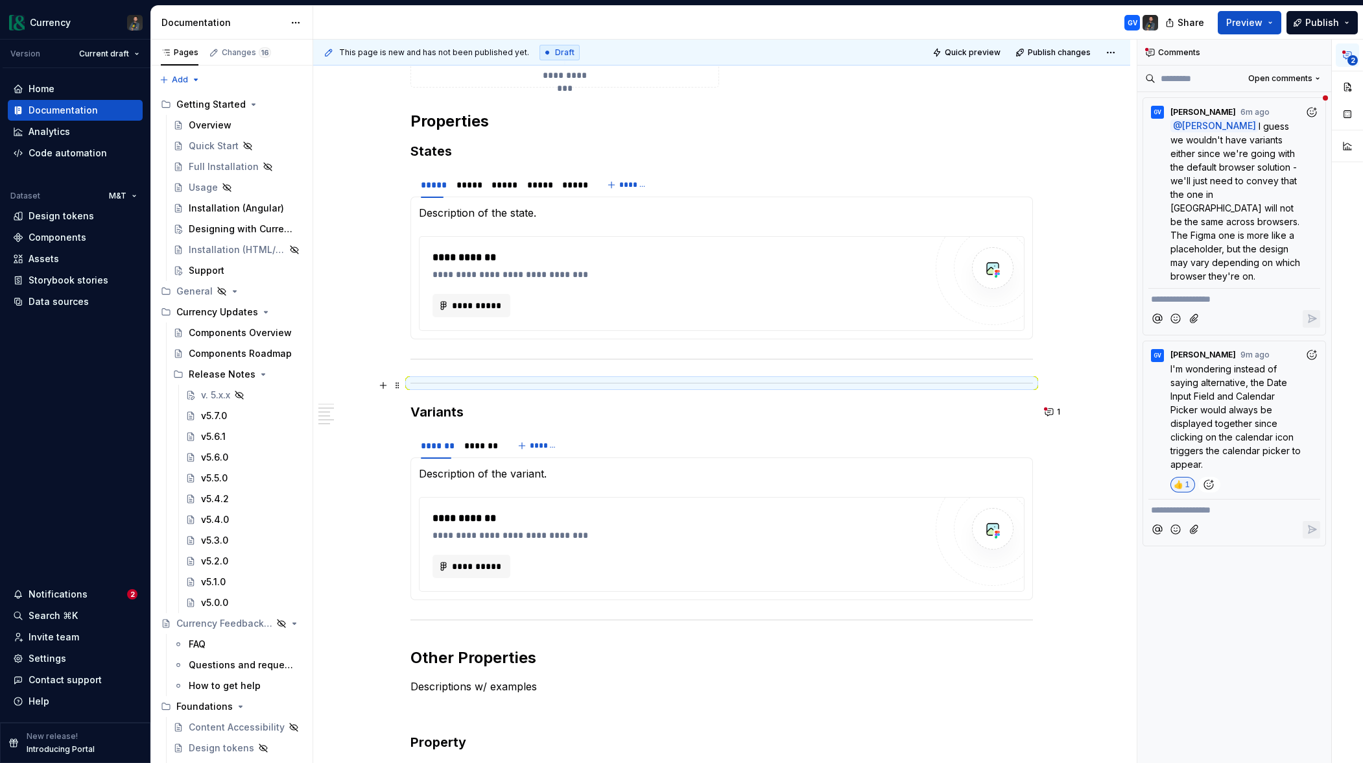
scroll to position [415, 0]
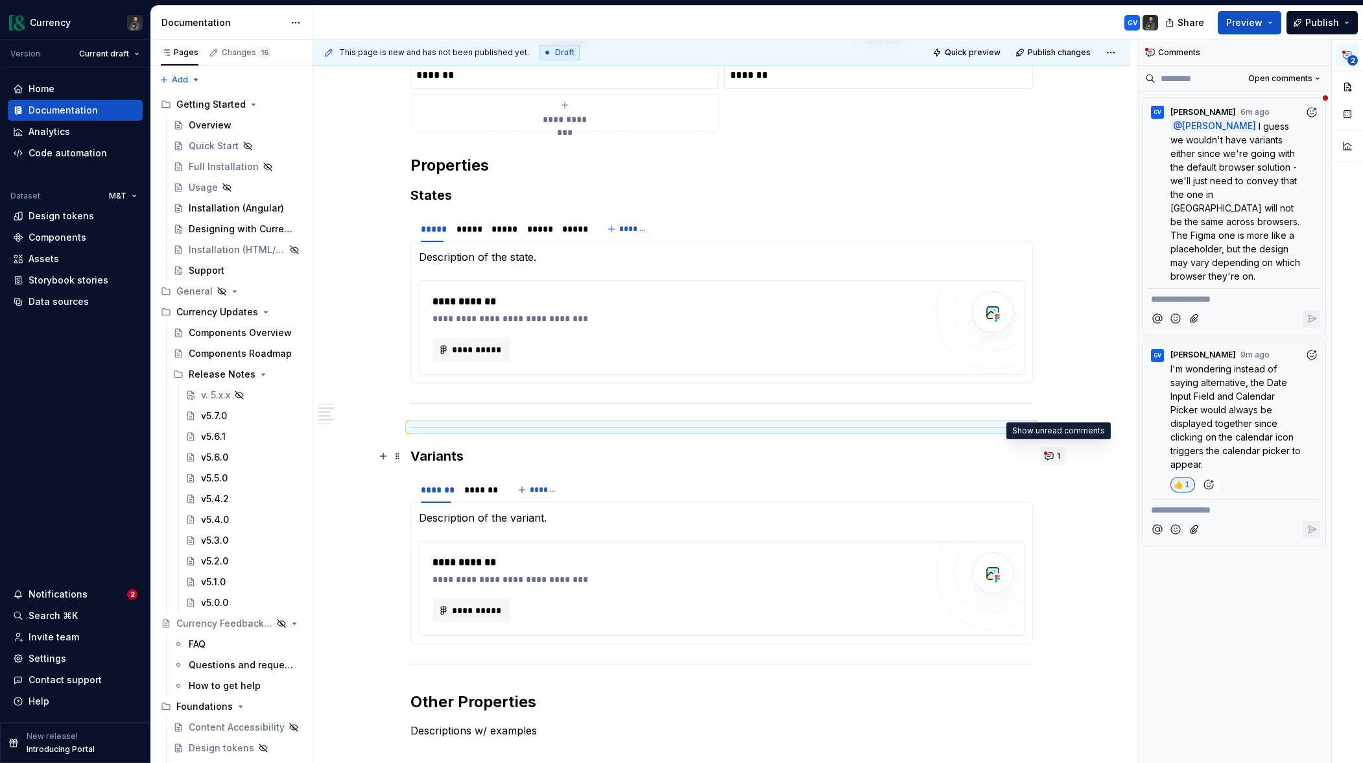
click at [1064, 456] on button "1" at bounding box center [1053, 456] width 25 height 18
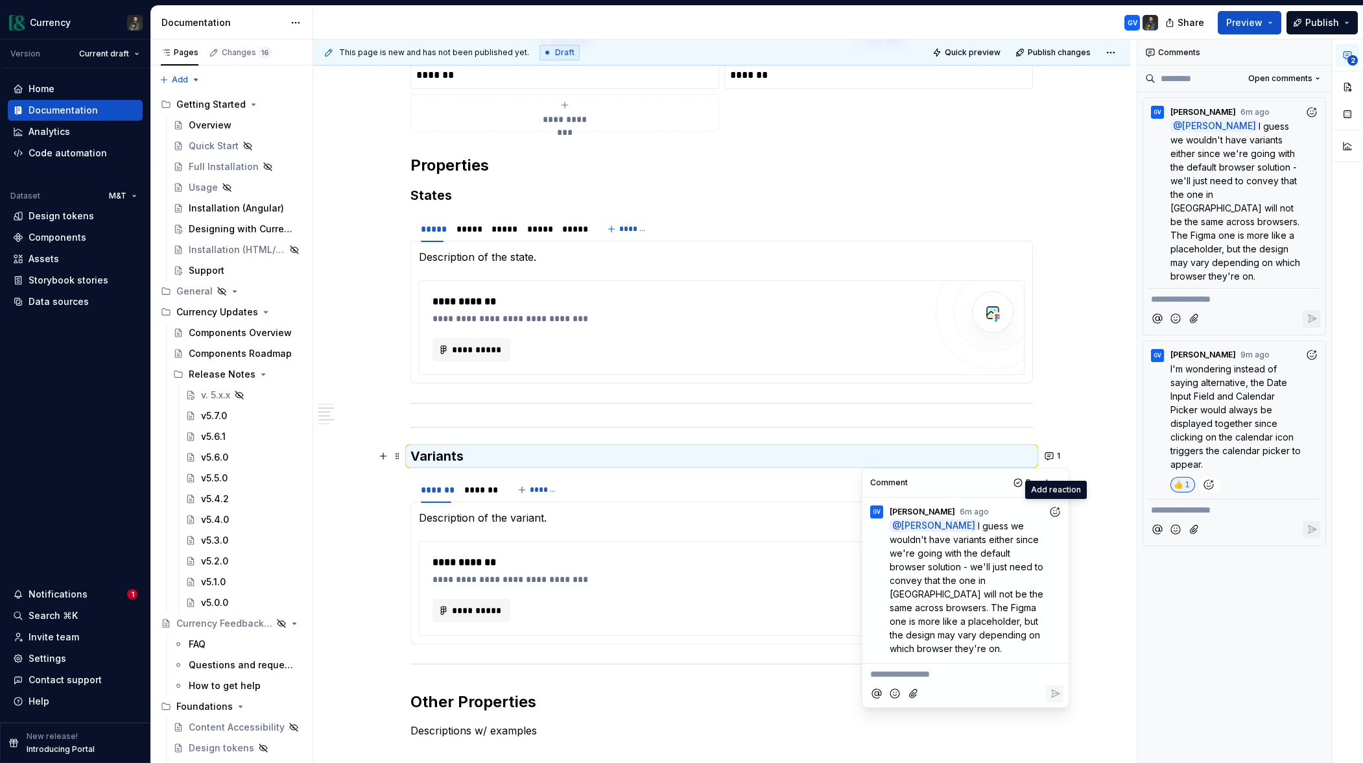
click at [1055, 509] on icon "Add reaction" at bounding box center [1055, 511] width 13 height 13
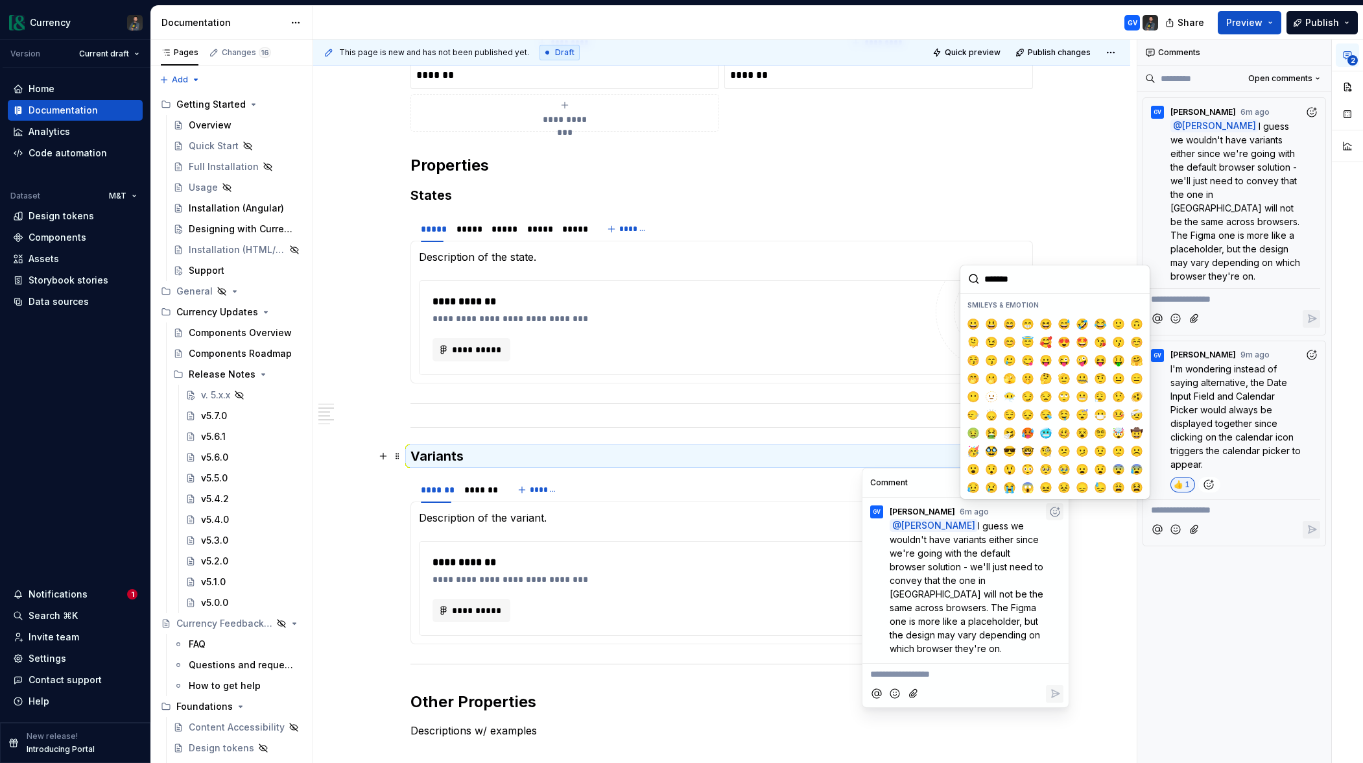
click at [996, 276] on input "search" at bounding box center [1055, 279] width 189 height 28
type textarea "*"
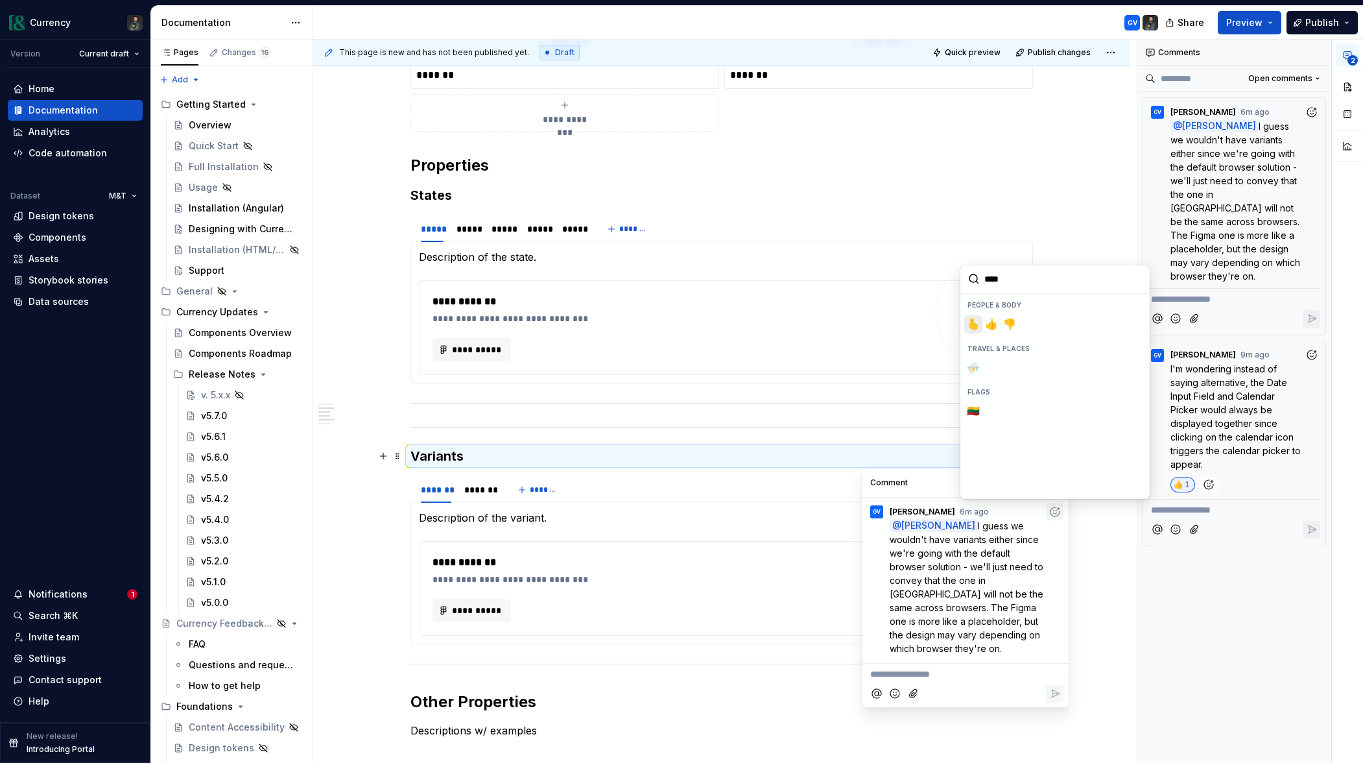
type input "*****"
click at [991, 320] on span "👍️" at bounding box center [992, 324] width 10 height 13
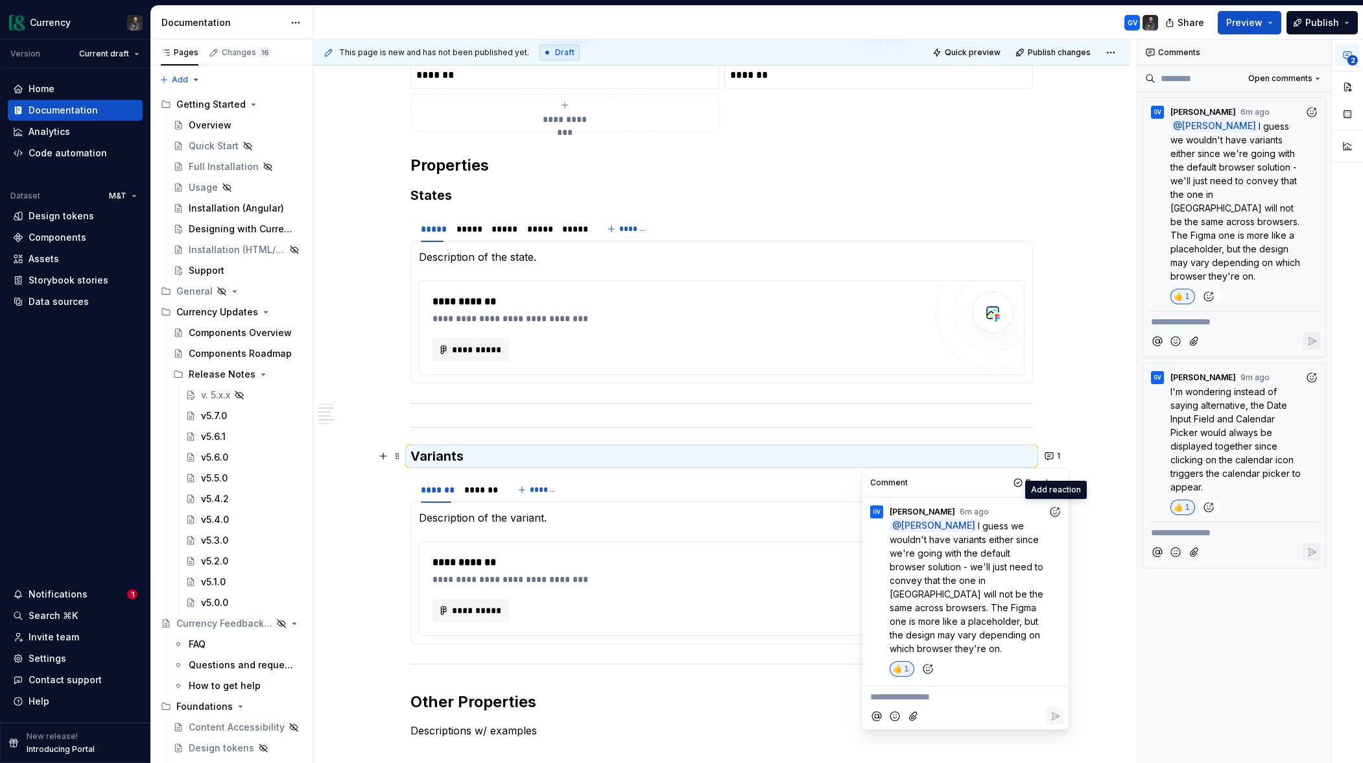
click at [1101, 549] on div "**********" at bounding box center [721, 501] width 817 height 1350
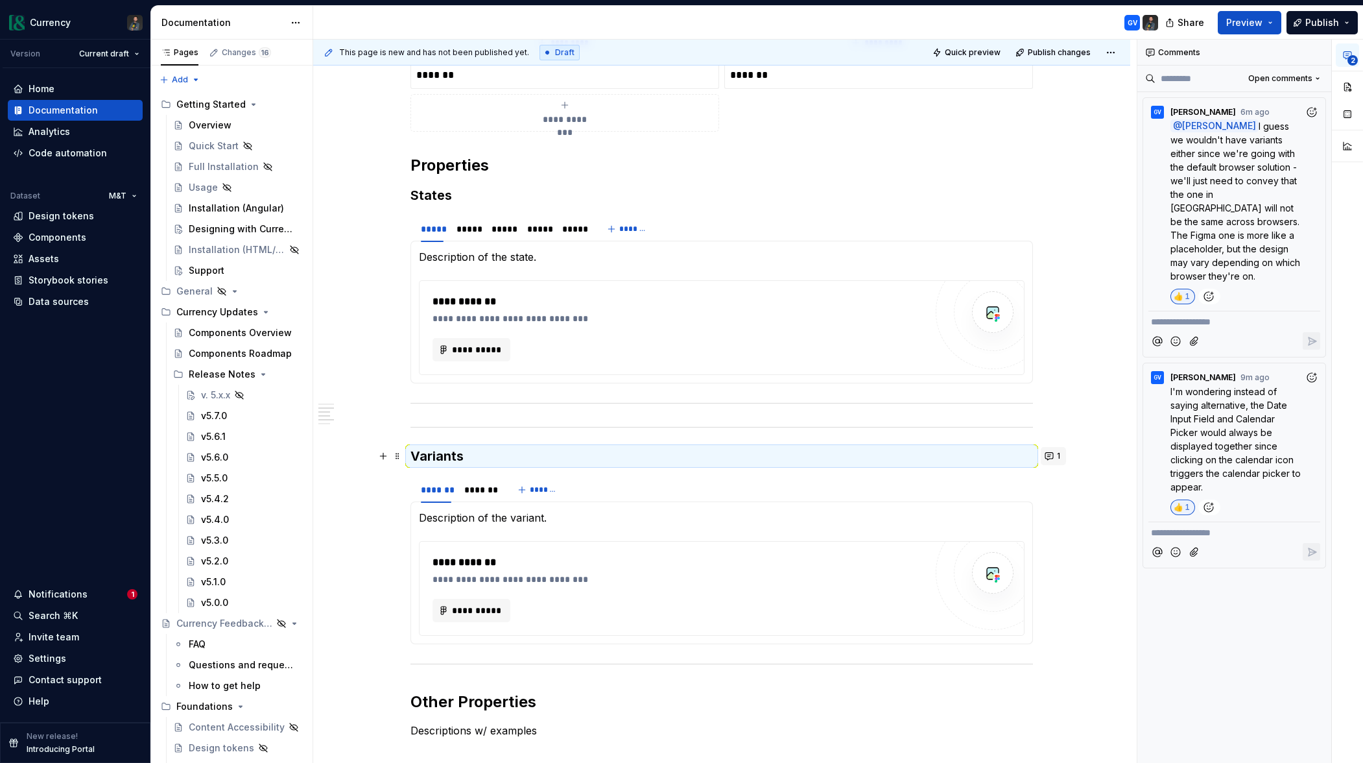
click at [1059, 458] on button "1" at bounding box center [1053, 456] width 25 height 18
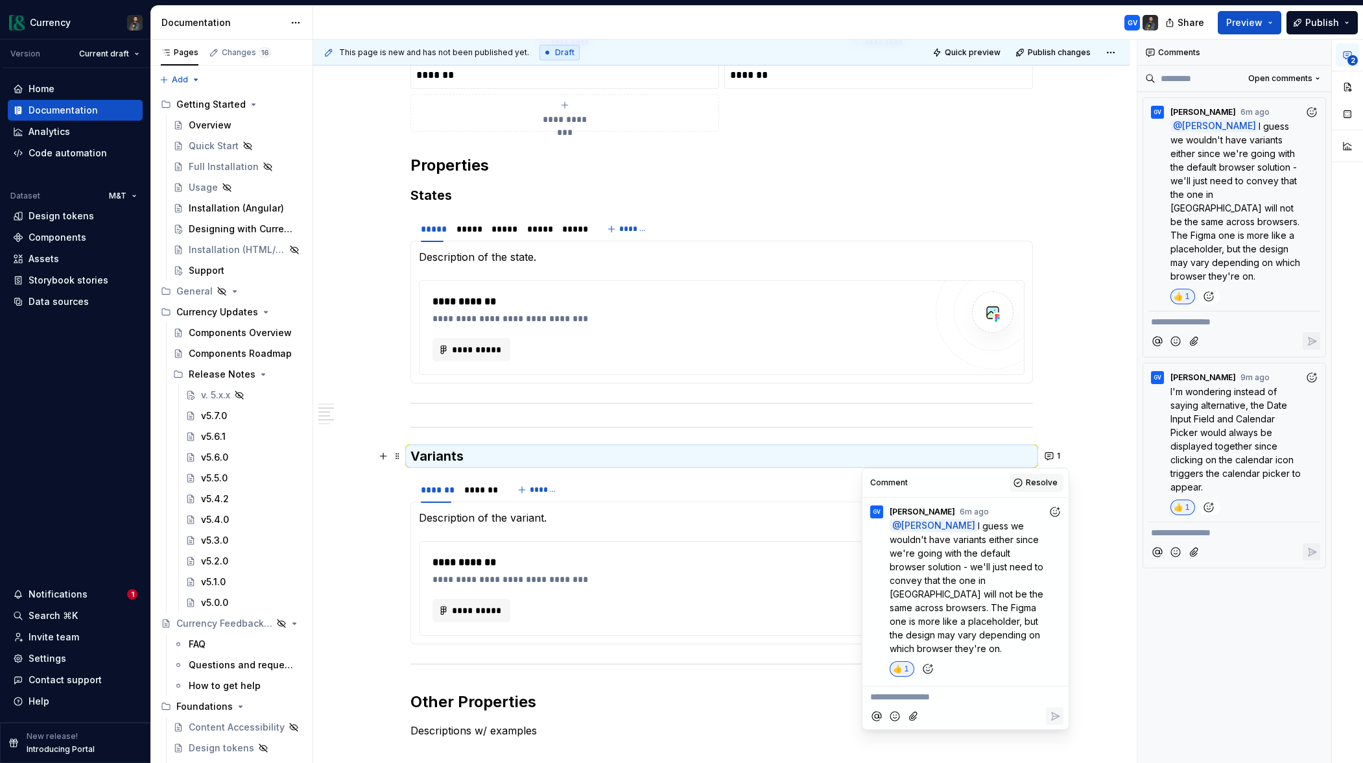
click at [1031, 484] on span "Resolve" at bounding box center [1042, 482] width 32 height 10
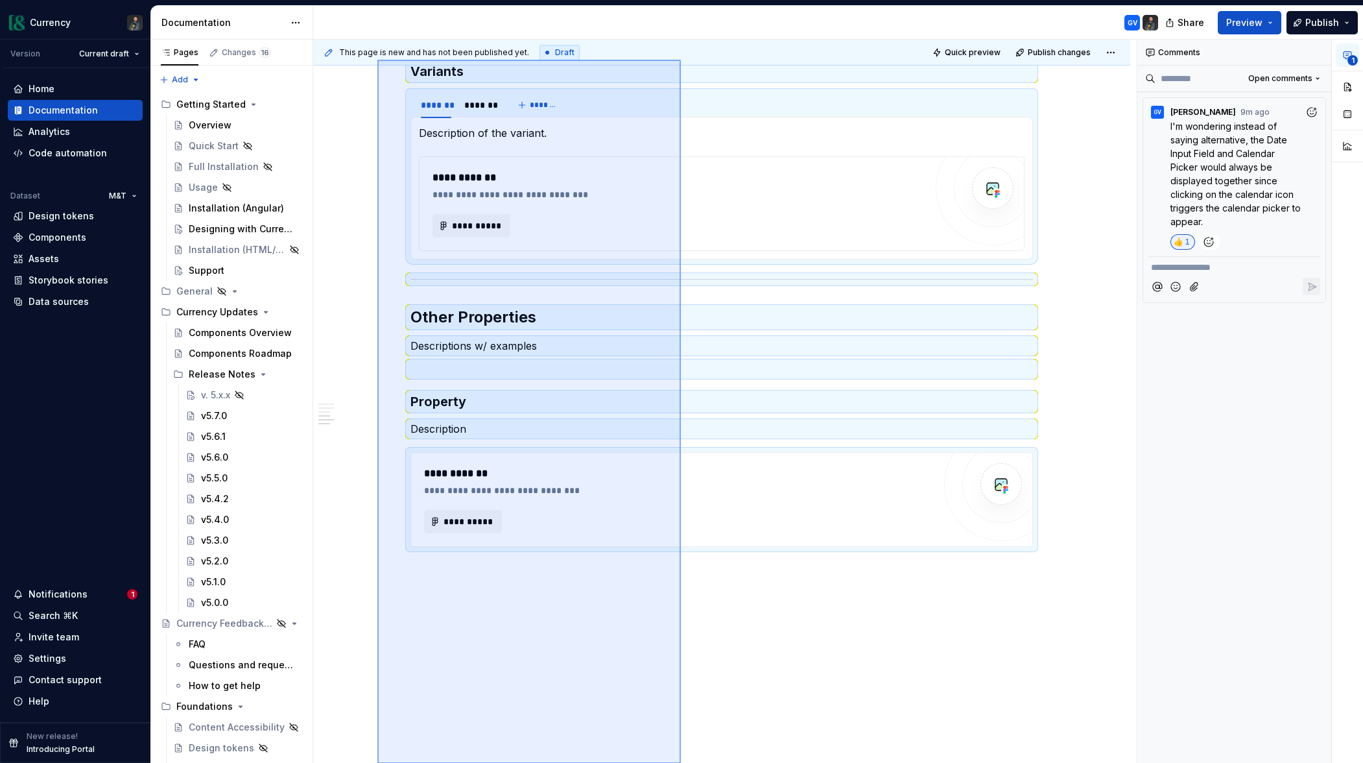
scroll to position [828, 0]
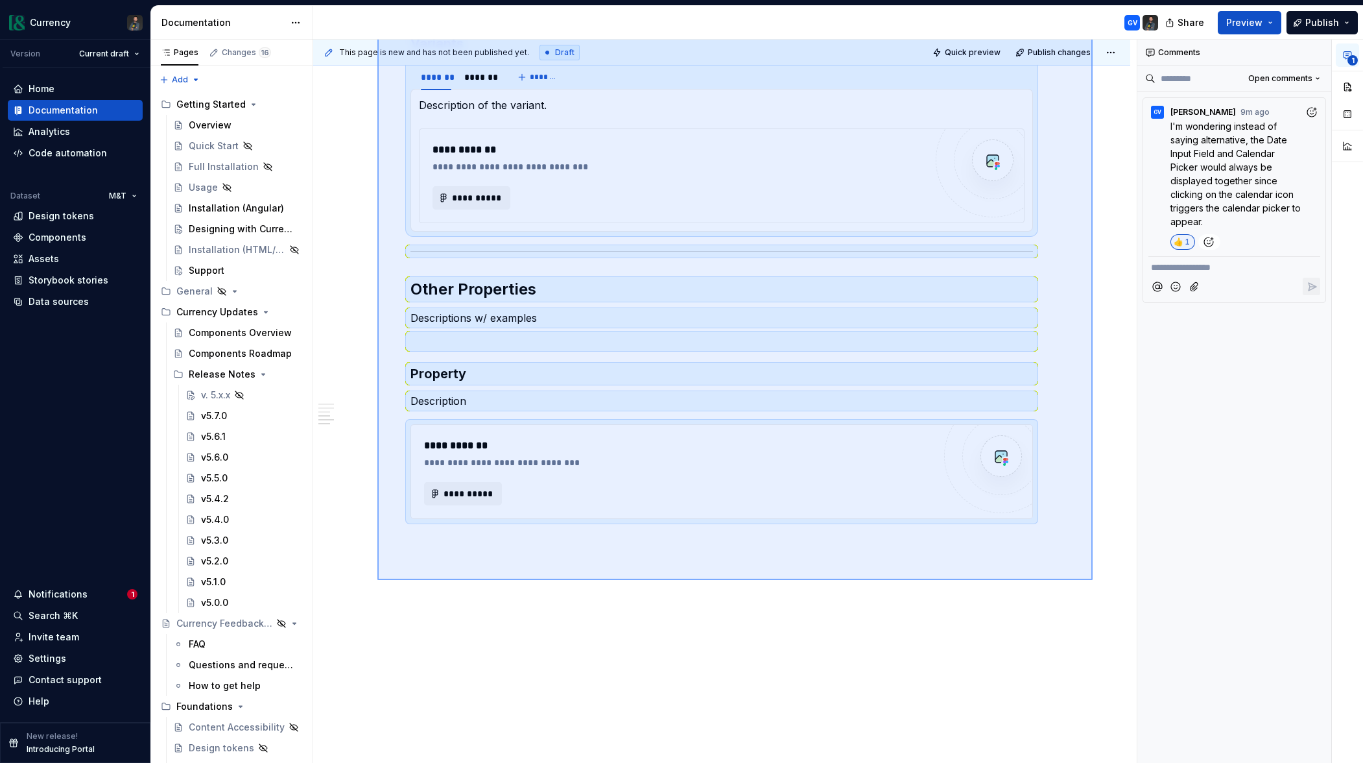
drag, startPoint x: 378, startPoint y: 444, endPoint x: 1092, endPoint y: 579, distance: 726.7
click at [1092, 579] on div "**********" at bounding box center [725, 402] width 824 height 724
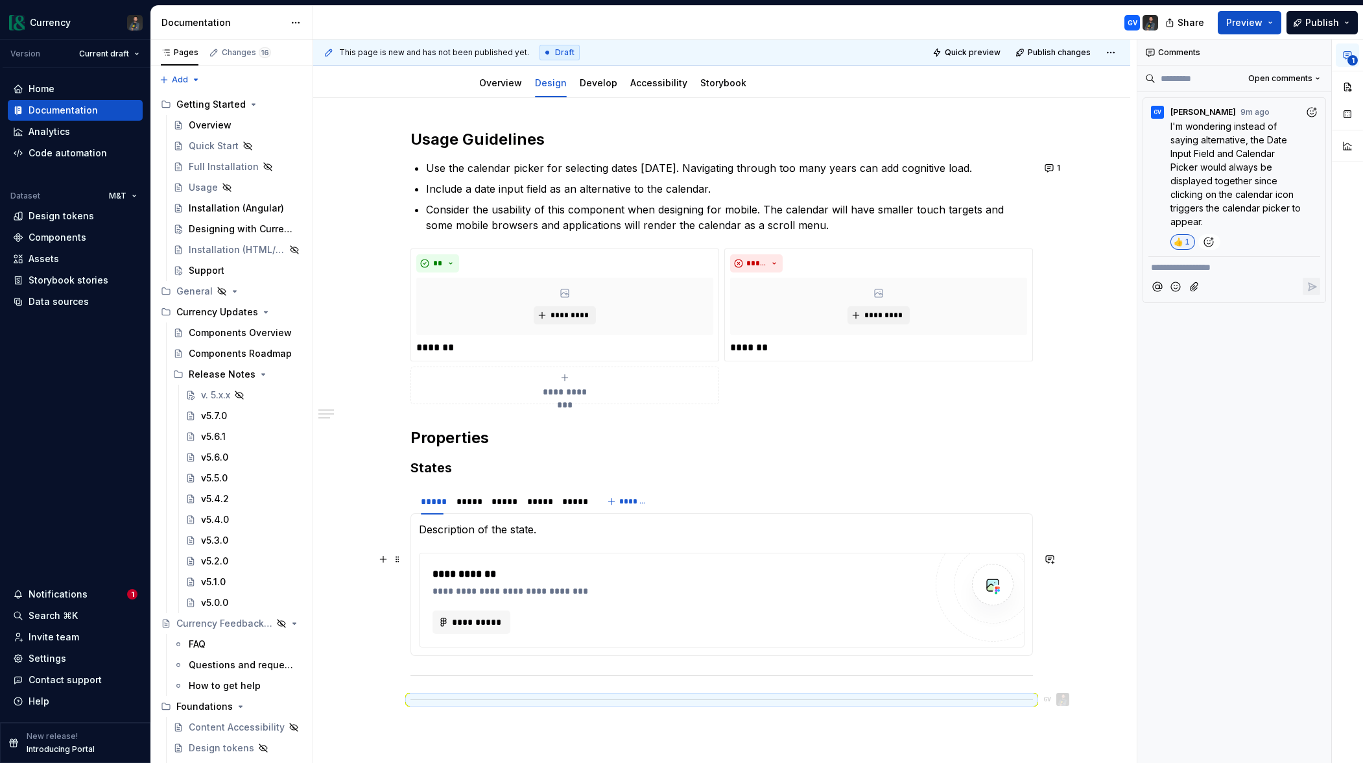
scroll to position [142, 0]
click at [531, 699] on div at bounding box center [722, 700] width 623 height 8
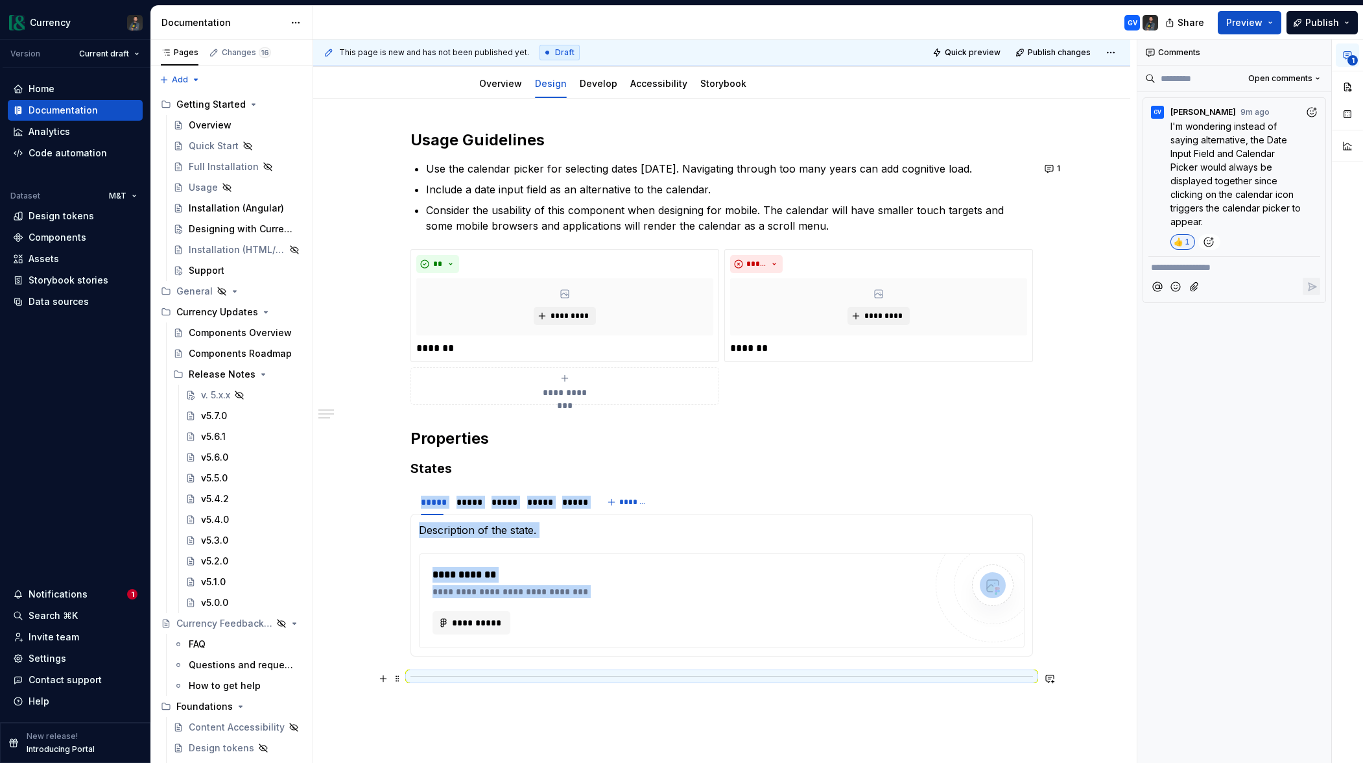
click at [571, 679] on div at bounding box center [722, 676] width 623 height 8
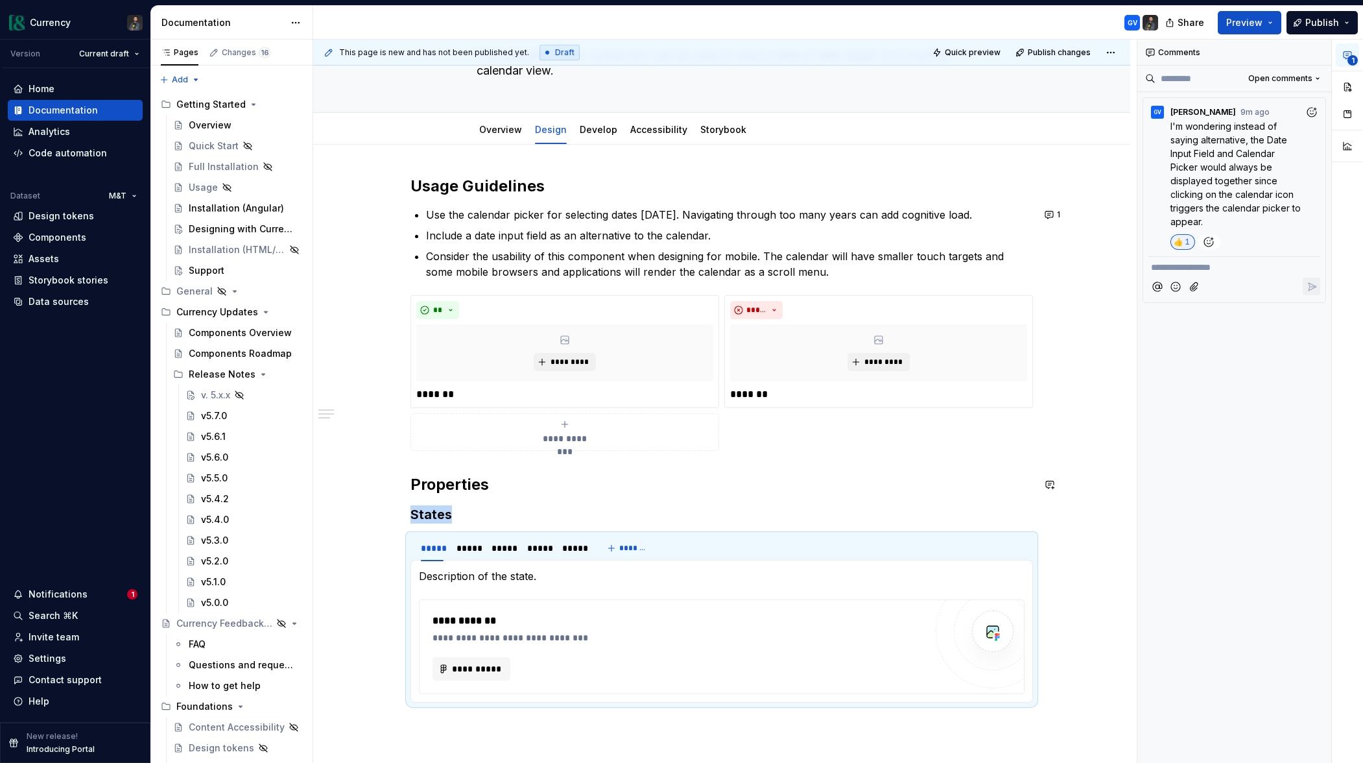
scroll to position [95, 0]
click at [725, 239] on p "Include a date input field as an alternative to the calendar." at bounding box center [729, 237] width 607 height 16
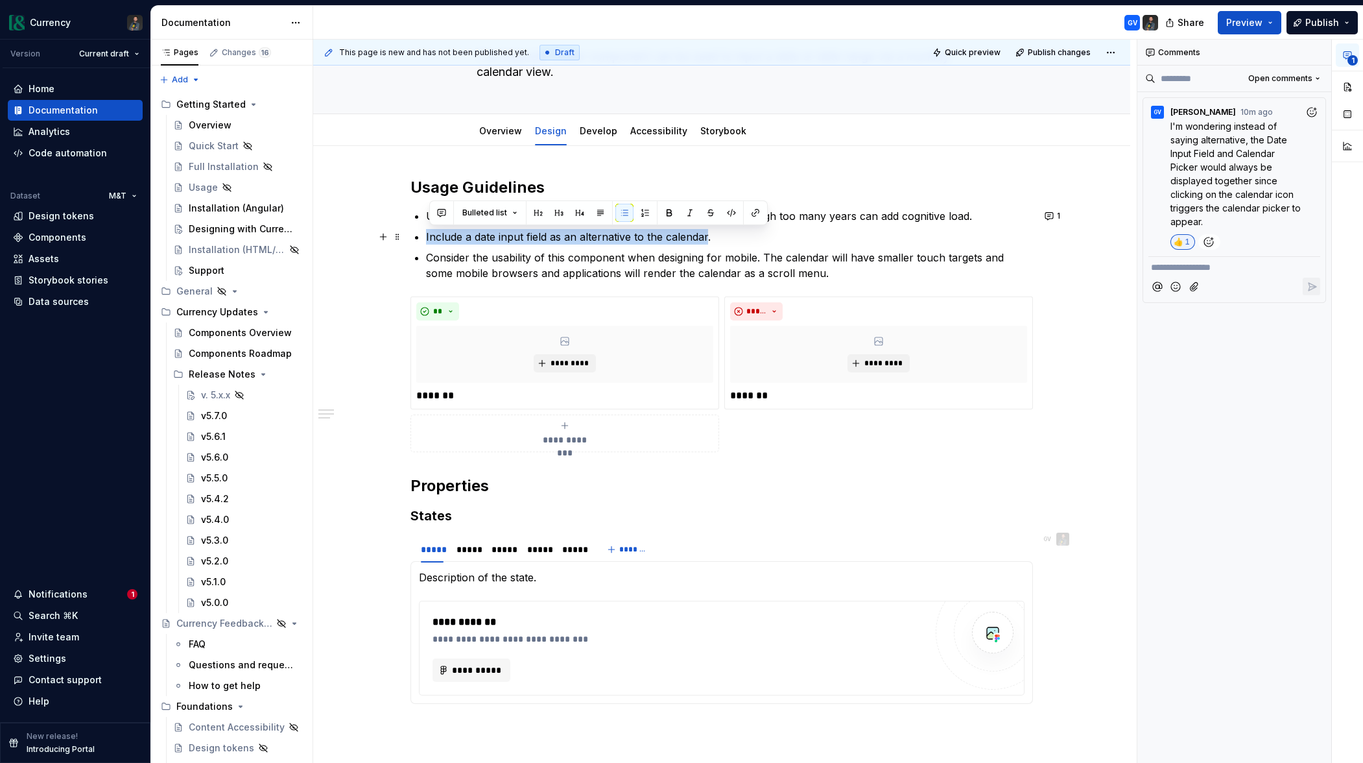
drag, startPoint x: 428, startPoint y: 235, endPoint x: 709, endPoint y: 237, distance: 280.9
click at [709, 237] on div "**********" at bounding box center [722, 445] width 623 height 537
click at [1051, 217] on button "1" at bounding box center [1053, 216] width 25 height 18
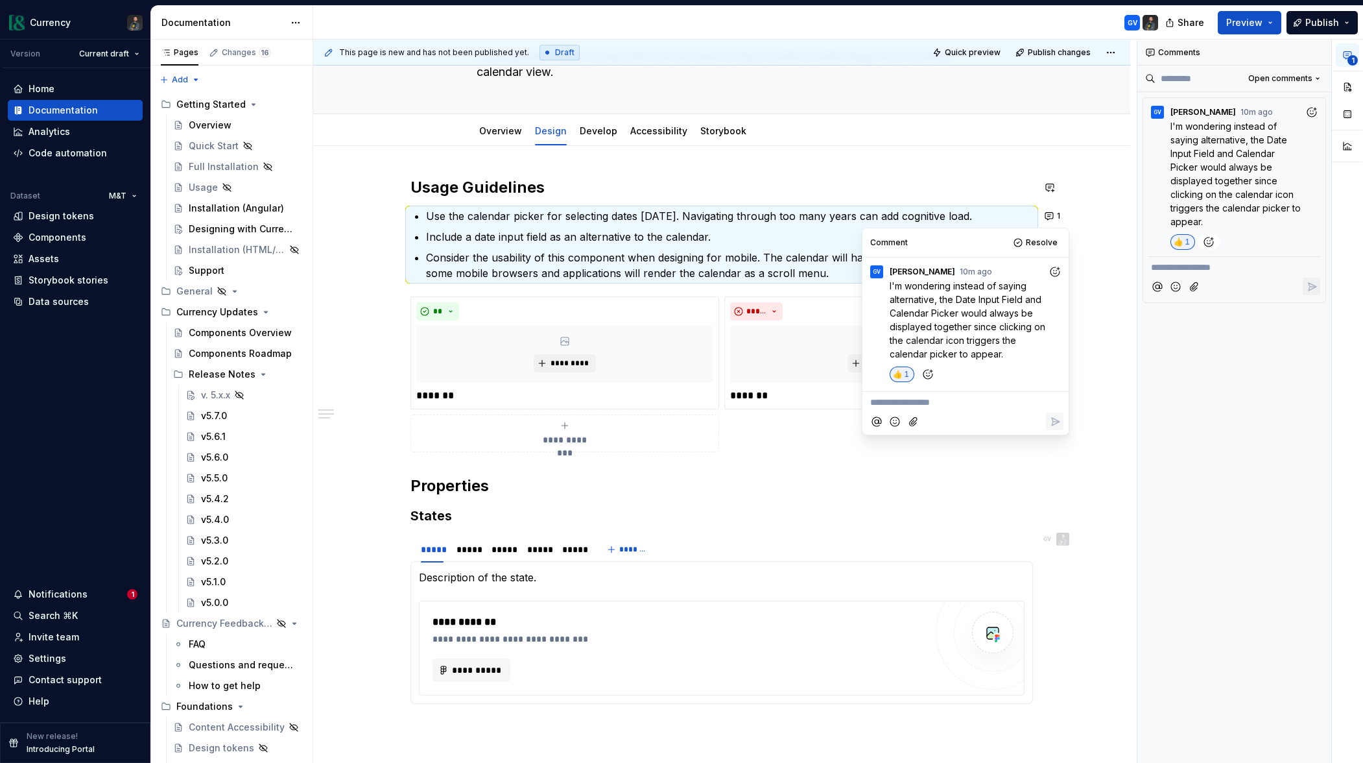
click at [919, 401] on p "**********" at bounding box center [965, 403] width 191 height 14
drag, startPoint x: 1059, startPoint y: 402, endPoint x: 1122, endPoint y: 452, distance: 81.2
click at [1059, 402] on span "And a user can manually enter into that field as well, correct?" at bounding box center [964, 409] width 189 height 25
drag, startPoint x: 1004, startPoint y: 414, endPoint x: 871, endPoint y: 402, distance: 133.6
click at [871, 402] on p "And a user can manually enter into that field if they prefer as well, correct?" at bounding box center [965, 409] width 191 height 27
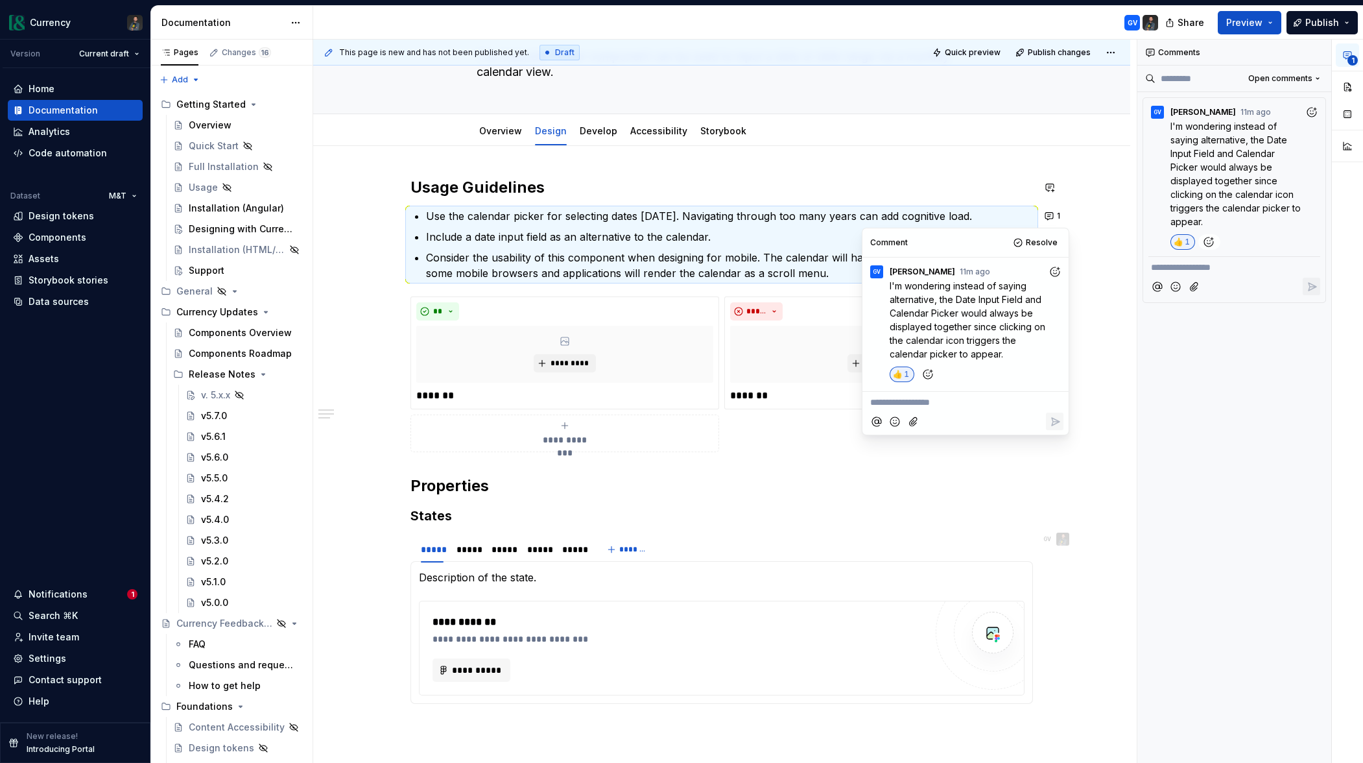
click at [651, 235] on p "Include a date input field as an alternative to the calendar." at bounding box center [729, 237] width 607 height 16
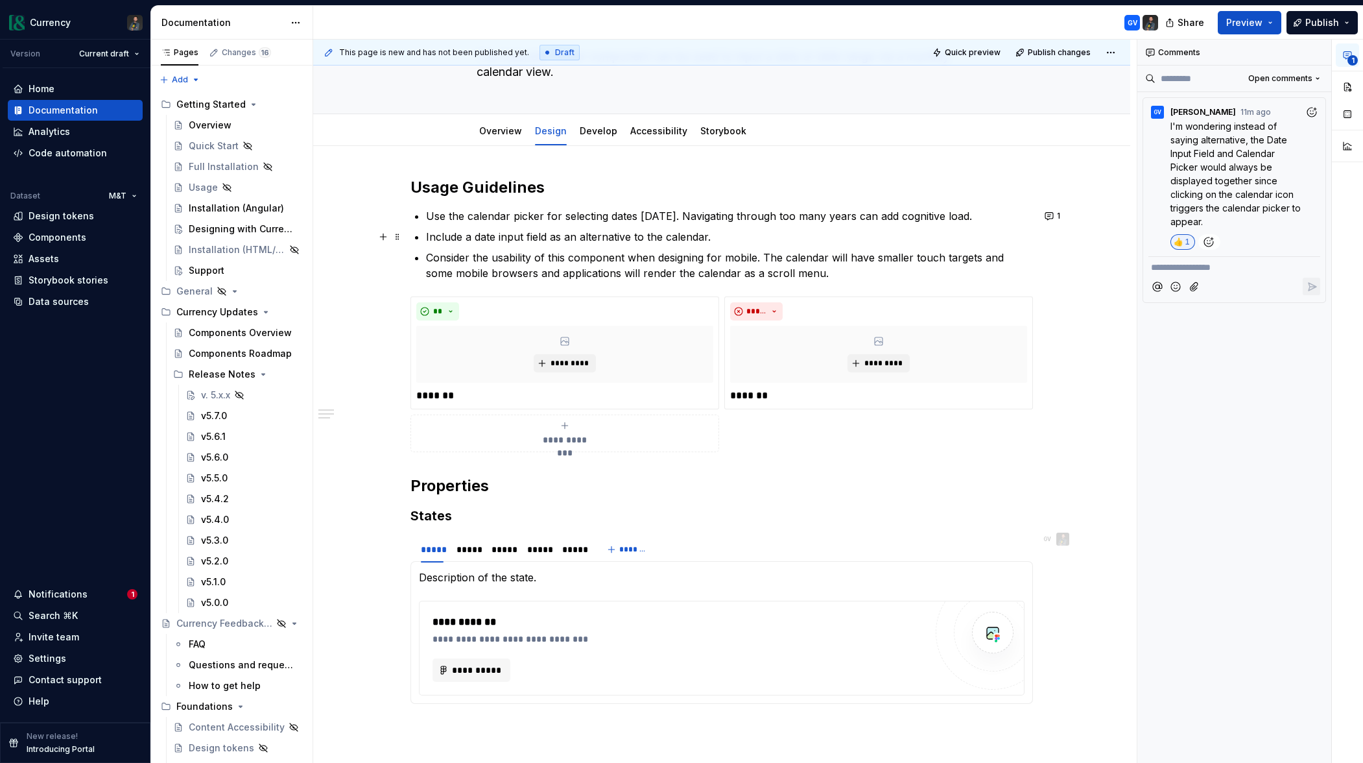
click at [438, 239] on p "Include a date input field as an alternative to the calendar." at bounding box center [729, 237] width 607 height 16
click at [715, 241] on p "Include a date input field as an alternative to the calendar." at bounding box center [729, 237] width 607 height 16
click at [1055, 213] on button "1" at bounding box center [1053, 216] width 25 height 18
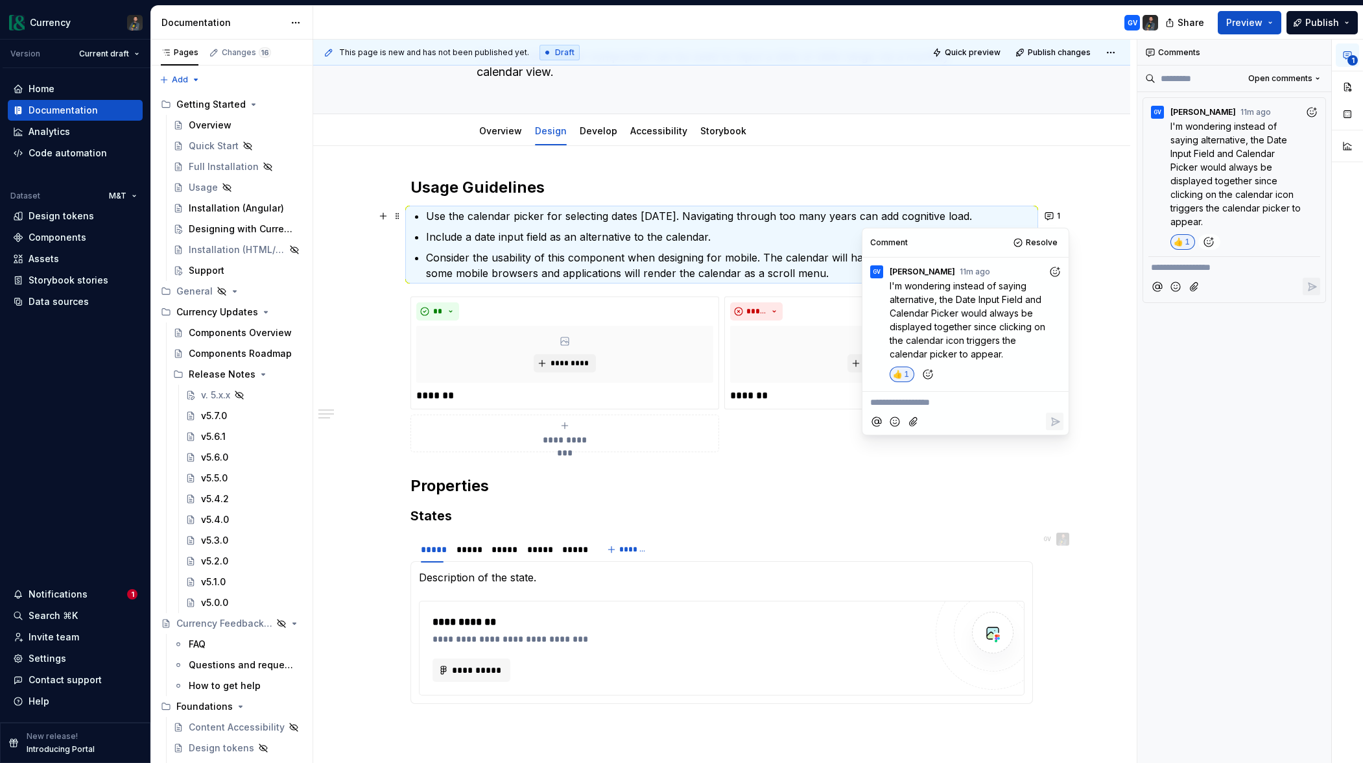
click at [948, 403] on p "**********" at bounding box center [965, 403] width 191 height 14
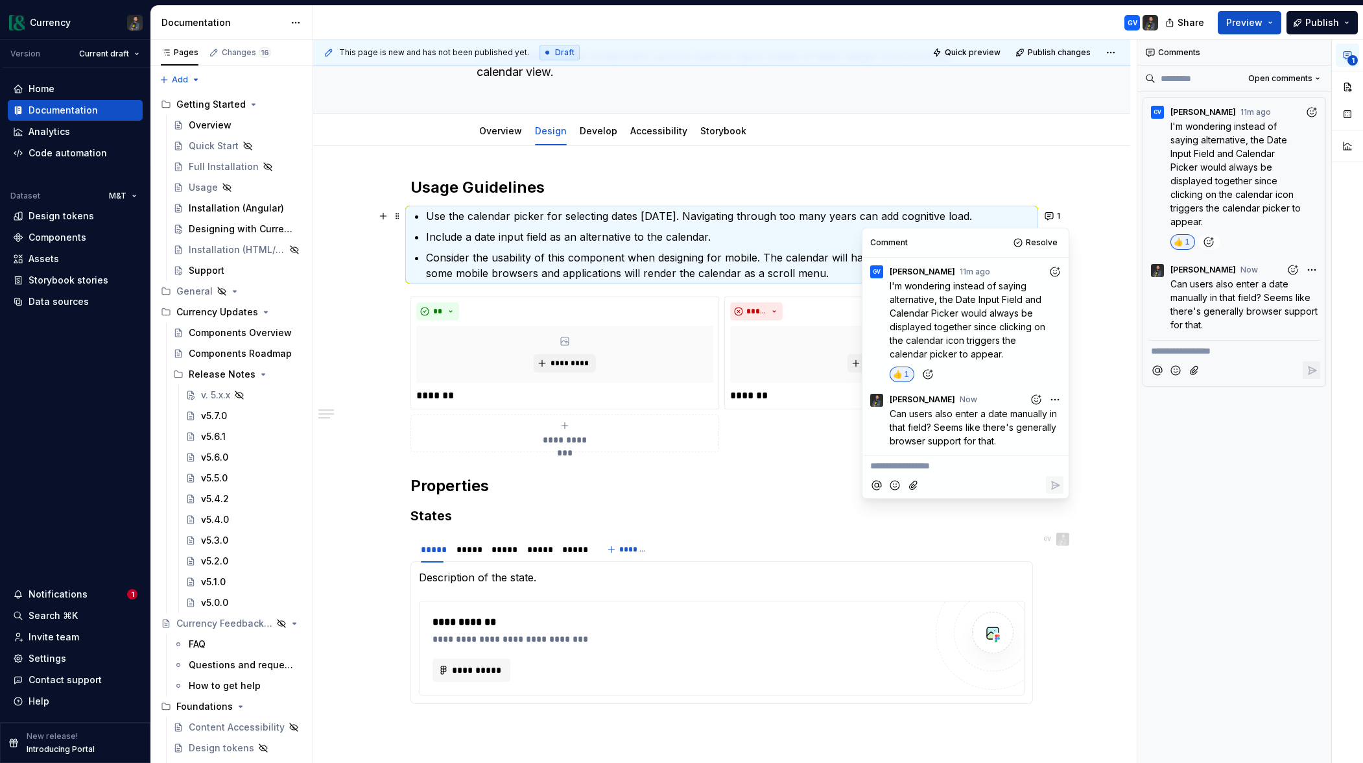
click at [631, 240] on p "Include a date input field as an alternative to the calendar." at bounding box center [729, 237] width 607 height 16
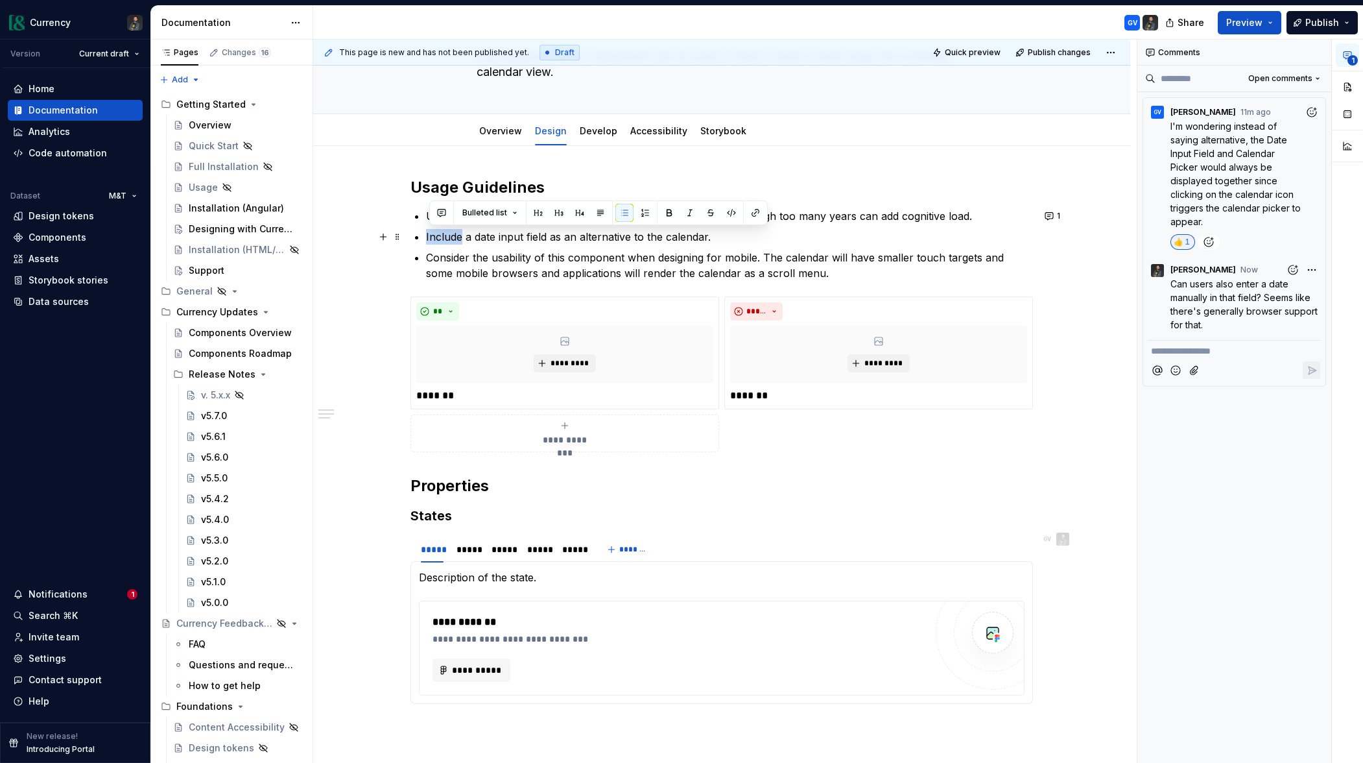
drag, startPoint x: 427, startPoint y: 237, endPoint x: 466, endPoint y: 237, distance: 39.6
click at [466, 237] on div "**********" at bounding box center [722, 445] width 623 height 537
drag, startPoint x: 593, startPoint y: 239, endPoint x: 750, endPoint y: 252, distance: 157.5
click at [747, 236] on p "Always include a date input field as an alternative to the calendar." at bounding box center [729, 237] width 607 height 16
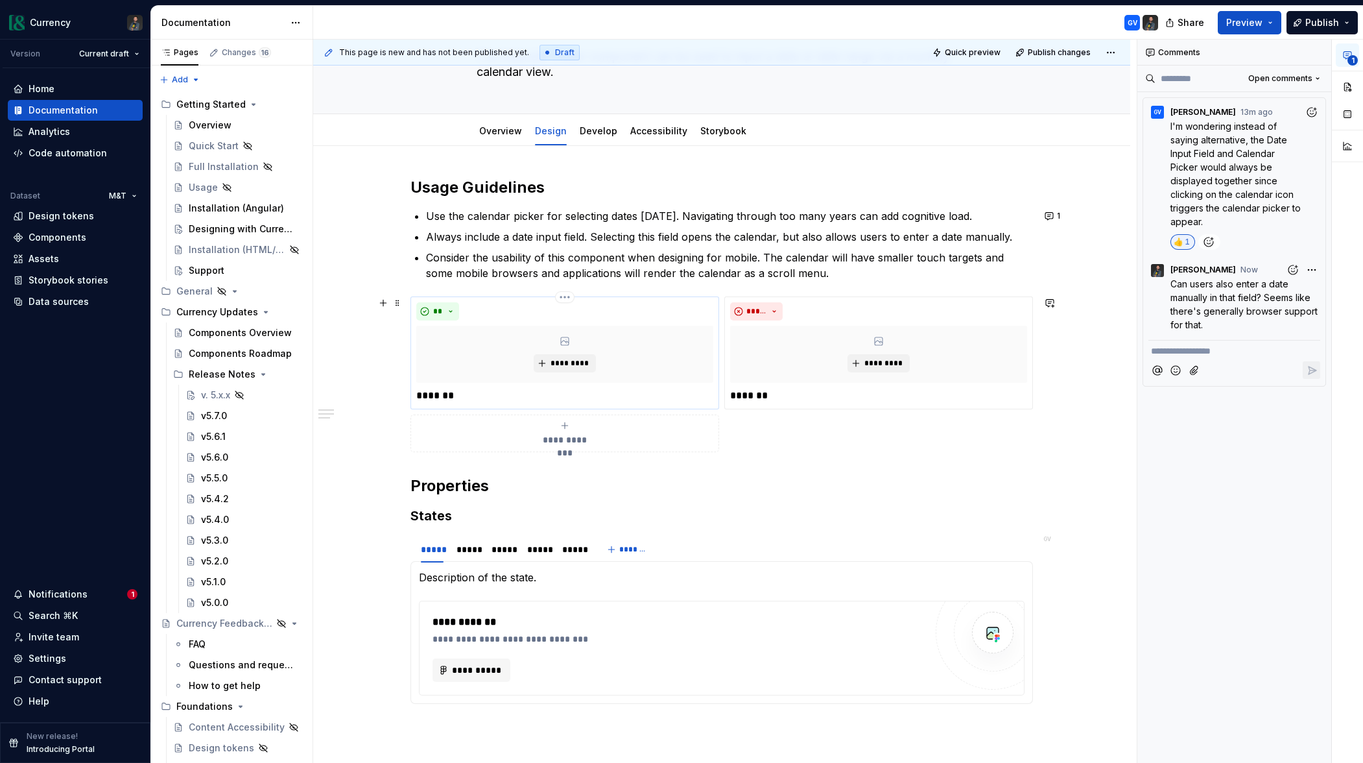
click at [448, 393] on p "*******" at bounding box center [564, 396] width 297 height 16
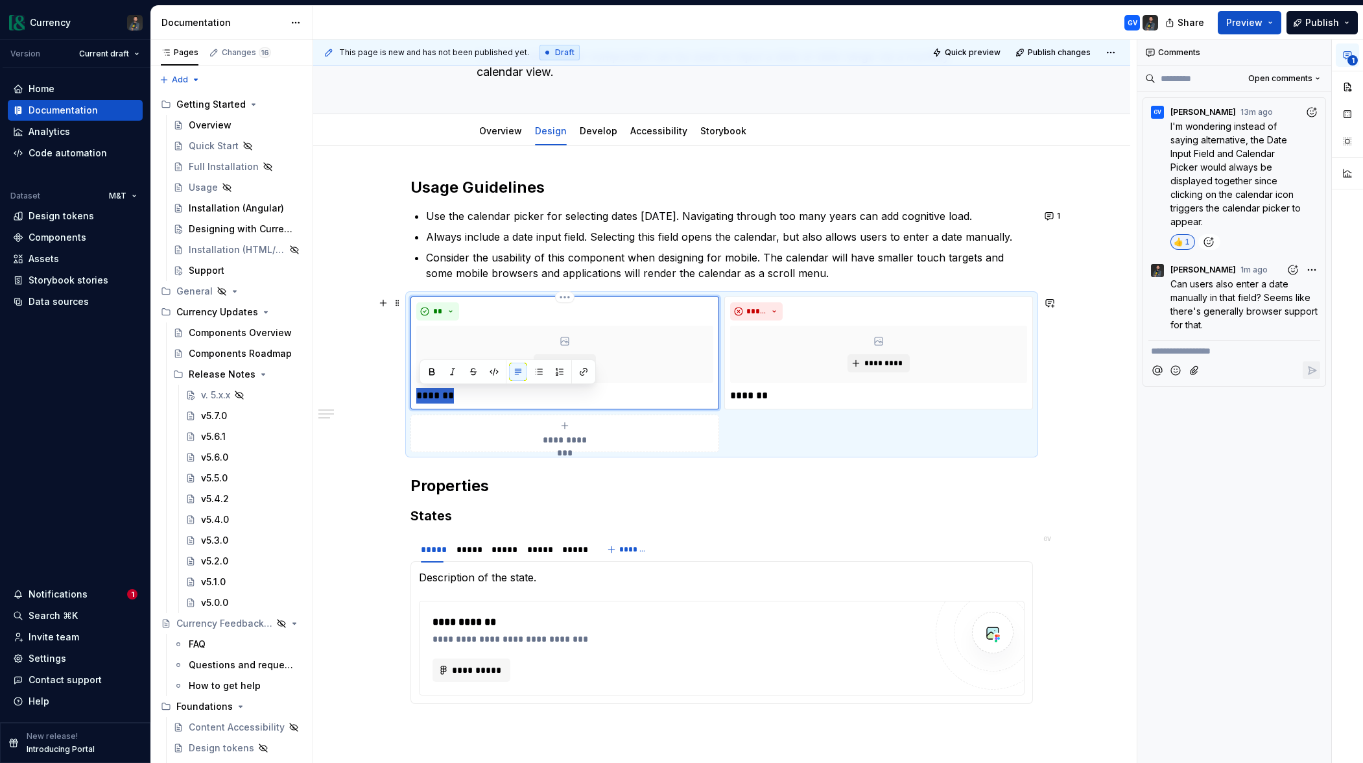
click at [448, 393] on p "*******" at bounding box center [564, 396] width 297 height 16
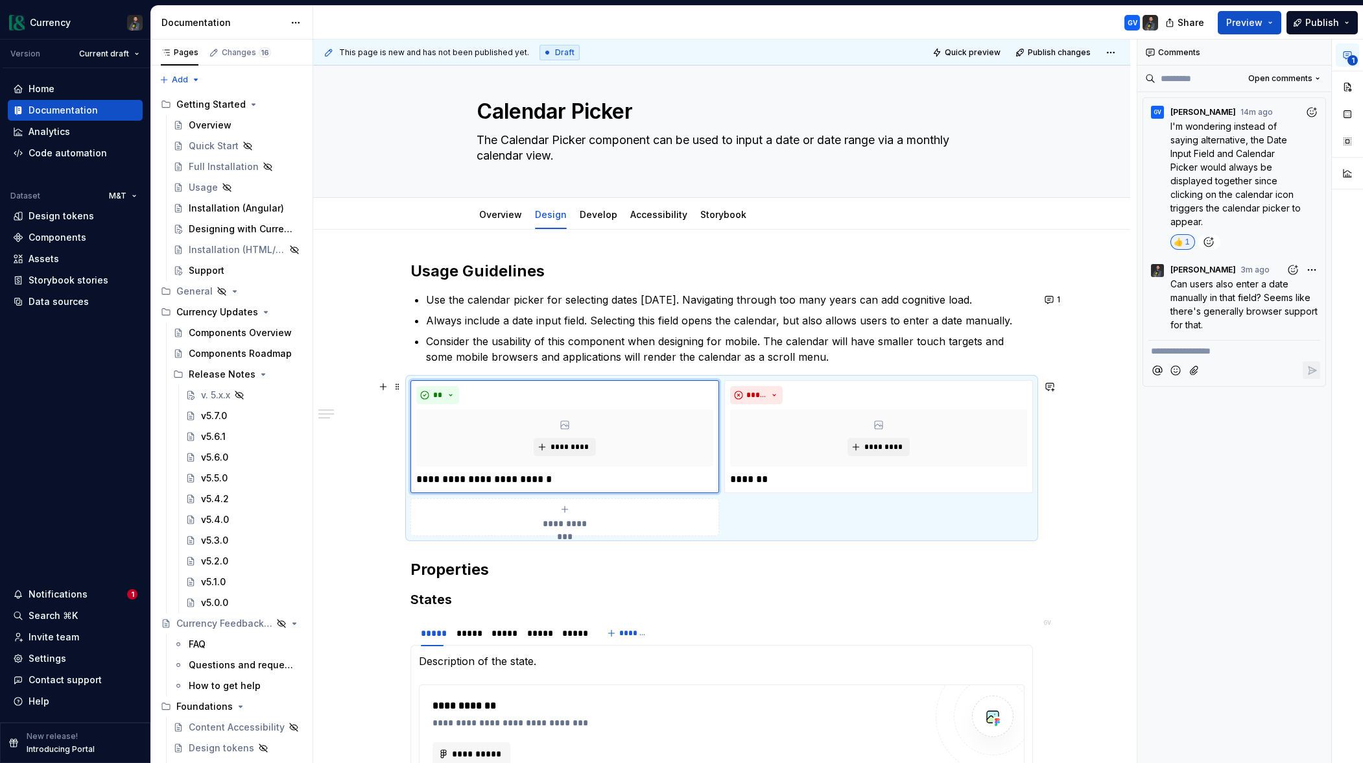
scroll to position [12, 0]
click at [412, 268] on div "**********" at bounding box center [721, 635] width 817 height 813
click at [413, 268] on div "**********" at bounding box center [721, 635] width 817 height 813
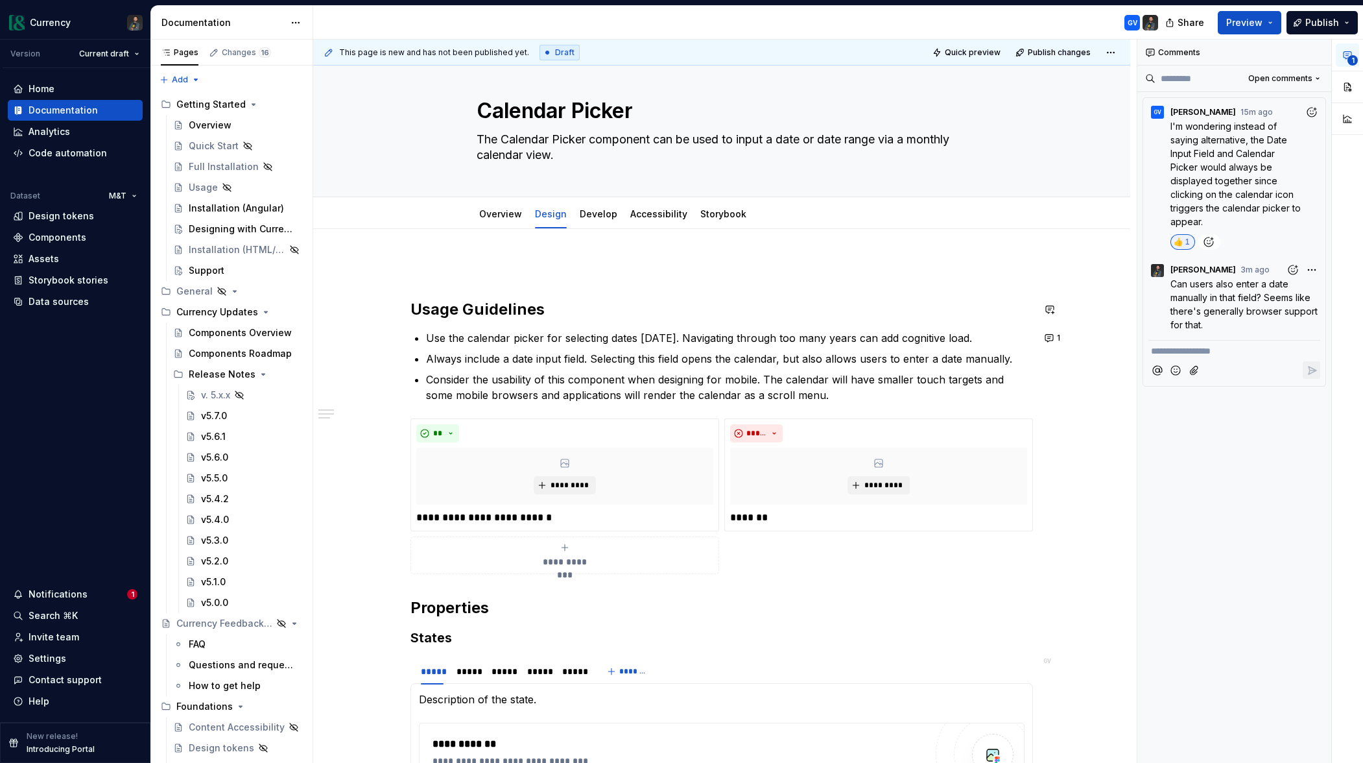
scroll to position [5, 0]
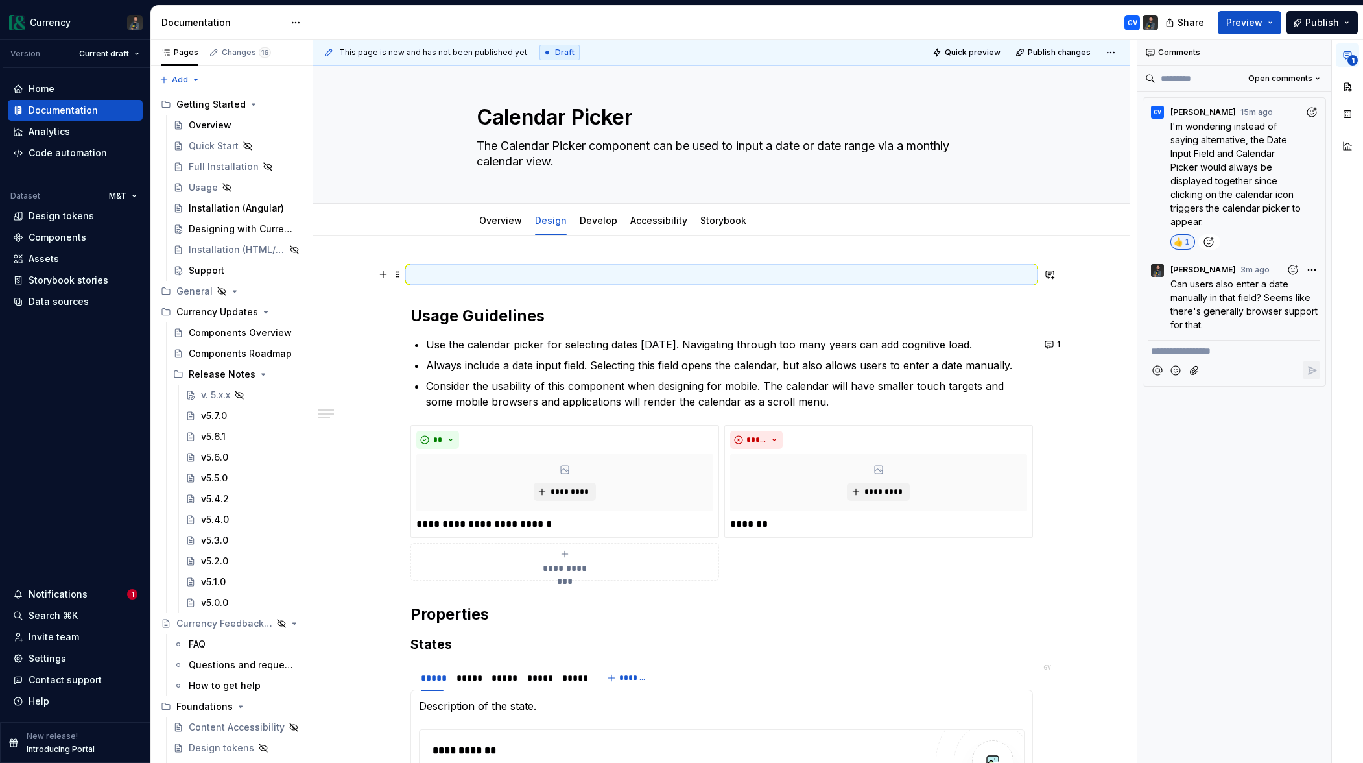
click at [603, 276] on p at bounding box center [722, 275] width 623 height 16
click at [1350, 59] on span "1" at bounding box center [1353, 60] width 10 height 10
click at [61, 600] on div "Notifications" at bounding box center [58, 594] width 59 height 13
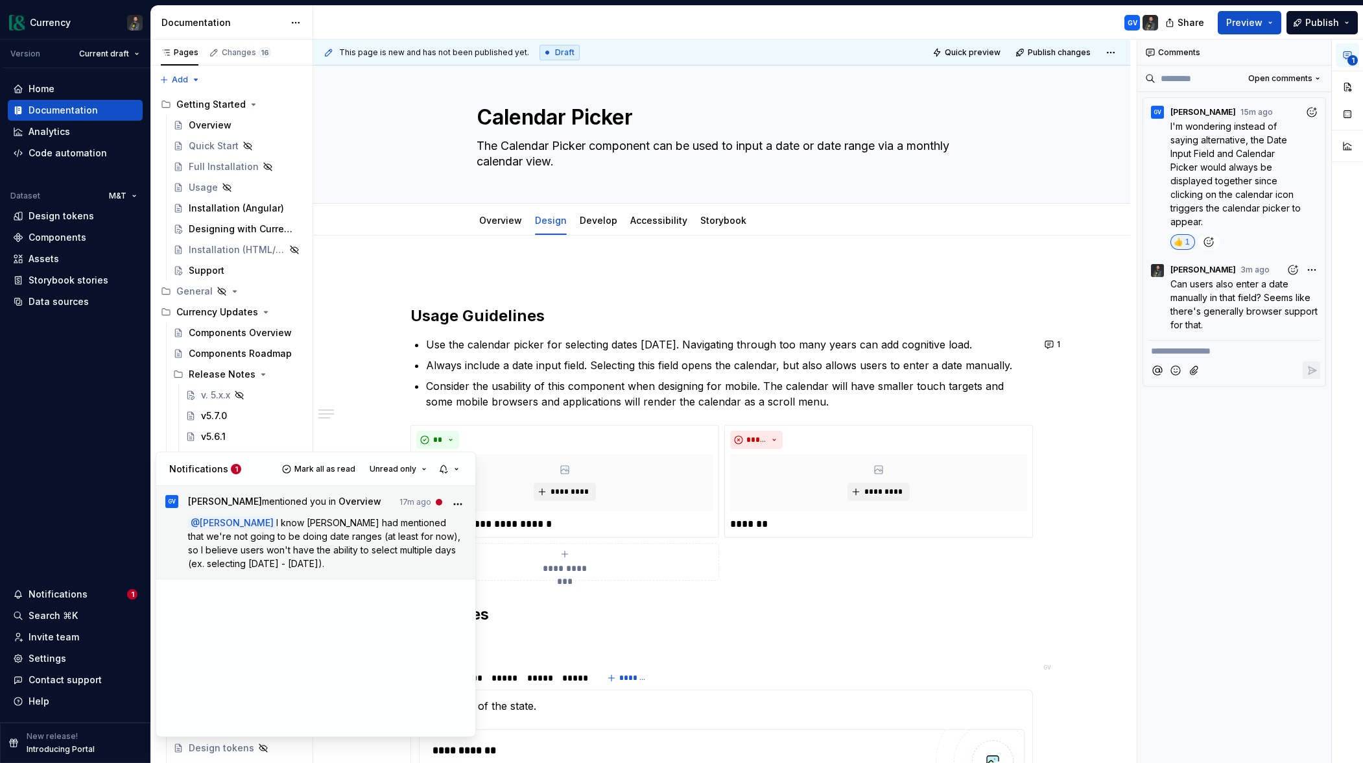
click at [330, 551] on span "I know [PERSON_NAME] had mentioned that we're not going to be doing date ranges…" at bounding box center [325, 543] width 275 height 52
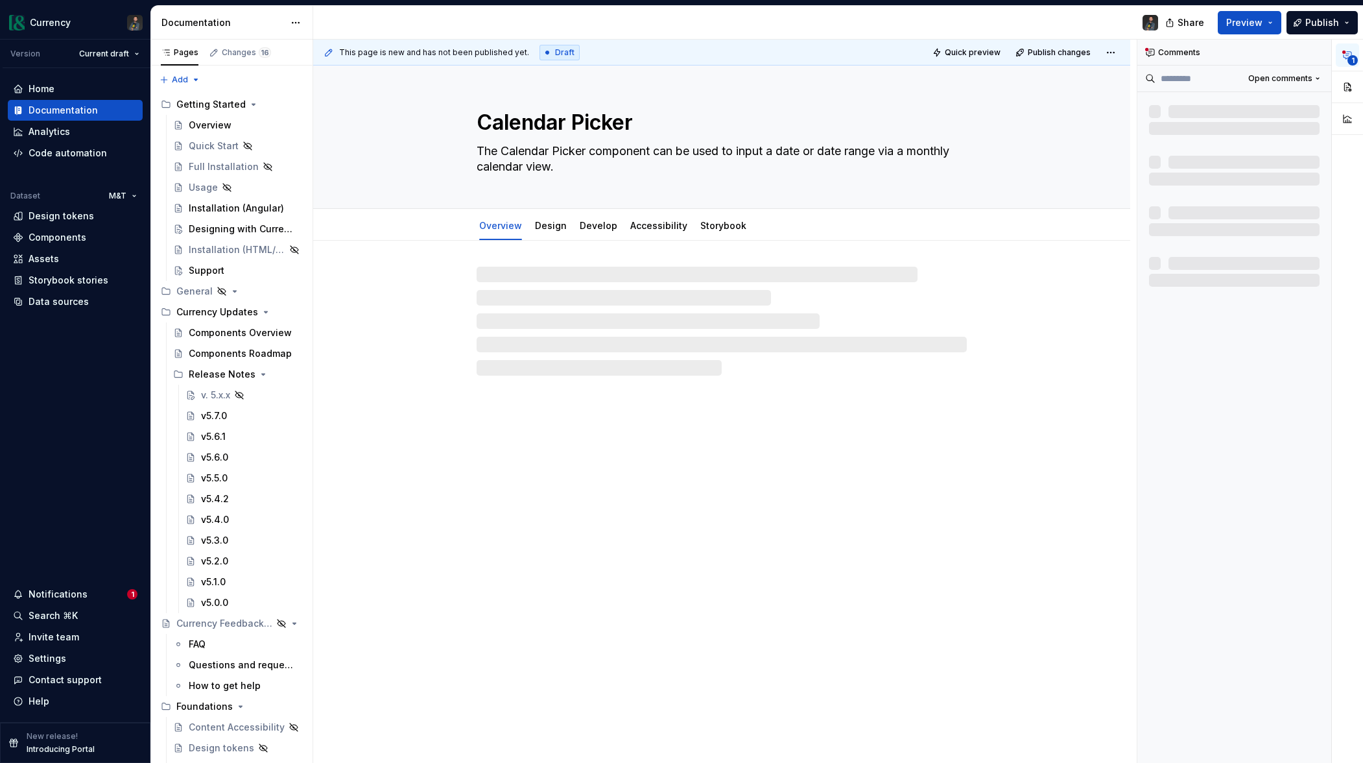
type textarea "*"
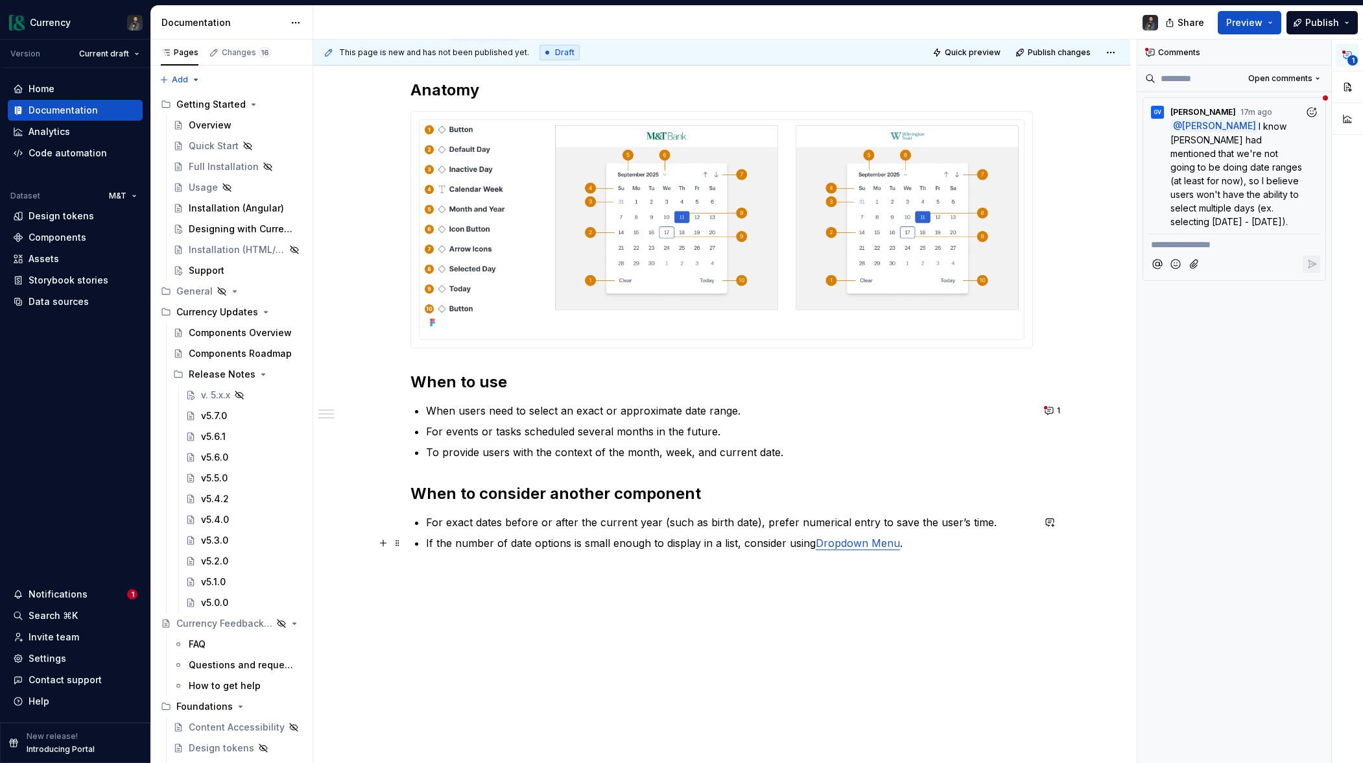
scroll to position [440, 0]
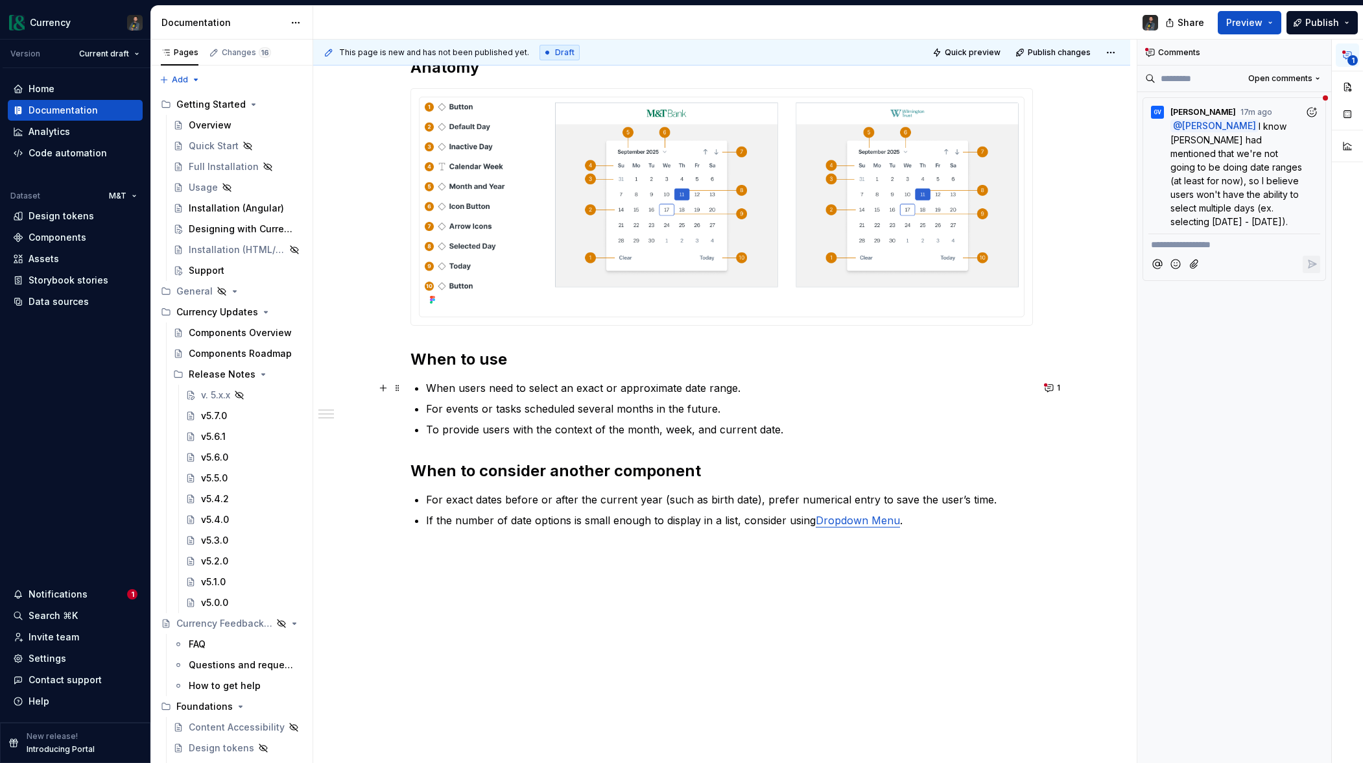
click at [663, 386] on p "When users need to select an exact or approximate date range." at bounding box center [729, 388] width 607 height 16
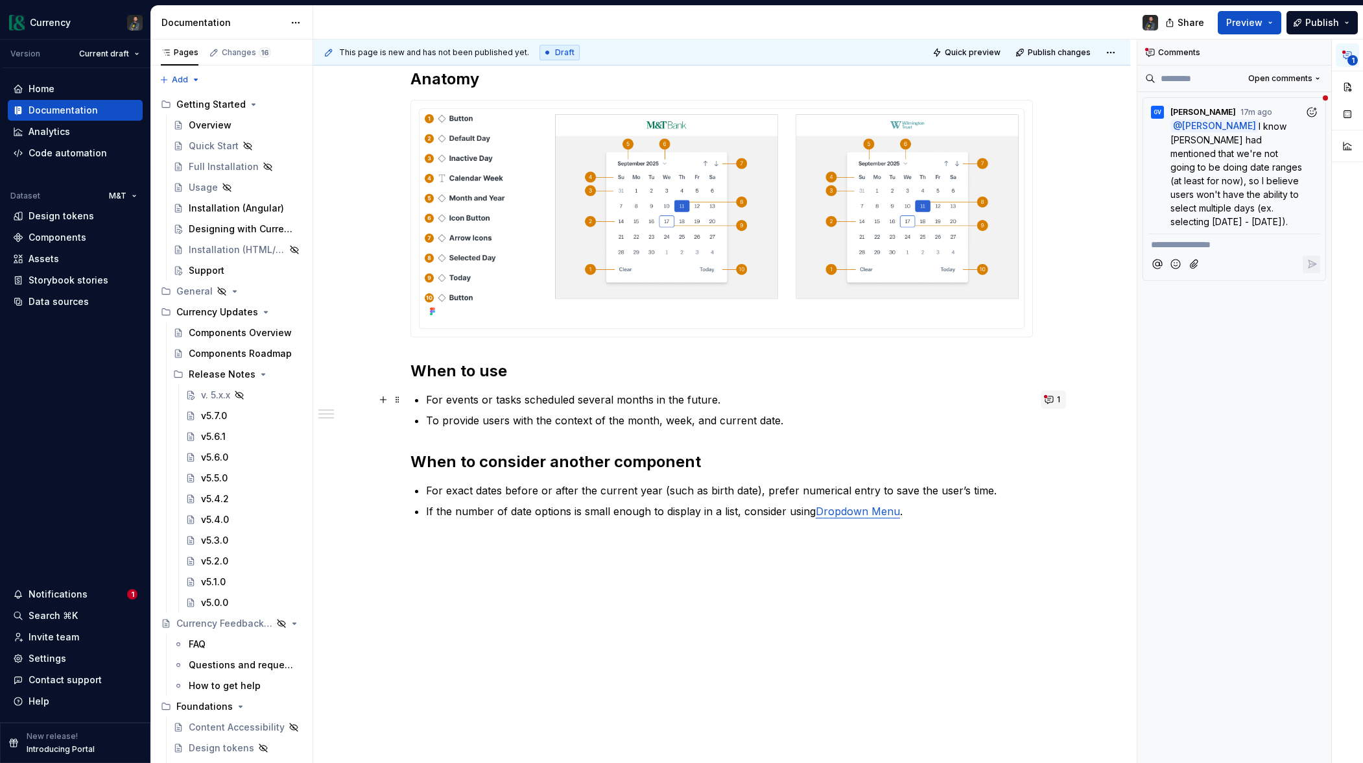
click at [1061, 401] on span "1" at bounding box center [1058, 399] width 3 height 10
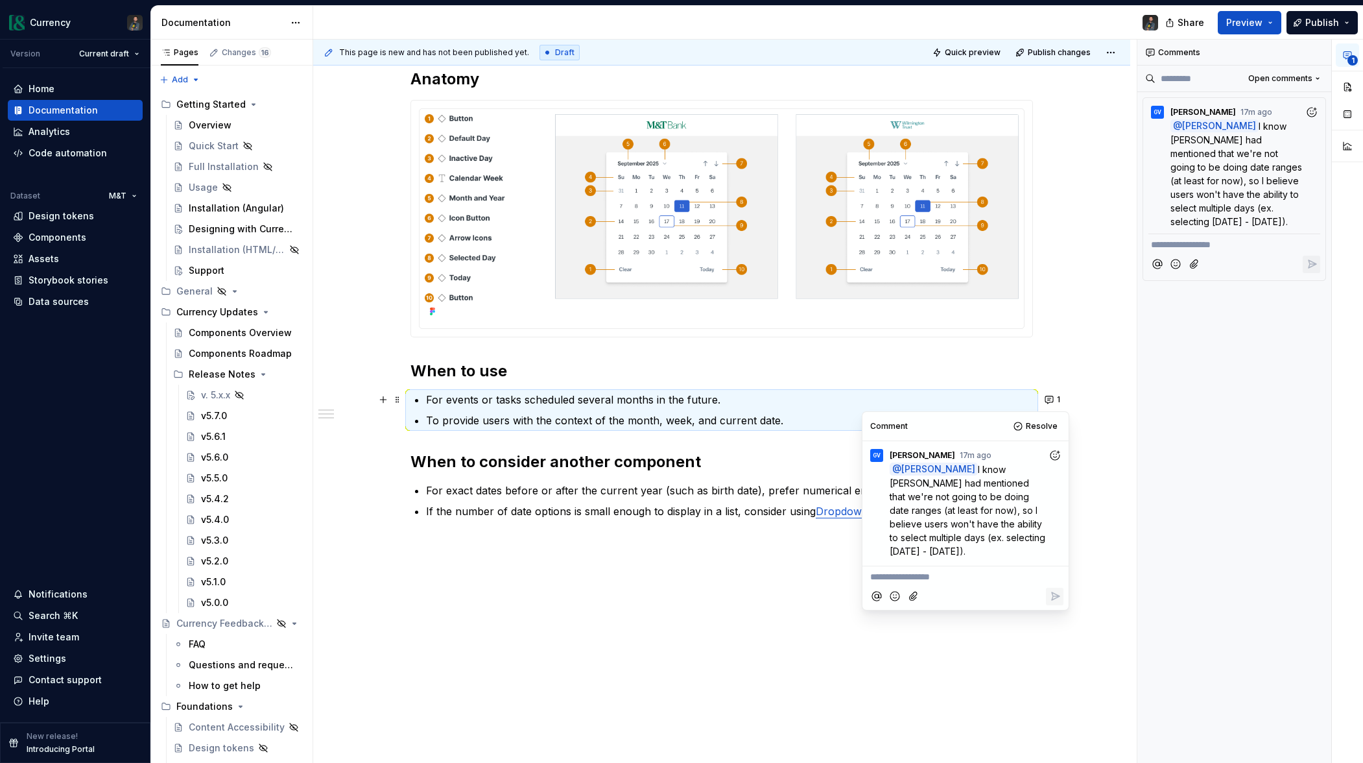
click at [914, 570] on p "**********" at bounding box center [965, 577] width 191 height 14
click at [1050, 590] on icon "Reply" at bounding box center [1055, 596] width 13 height 13
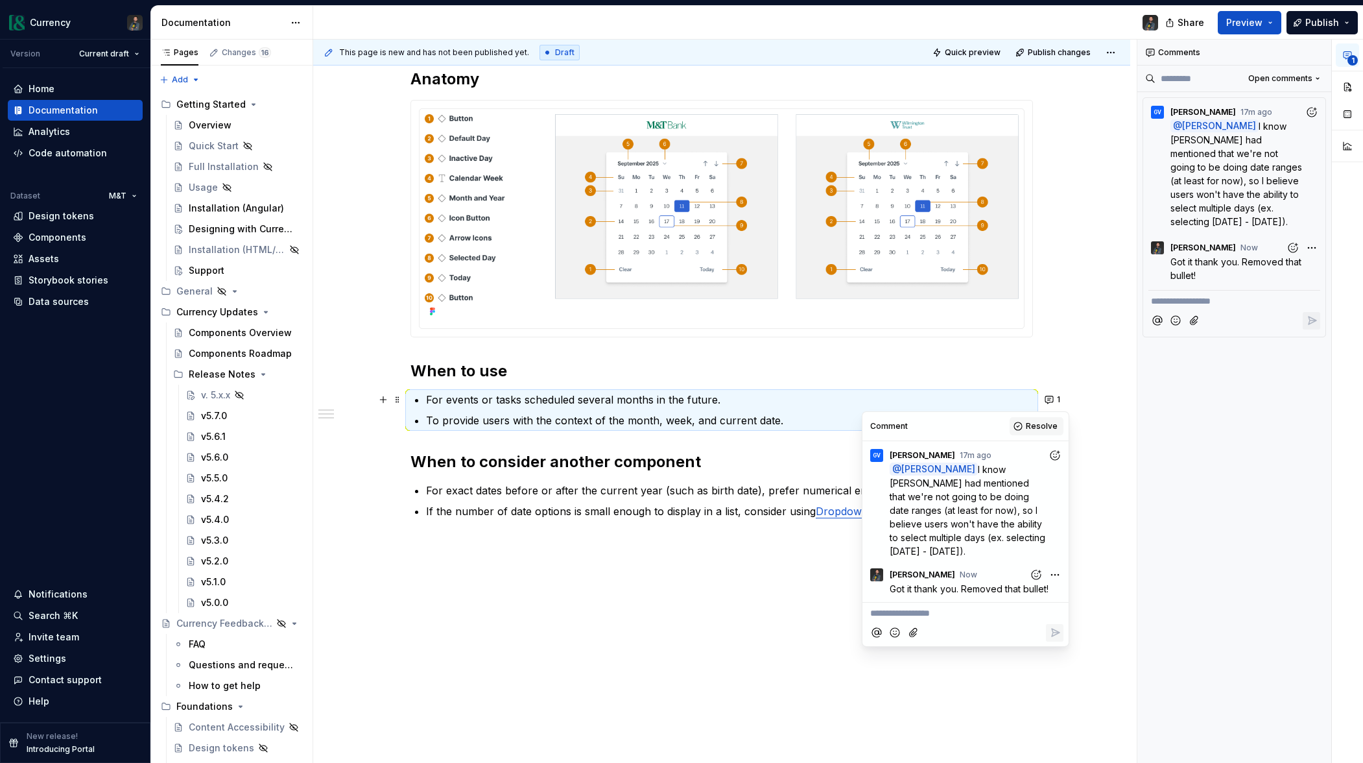
click at [1042, 422] on span "Resolve" at bounding box center [1042, 426] width 32 height 10
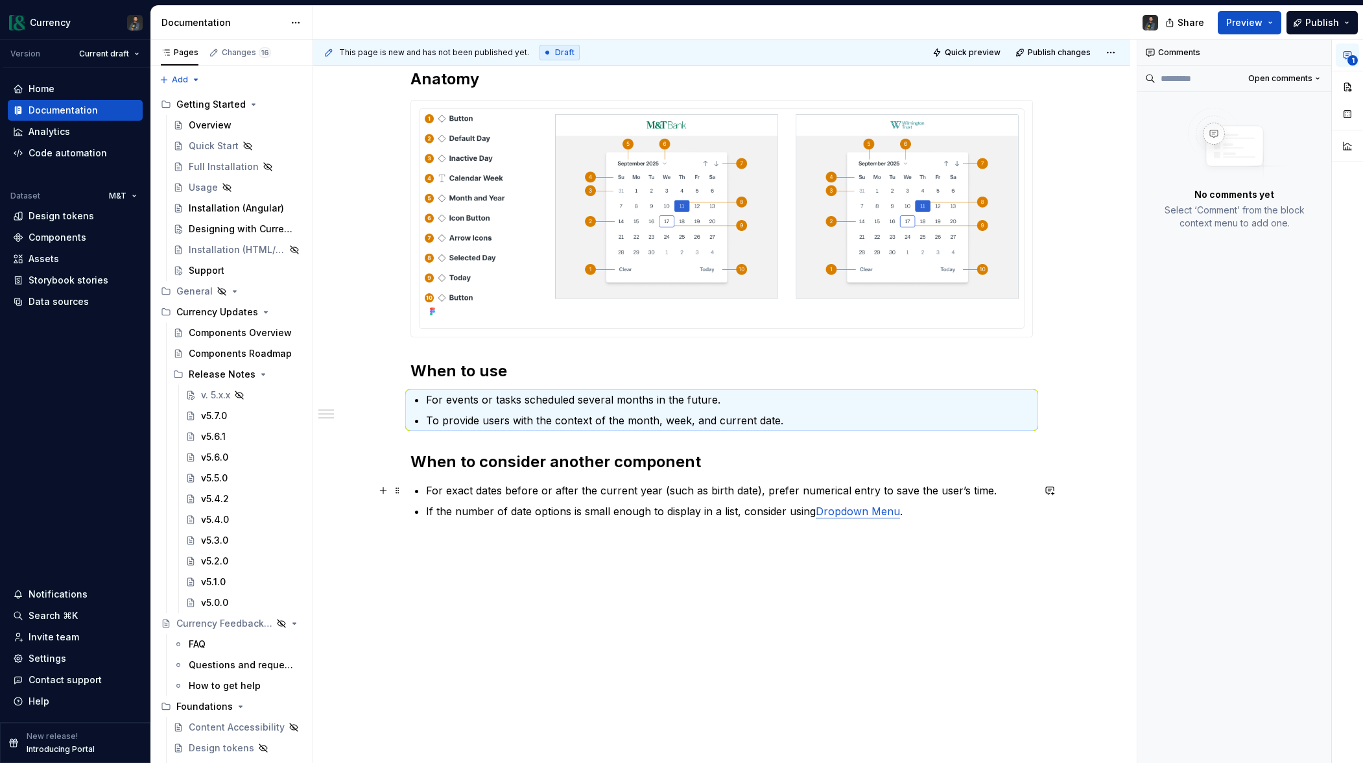
click at [685, 492] on p "For exact dates before or after the current year (such as birth date), prefer n…" at bounding box center [729, 491] width 607 height 16
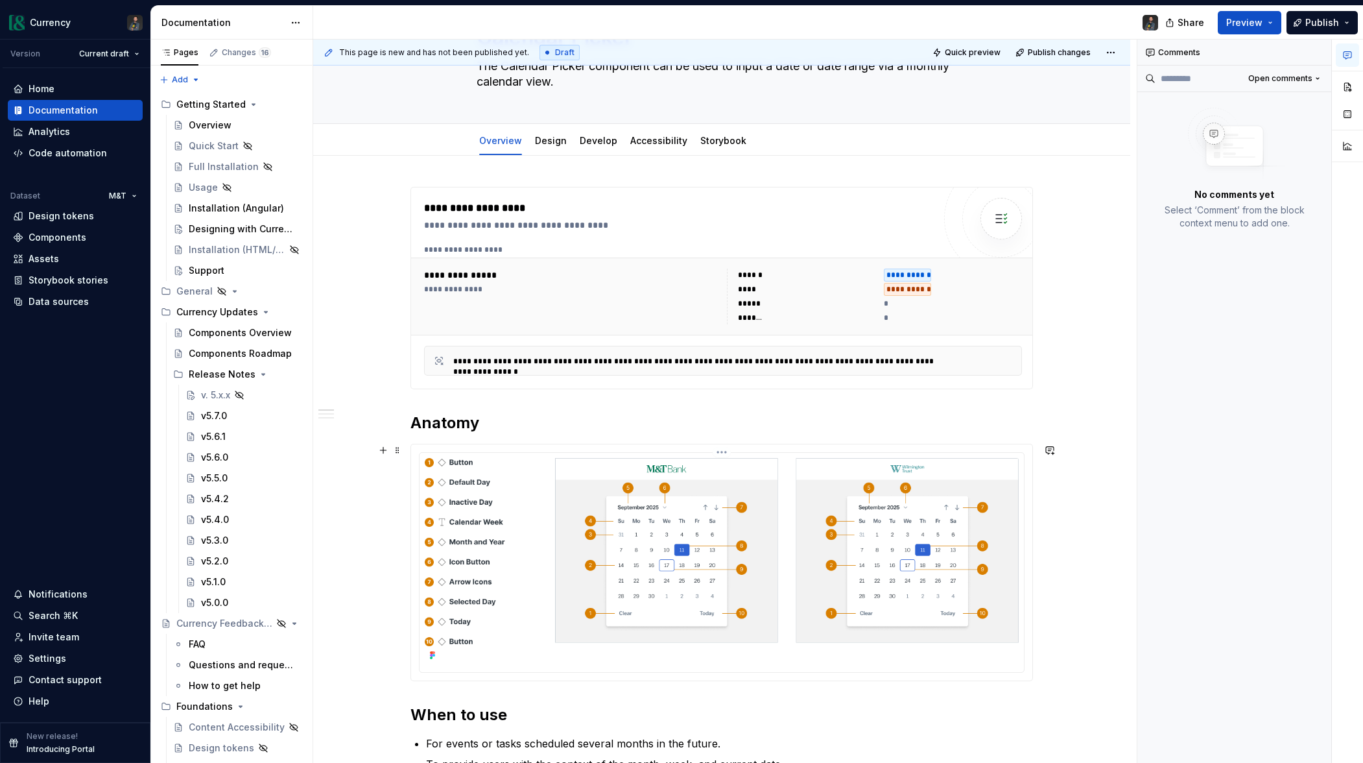
scroll to position [0, 0]
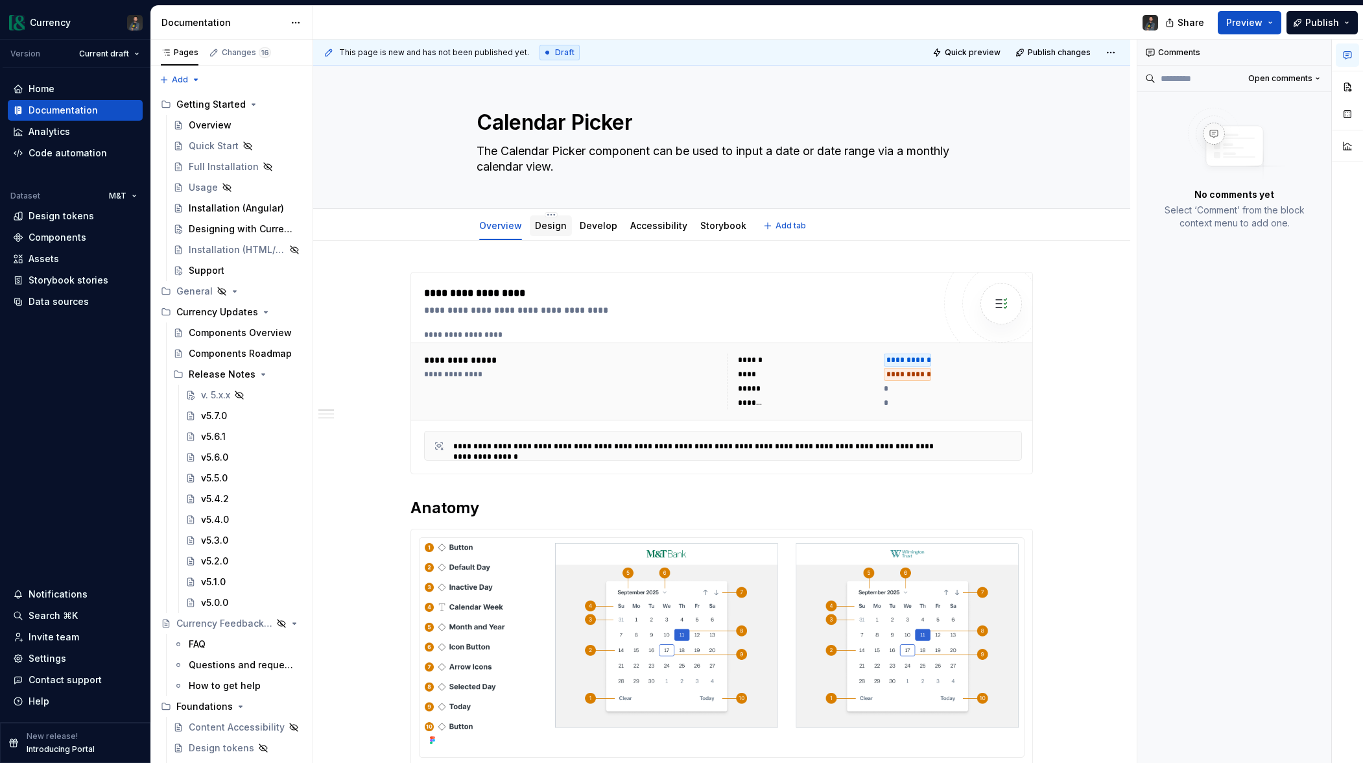
click at [553, 219] on div "Design" at bounding box center [551, 225] width 32 height 13
click at [555, 224] on link "Design" at bounding box center [551, 225] width 32 height 11
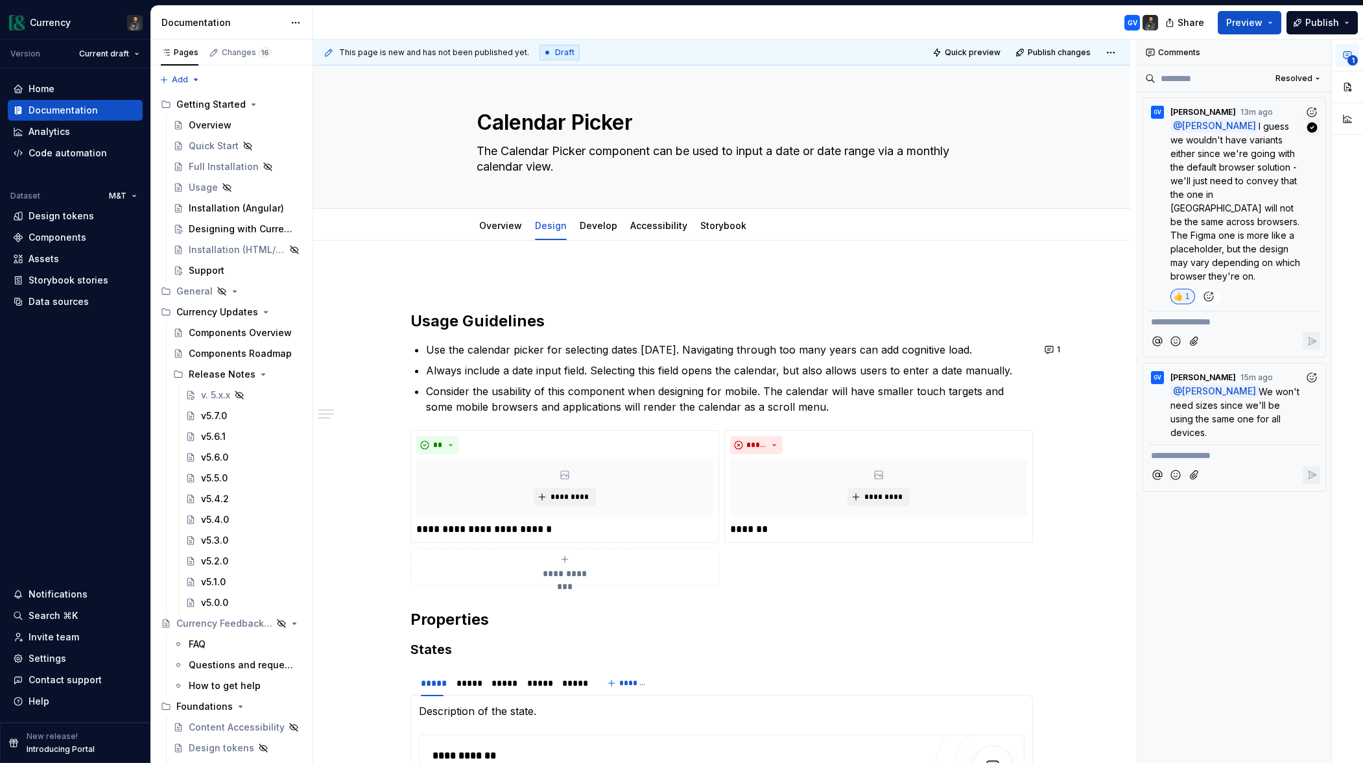
click at [1261, 200] on p "@ [PERSON_NAME] I guess we wouldn't have variants either since we're going with…" at bounding box center [1238, 200] width 134 height 163
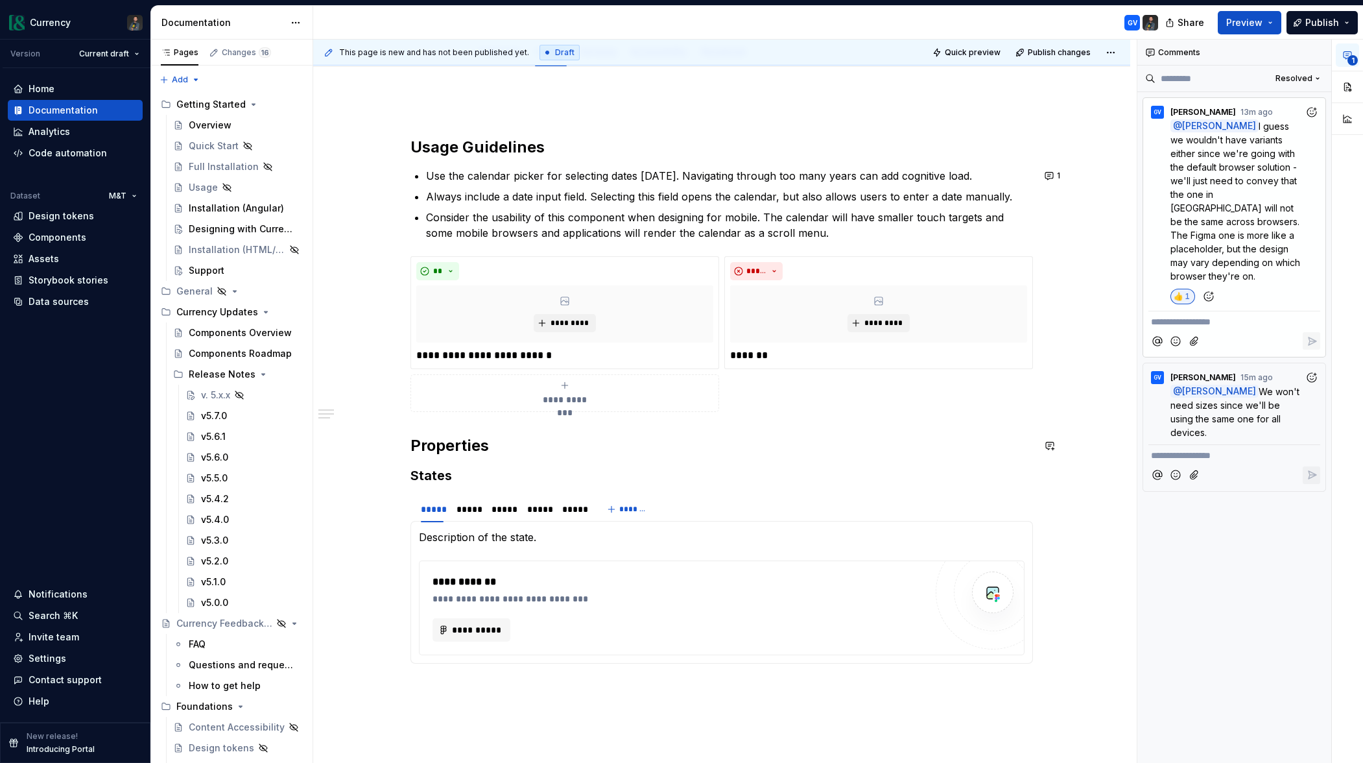
scroll to position [172, 0]
click at [420, 448] on h2 "Properties" at bounding box center [722, 447] width 623 height 21
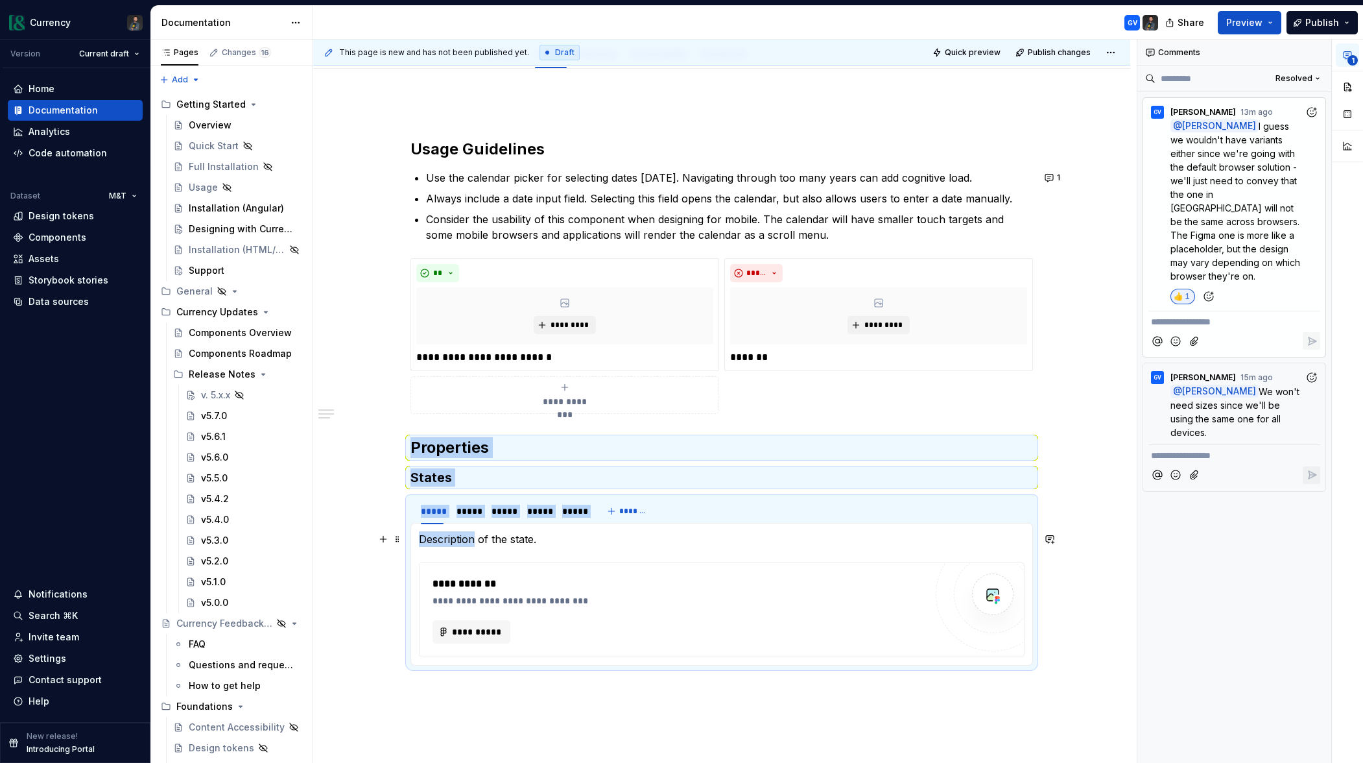
drag, startPoint x: 414, startPoint y: 446, endPoint x: 479, endPoint y: 537, distance: 112.1
click at [479, 537] on div "**********" at bounding box center [722, 388] width 623 height 576
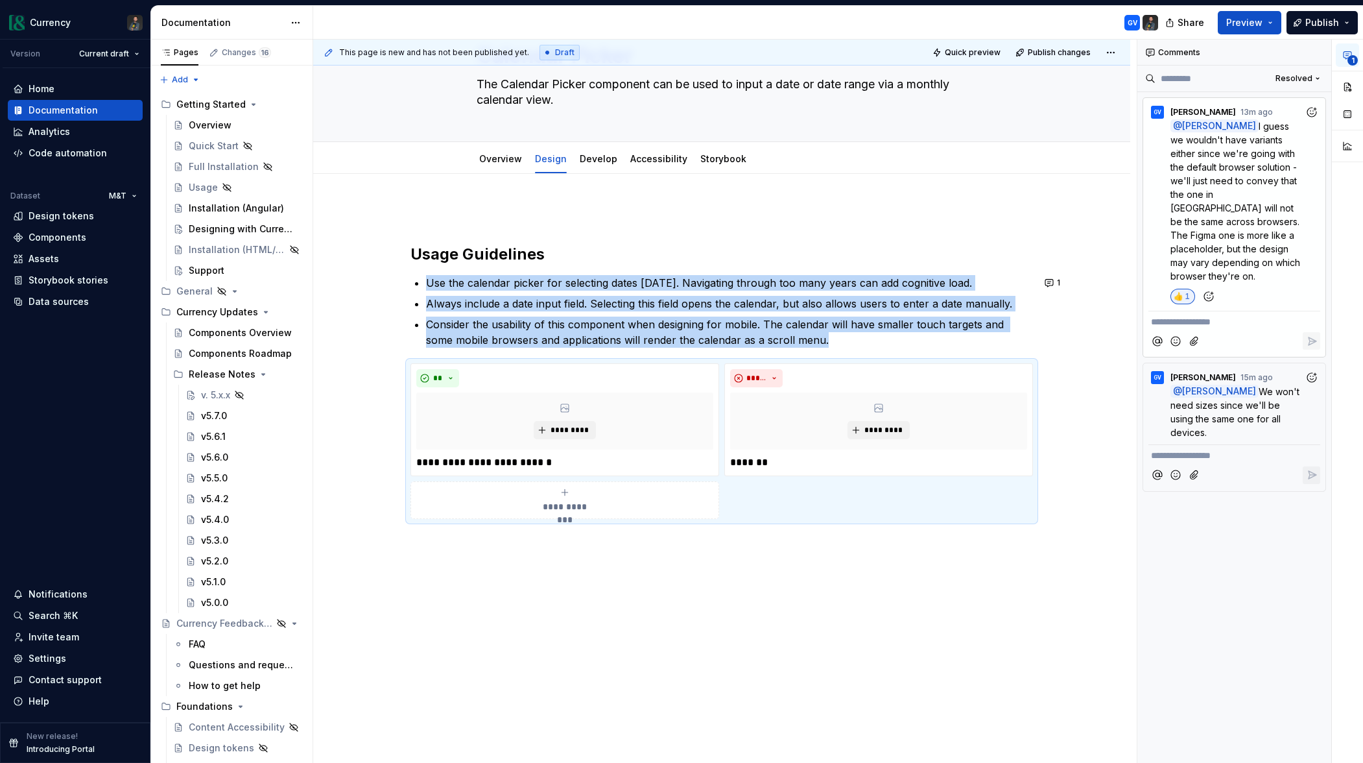
scroll to position [67, 0]
click at [451, 586] on div "**********" at bounding box center [721, 469] width 817 height 590
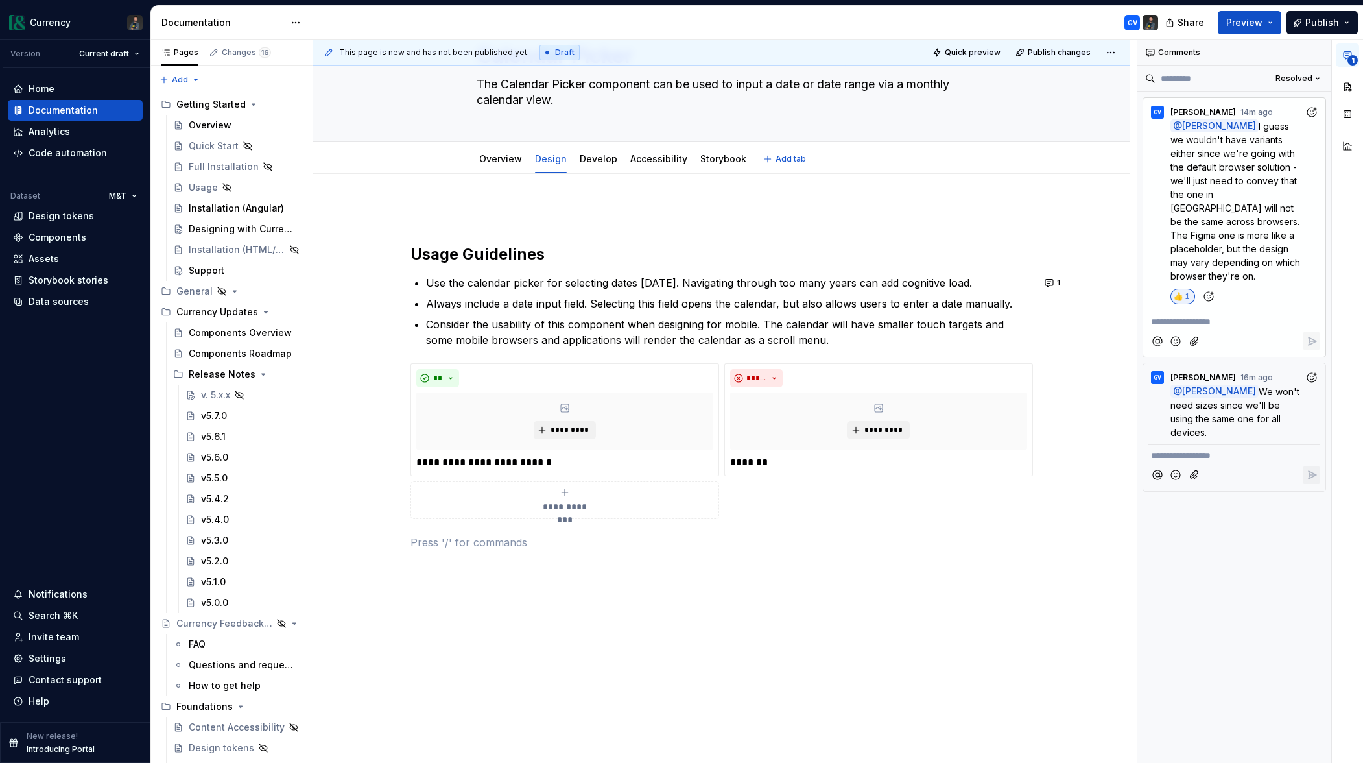
type textarea "*"
click at [457, 202] on div "**********" at bounding box center [721, 484] width 817 height 621
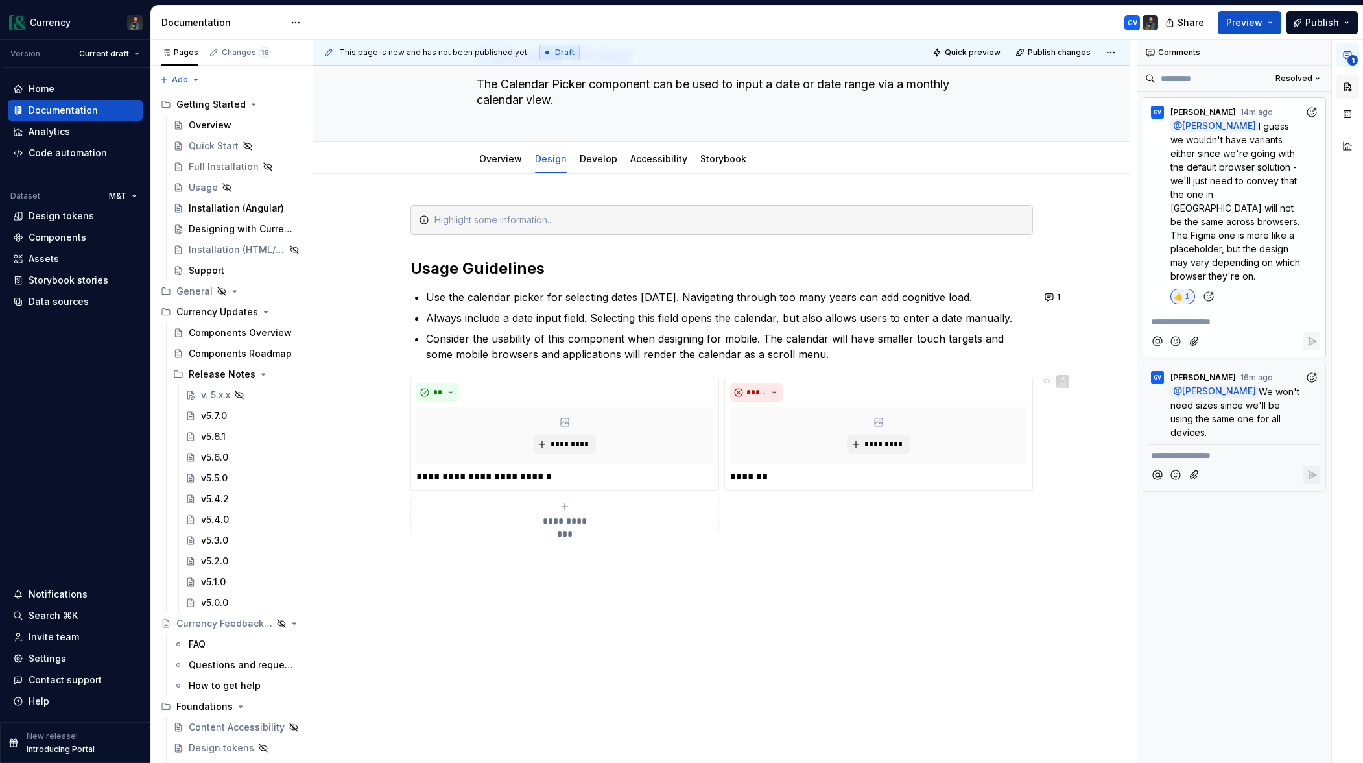
click at [1348, 92] on button "button" at bounding box center [1347, 86] width 23 height 23
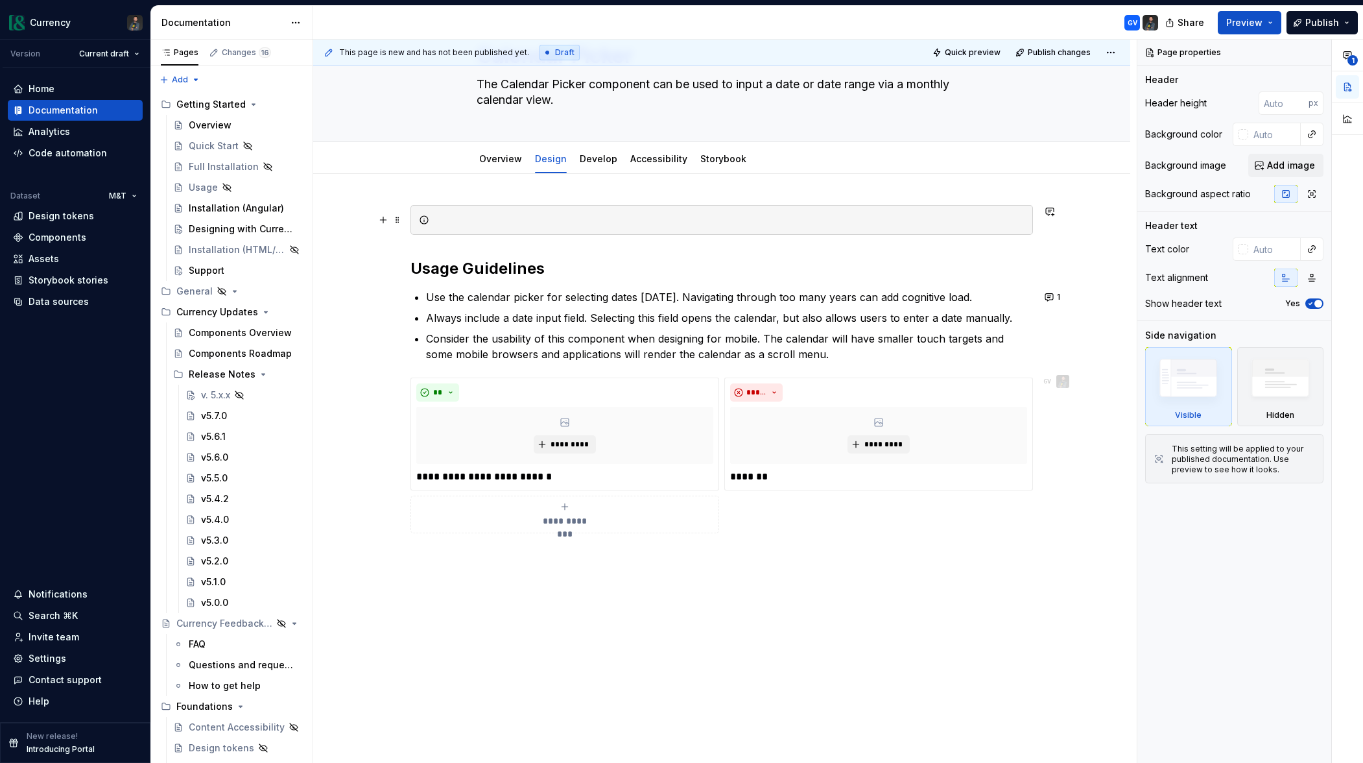
drag, startPoint x: 497, startPoint y: 222, endPoint x: 503, endPoint y: 227, distance: 7.4
click at [497, 222] on div at bounding box center [730, 219] width 590 height 13
type textarea "*"
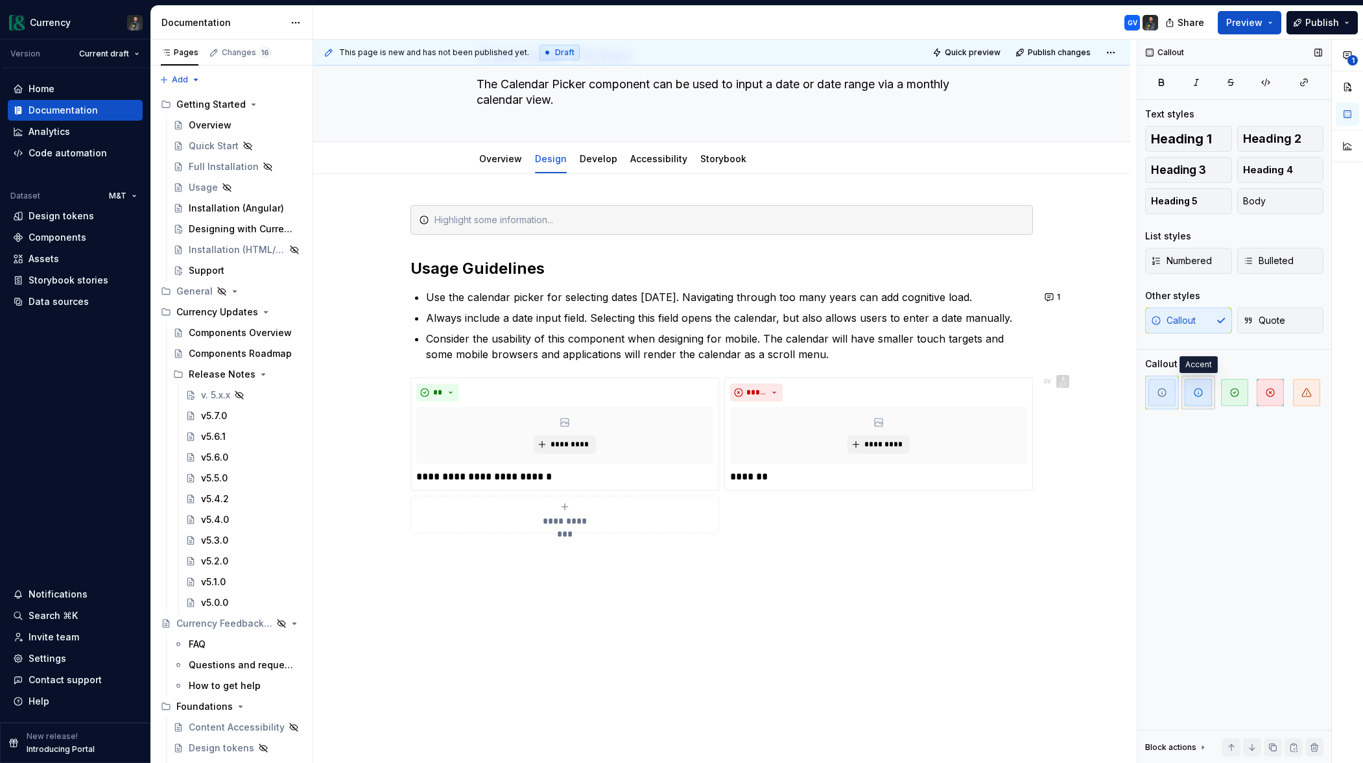
click at [1203, 394] on icon "button" at bounding box center [1199, 392] width 10 height 10
click at [625, 212] on div at bounding box center [722, 220] width 623 height 30
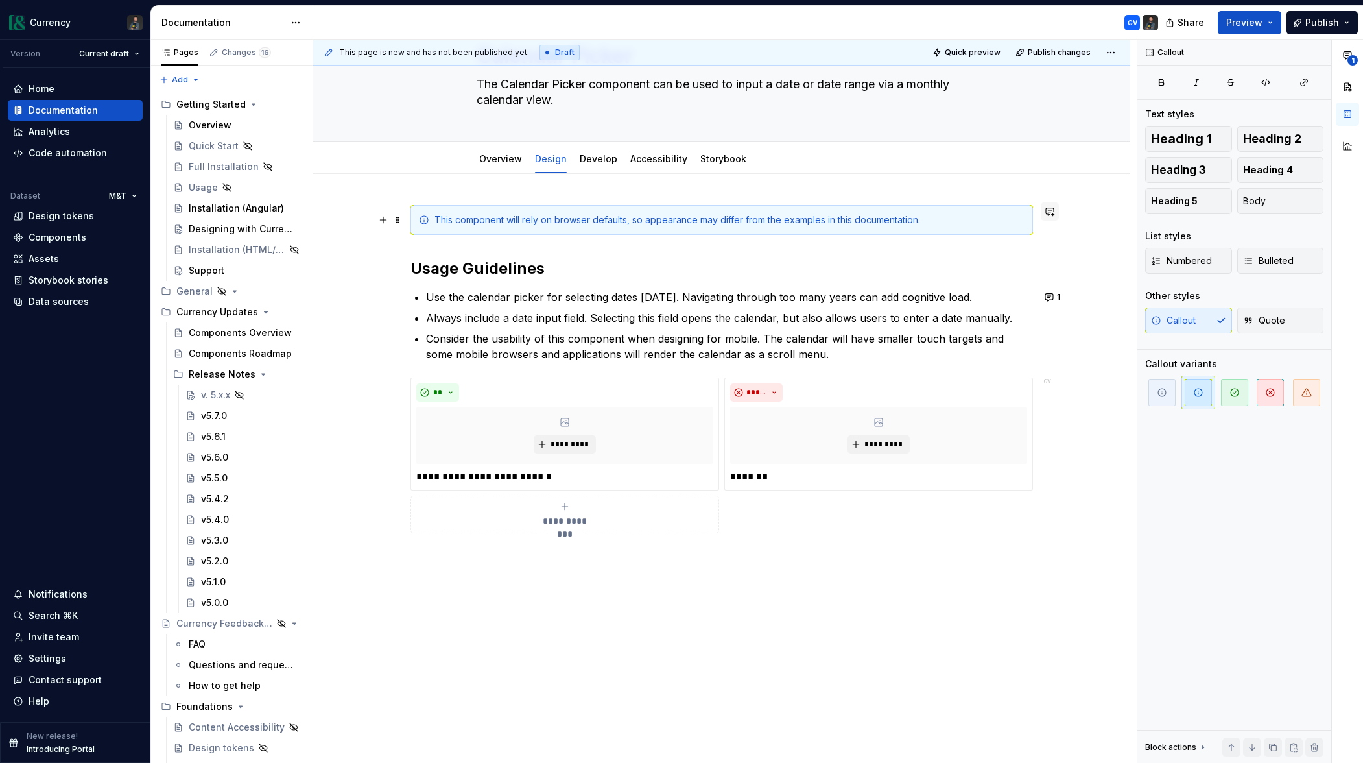
click at [1059, 211] on button "button" at bounding box center [1050, 211] width 18 height 18
click at [914, 232] on p "**********" at bounding box center [958, 235] width 191 height 14
click at [936, 216] on span "[PERSON_NAME]" at bounding box center [908, 217] width 74 height 13
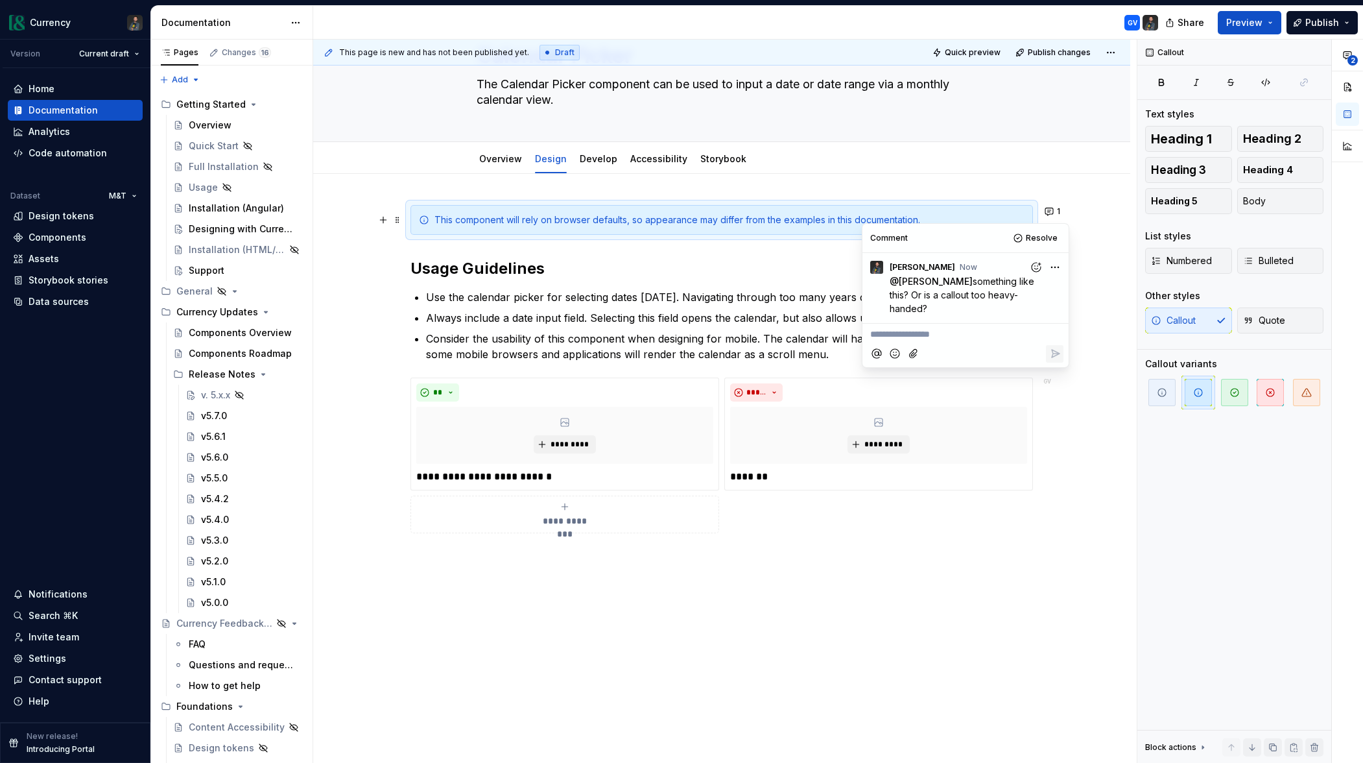
type textarea "*"
click at [660, 257] on div "**********" at bounding box center [722, 384] width 623 height 359
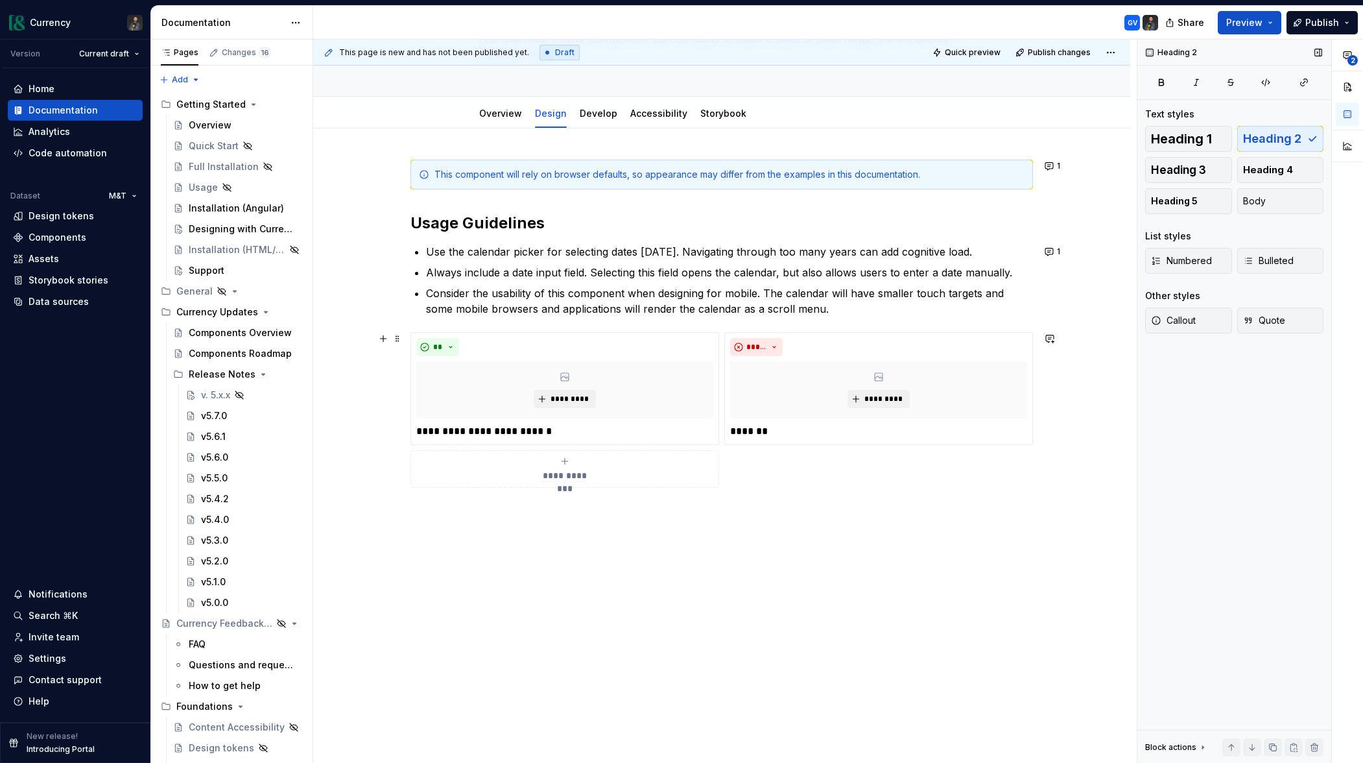
scroll to position [0, 0]
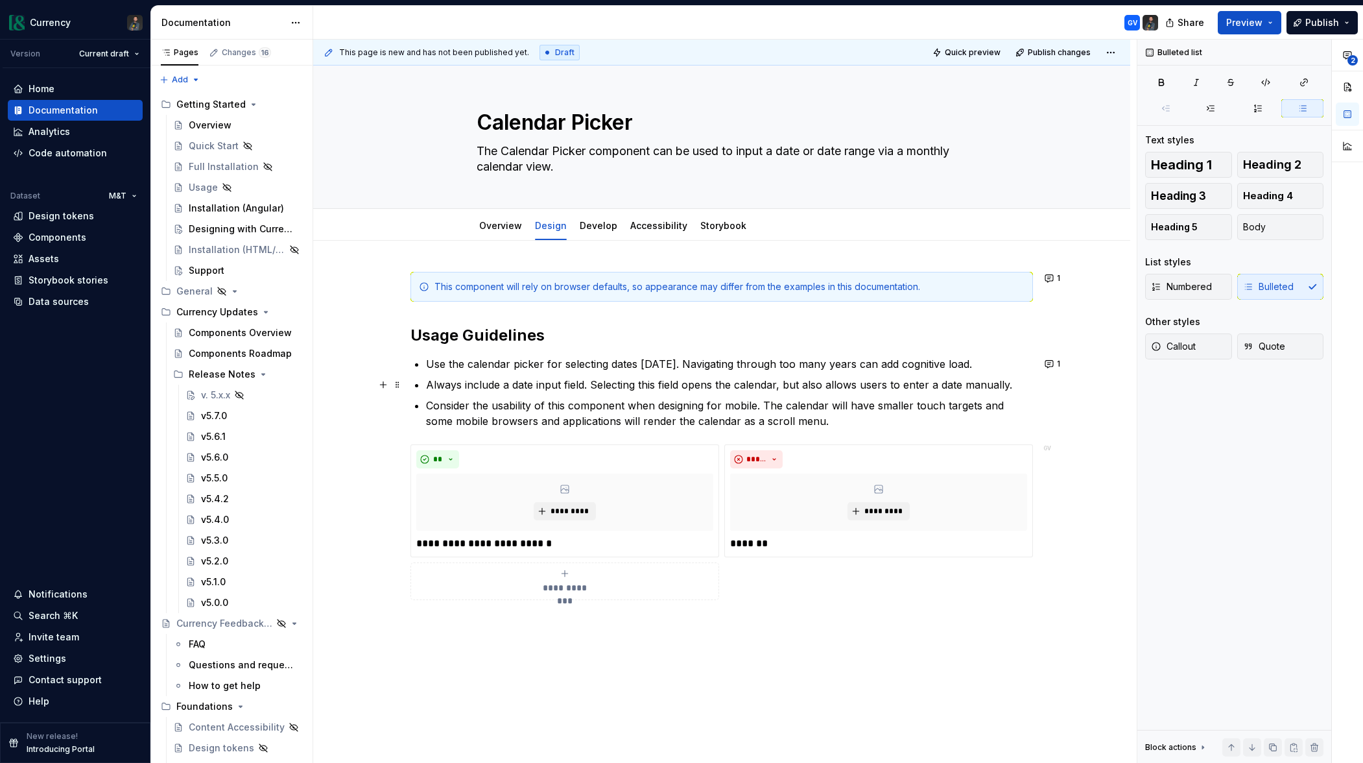
click at [516, 387] on p "Always include a date input field. Selecting this field opens the calendar, but…" at bounding box center [729, 385] width 607 height 16
click at [518, 387] on p "Always include a date input field. Selecting this field opens the calendar, but…" at bounding box center [729, 385] width 607 height 16
click at [1061, 359] on span "1" at bounding box center [1058, 364] width 3 height 10
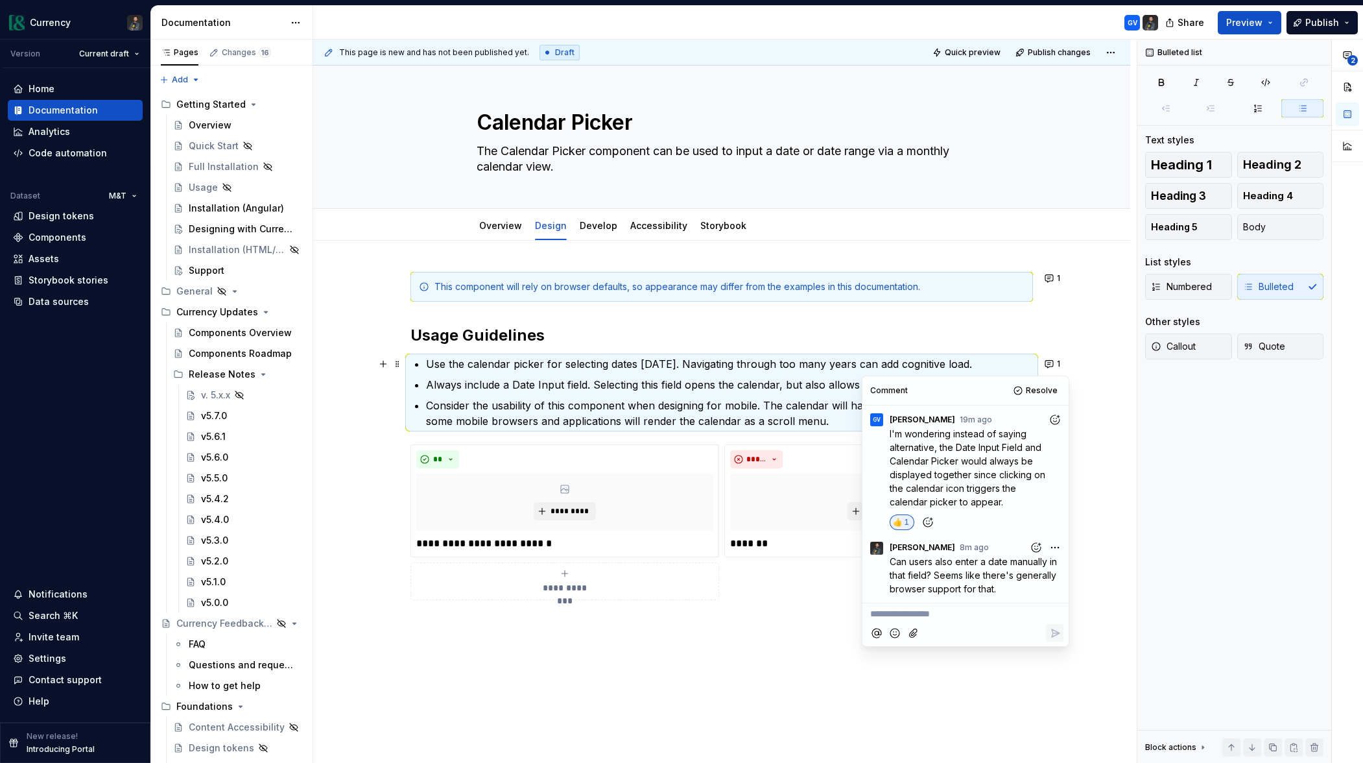
click at [891, 608] on p "**********" at bounding box center [965, 614] width 191 height 14
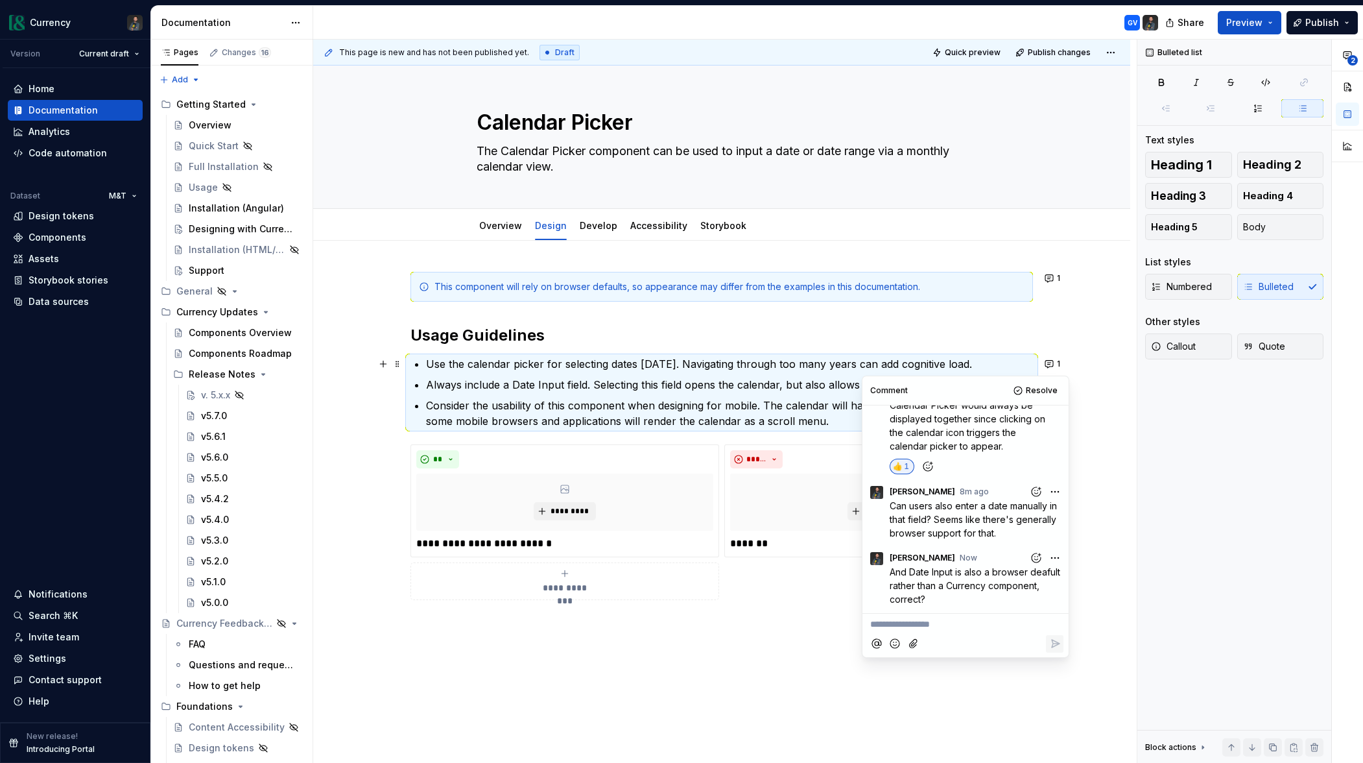
click at [1101, 477] on div "**********" at bounding box center [721, 558] width 817 height 635
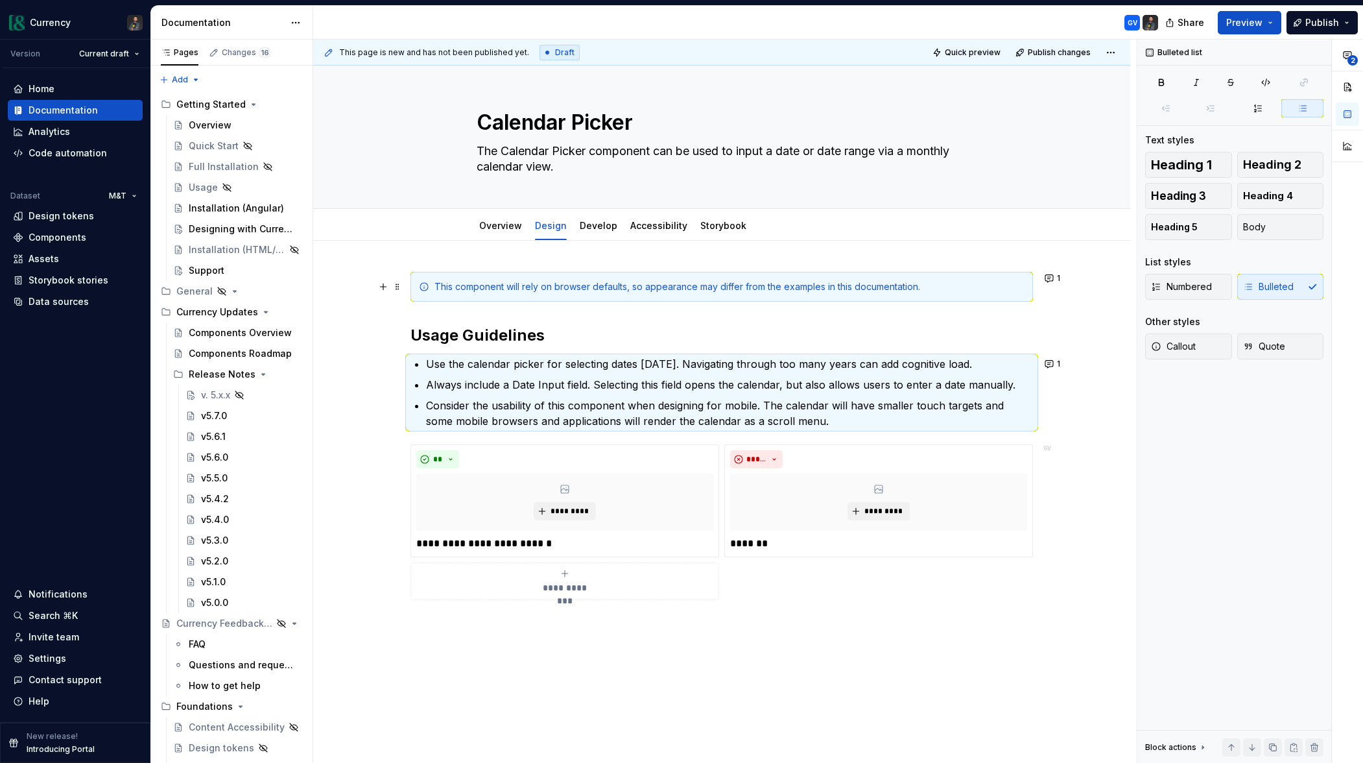
click at [635, 291] on div "This component will rely on browser defaults, so appearance may differ from the…" at bounding box center [730, 286] width 590 height 13
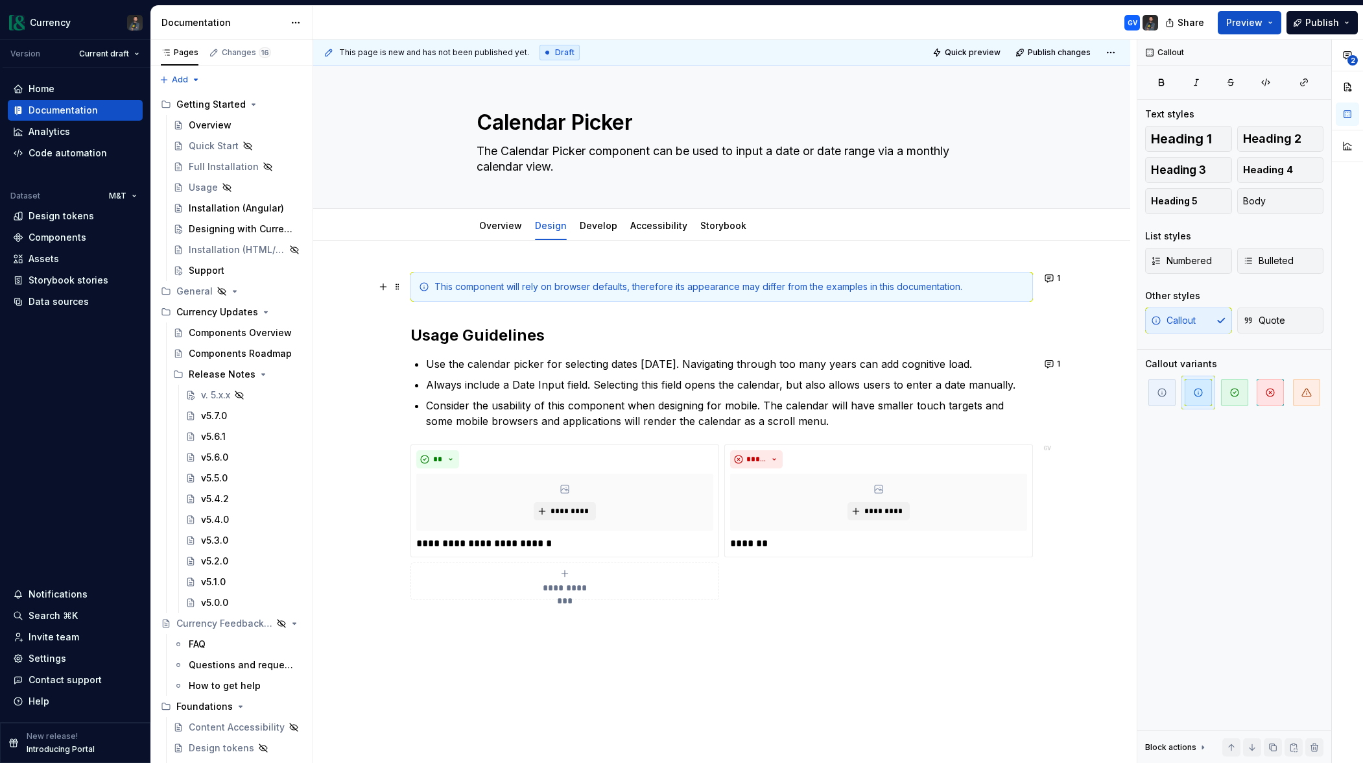
click at [979, 285] on div "This component will rely on browser defaults, therefore its appearance may diff…" at bounding box center [730, 286] width 590 height 13
click at [504, 220] on link "Overview" at bounding box center [500, 225] width 43 height 11
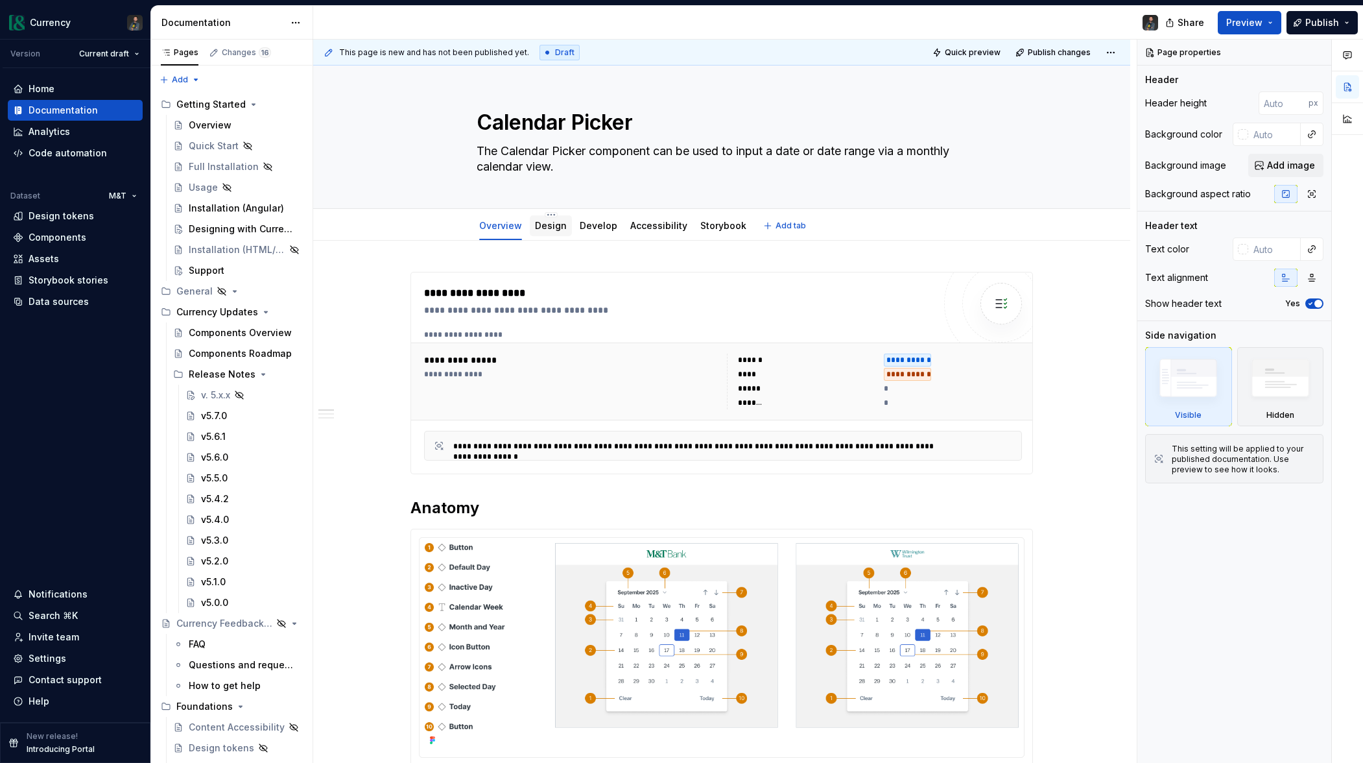
click at [567, 230] on div "Design" at bounding box center [551, 225] width 42 height 21
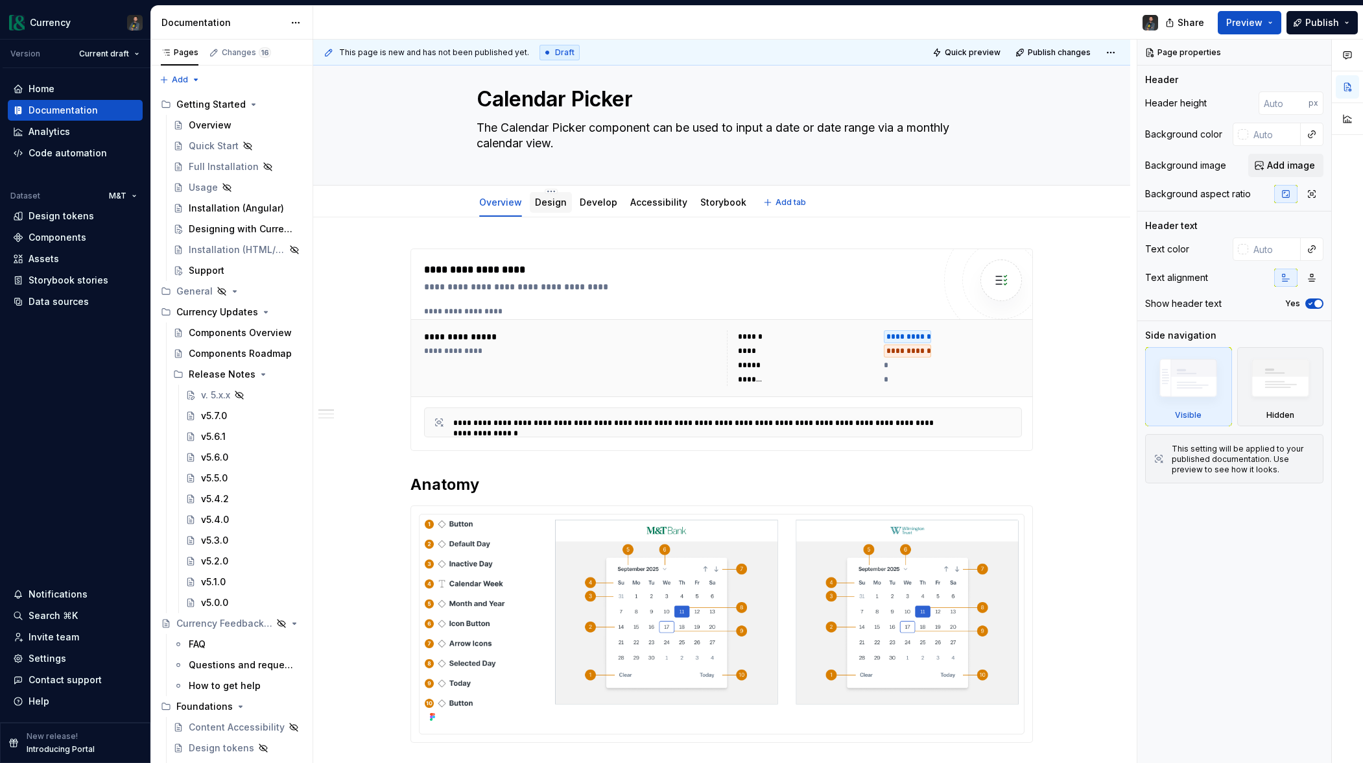
click at [550, 203] on link "Design" at bounding box center [551, 202] width 32 height 11
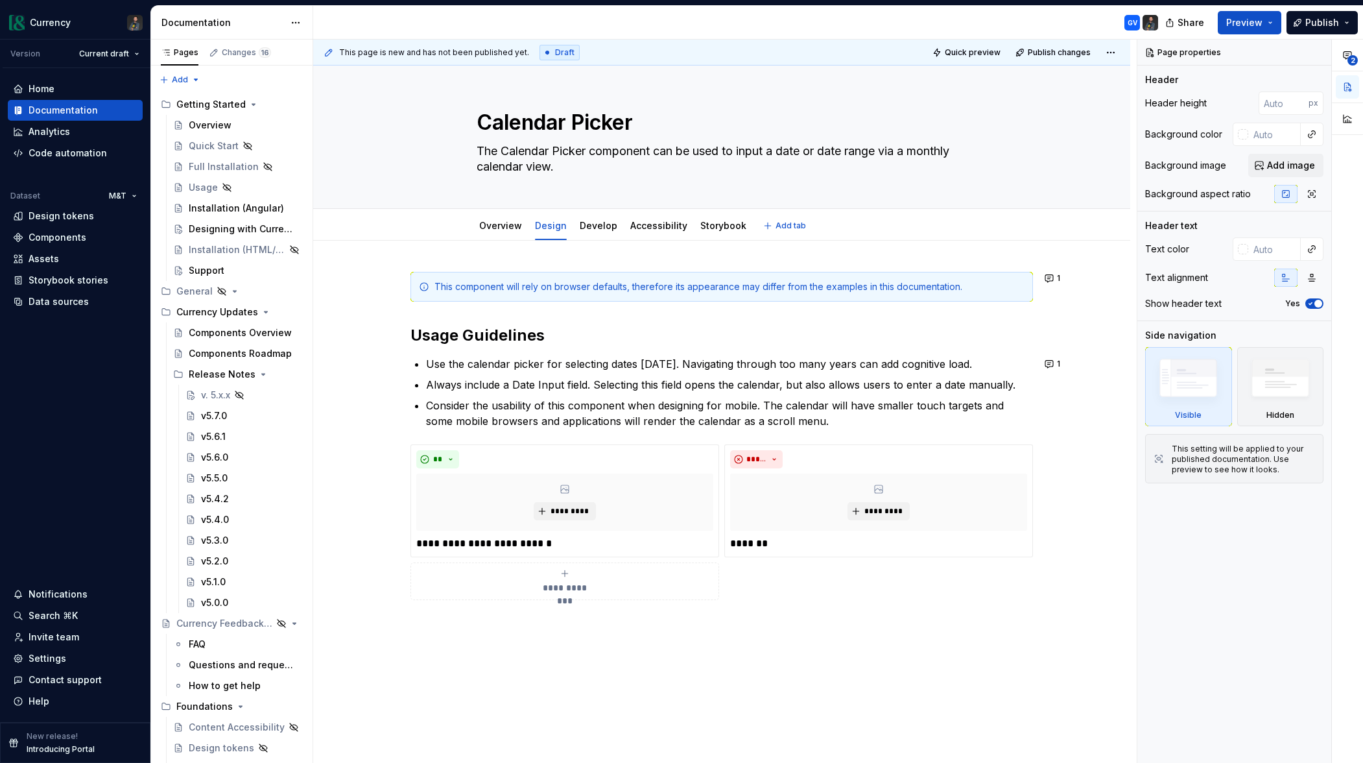
type textarea "*"
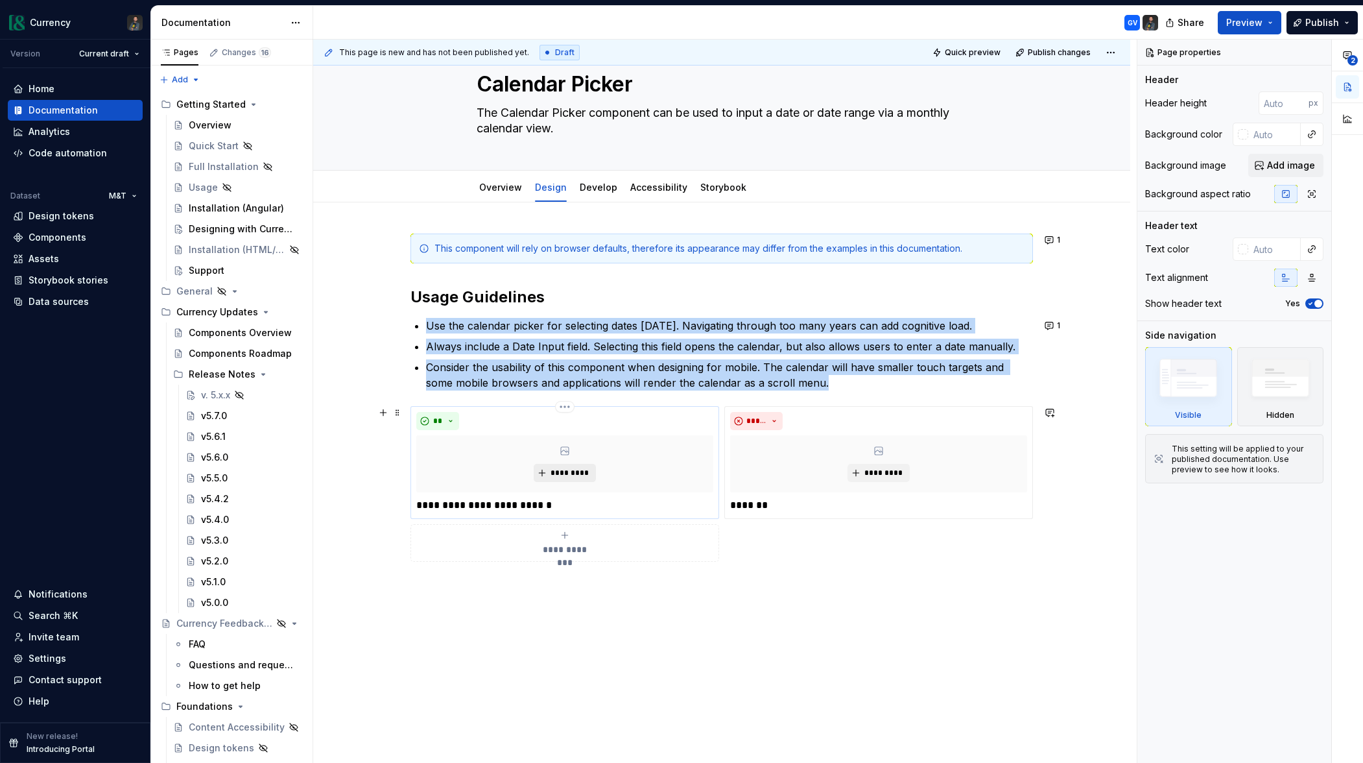
click at [550, 473] on button "*********" at bounding box center [565, 473] width 62 height 18
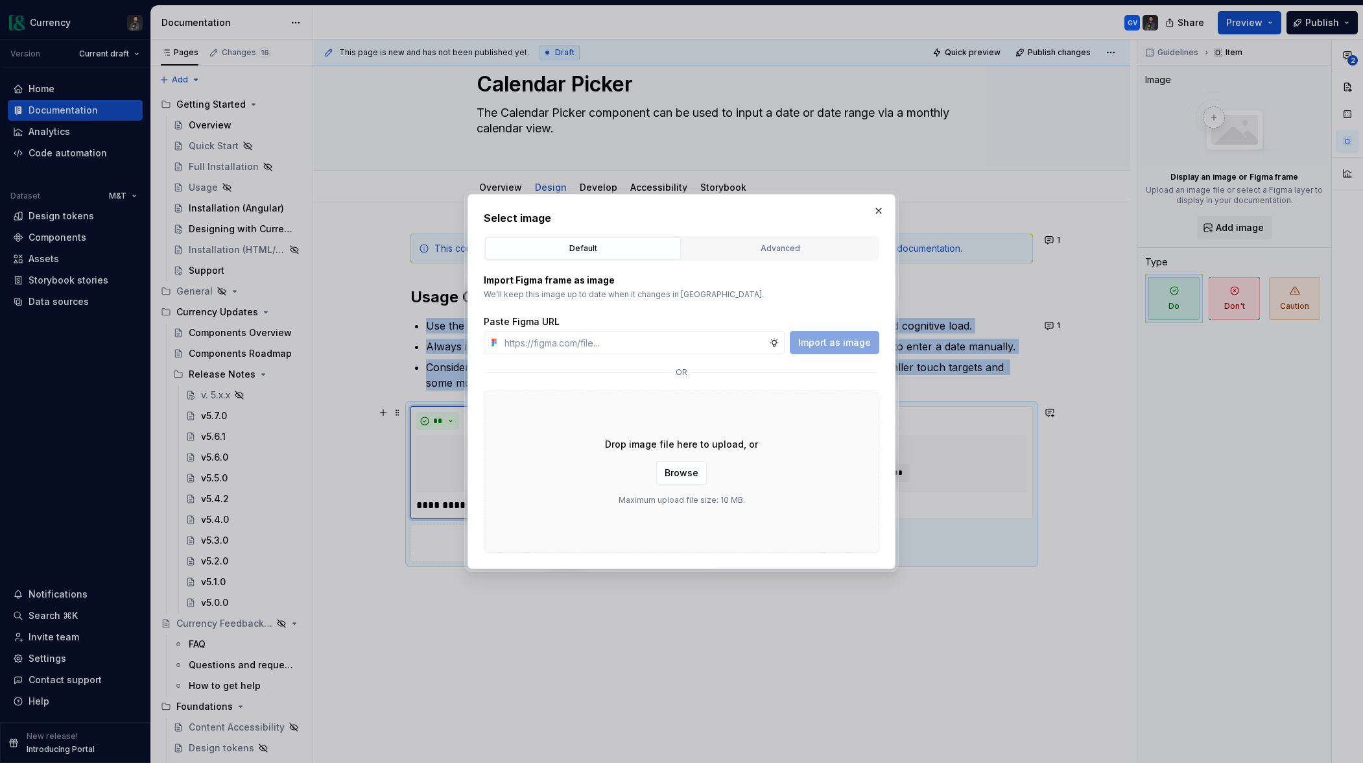
scroll to position [39, 0]
click at [531, 341] on input "text" at bounding box center [634, 342] width 270 height 23
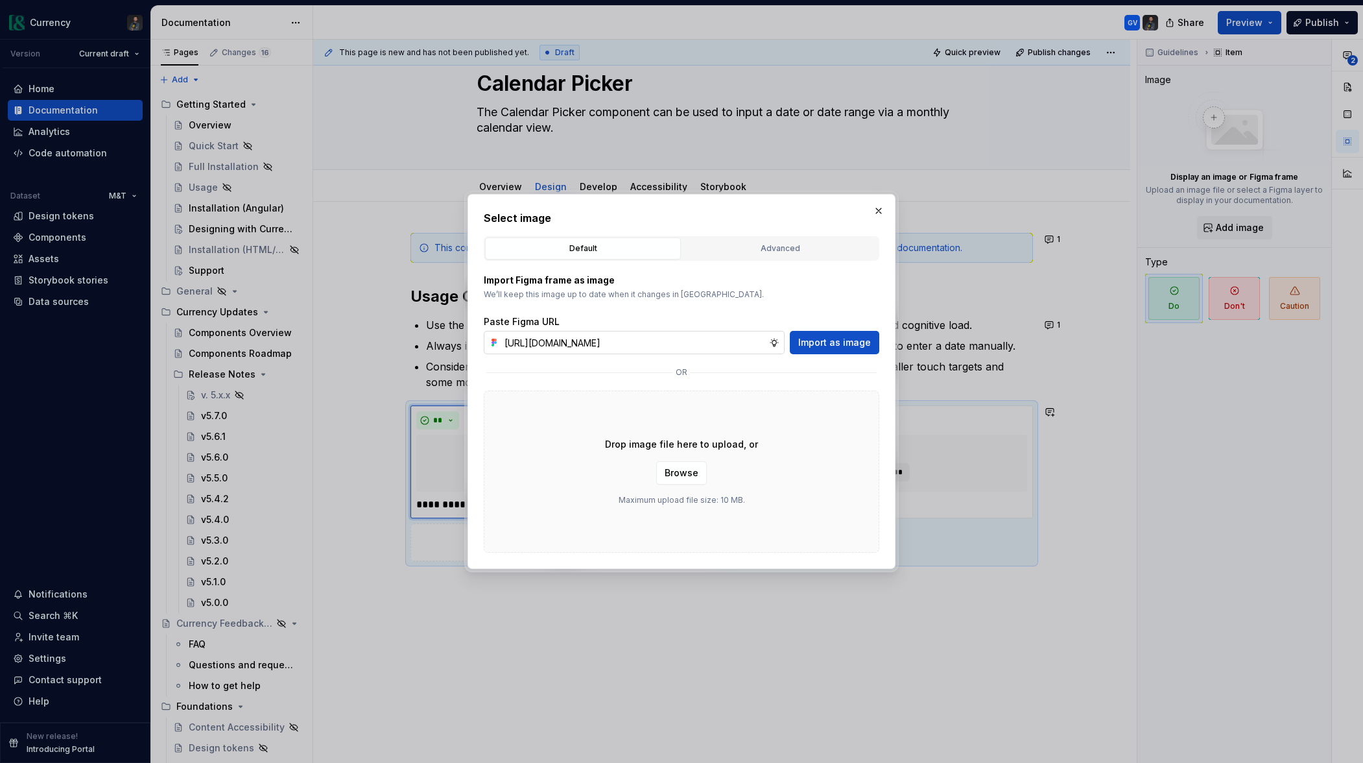
scroll to position [0, 286]
type input "[URL][DOMAIN_NAME]"
click at [840, 341] on span "Import as image" at bounding box center [834, 342] width 73 height 13
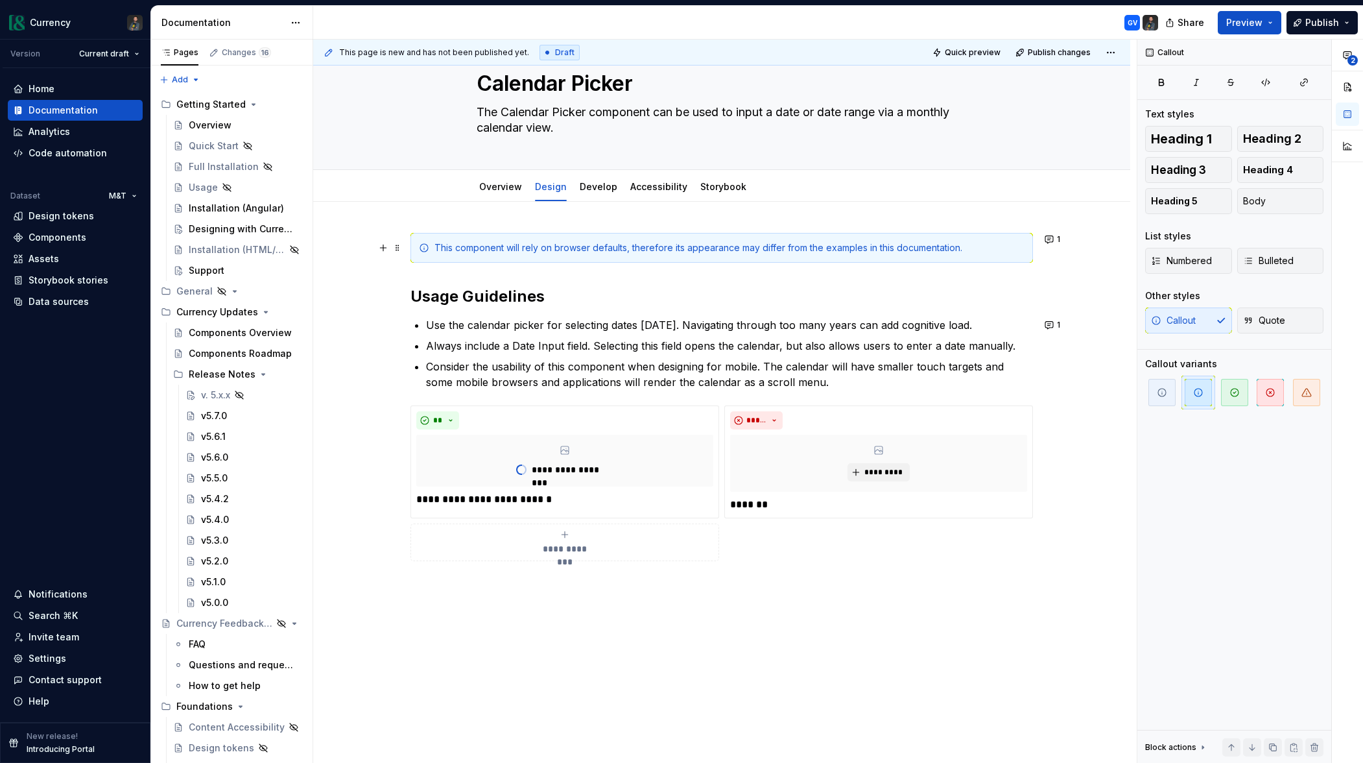
click at [734, 251] on div "This component will rely on browser defaults, therefore its appearance may diff…" at bounding box center [730, 247] width 590 height 13
drag, startPoint x: 691, startPoint y: 249, endPoint x: 741, endPoint y: 251, distance: 50.0
click at [741, 251] on div "This component will rely on browser defaults, therefore its appearance may diff…" at bounding box center [730, 247] width 590 height 13
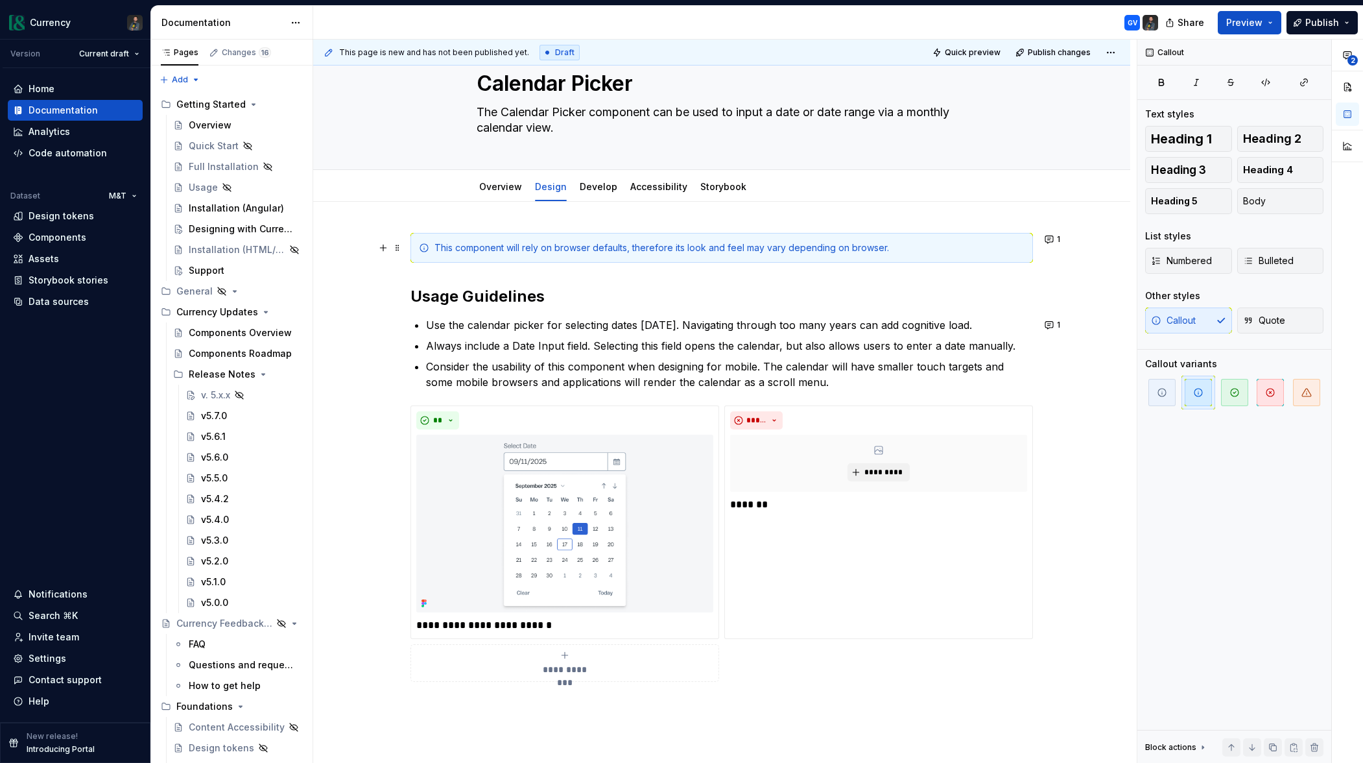
click at [632, 251] on div "This component will rely on browser defaults, therefore its look and feel may v…" at bounding box center [730, 247] width 590 height 13
click at [876, 348] on p "Always include a Date Input field. Selecting this field opens the calendar, but…" at bounding box center [729, 346] width 607 height 16
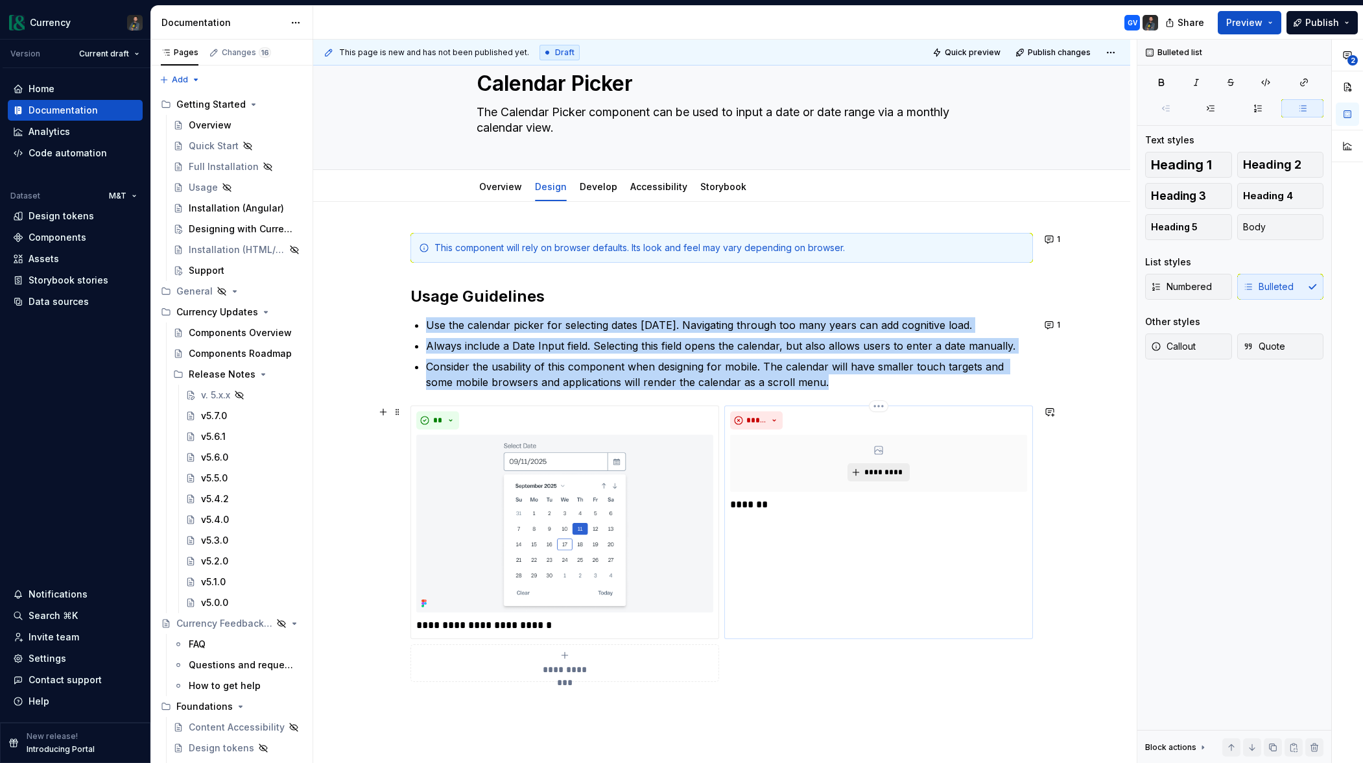
click at [884, 472] on span "*********" at bounding box center [884, 472] width 40 height 10
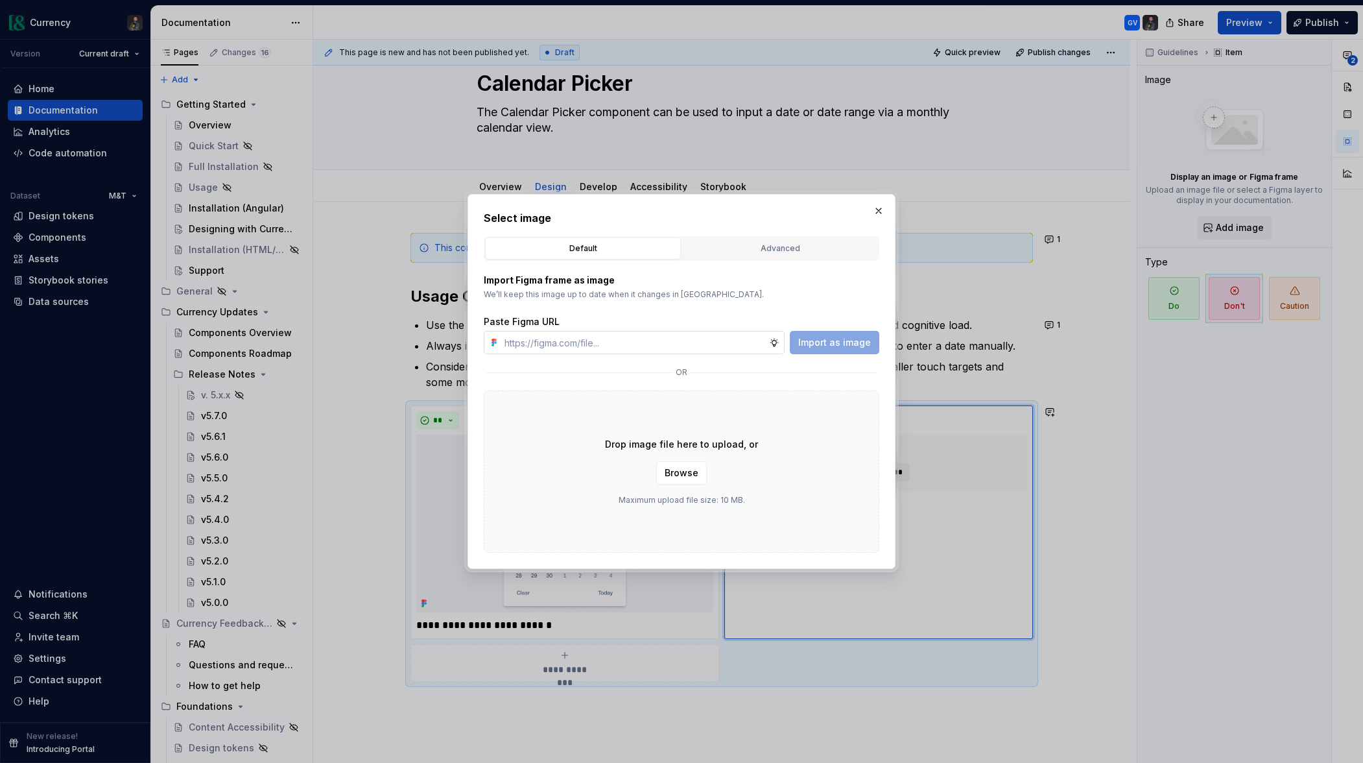
click at [617, 349] on input "text" at bounding box center [634, 342] width 270 height 23
type textarea "*"
type input "[URL][DOMAIN_NAME]"
click at [856, 344] on span "Import as image" at bounding box center [834, 342] width 73 height 13
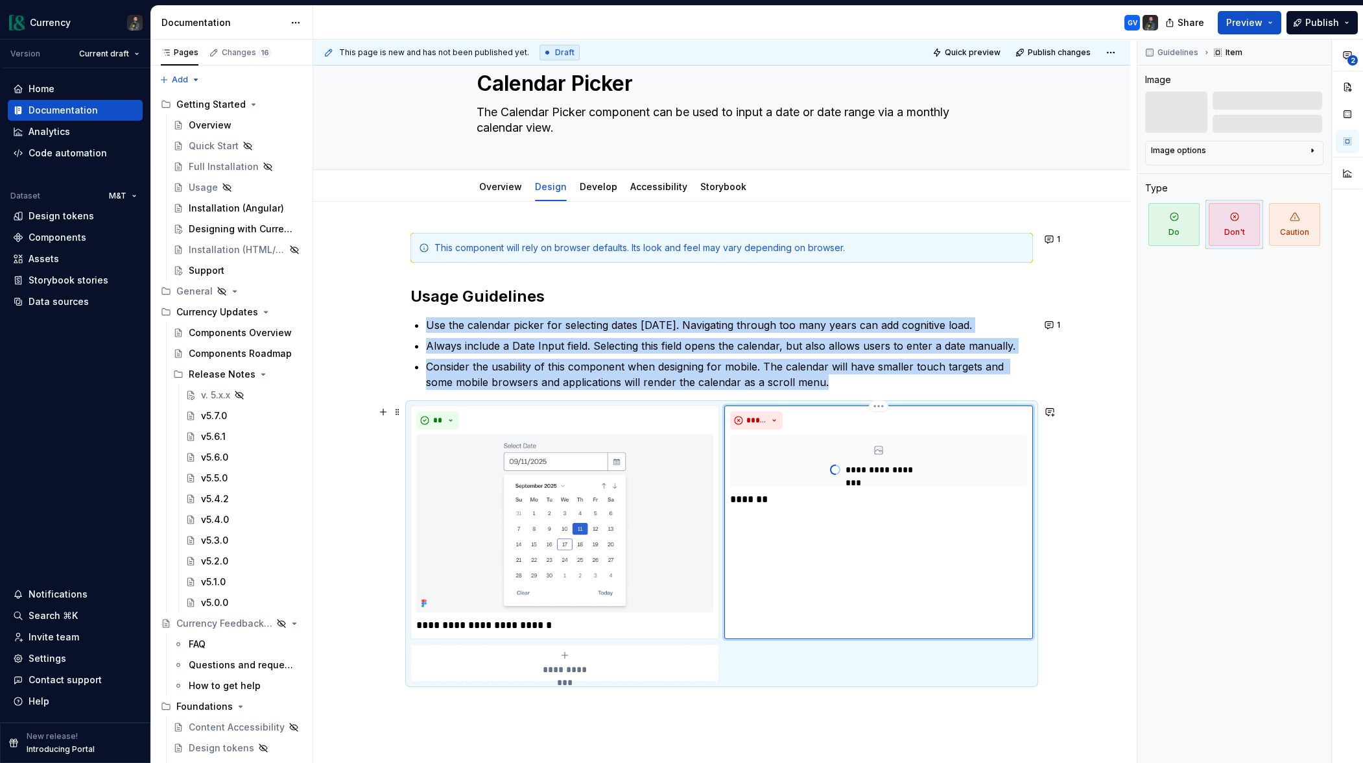
scroll to position [82, 0]
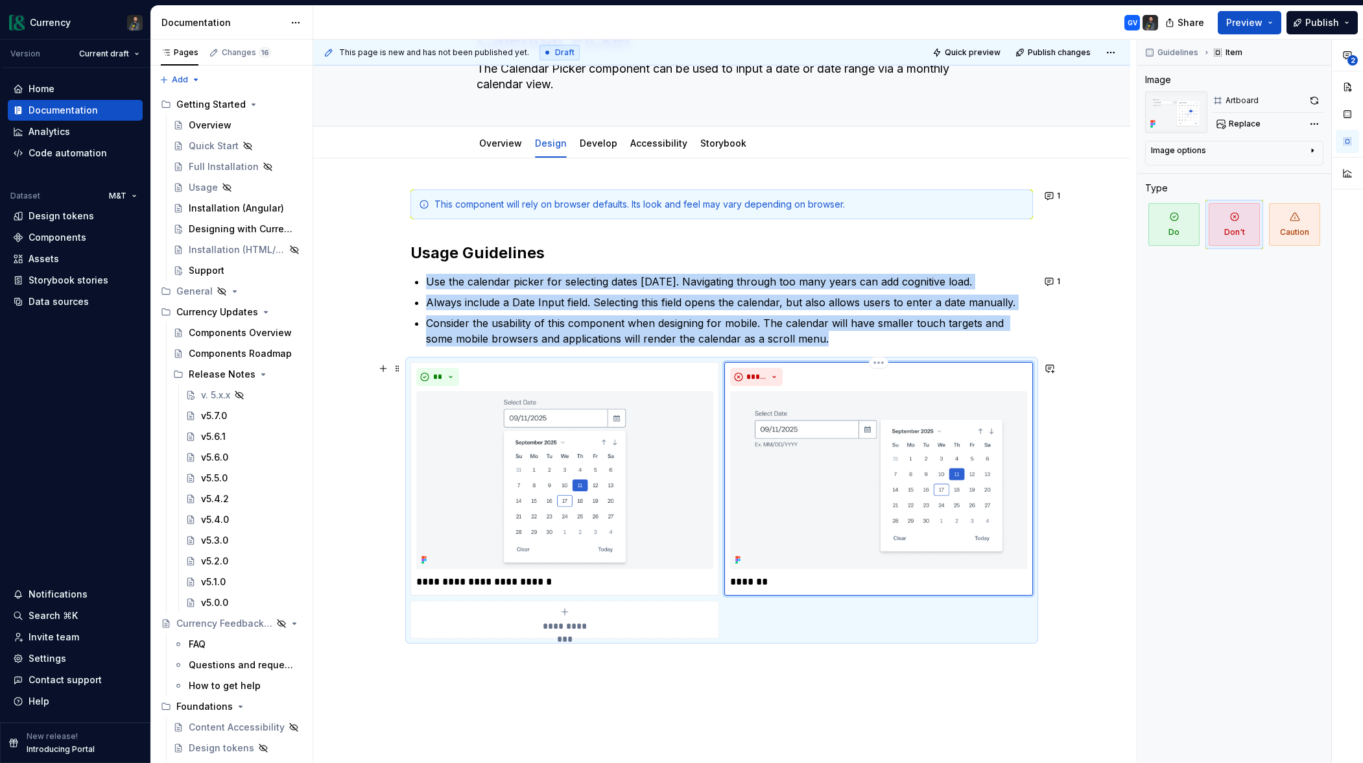
click at [752, 584] on p "*******" at bounding box center [878, 582] width 297 height 16
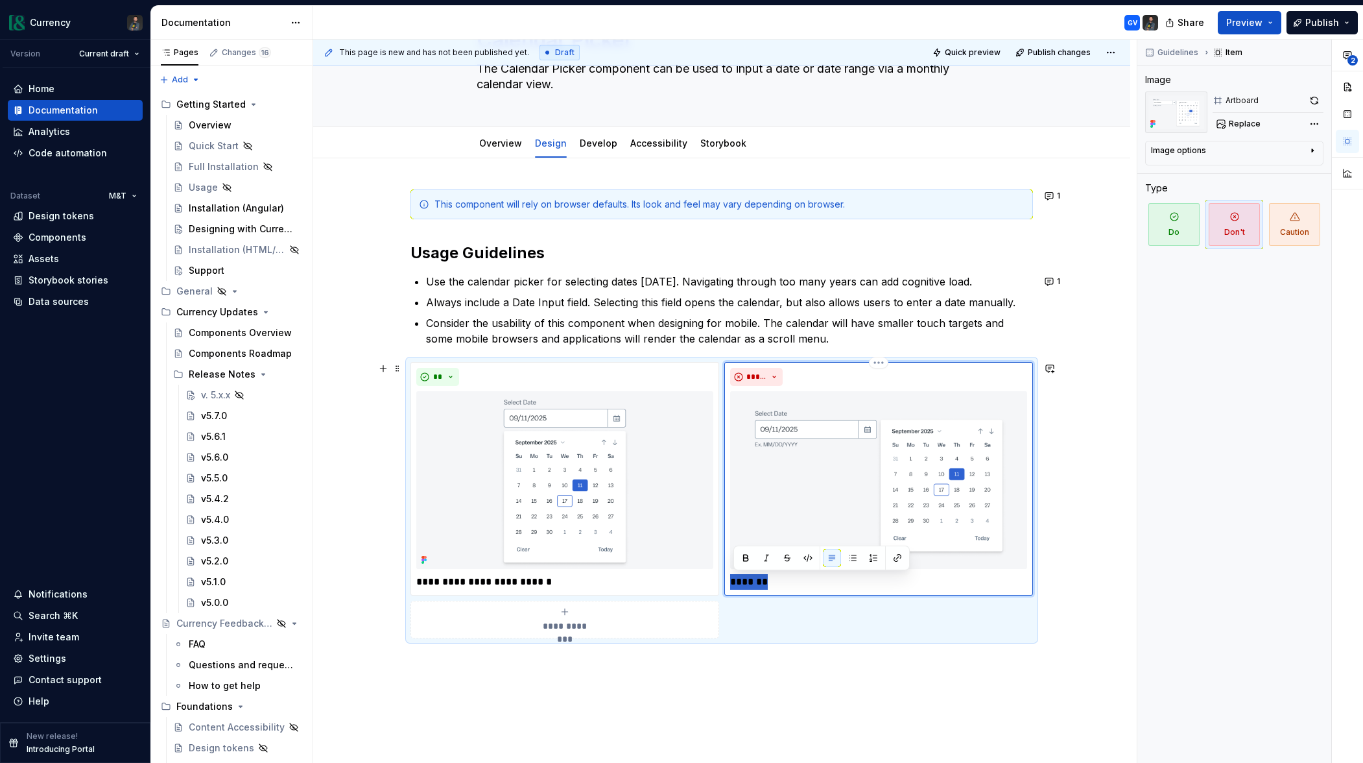
click at [752, 584] on p "*******" at bounding box center [878, 582] width 297 height 16
type textarea "*"
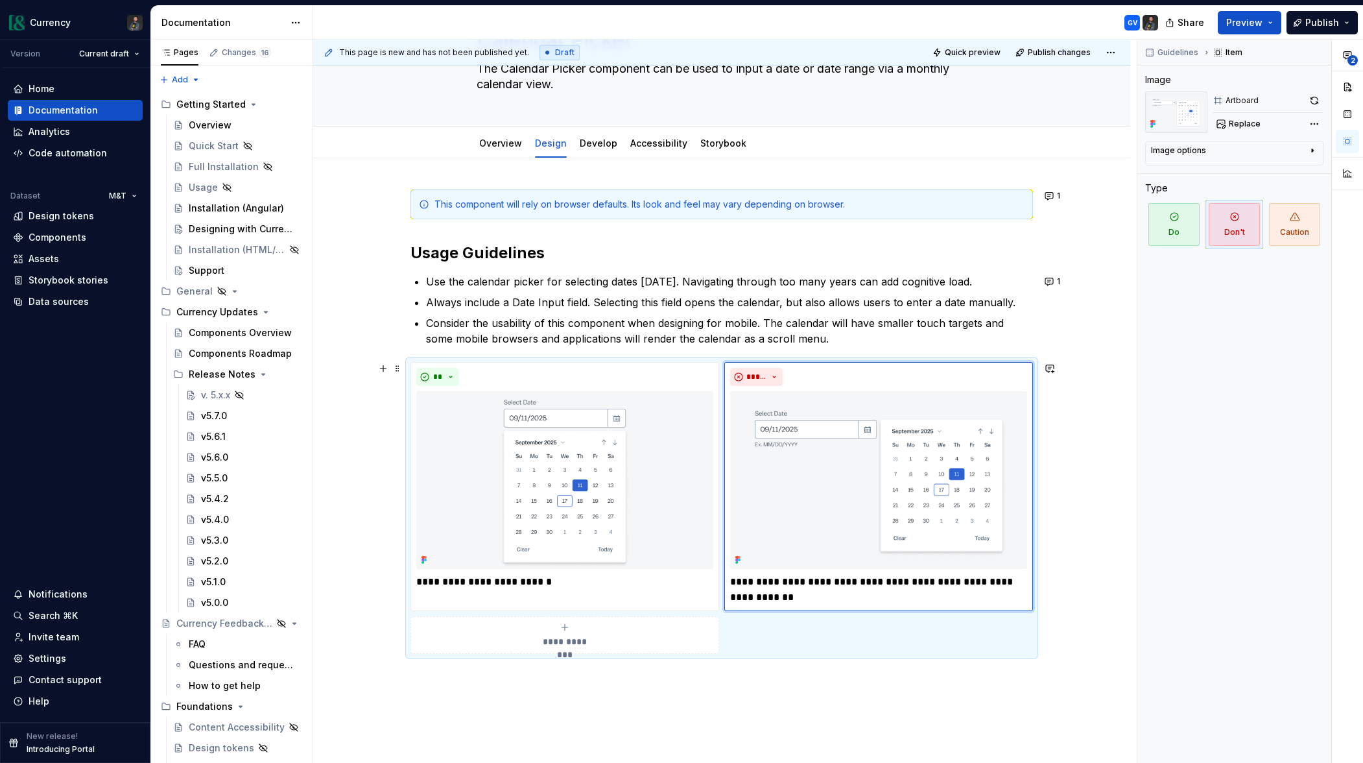
click at [1104, 592] on div "**********" at bounding box center [721, 543] width 817 height 771
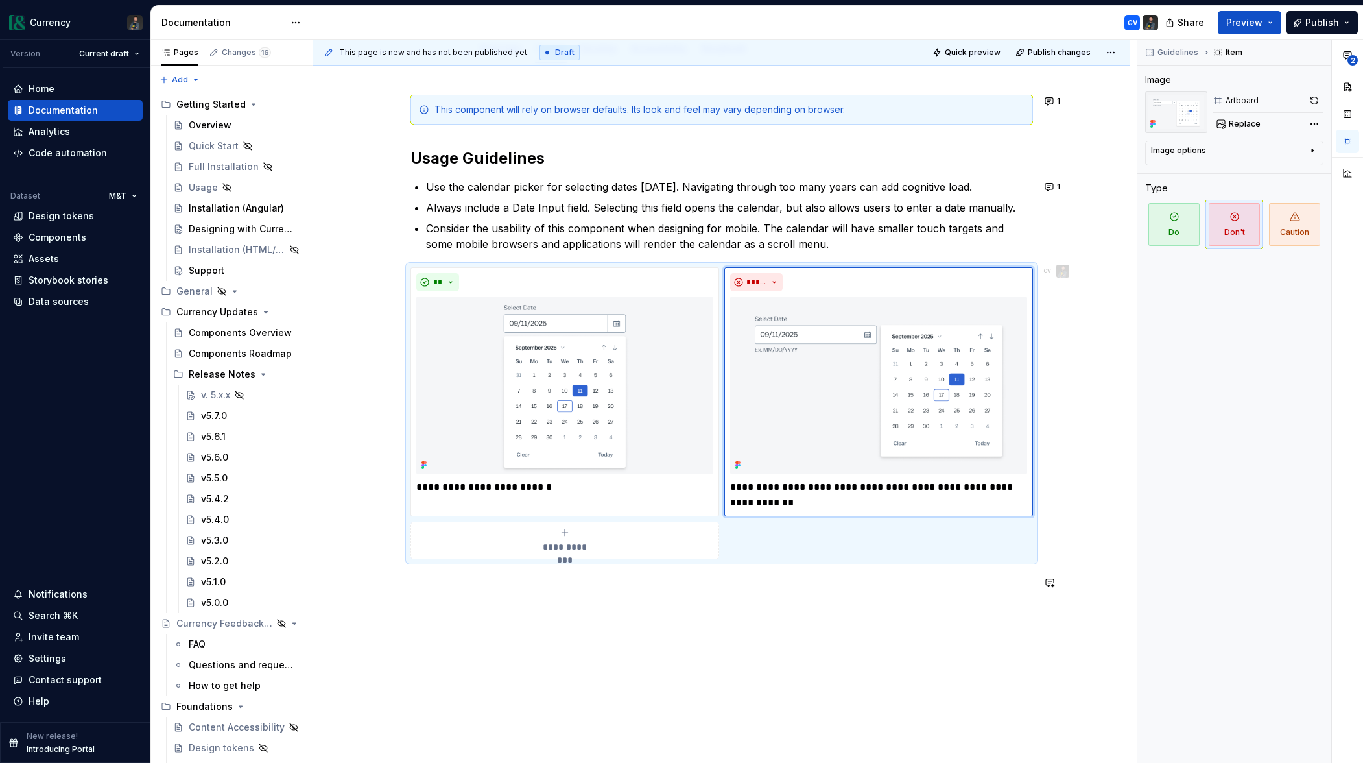
scroll to position [175, 0]
click at [491, 638] on div "**********" at bounding box center [721, 451] width 817 height 771
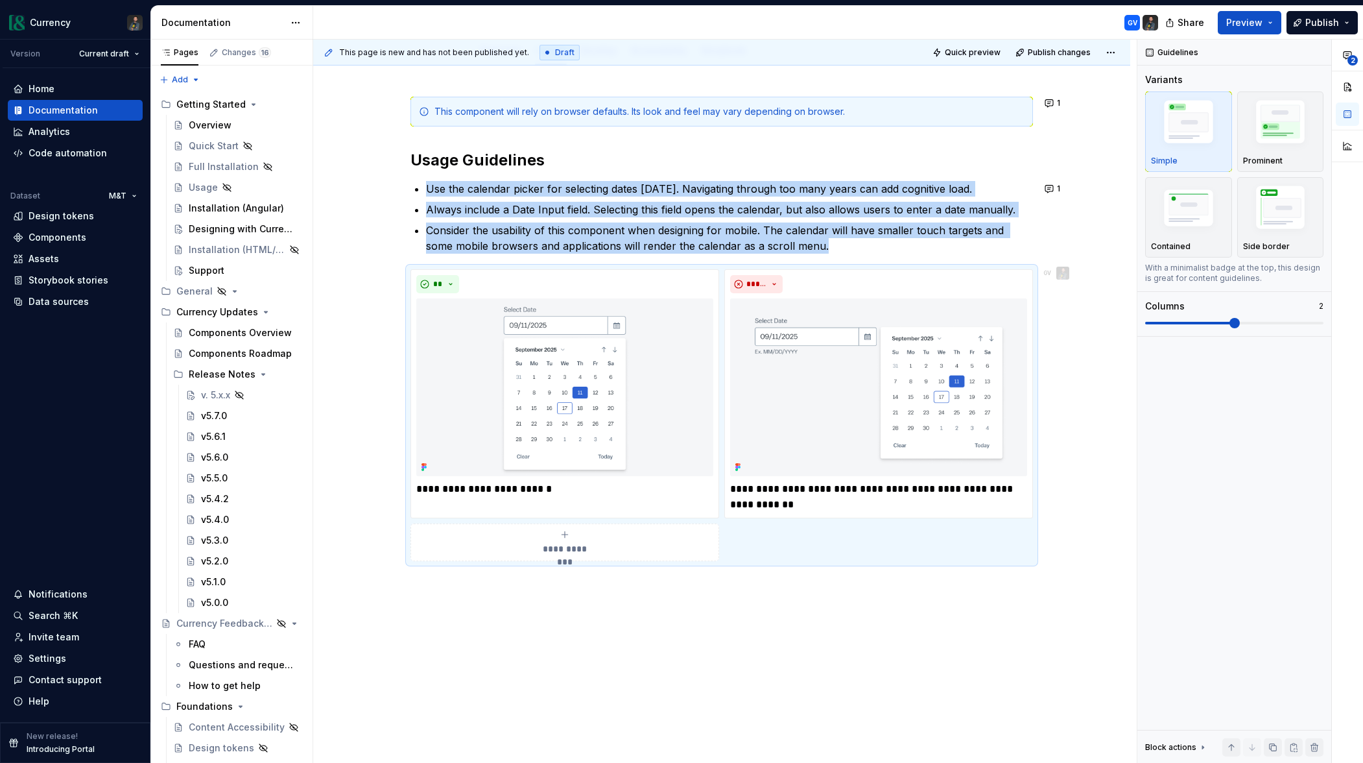
click at [554, 584] on div "**********" at bounding box center [721, 436] width 817 height 740
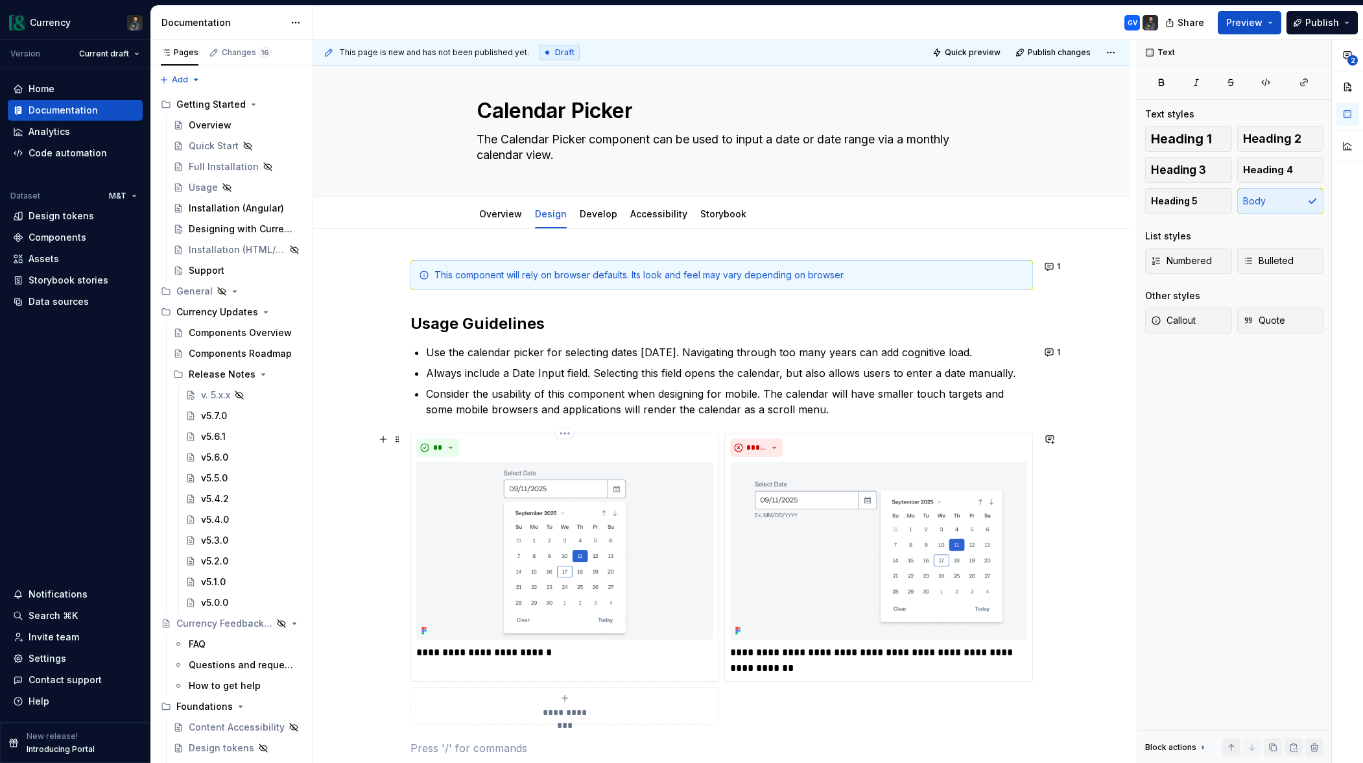
scroll to position [0, 0]
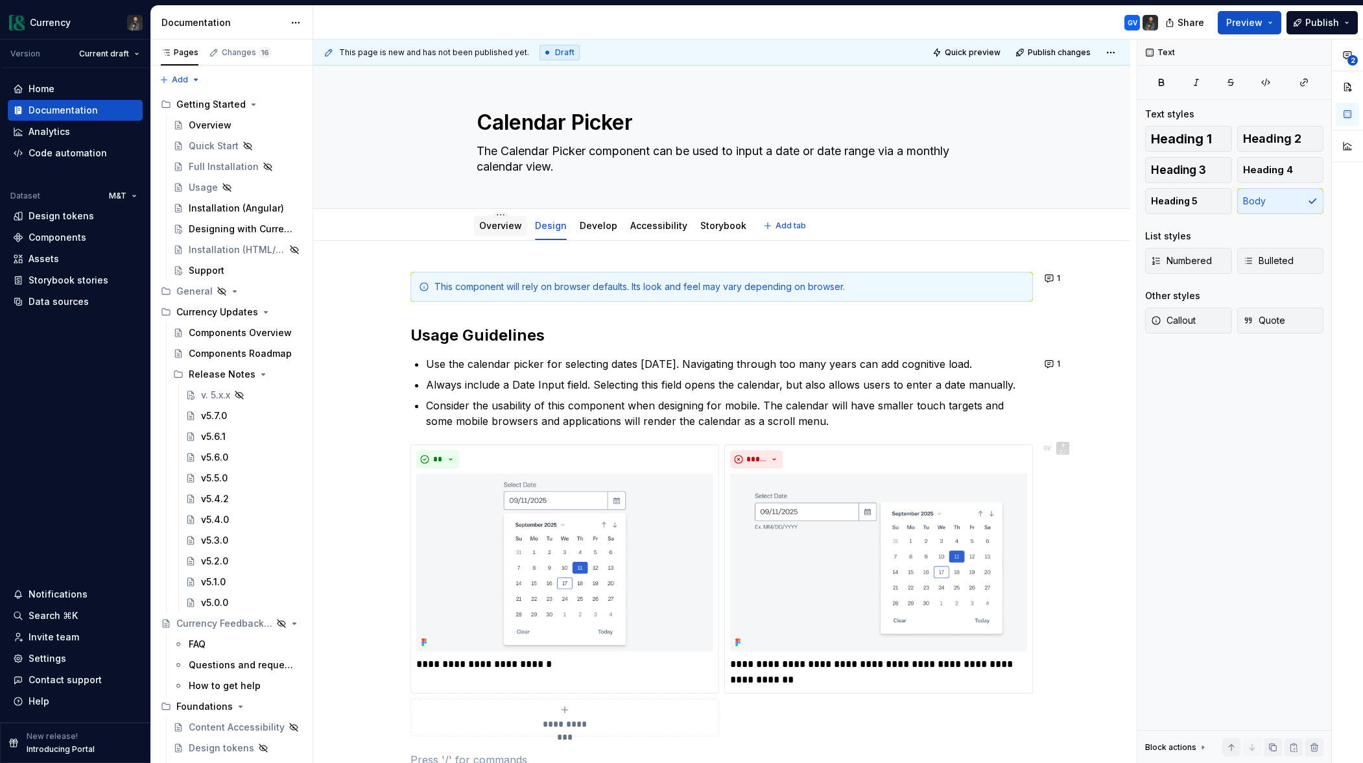
click at [510, 232] on div "Overview" at bounding box center [500, 225] width 43 height 13
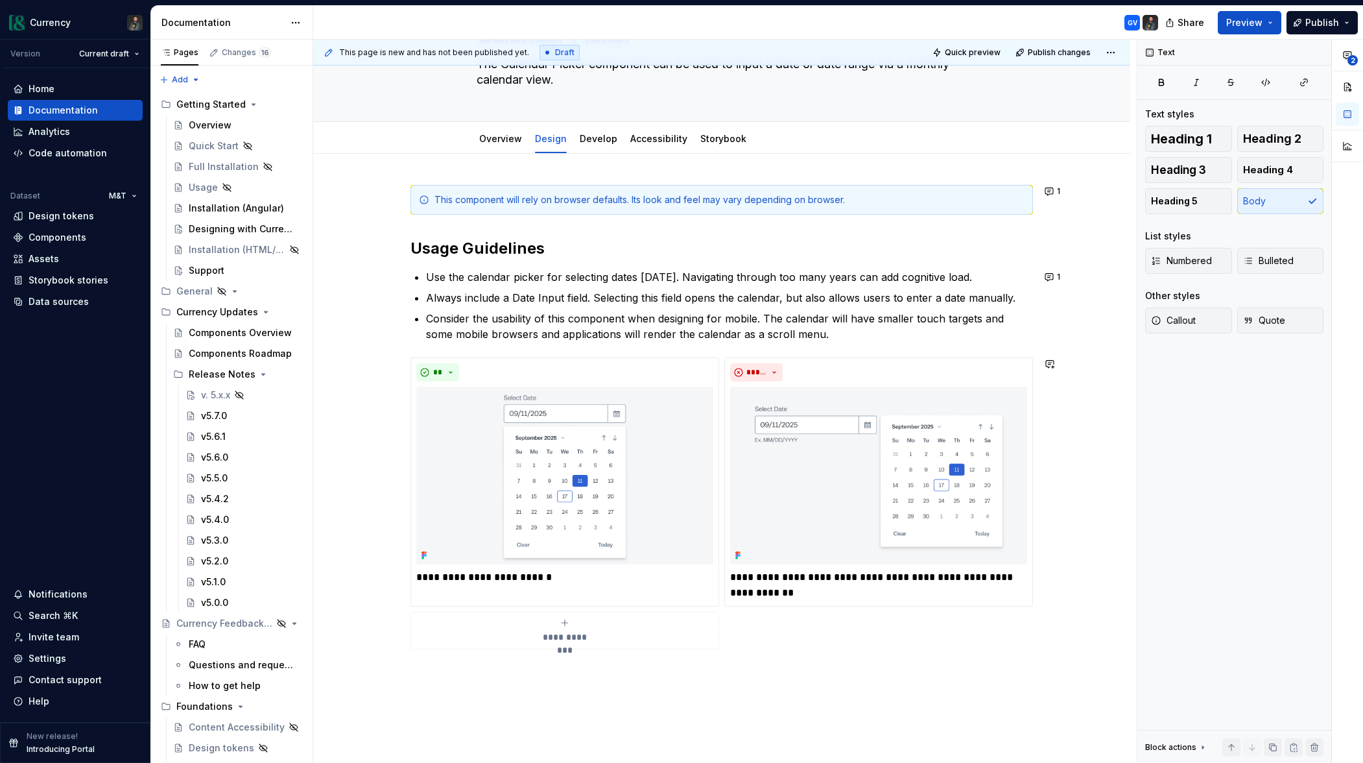
scroll to position [85, 0]
click at [413, 249] on h2 "Usage Guidelines" at bounding box center [722, 250] width 623 height 21
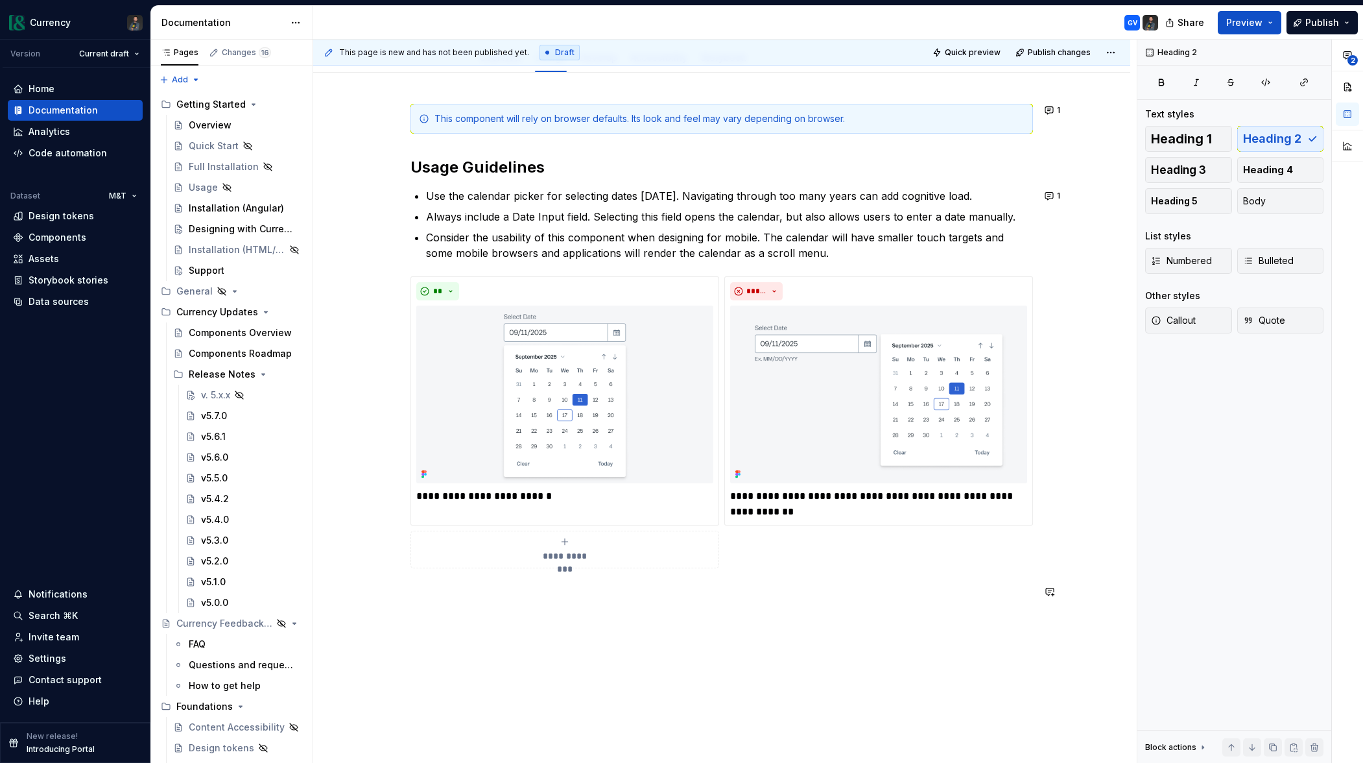
scroll to position [177, 0]
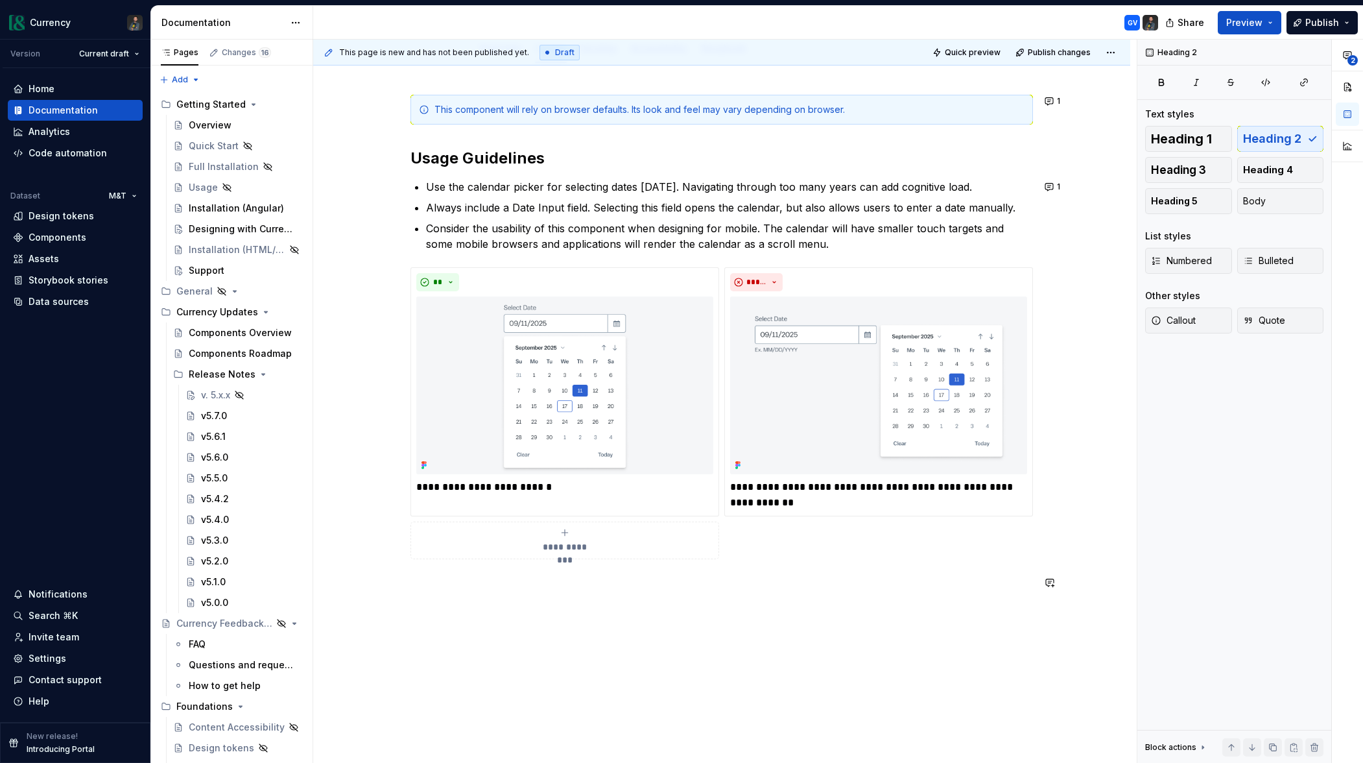
click at [457, 614] on div "**********" at bounding box center [721, 449] width 817 height 771
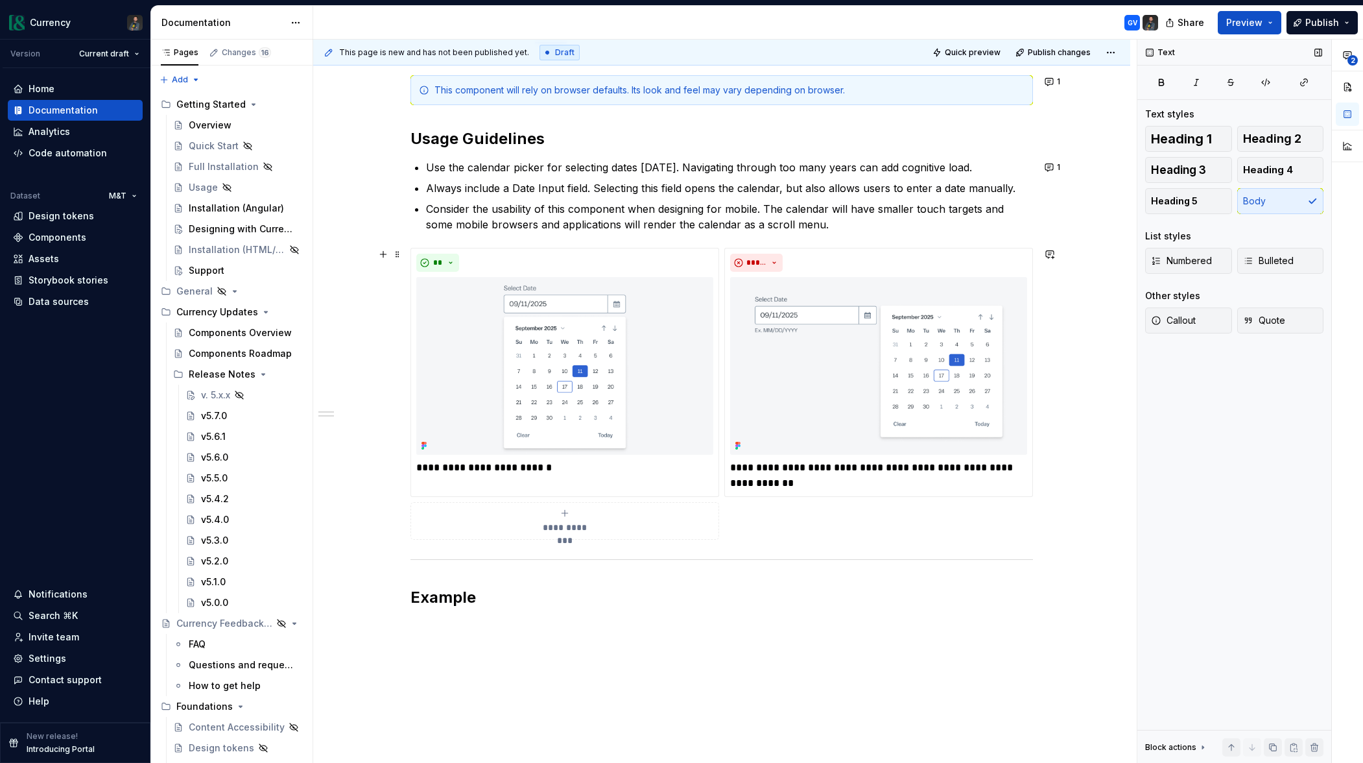
scroll to position [149, 0]
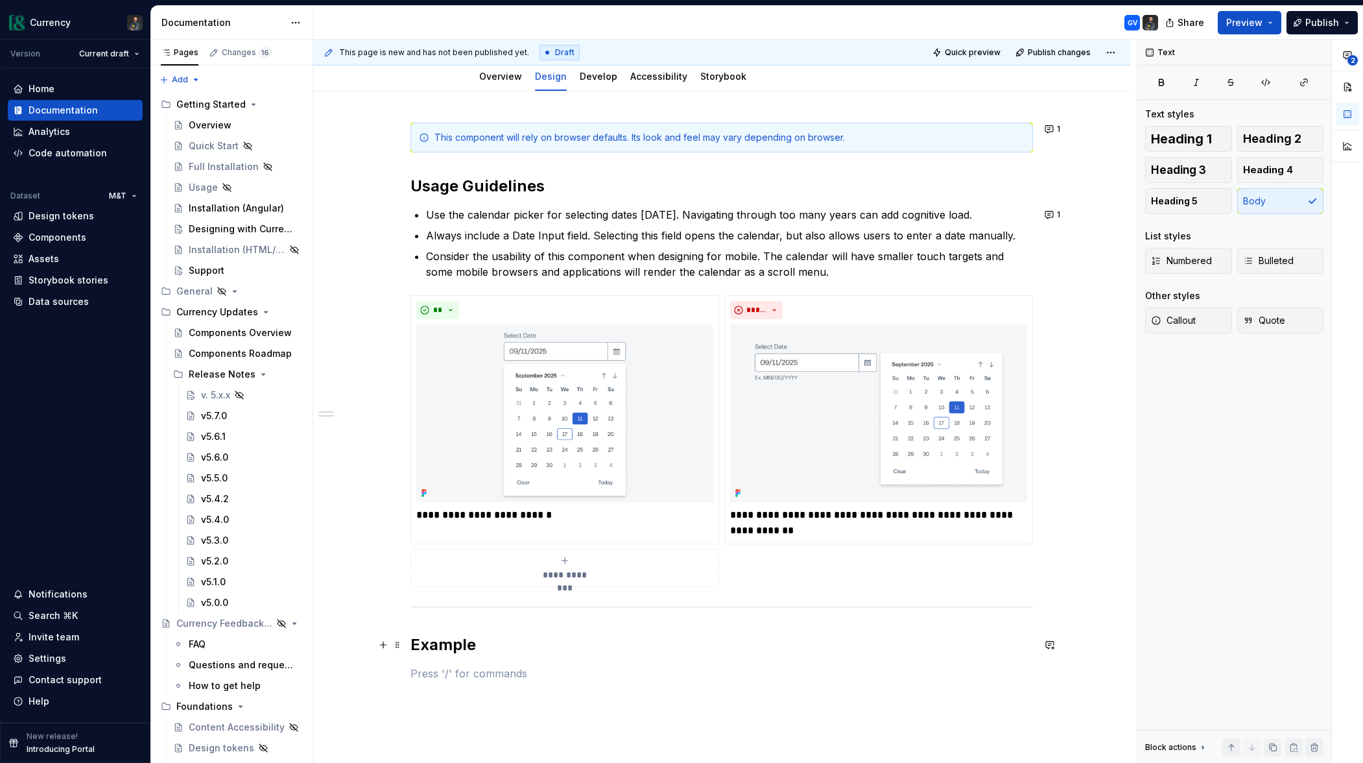
click at [494, 644] on h2 "Example" at bounding box center [722, 644] width 623 height 21
drag, startPoint x: 494, startPoint y: 644, endPoint x: 405, endPoint y: 601, distance: 98.1
click at [405, 601] on div "**********" at bounding box center [721, 508] width 817 height 834
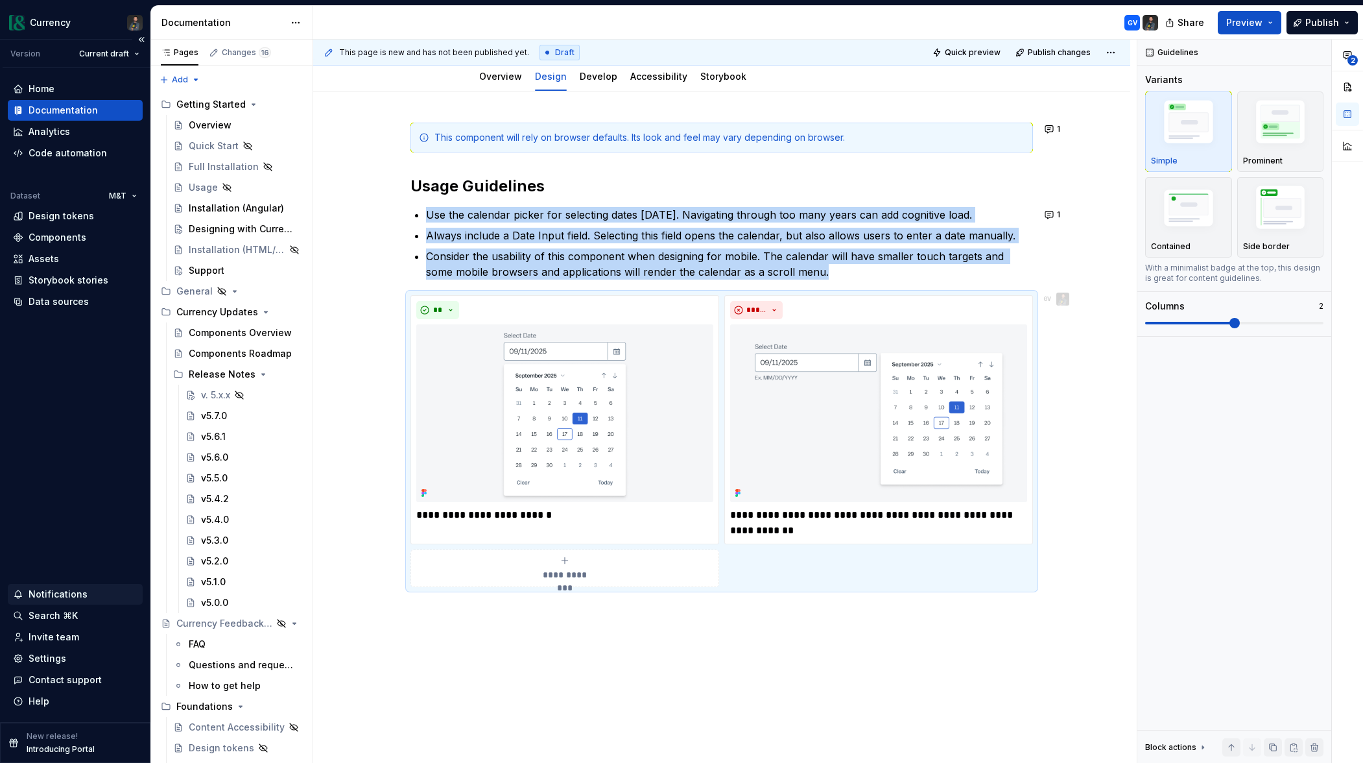
click at [51, 594] on div "Notifications" at bounding box center [58, 594] width 59 height 13
click at [1060, 126] on html "Currency Version Current draft Home Documentation Analytics Code automation Dat…" at bounding box center [681, 381] width 1363 height 763
click at [1061, 129] on span "1" at bounding box center [1058, 129] width 3 height 10
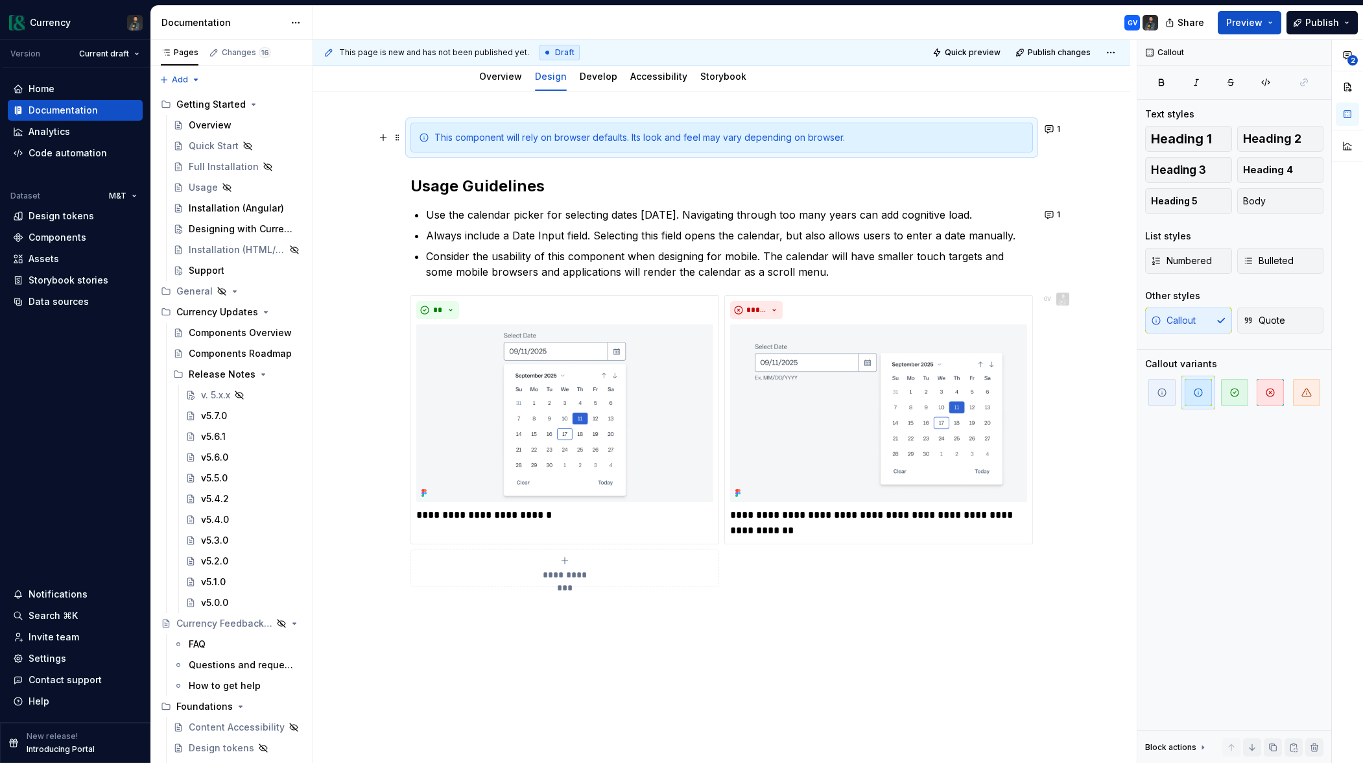
click at [1089, 219] on div "**********" at bounding box center [721, 461] width 817 height 740
click at [1055, 212] on button "1" at bounding box center [1053, 215] width 25 height 18
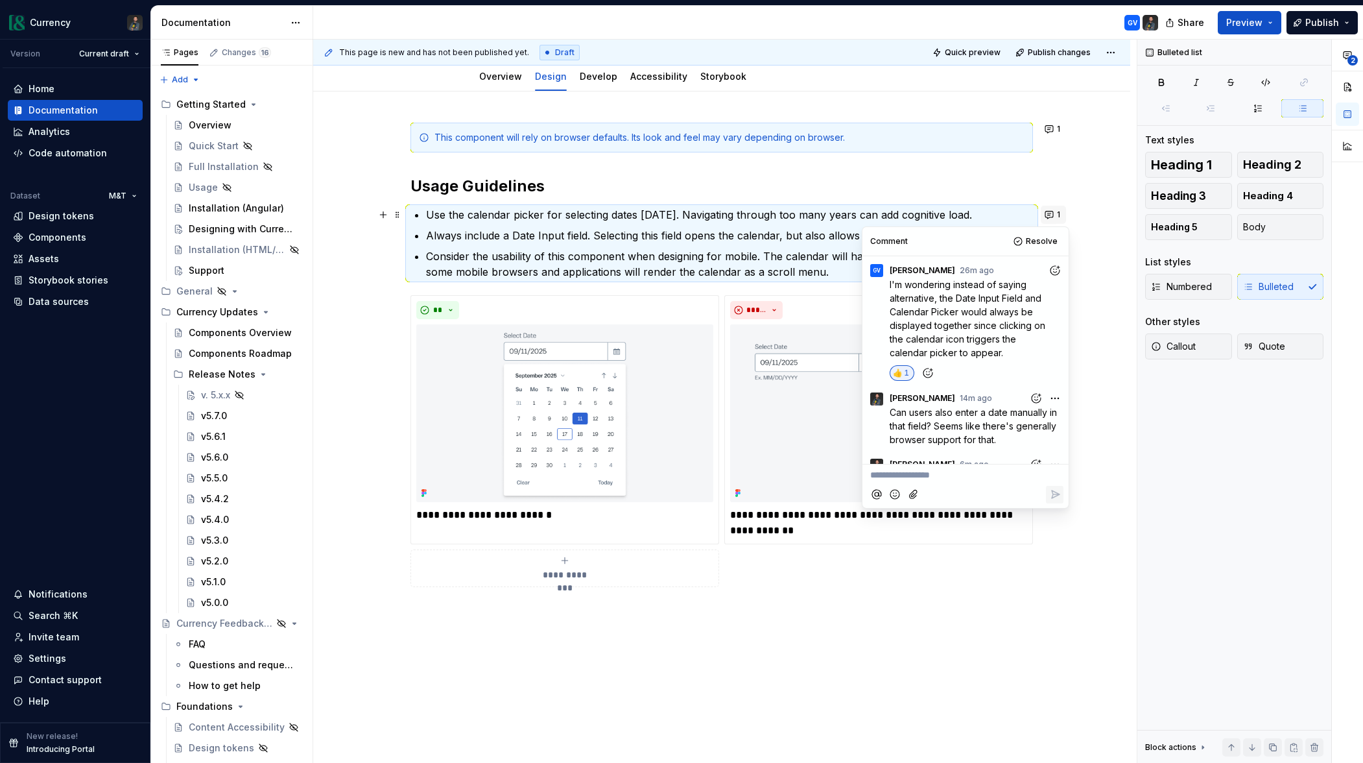
scroll to position [56, 0]
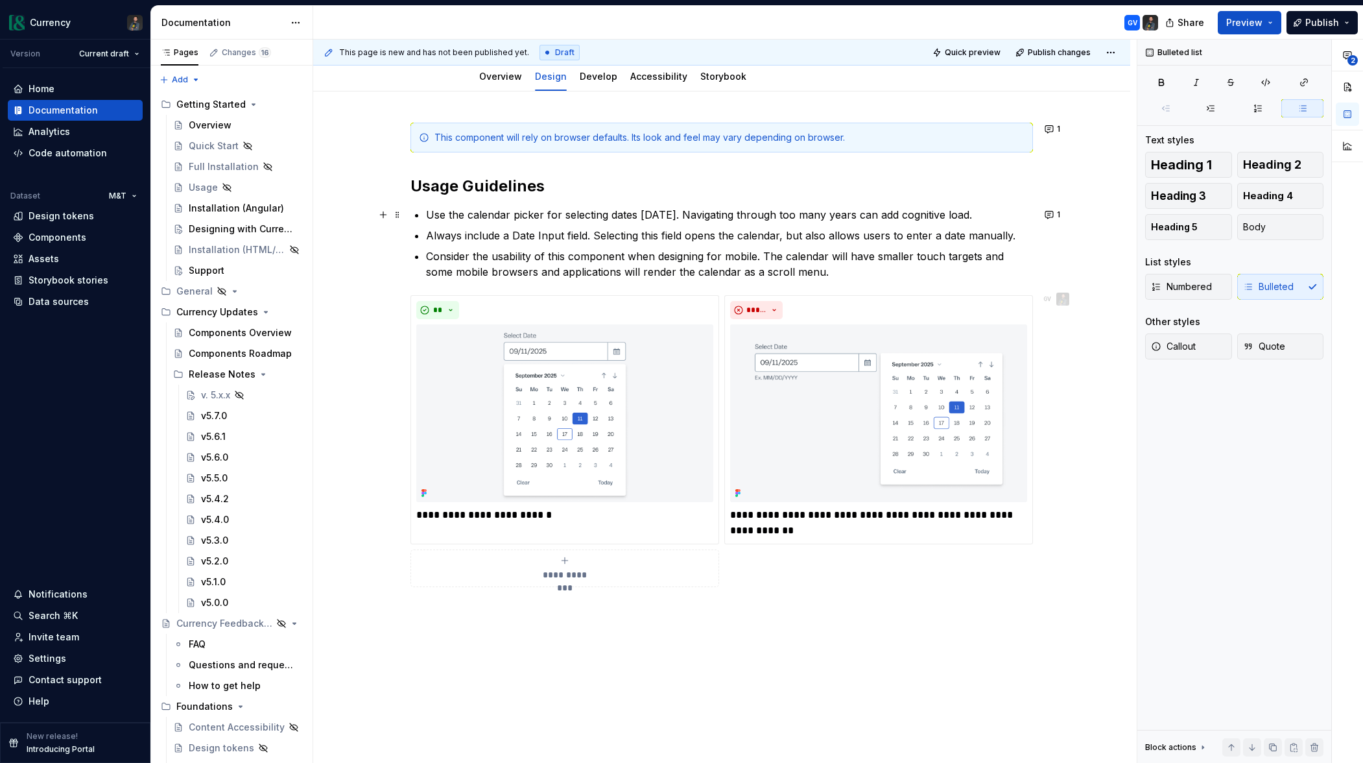
click at [732, 267] on p "Consider the usability of this component when designing for mobile. The calenda…" at bounding box center [729, 263] width 607 height 31
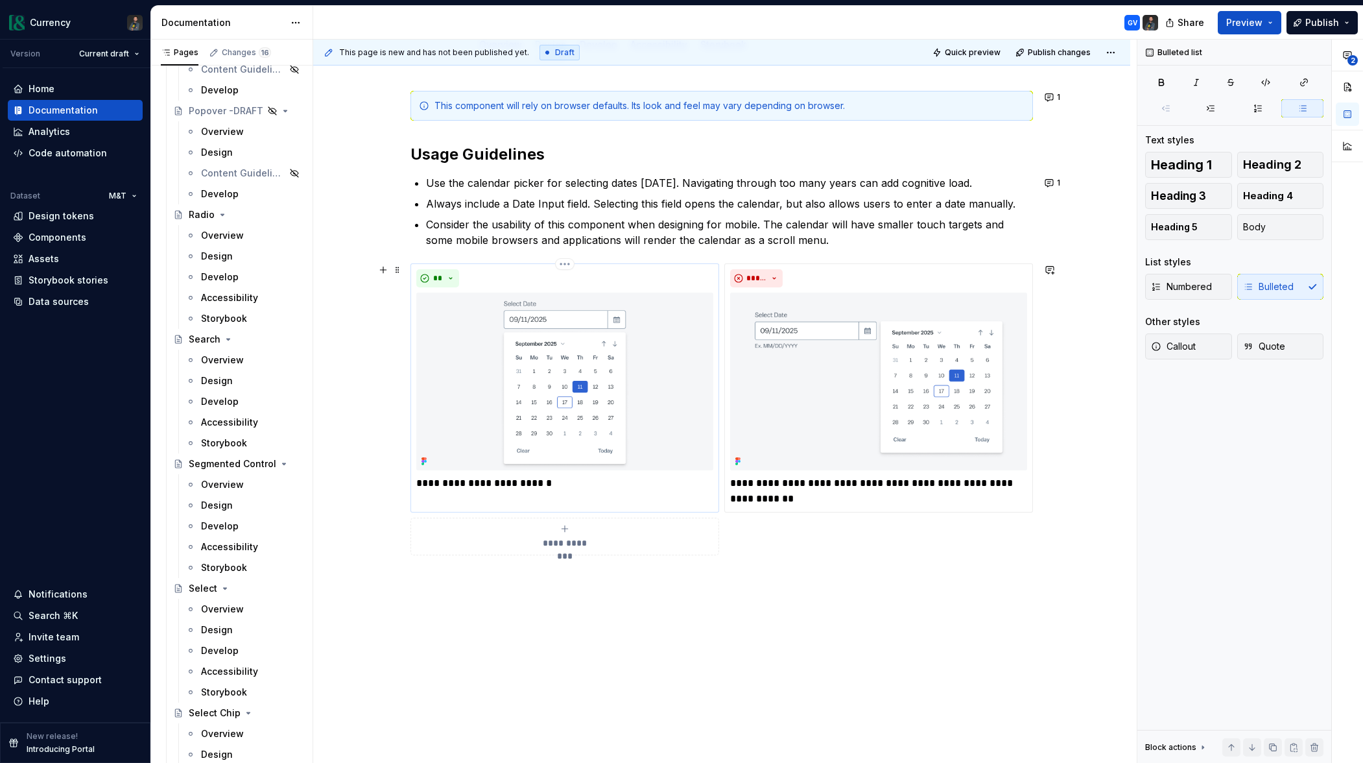
scroll to position [180, 0]
click at [1060, 184] on span "1" at bounding box center [1058, 183] width 3 height 10
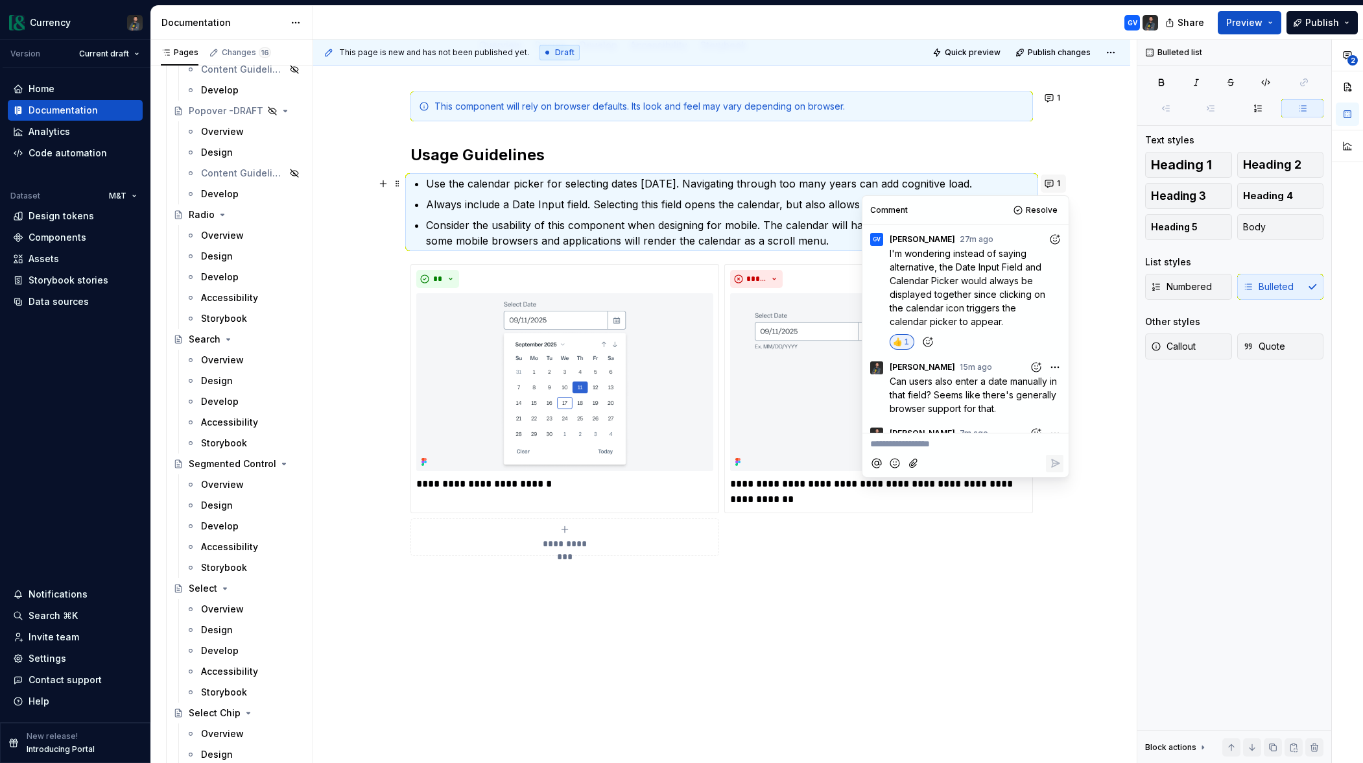
scroll to position [56, 0]
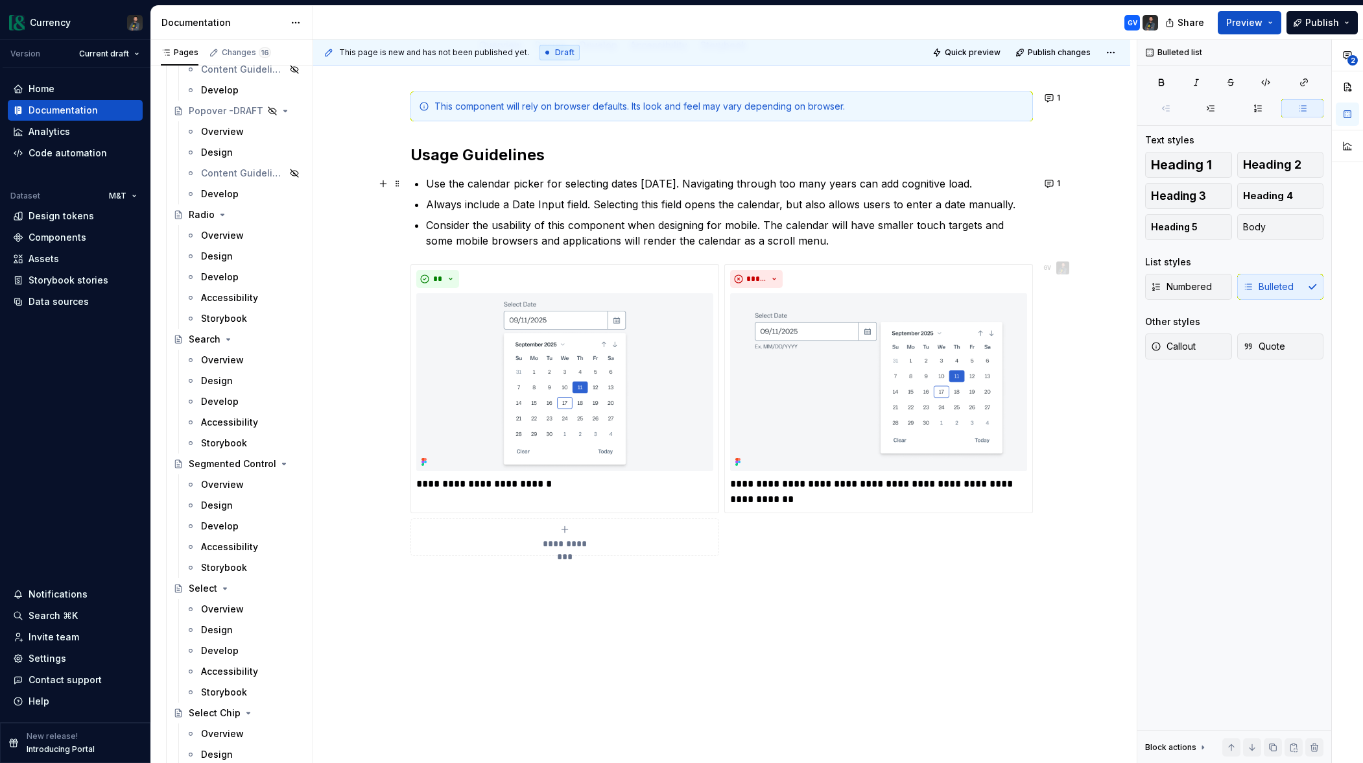
click at [811, 197] on p "Always include a Date Input field. Selecting this field opens the calendar, but…" at bounding box center [729, 205] width 607 height 16
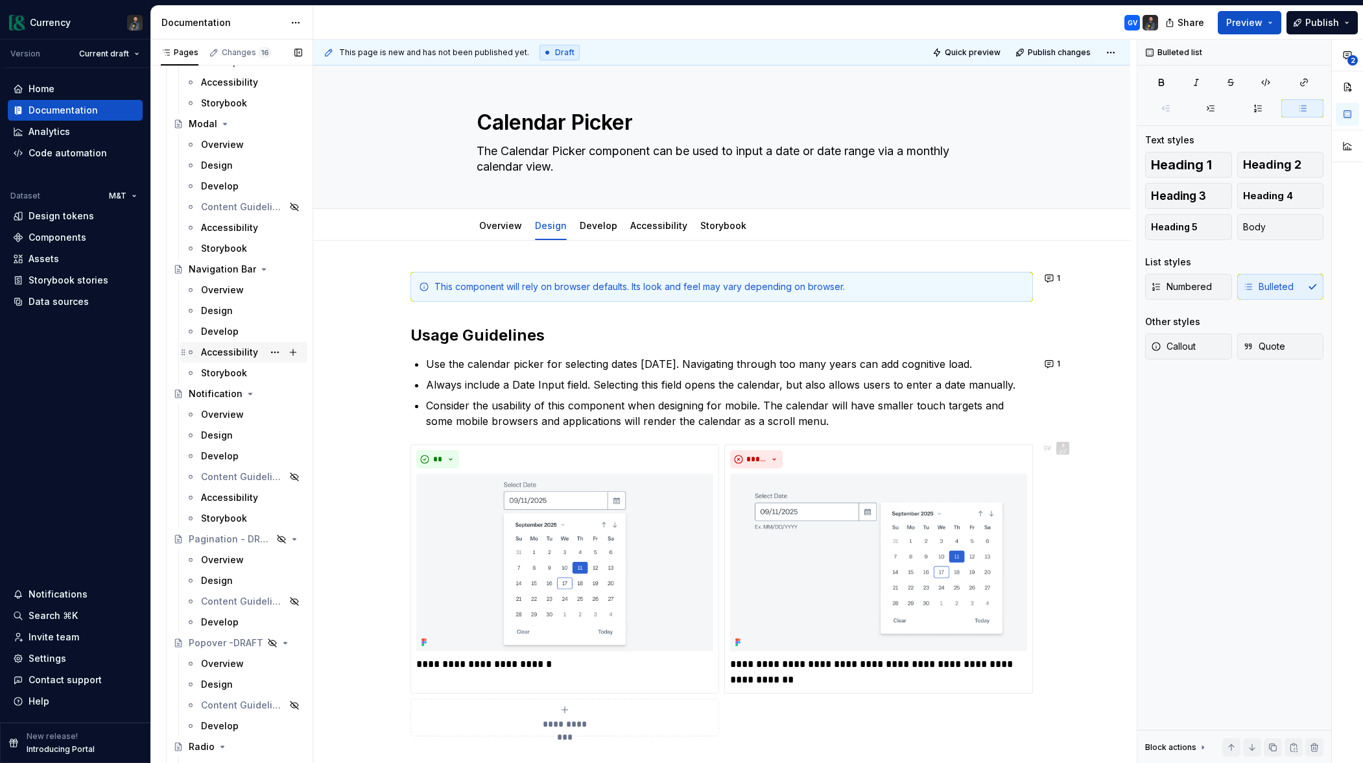
scroll to position [4051, 0]
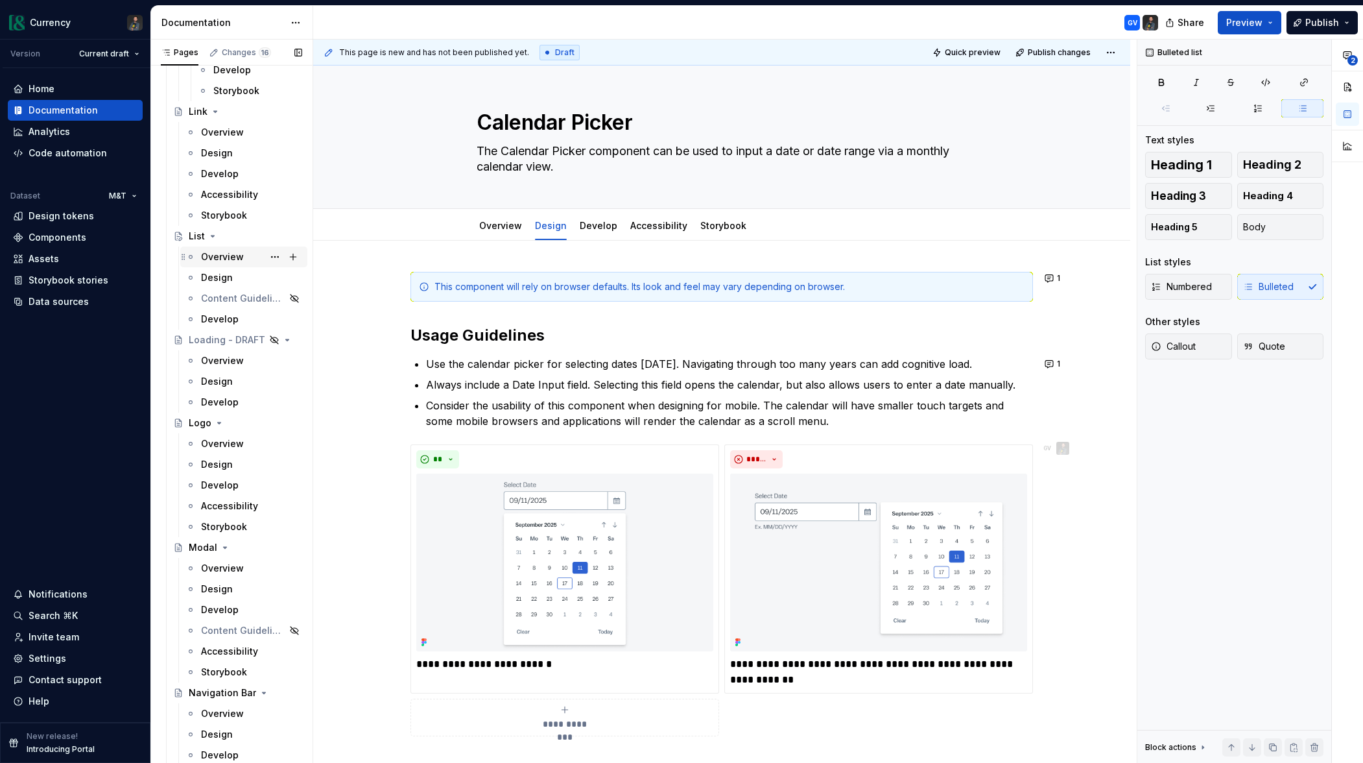
click at [226, 256] on div "Overview" at bounding box center [222, 256] width 43 height 13
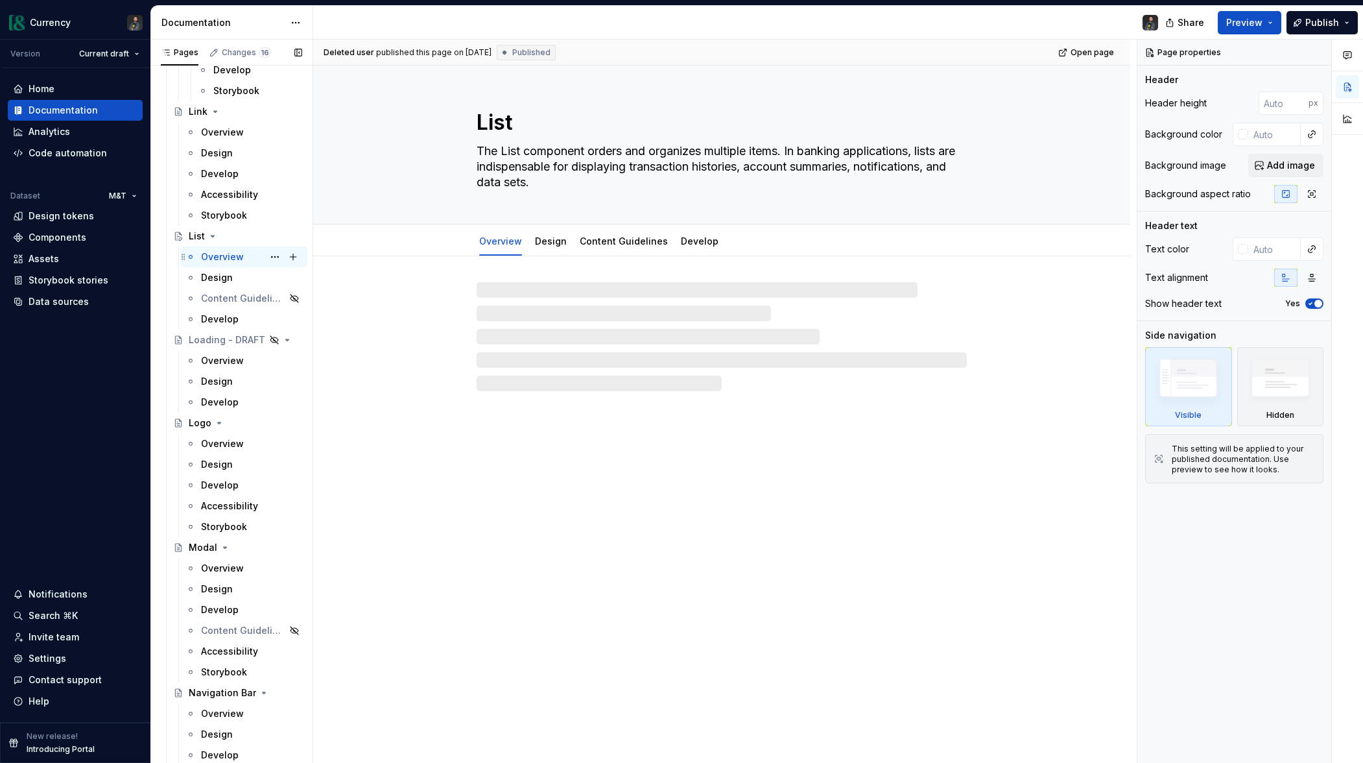
scroll to position [3626, 0]
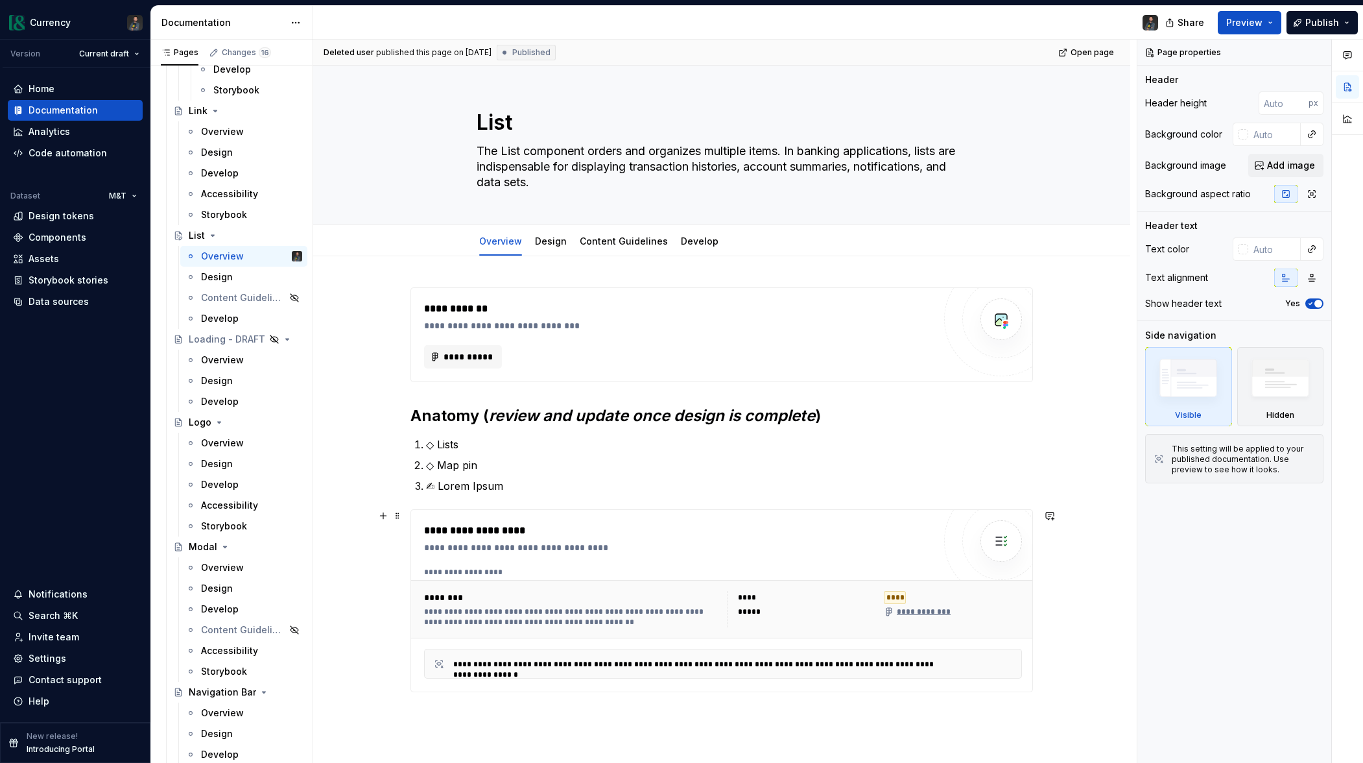
type textarea "*"
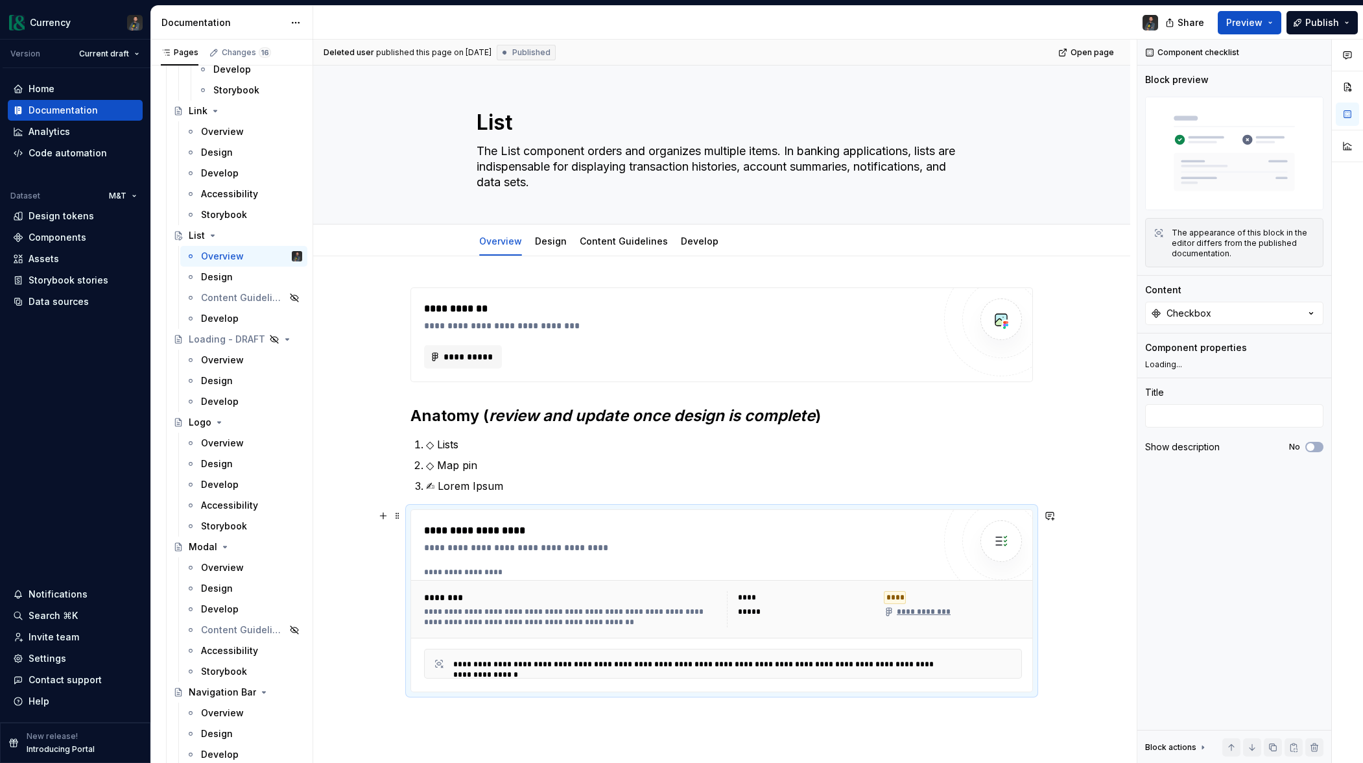
click at [547, 538] on div "**********" at bounding box center [679, 538] width 510 height 31
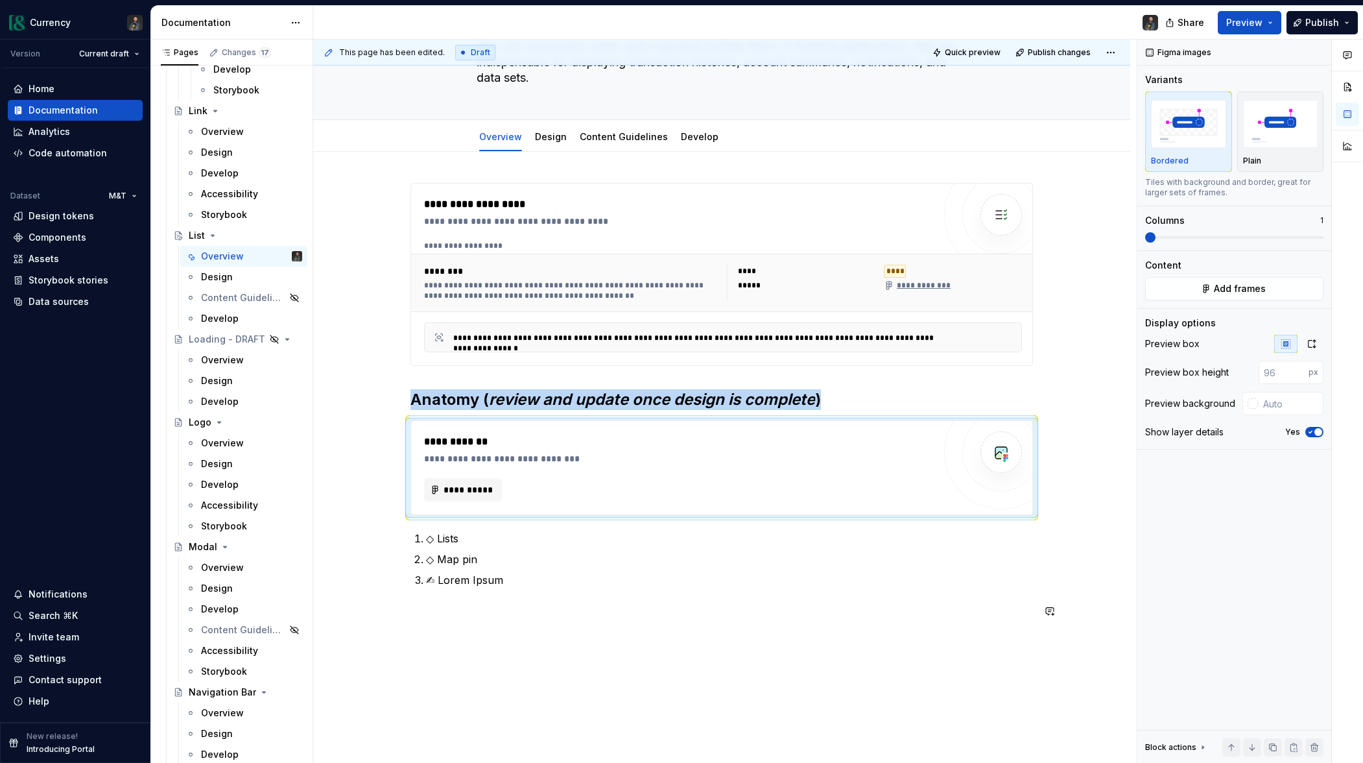
scroll to position [106, 0]
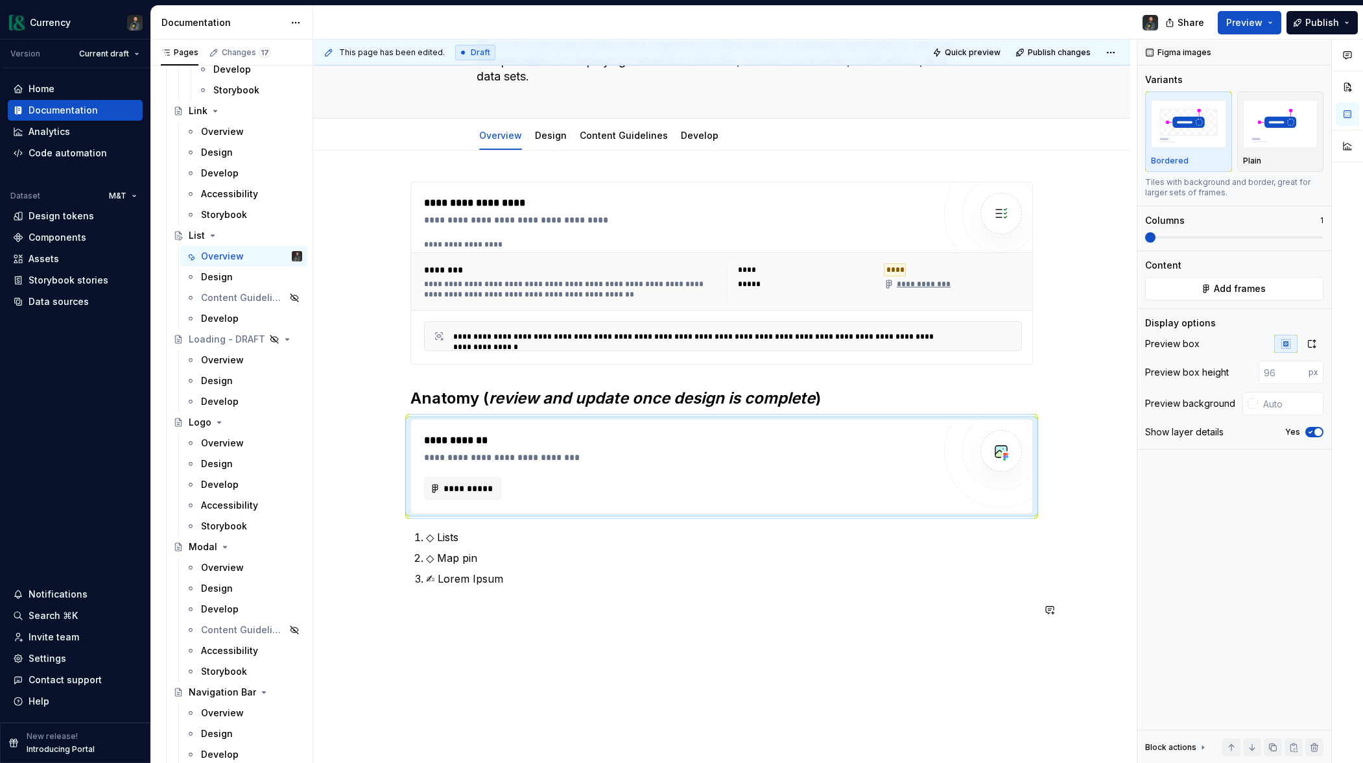
click at [567, 588] on div "**********" at bounding box center [722, 400] width 623 height 436
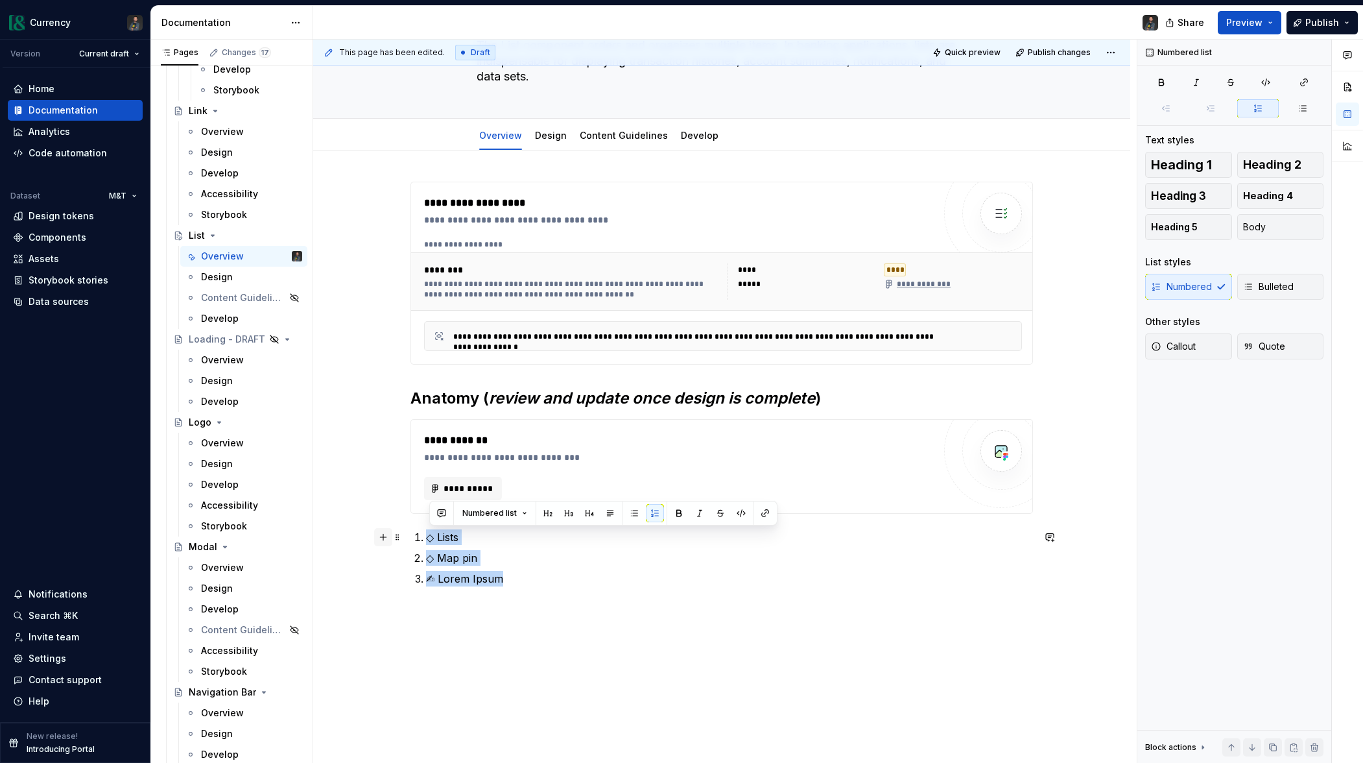
drag, startPoint x: 517, startPoint y: 579, endPoint x: 378, endPoint y: 536, distance: 145.3
click at [411, 536] on div "**********" at bounding box center [722, 407] width 623 height 451
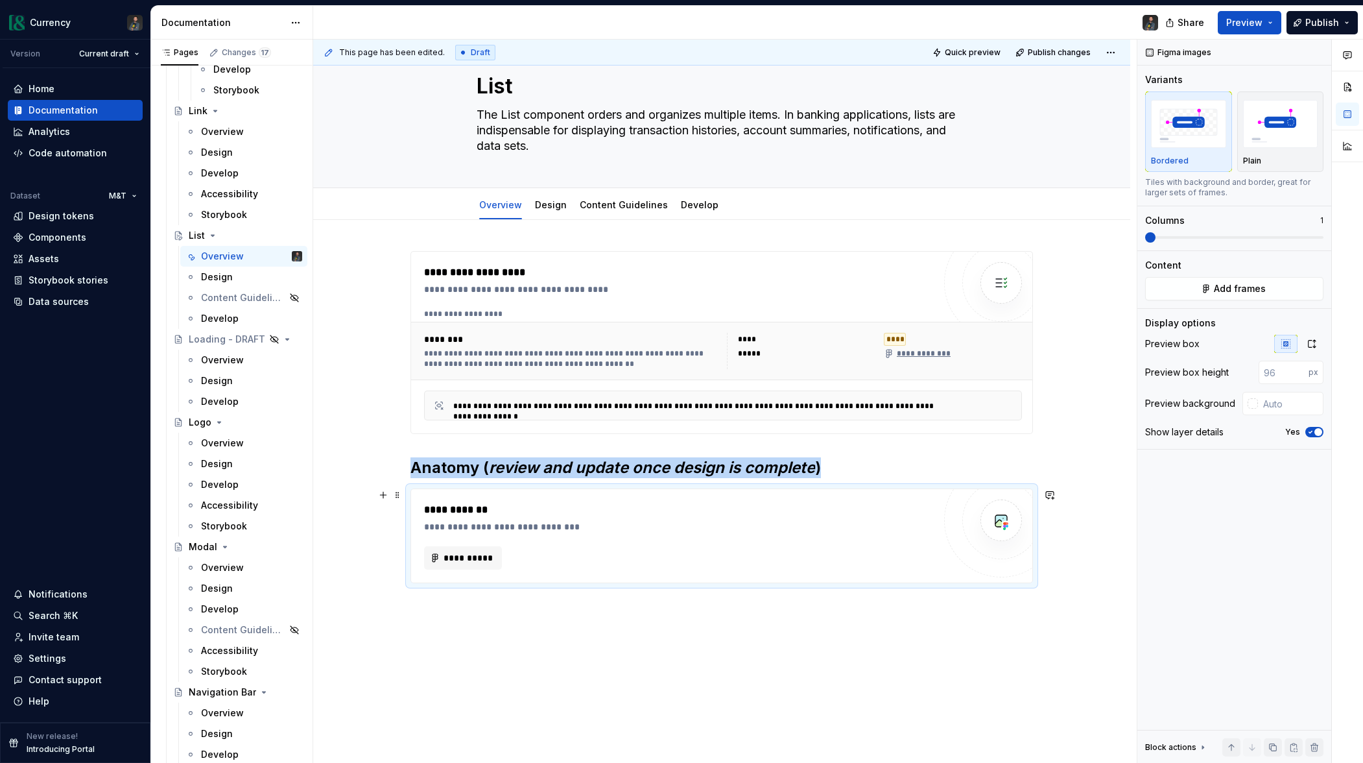
scroll to position [16, 0]
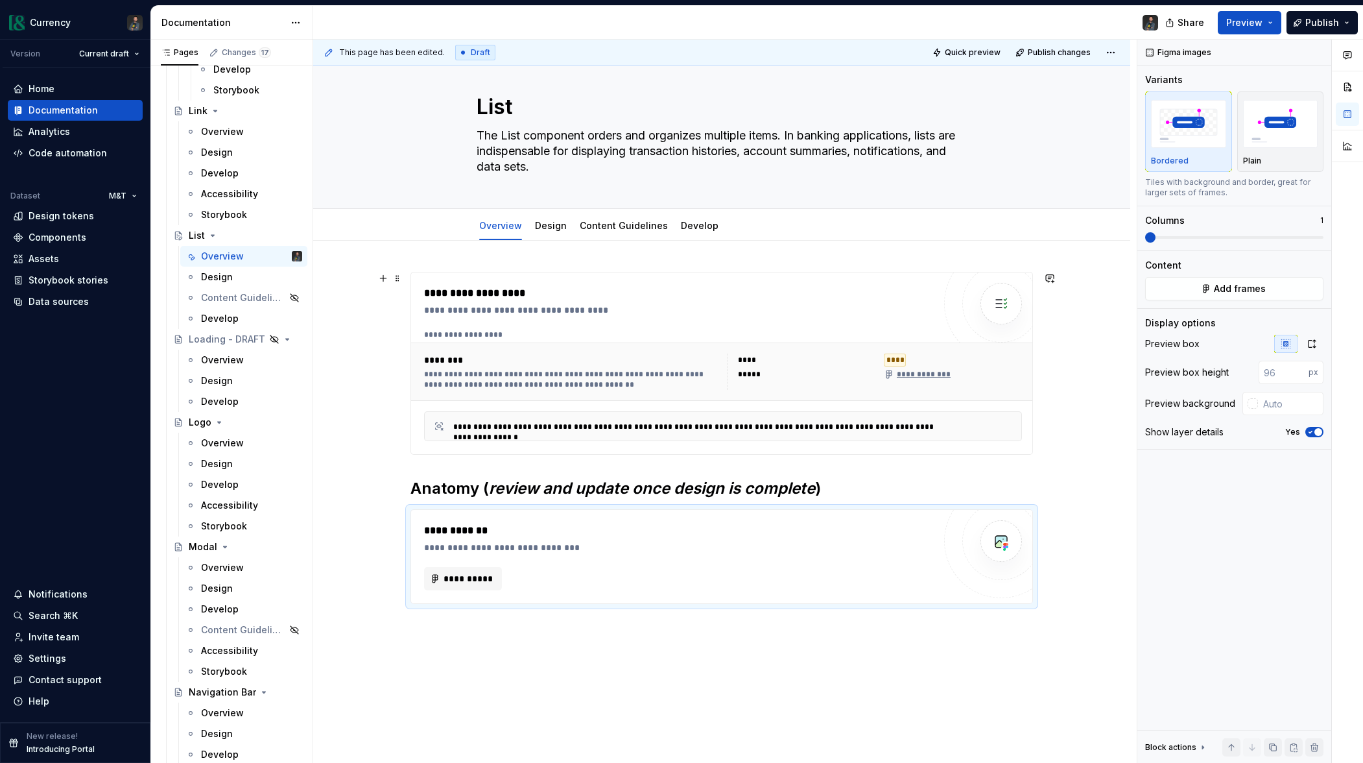
click at [553, 338] on div "**********" at bounding box center [723, 335] width 598 height 10
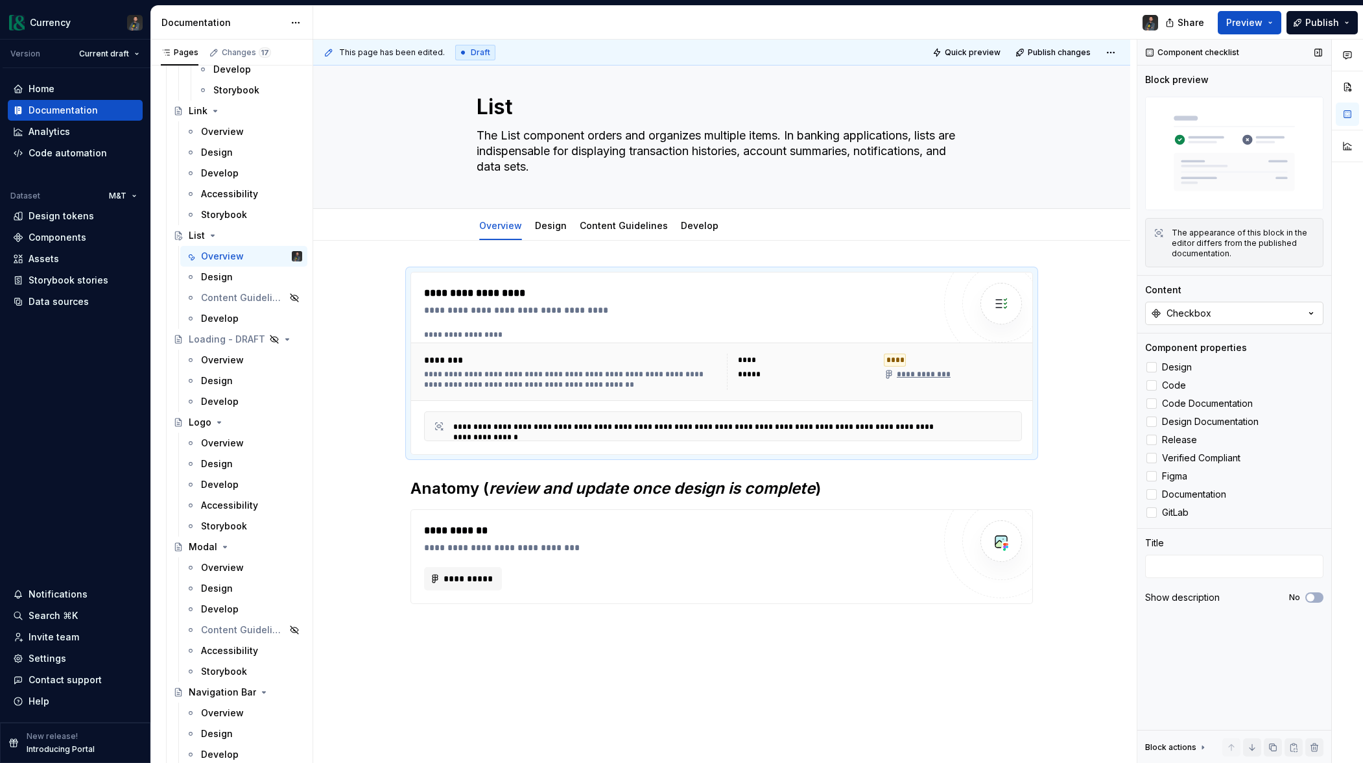
click at [1214, 310] on button "Checkbox" at bounding box center [1235, 313] width 178 height 23
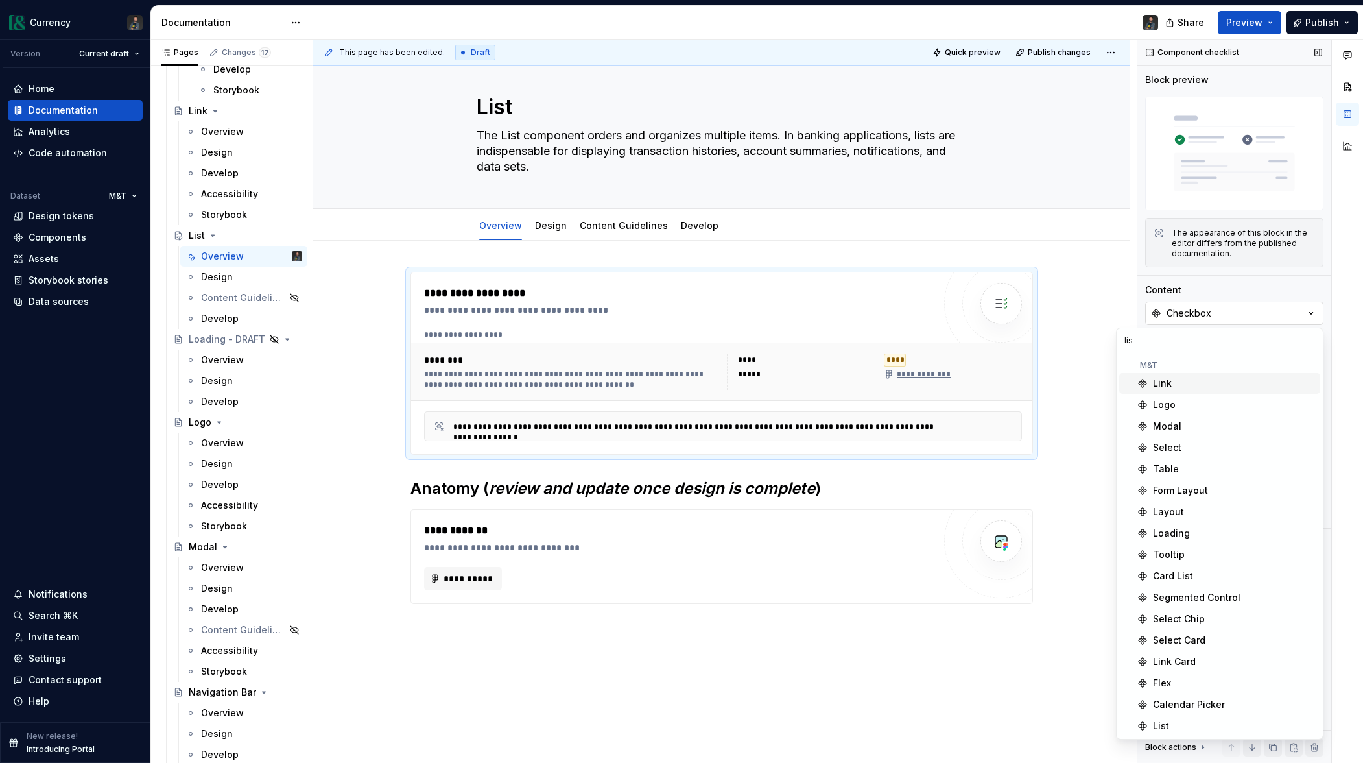
type input "list"
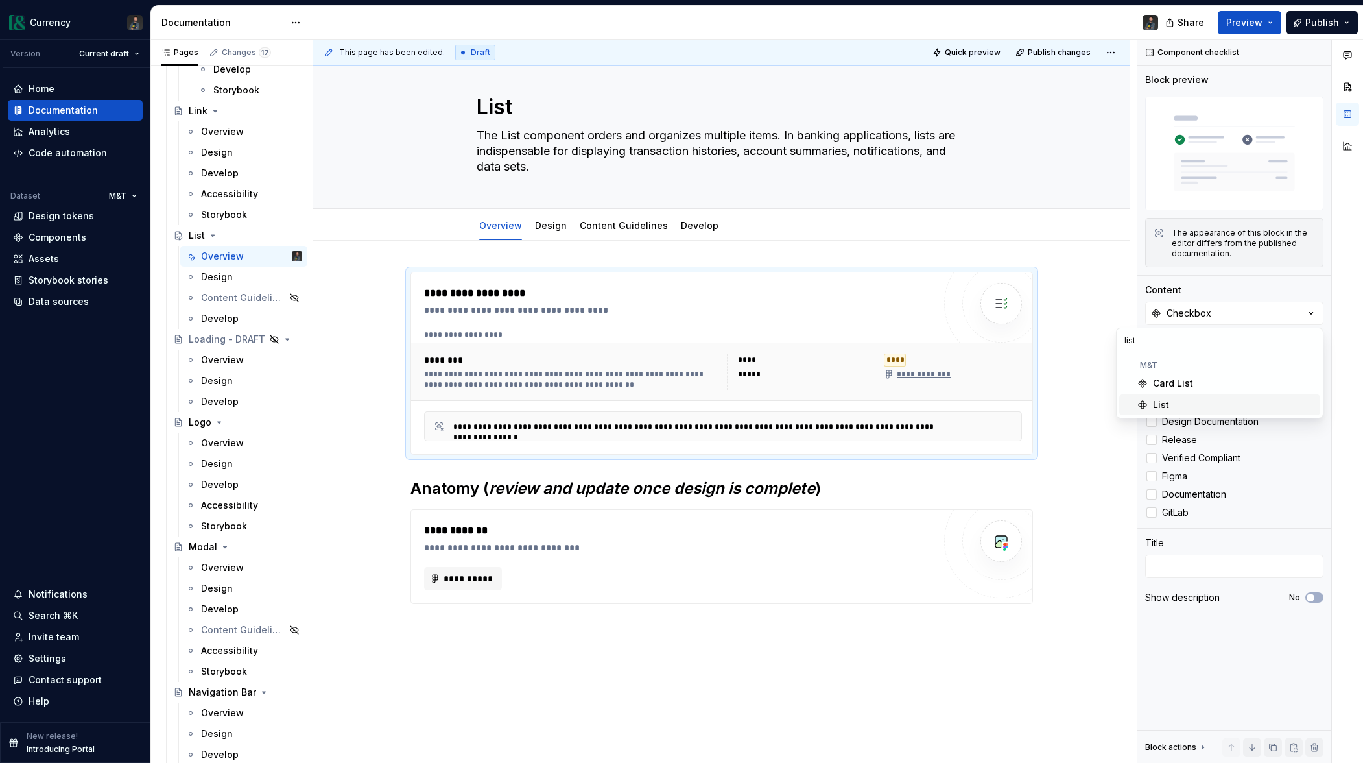
click at [1166, 402] on div "List" at bounding box center [1161, 404] width 16 height 13
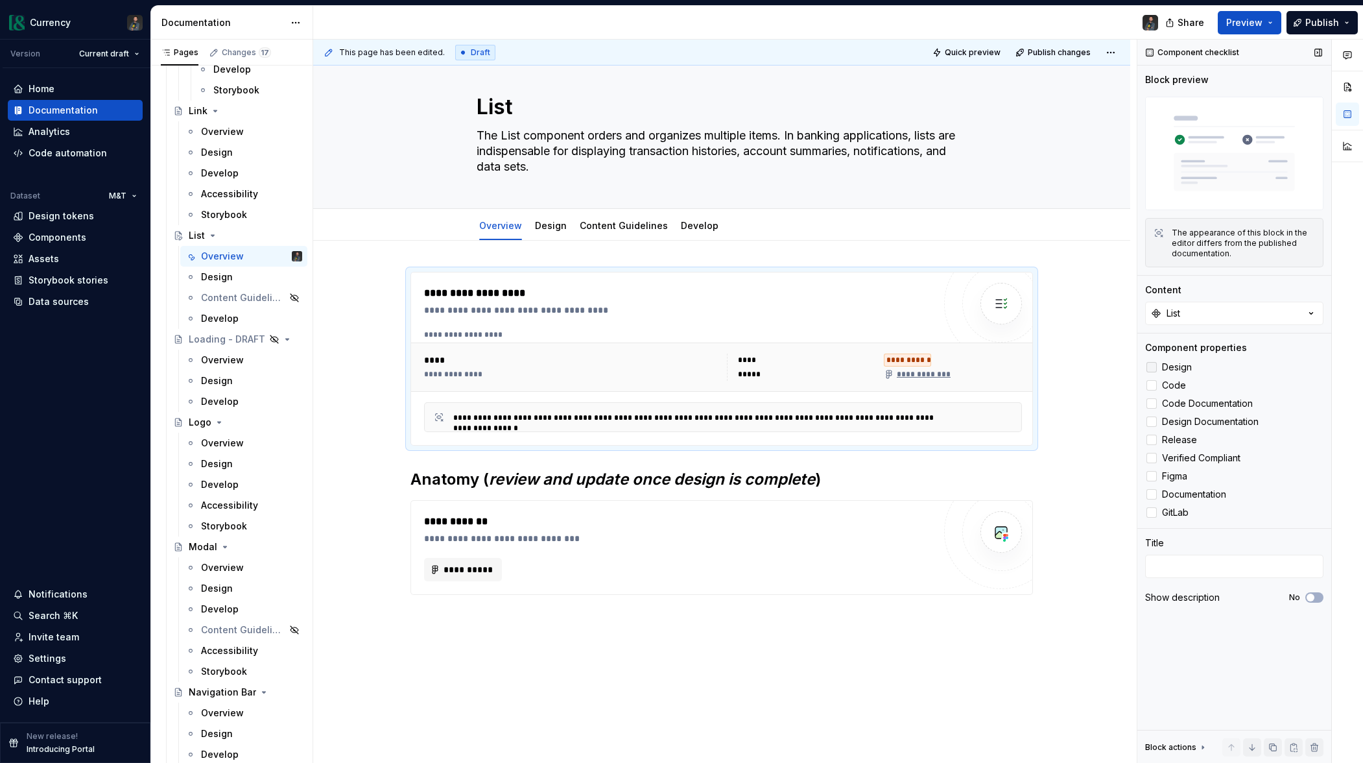
click at [1153, 370] on div at bounding box center [1152, 367] width 10 height 10
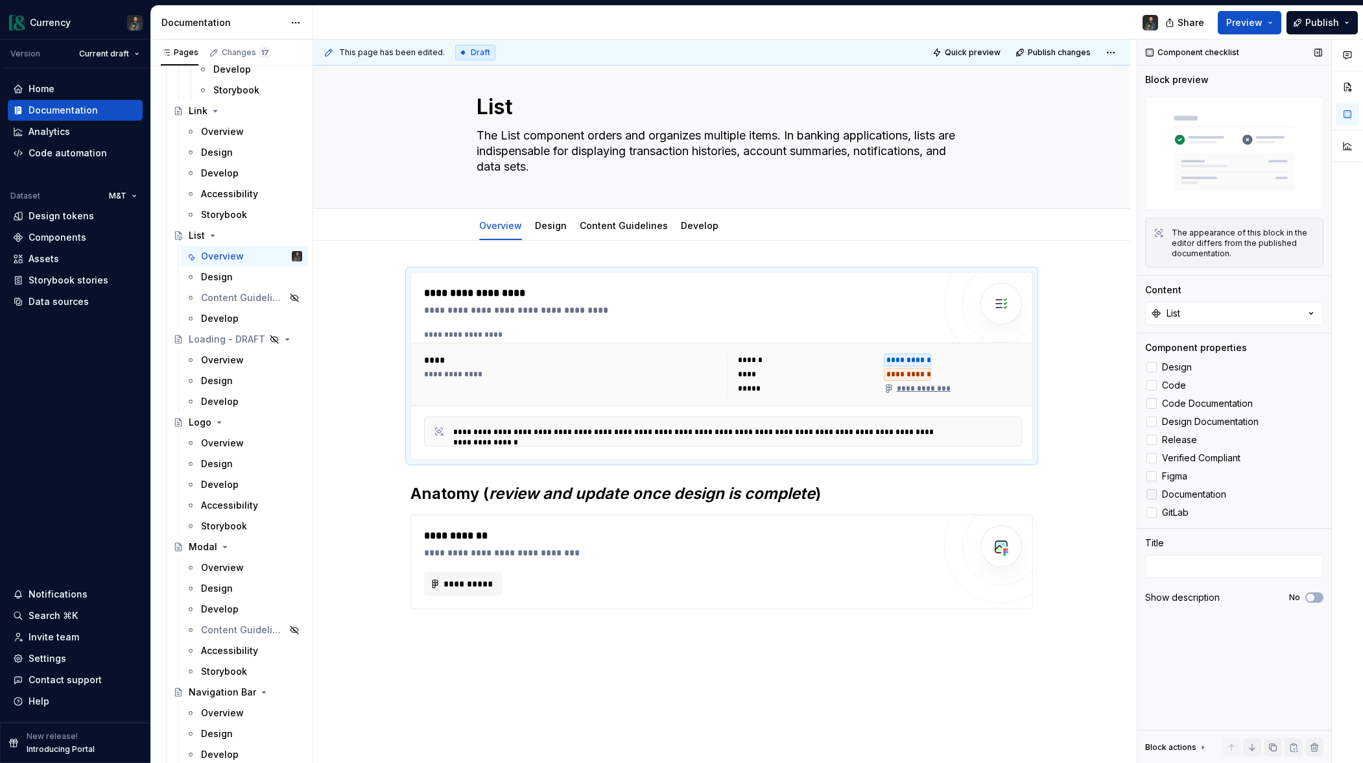
click at [1149, 490] on div at bounding box center [1152, 494] width 10 height 10
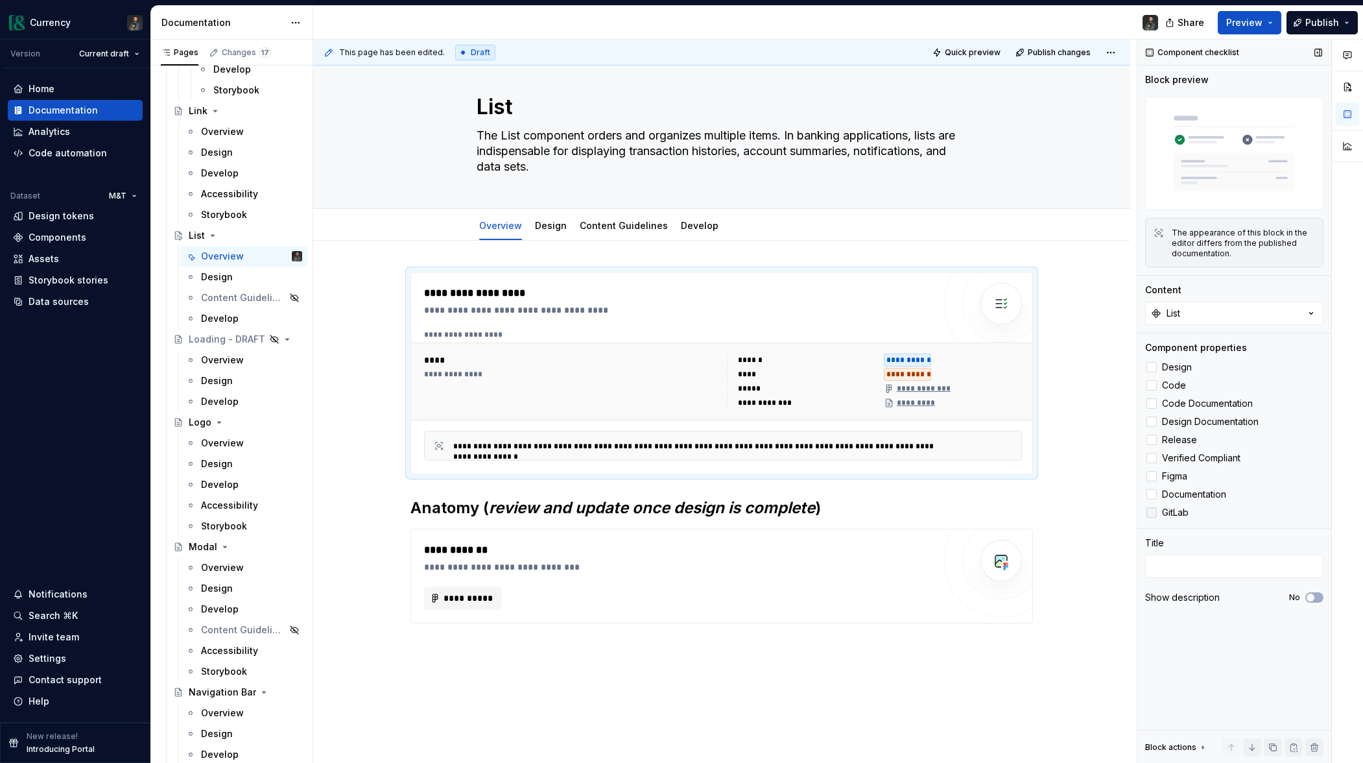
drag, startPoint x: 1155, startPoint y: 496, endPoint x: 1155, endPoint y: 508, distance: 12.3
click at [1152, 494] on icon at bounding box center [1152, 494] width 0 height 0
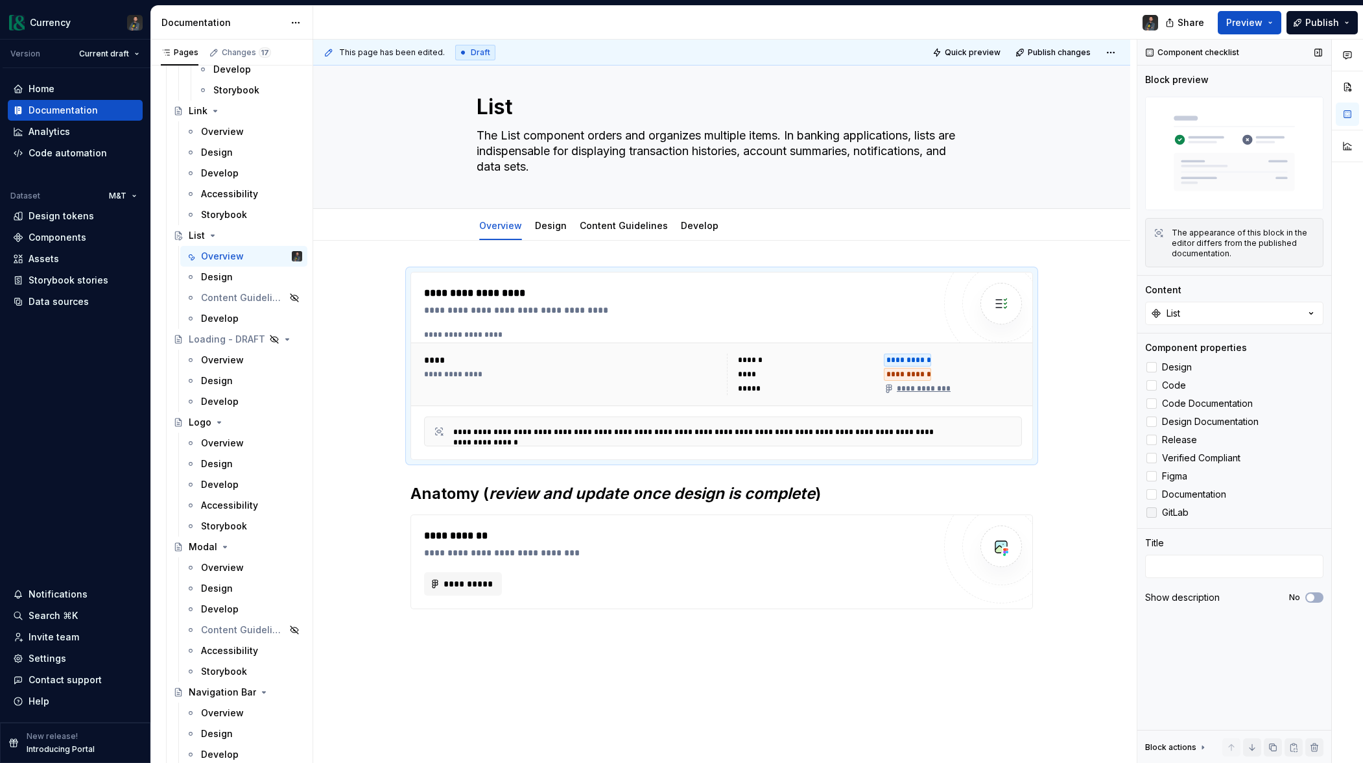
click at [1153, 514] on div at bounding box center [1152, 512] width 10 height 10
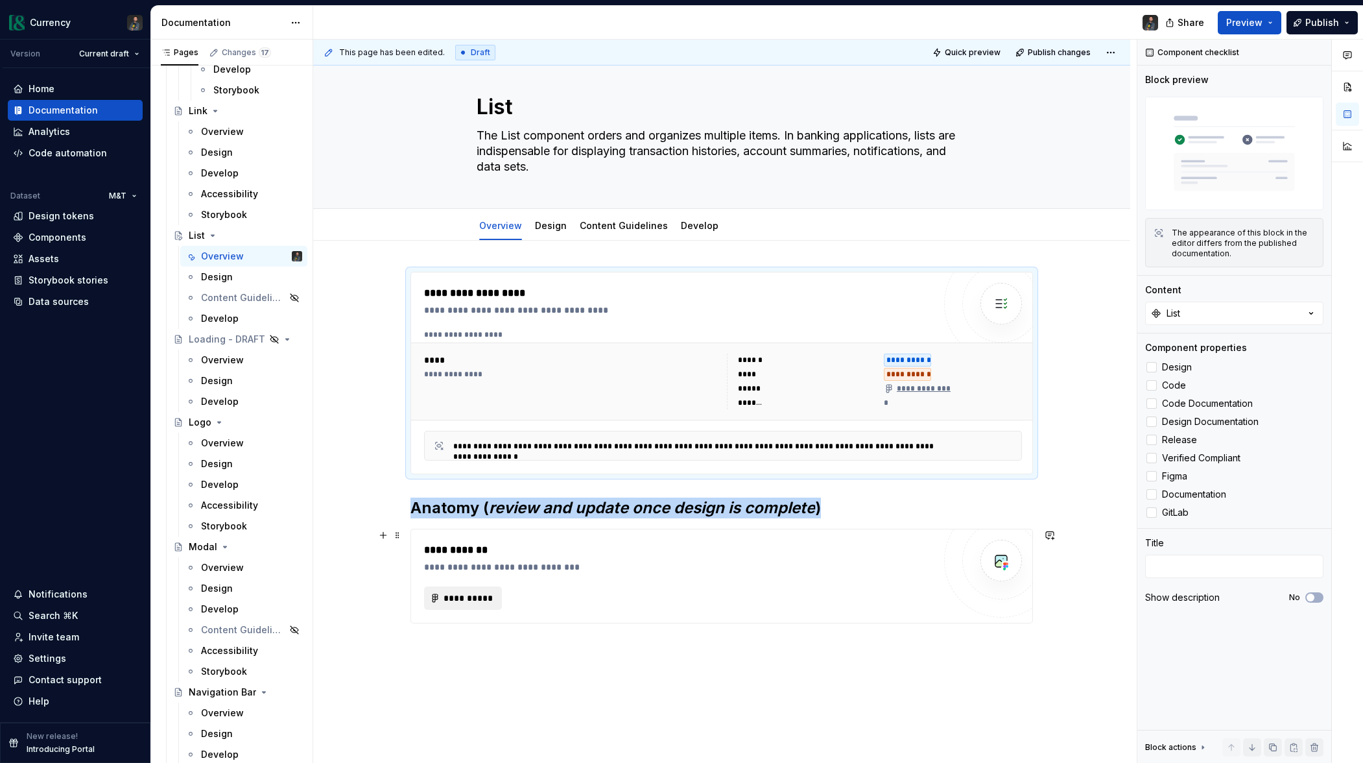
click at [470, 596] on span "**********" at bounding box center [468, 598] width 51 height 13
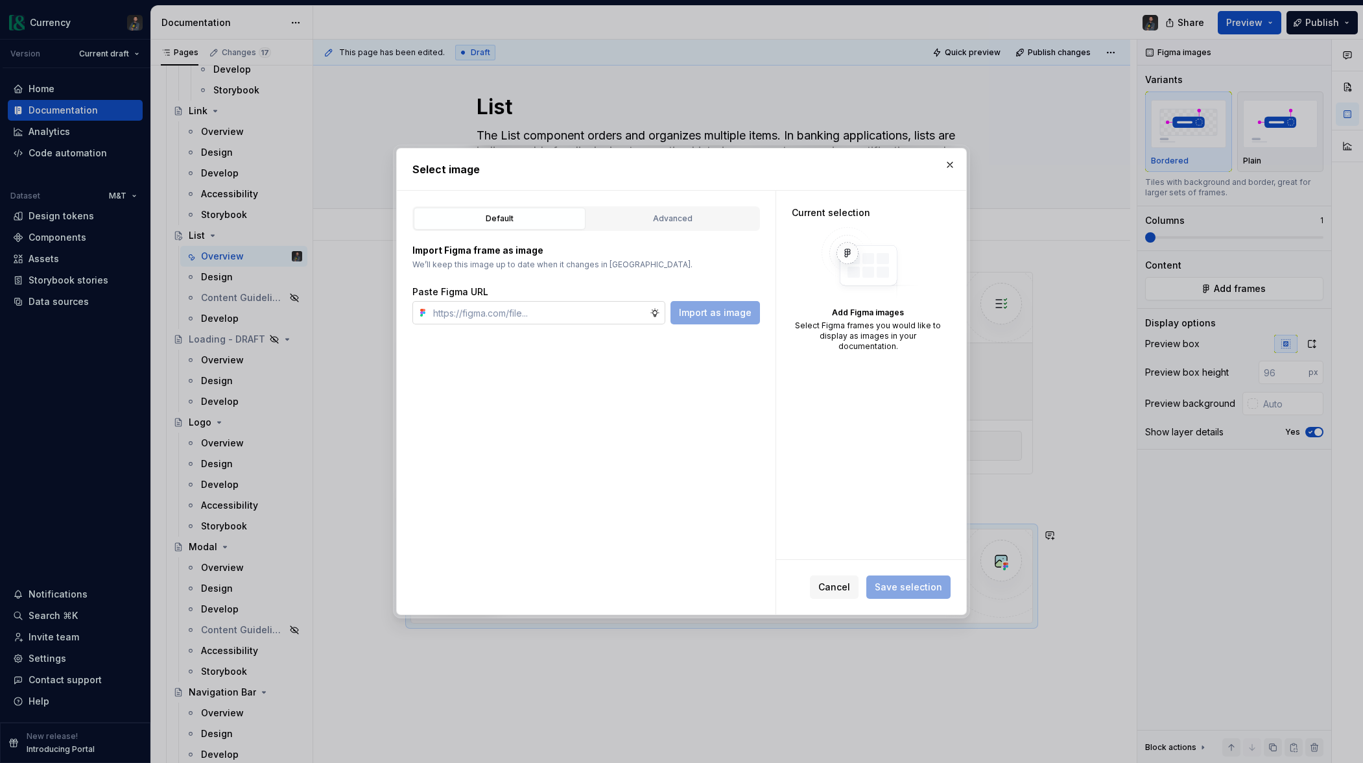
type textarea "*"
click at [497, 313] on input "text" at bounding box center [539, 312] width 222 height 23
type input "[URL][DOMAIN_NAME]"
type textarea "*"
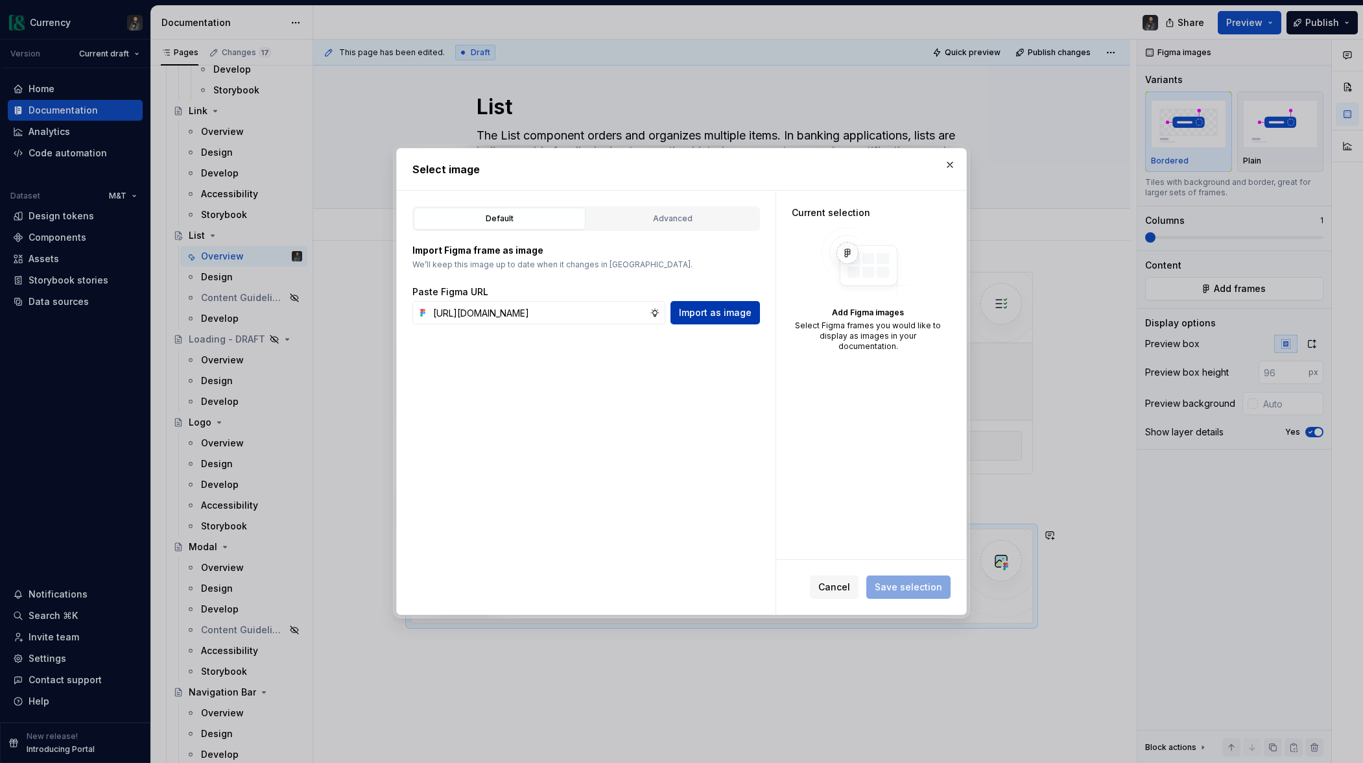
type input "[URL][DOMAIN_NAME]"
click at [715, 311] on span "Import as image" at bounding box center [715, 312] width 73 height 13
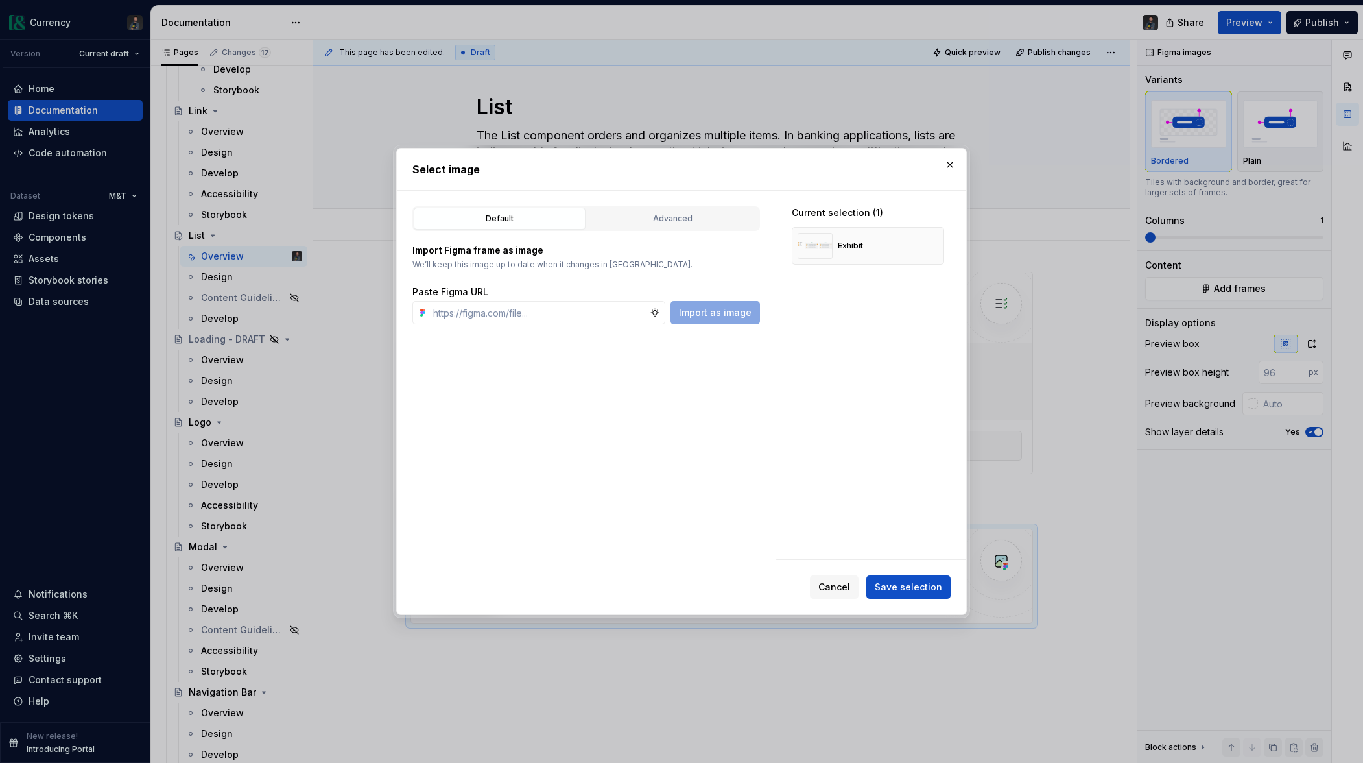
type textarea "*"
click at [498, 320] on input "text" at bounding box center [539, 312] width 222 height 23
click at [893, 588] on span "Save selection" at bounding box center [908, 587] width 67 height 13
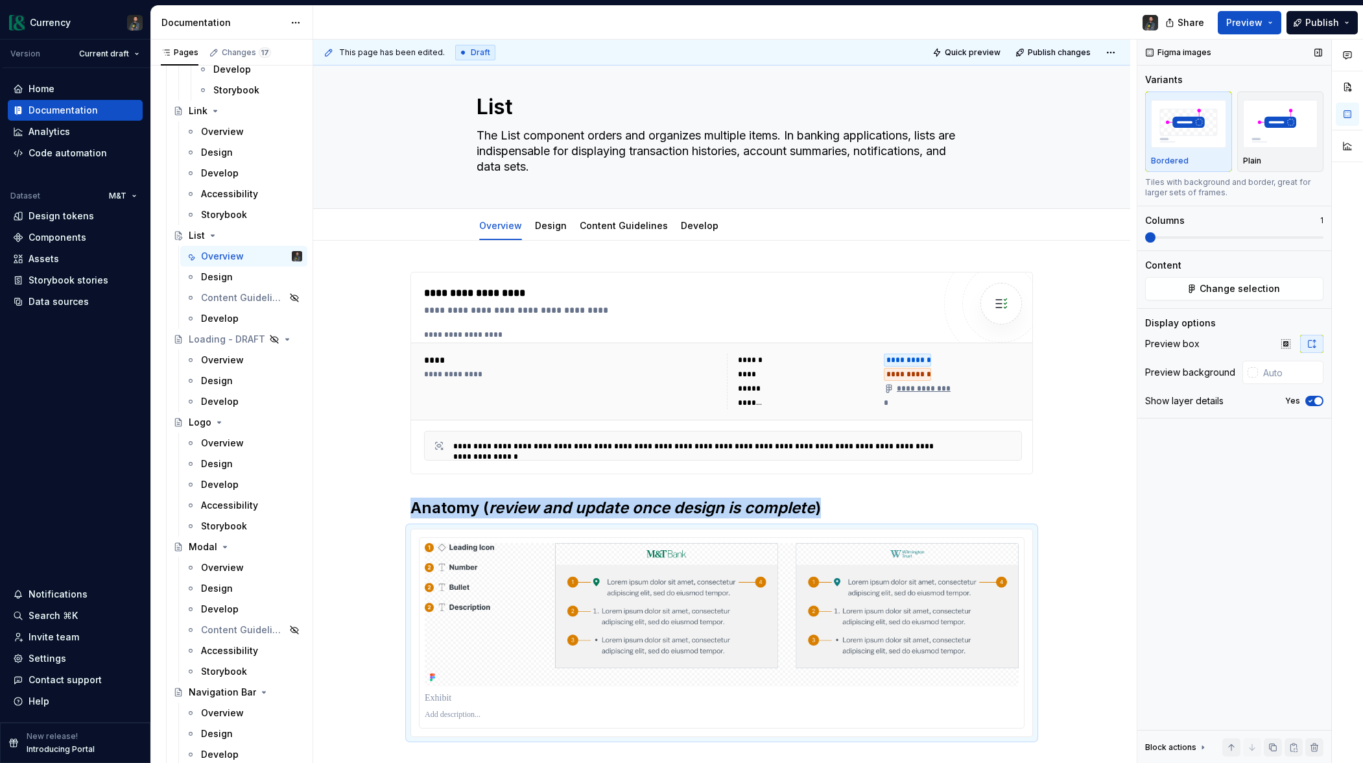
click at [1311, 404] on icon "button" at bounding box center [1311, 401] width 10 height 8
click at [1257, 373] on div at bounding box center [1253, 372] width 10 height 10
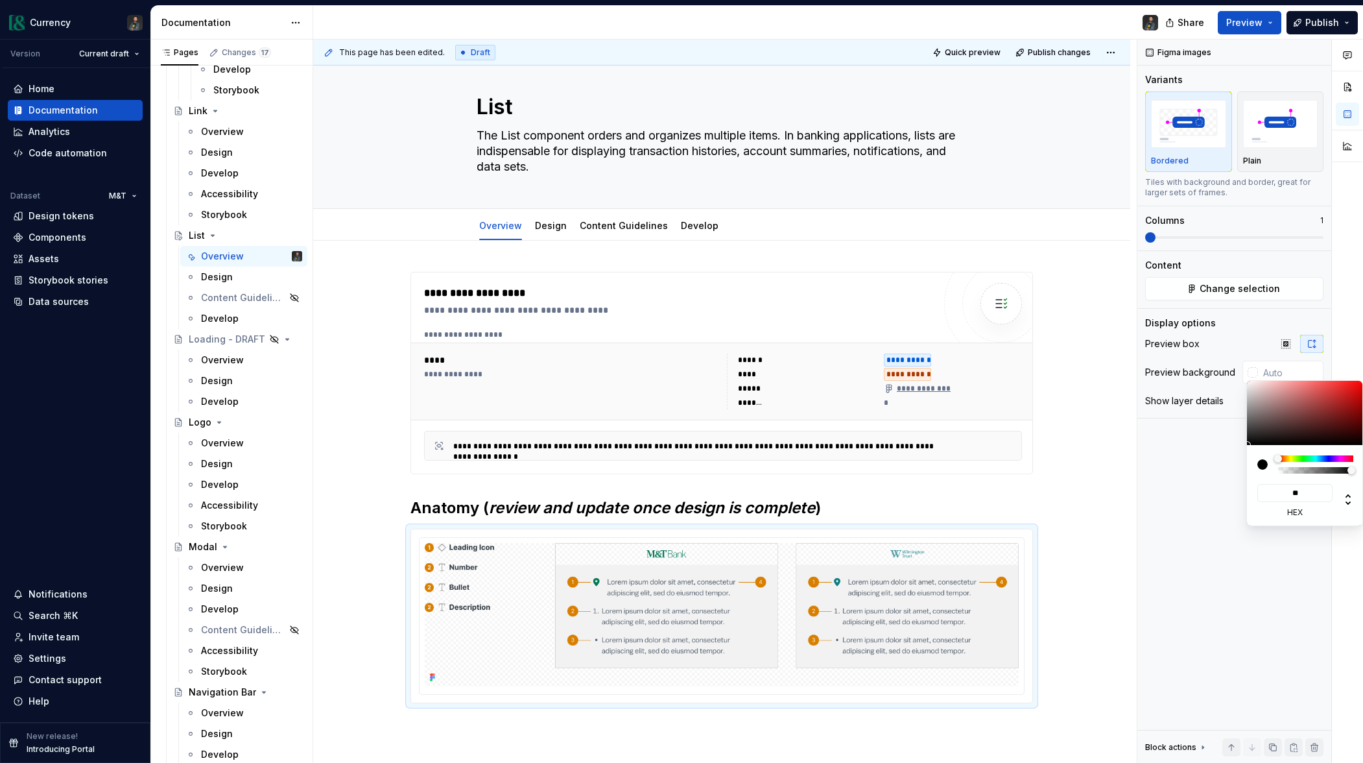
type input "***"
type input "#FFFFFF"
type input "****"
click at [1243, 621] on div "Comments Open comments No comments yet Select ‘Comment’ from the block context …" at bounding box center [1251, 402] width 226 height 724
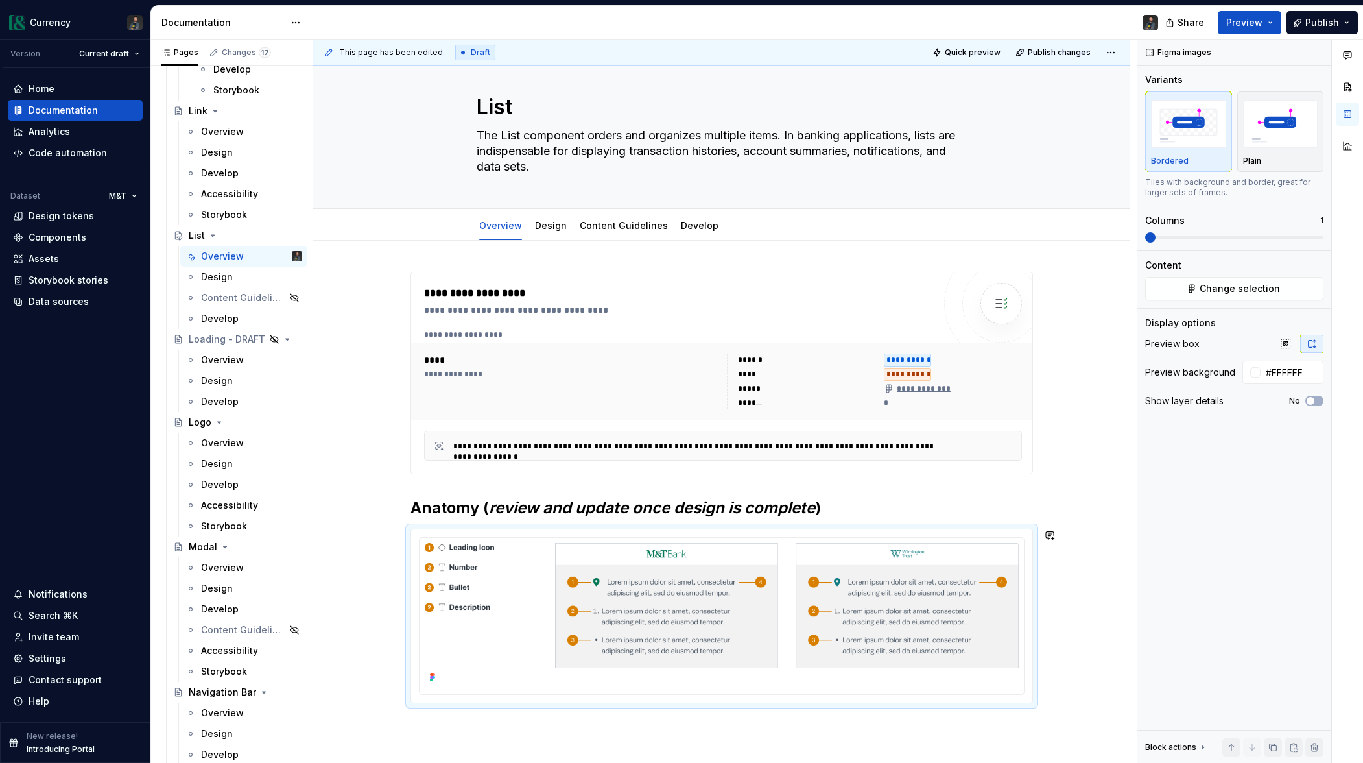
scroll to position [199, 0]
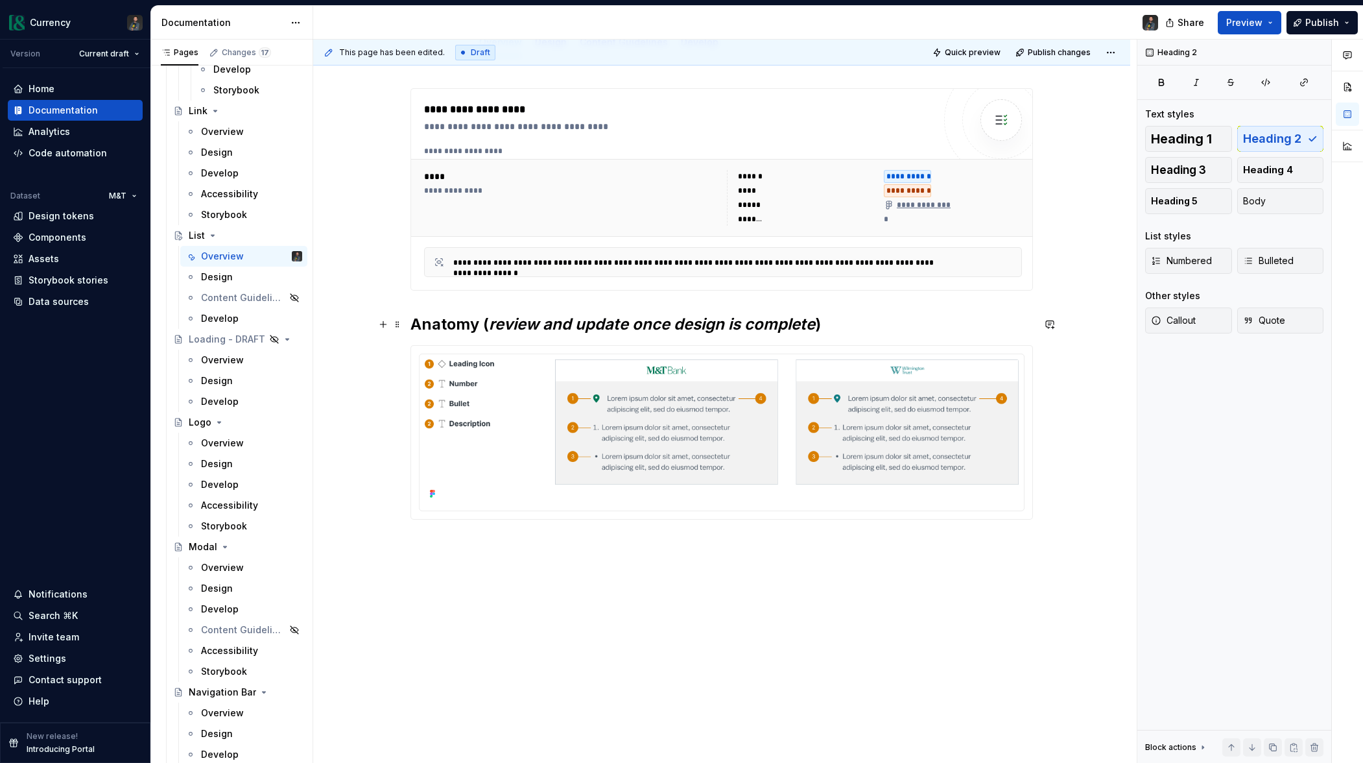
click at [839, 320] on h2 "Anatomy ( review and update once design is complete )" at bounding box center [722, 324] width 623 height 21
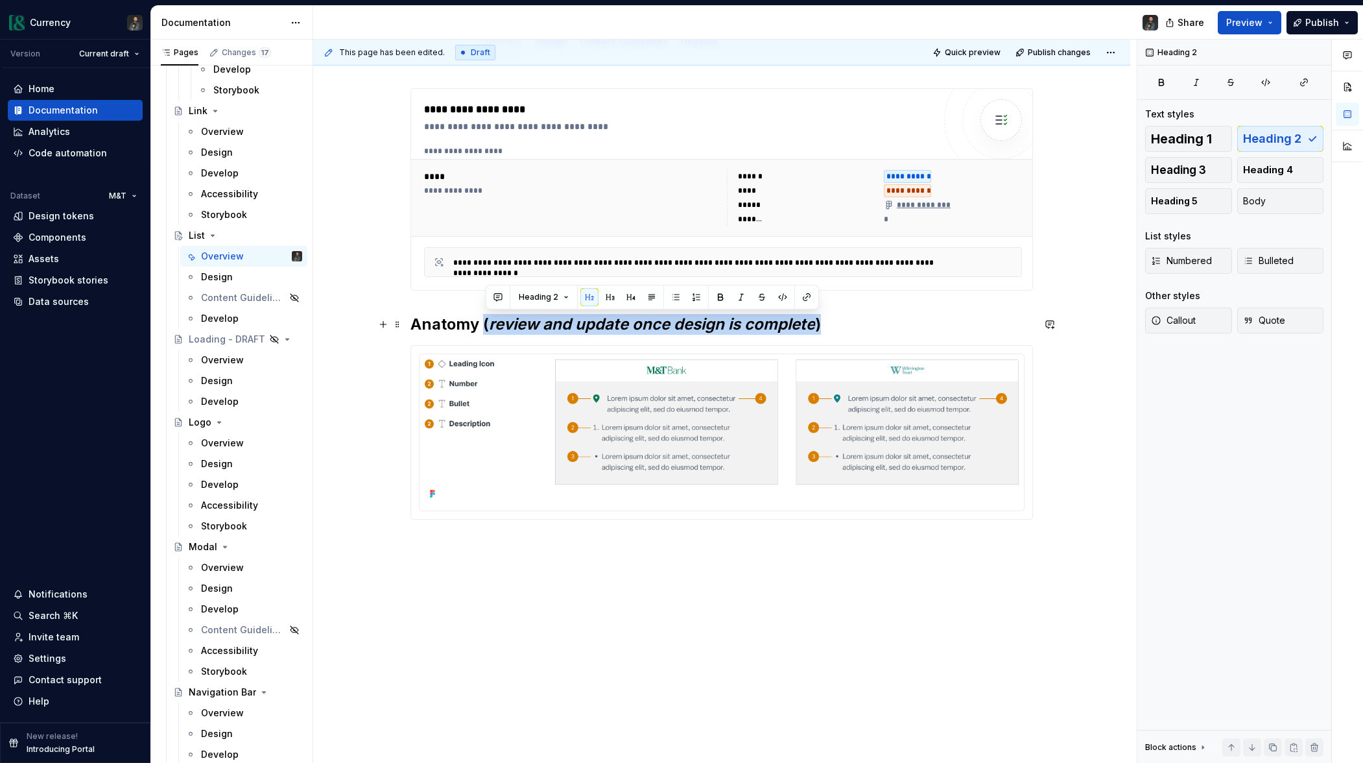
drag, startPoint x: 845, startPoint y: 322, endPoint x: 486, endPoint y: 317, distance: 358.7
click at [486, 317] on h2 "Anatomy ( review and update once design is complete )" at bounding box center [722, 324] width 623 height 21
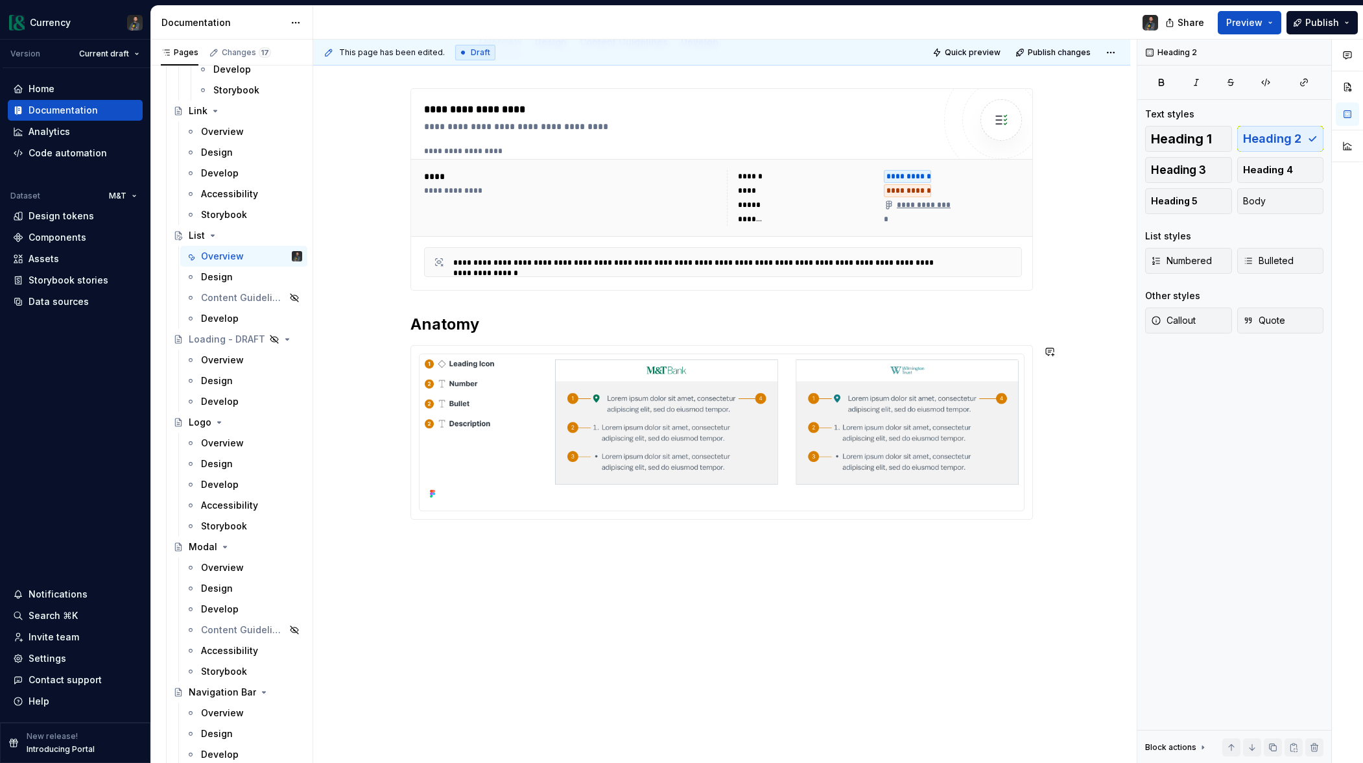
click at [435, 553] on div "**********" at bounding box center [721, 410] width 817 height 706
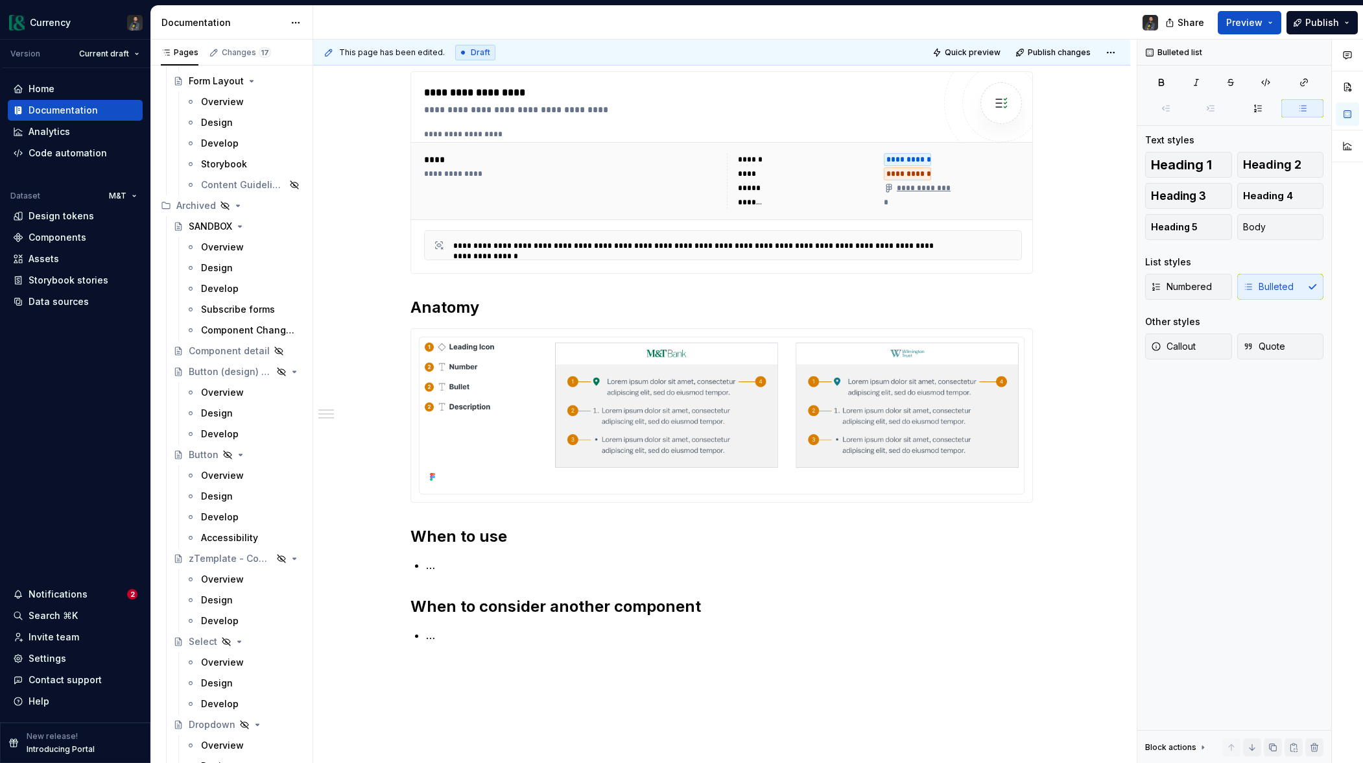
scroll to position [6975, 0]
click at [272, 229] on button "Page tree" at bounding box center [275, 228] width 18 height 18
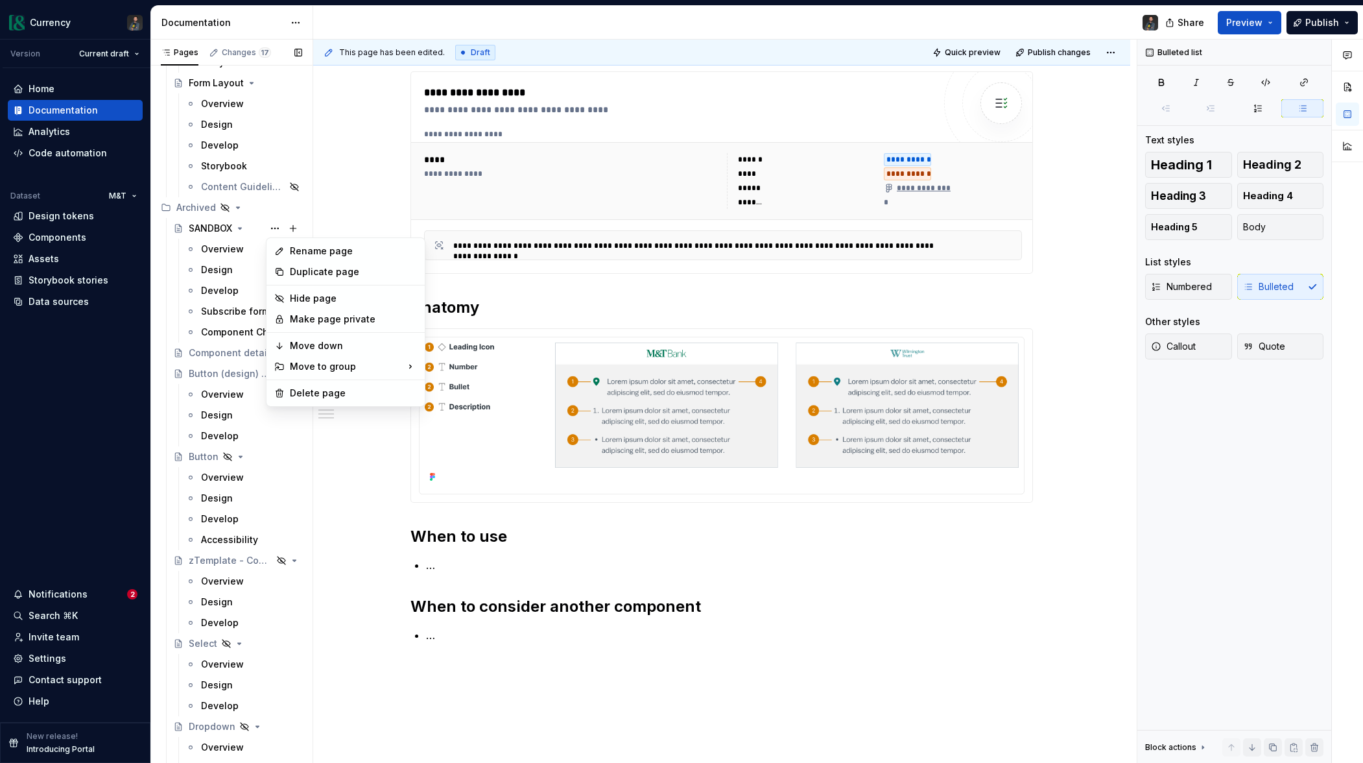
click at [205, 232] on div "Pages Changes 17 Add Accessibility guide for tree Page tree. Navigate the tree …" at bounding box center [231, 404] width 162 height 729
click at [215, 227] on div "SANDBOX" at bounding box center [210, 228] width 43 height 13
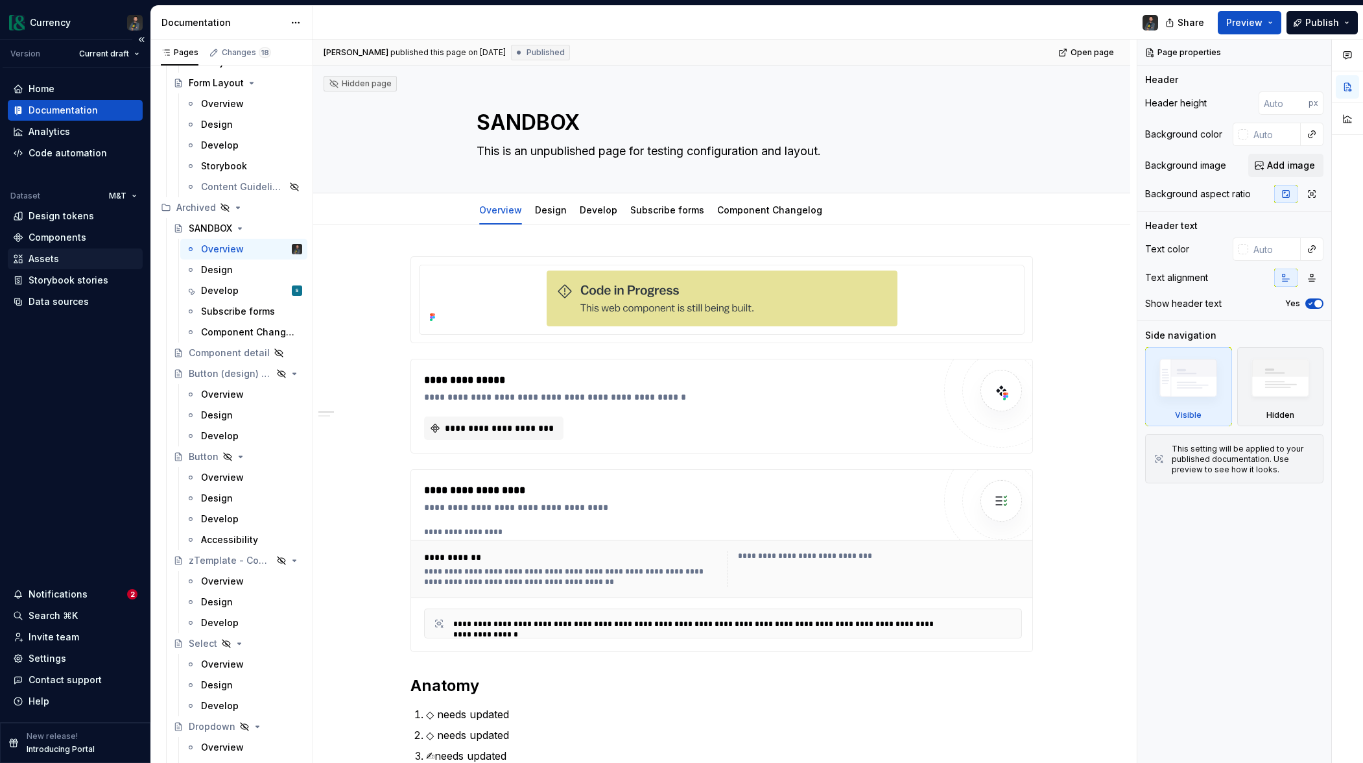
type textarea "*"
